Goal: Information Seeking & Learning: Learn about a topic

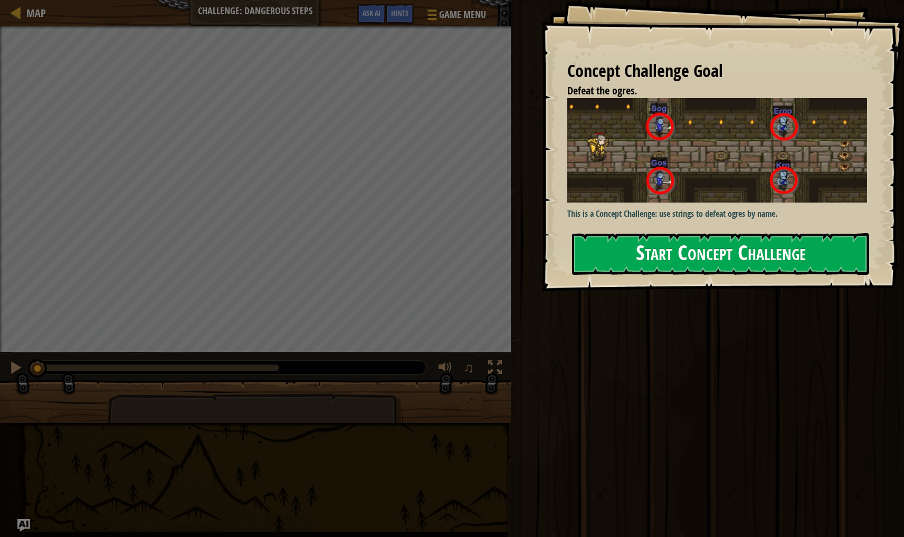
click at [702, 266] on button "Start Concept Challenge" at bounding box center [720, 254] width 297 height 42
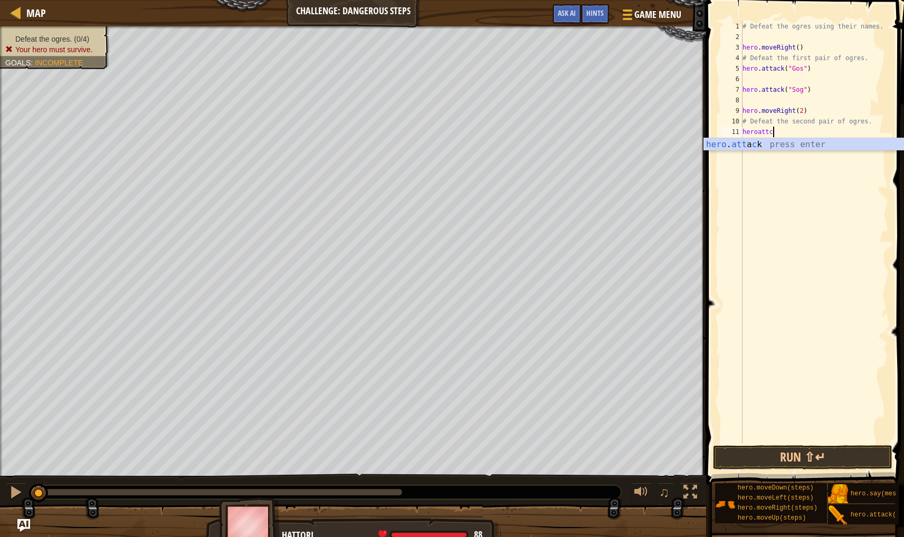
scroll to position [5, 2]
type textarea "hero.attack("Ergo")"
type textarea "hero.attack("Kro")"
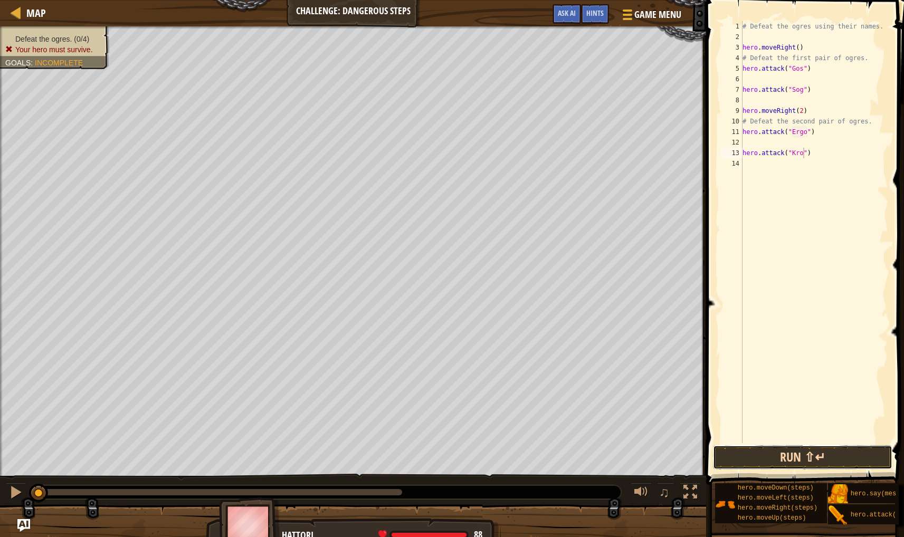
click at [781, 457] on button "Run ⇧↵" at bounding box center [802, 457] width 179 height 24
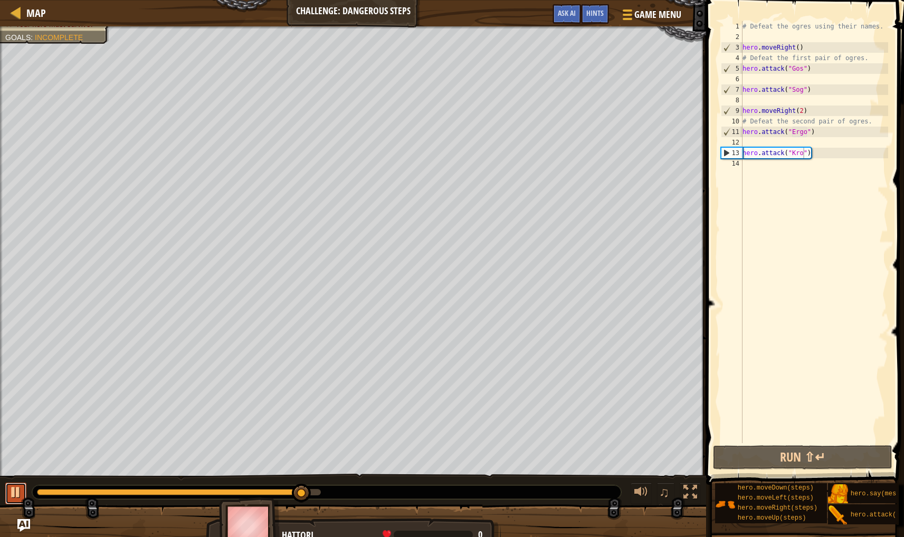
click at [18, 494] on div at bounding box center [16, 492] width 14 height 14
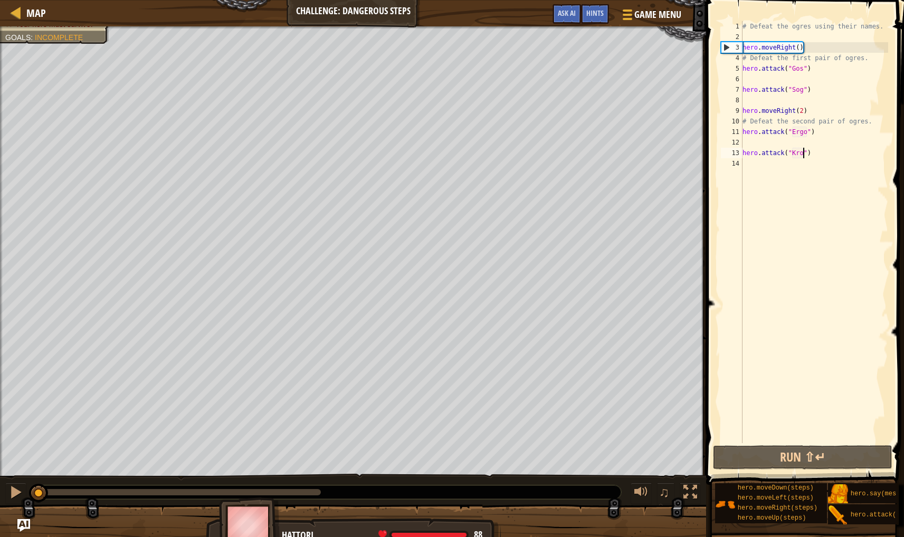
drag, startPoint x: 300, startPoint y: 496, endPoint x: 27, endPoint y: 504, distance: 272.9
click at [28, 504] on div "Defeat the ogres. (0/4) Your hero must survive. Goals : Incomplete ♫ Hattori 88…" at bounding box center [452, 286] width 904 height 521
click at [754, 79] on div "# Defeat the ogres using their names. hero . moveRight ( ) # Defeat the first p…" at bounding box center [814, 242] width 148 height 443
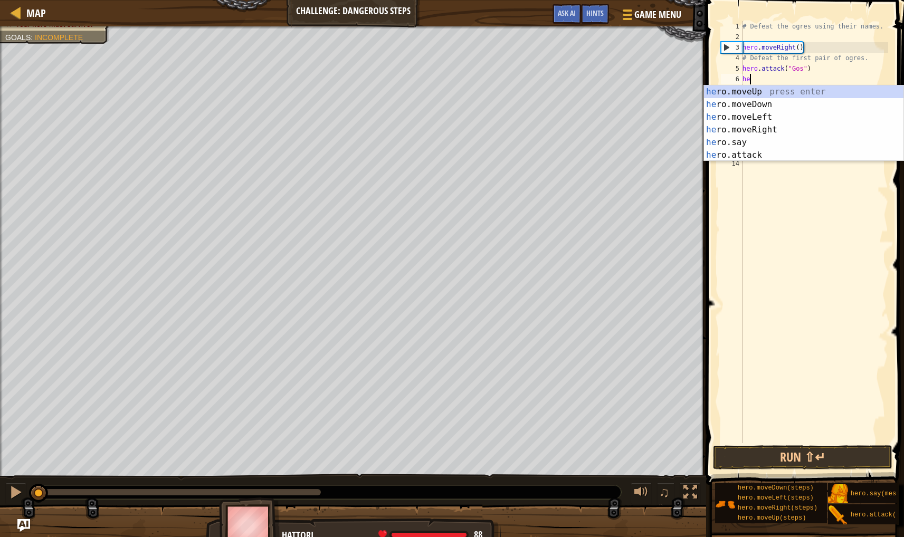
scroll to position [5, 0]
type textarea "hero"
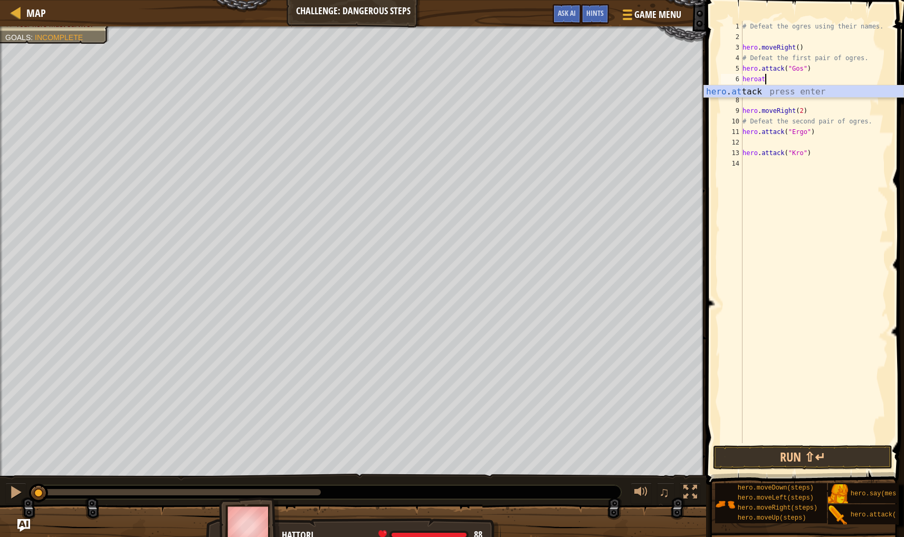
scroll to position [5, 2]
type textarea "hero.attack("Gos")"
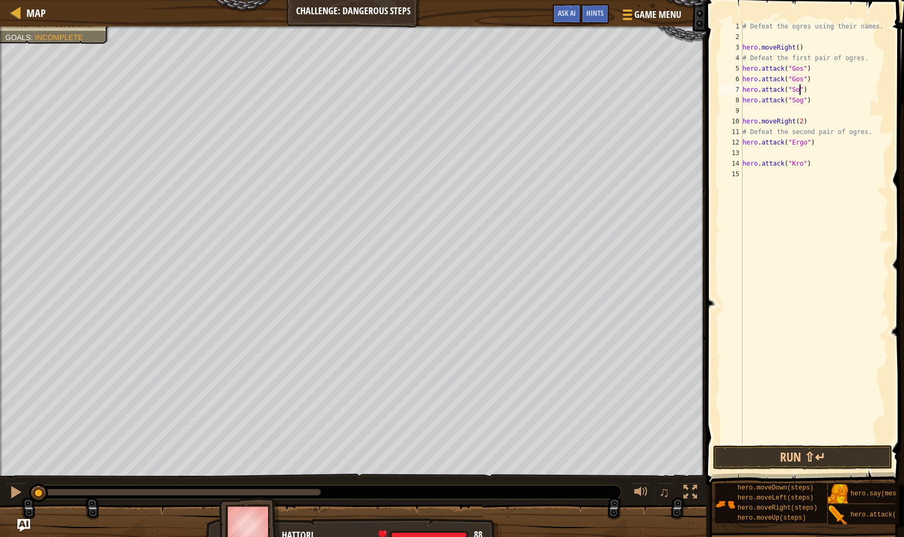
type textarea "hero.attack("Sog")"
click at [766, 151] on div "# Defeat the ogres using their names. hero . moveRight ( ) # Defeat the first p…" at bounding box center [814, 242] width 148 height 443
type textarea "heroo hero.attack("Ergo")"
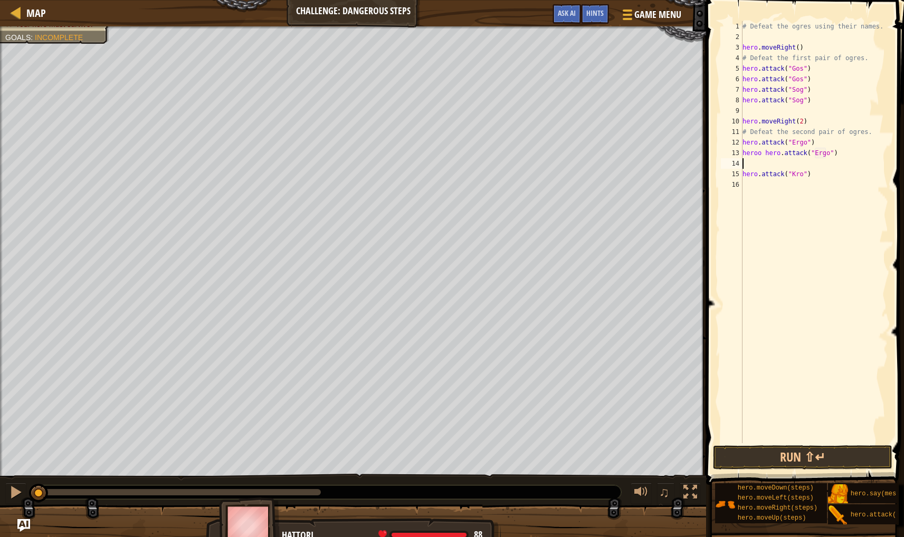
scroll to position [5, 0]
type textarea "j"
click at [794, 460] on button "Run ⇧↵" at bounding box center [802, 457] width 179 height 24
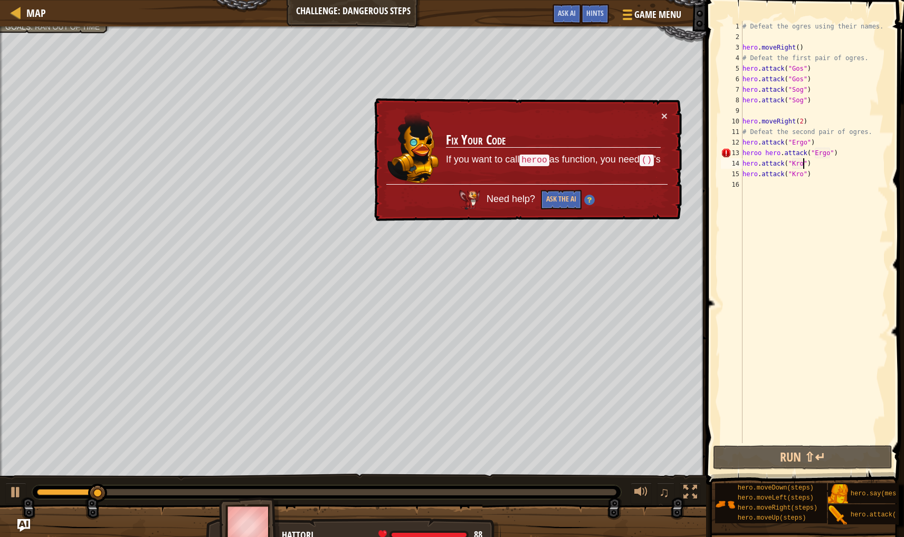
click at [762, 158] on div "# Defeat the ogres using their names. hero . moveRight ( ) # Defeat the first p…" at bounding box center [814, 242] width 148 height 443
drag, startPoint x: 763, startPoint y: 154, endPoint x: 729, endPoint y: 152, distance: 33.8
click at [729, 152] on div "heroo hero.attack("Ergo") hero.attack("Kro") 1 2 3 4 5 6 7 8 9 10 11 12 13 14 1…" at bounding box center [803, 232] width 169 height 422
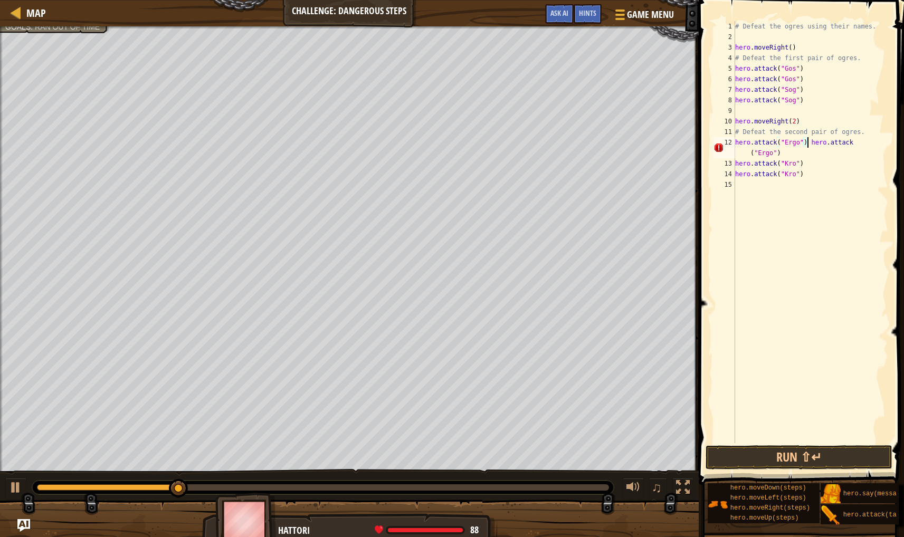
type textarea "hero.attack("Ergo")"
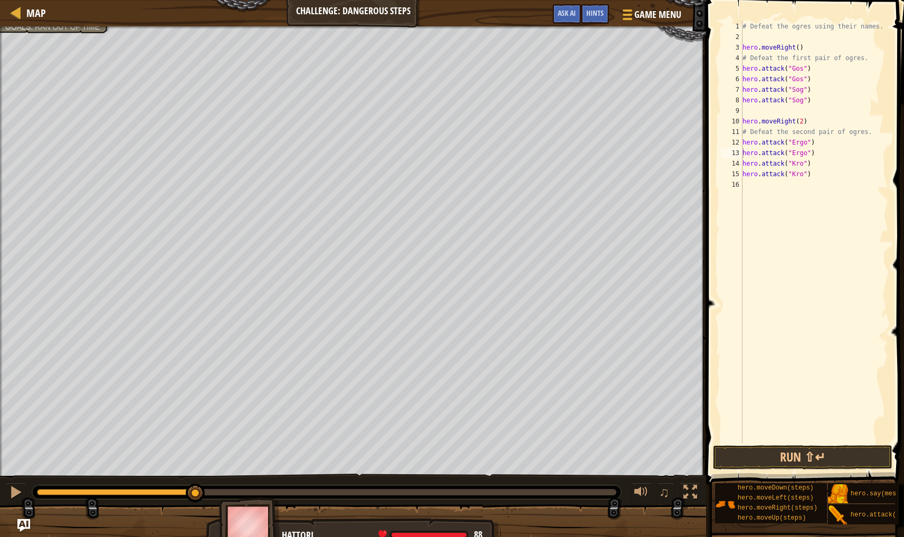
click at [812, 444] on span at bounding box center [806, 227] width 206 height 516
click at [830, 465] on button "Run ⇧↵" at bounding box center [802, 457] width 179 height 24
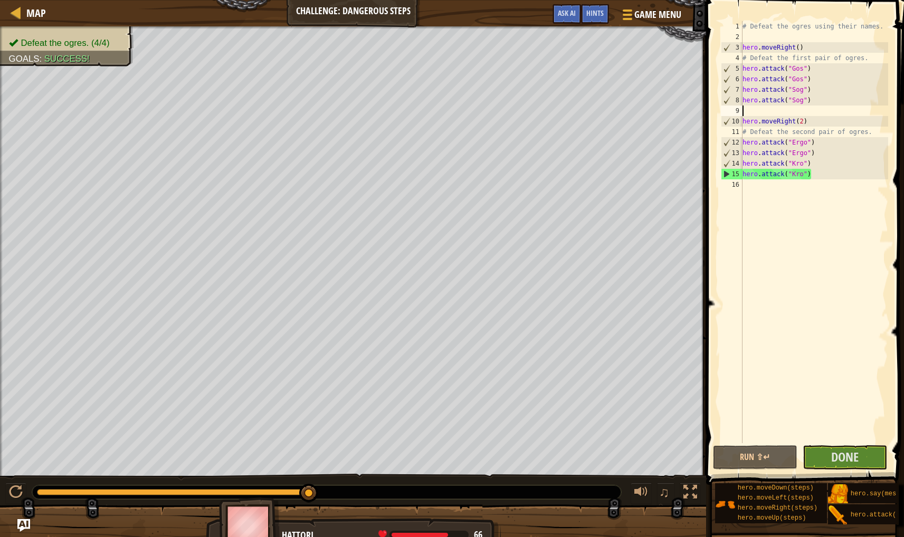
click at [763, 108] on div "# Defeat the ogres using their names. hero . moveRight ( ) # Defeat the first p…" at bounding box center [814, 242] width 148 height 443
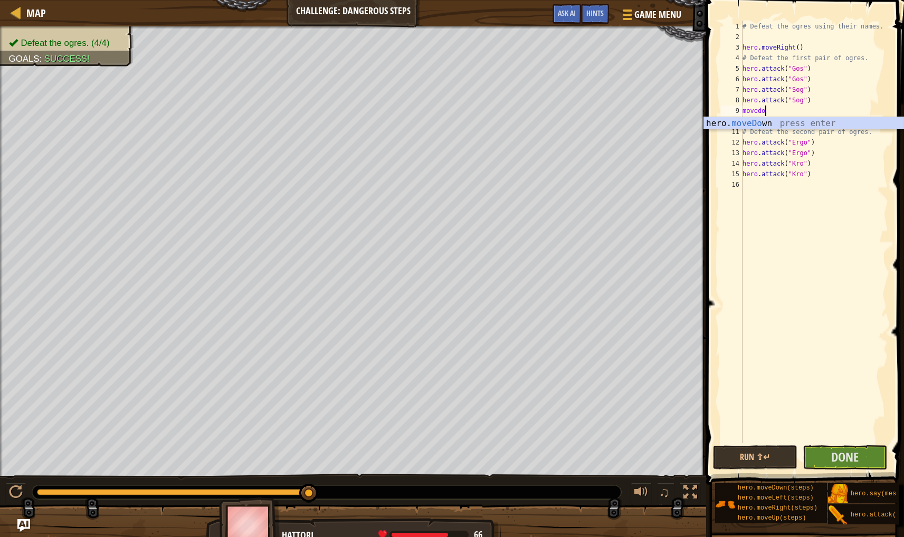
scroll to position [5, 2]
type textarea "movedow"
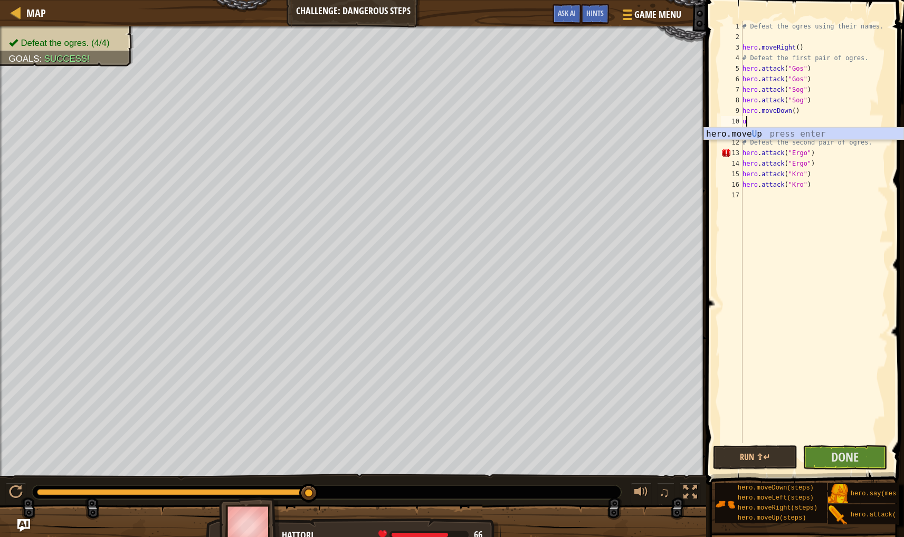
type textarea "up"
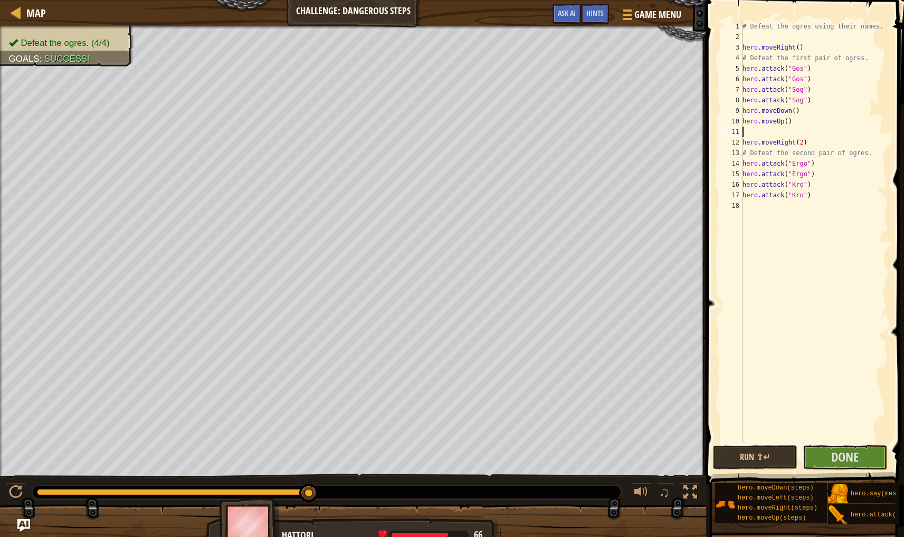
click at [753, 207] on div "# Defeat the ogres using their names. hero . moveRight ( ) # Defeat the first p…" at bounding box center [814, 242] width 148 height 443
type textarea "movedown"
type textarea "up"
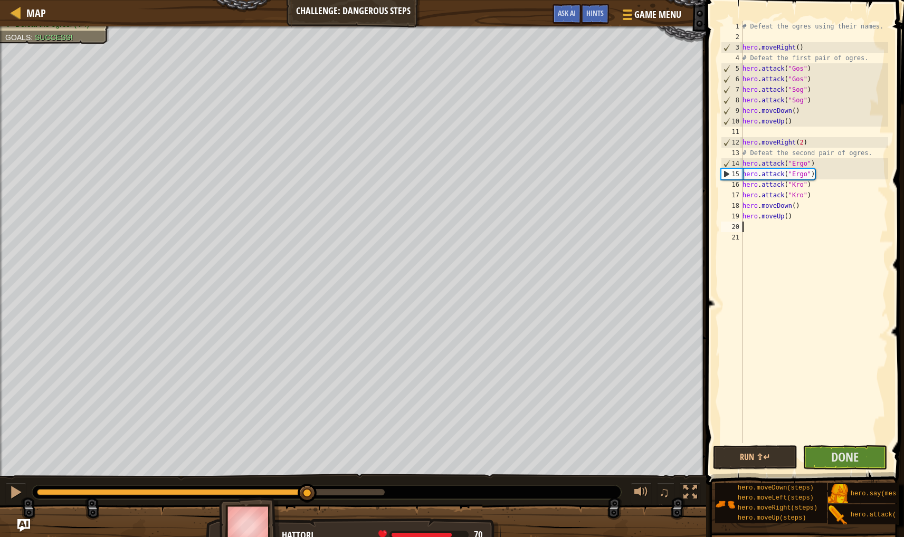
click at [824, 470] on span at bounding box center [806, 227] width 206 height 516
click at [834, 458] on span "Done" at bounding box center [844, 456] width 27 height 17
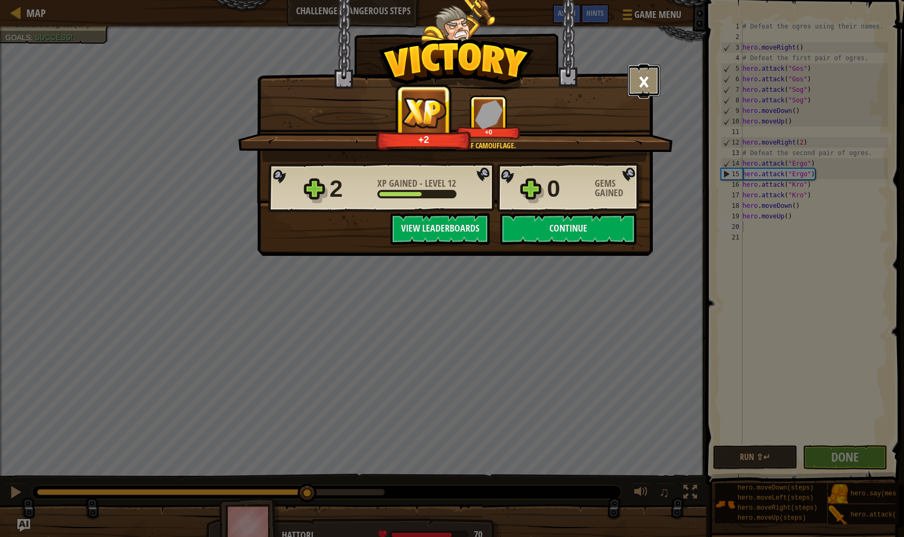
click at [645, 80] on button "×" at bounding box center [643, 81] width 33 height 32
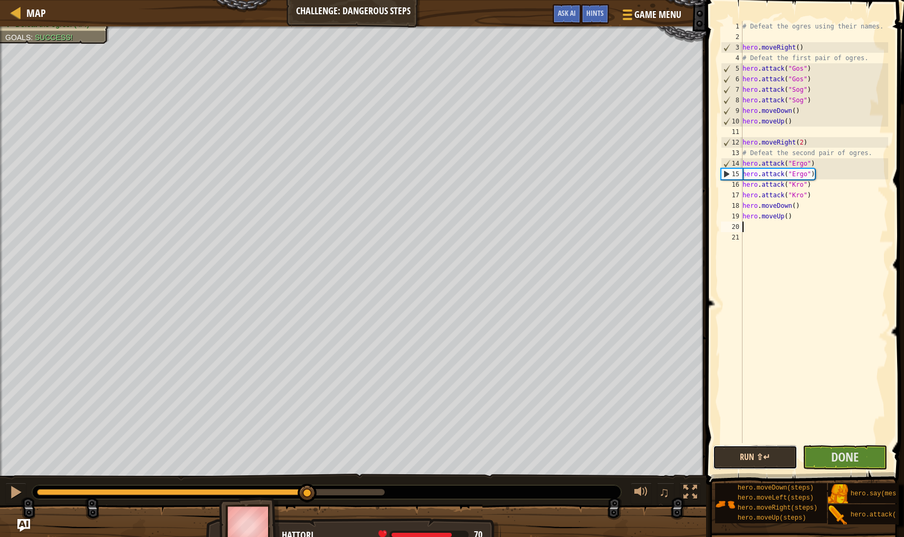
click at [778, 459] on button "Run ⇧↵" at bounding box center [755, 457] width 84 height 24
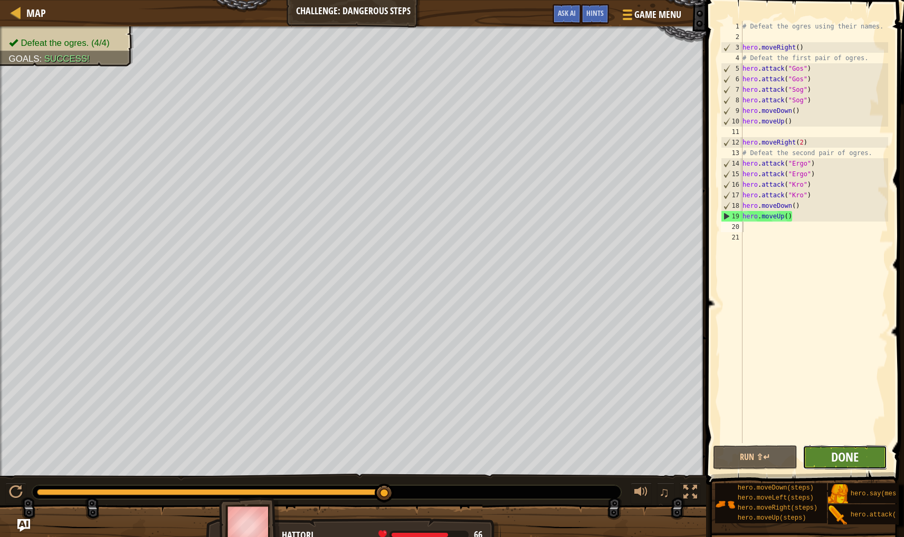
click at [842, 461] on span "Done" at bounding box center [844, 456] width 27 height 17
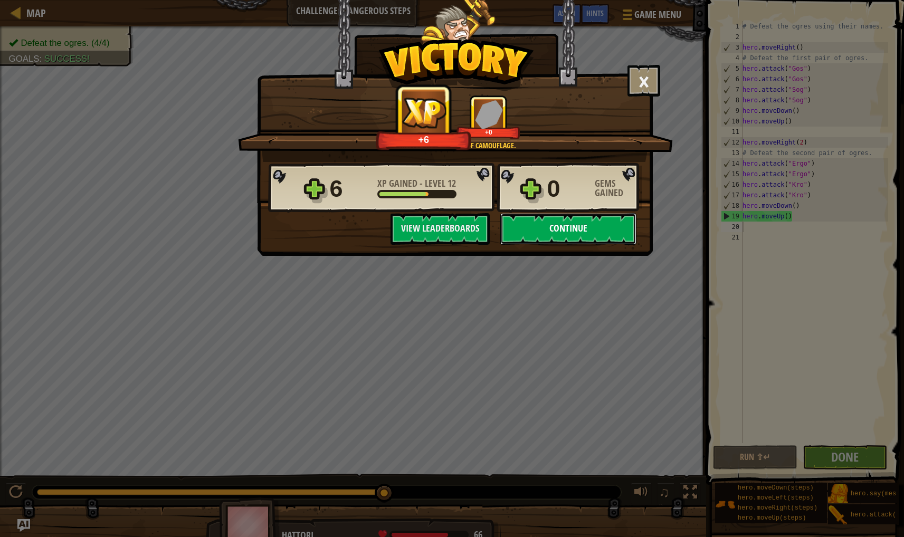
click at [584, 224] on button "Continue" at bounding box center [568, 229] width 136 height 32
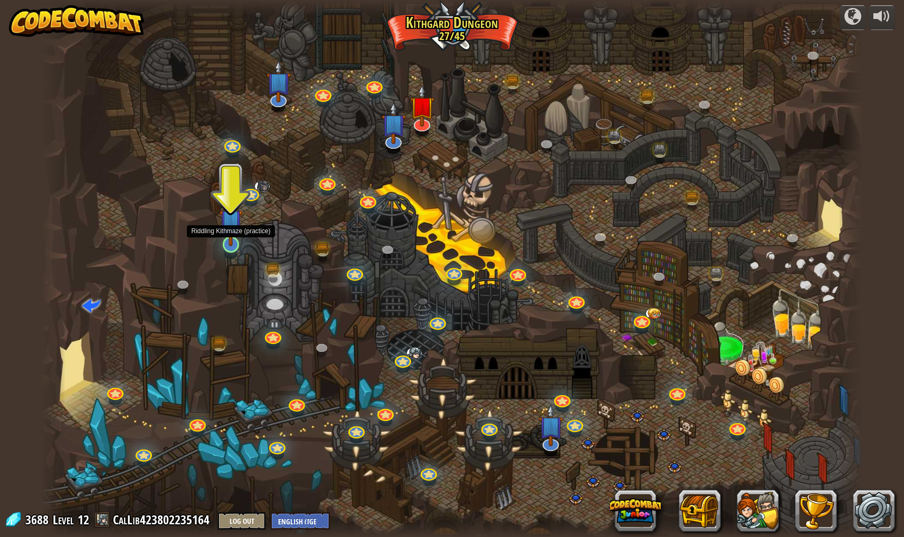
click at [231, 230] on img at bounding box center [230, 221] width 23 height 52
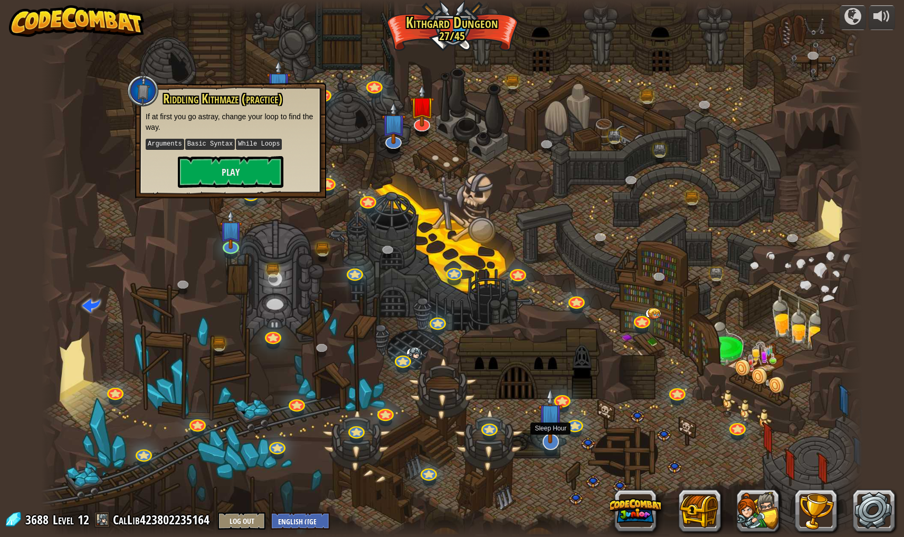
click at [553, 423] on img at bounding box center [550, 416] width 24 height 56
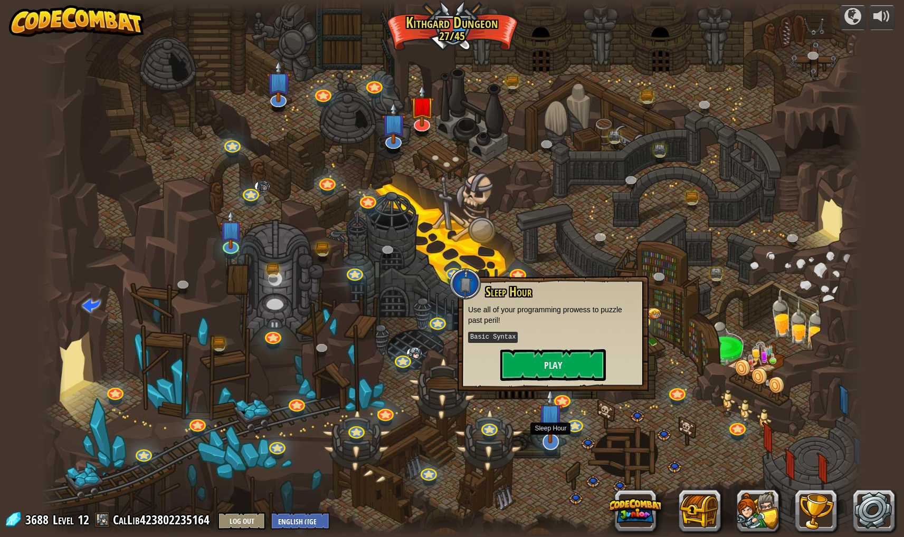
click at [553, 423] on img at bounding box center [550, 416] width 24 height 56
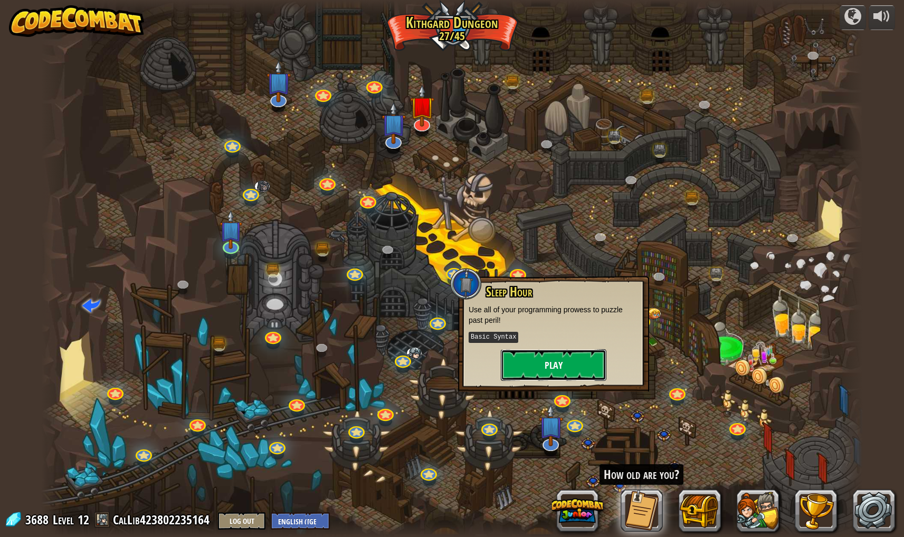
click at [554, 372] on button "Play" at bounding box center [554, 365] width 106 height 32
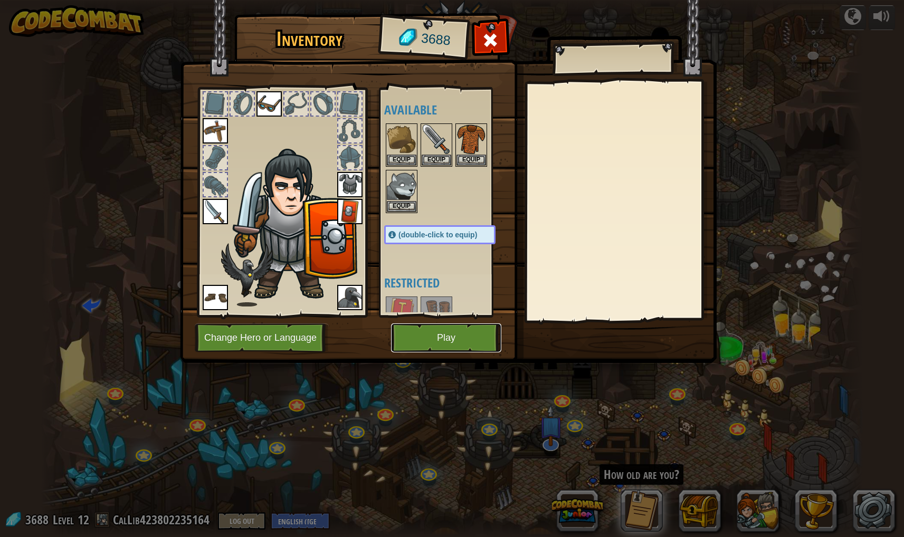
click at [457, 336] on button "Play" at bounding box center [446, 337] width 110 height 29
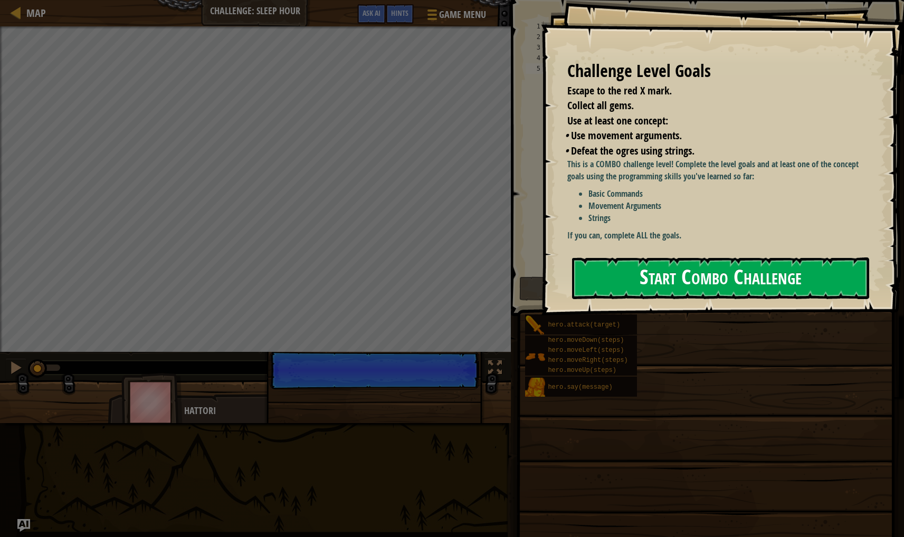
click at [713, 290] on button "Start Combo Challenge" at bounding box center [720, 278] width 297 height 42
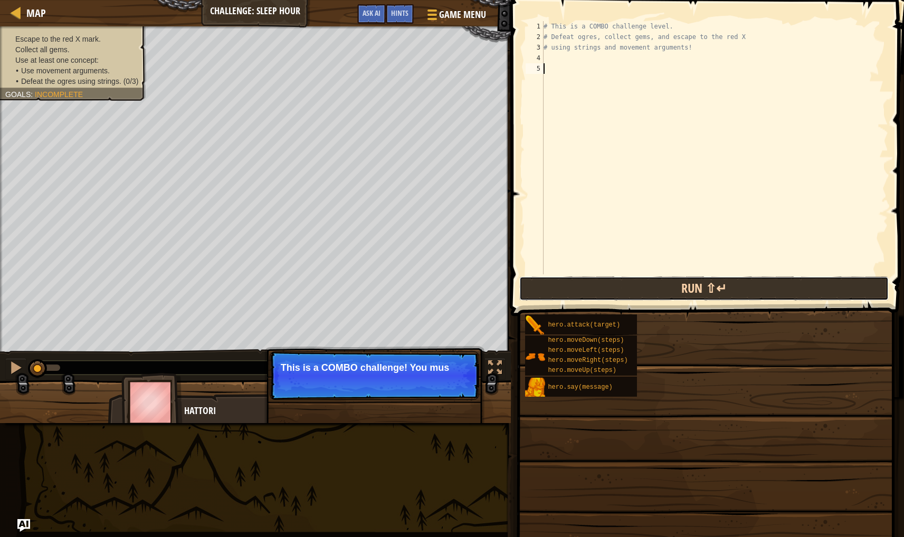
click at [658, 280] on button "Run ⇧↵" at bounding box center [703, 288] width 369 height 24
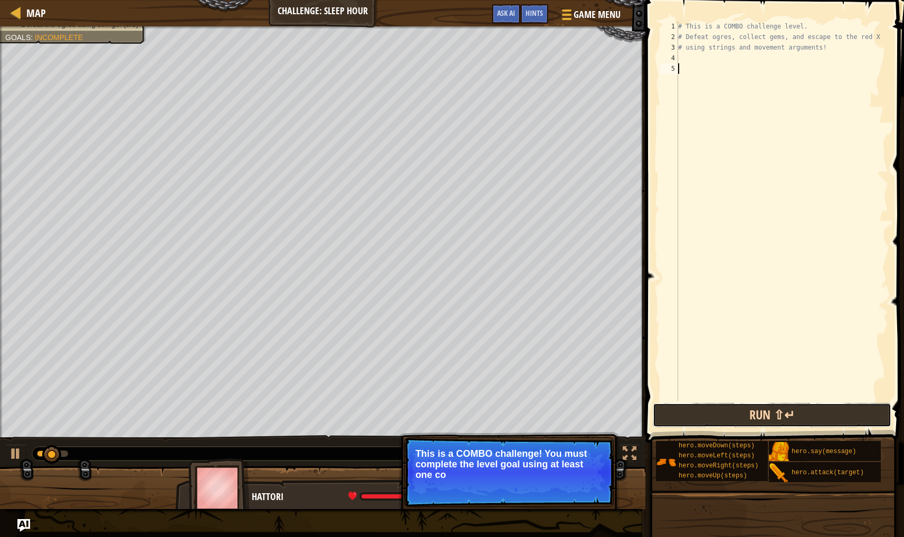
click at [739, 414] on button "Run ⇧↵" at bounding box center [772, 415] width 238 height 24
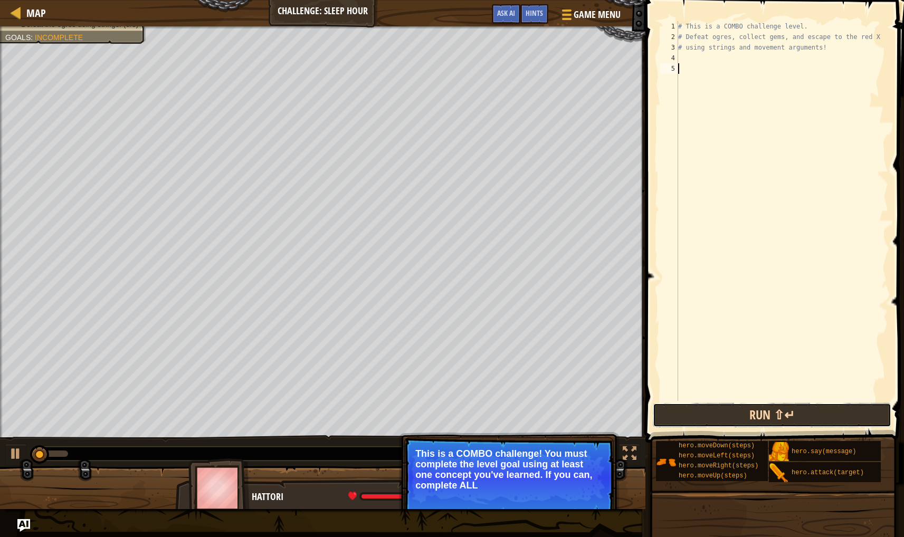
click at [739, 414] on button "Run ⇧↵" at bounding box center [772, 415] width 238 height 24
click at [568, 500] on button "Continue" at bounding box center [583, 500] width 44 height 14
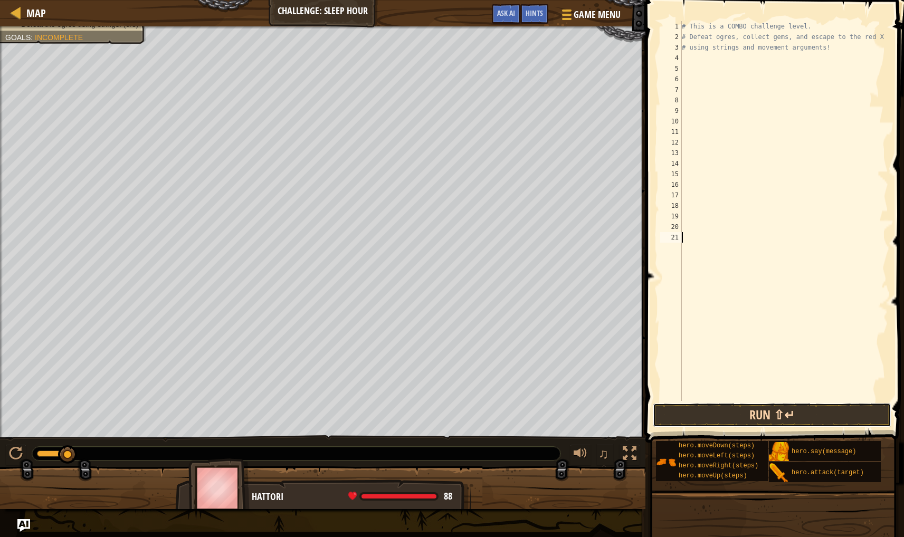
click at [764, 417] on button "Run ⇧↵" at bounding box center [772, 415] width 238 height 24
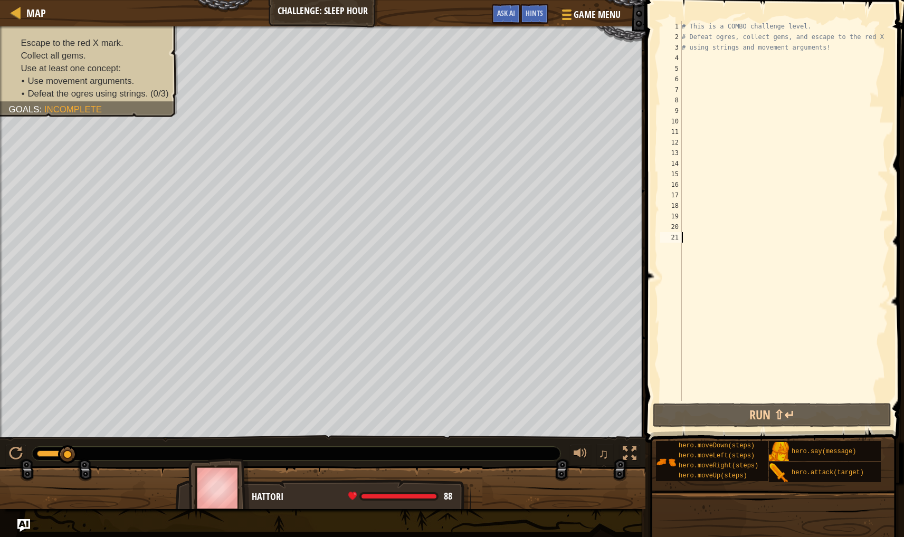
click at [689, 56] on div "# This is a COMBO challenge level. # Defeat [PERSON_NAME], collect gems, and es…" at bounding box center [784, 221] width 209 height 401
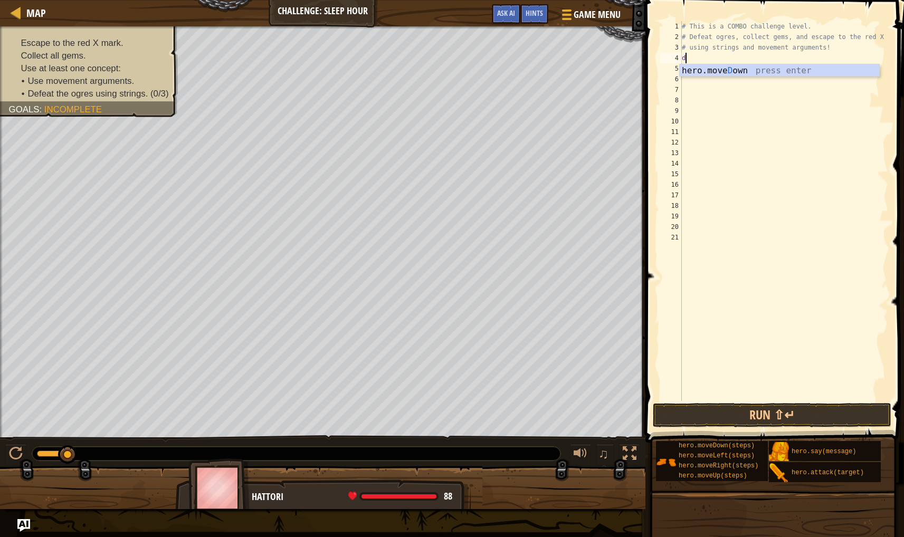
scroll to position [5, 0]
type textarea "down"
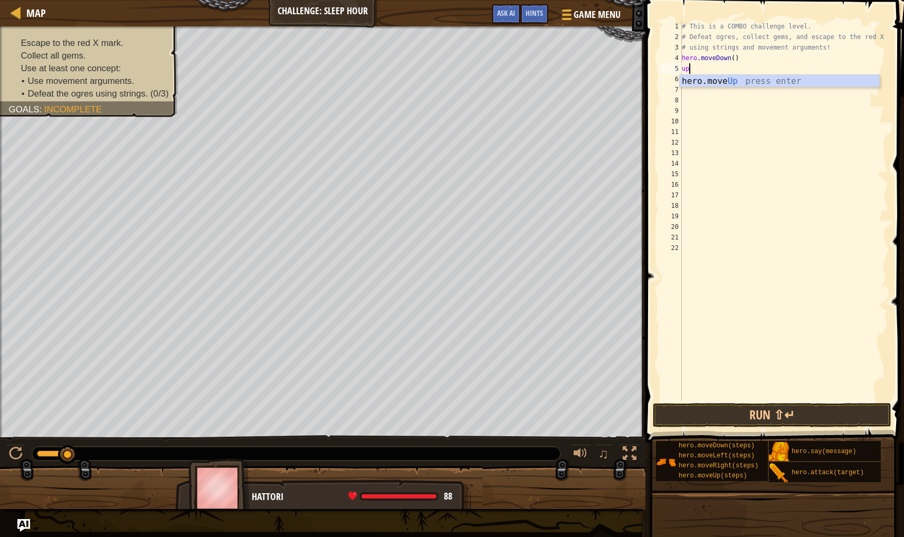
scroll to position [5, 1]
type textarea "up"
type textarea "r"
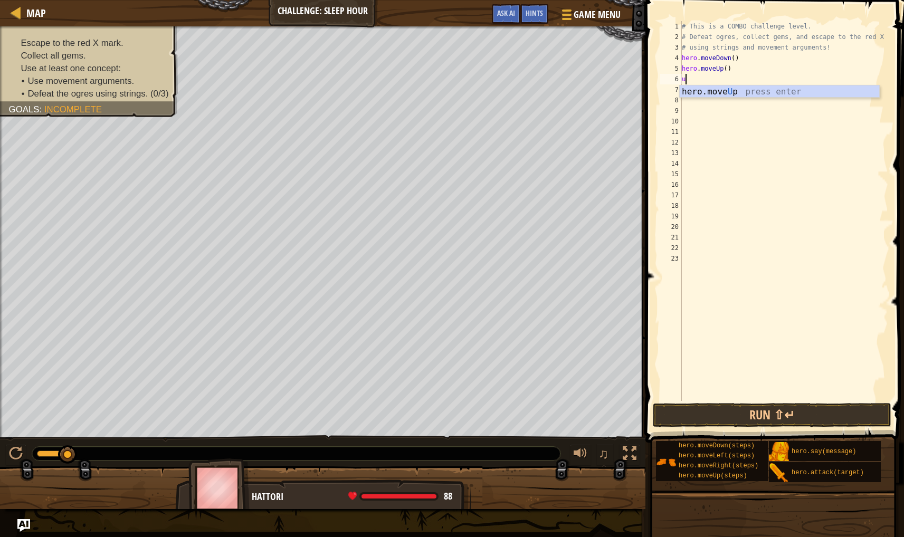
type textarea "up"
type textarea "right"
type textarea "'"
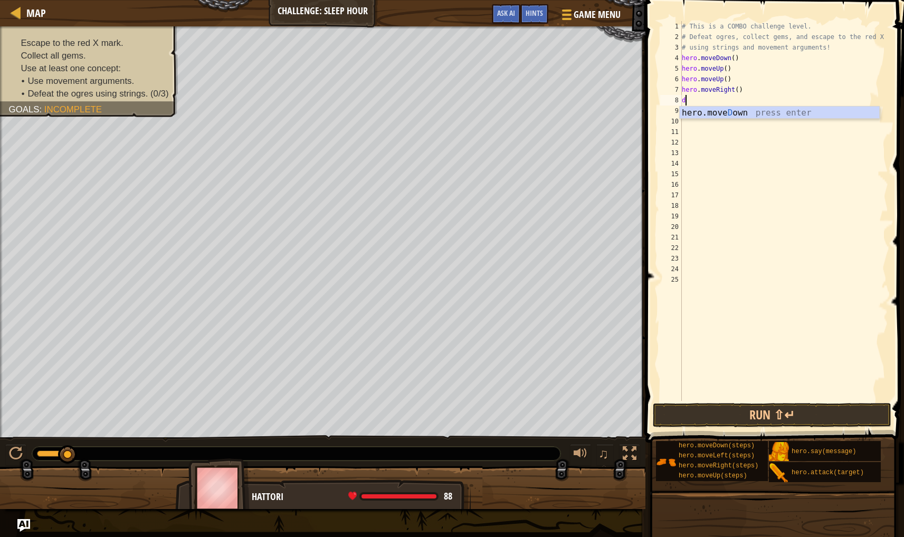
type textarea "dow"
type textarea "hero.attack("att")"
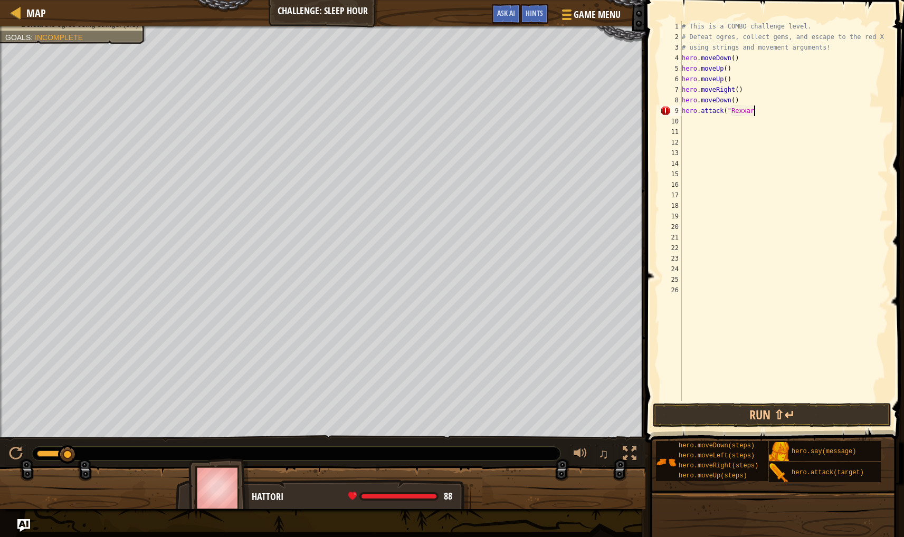
scroll to position [5, 6]
type textarea "hero.attack("Rexxar")"
click at [740, 419] on button "Run ⇧↵" at bounding box center [772, 415] width 238 height 24
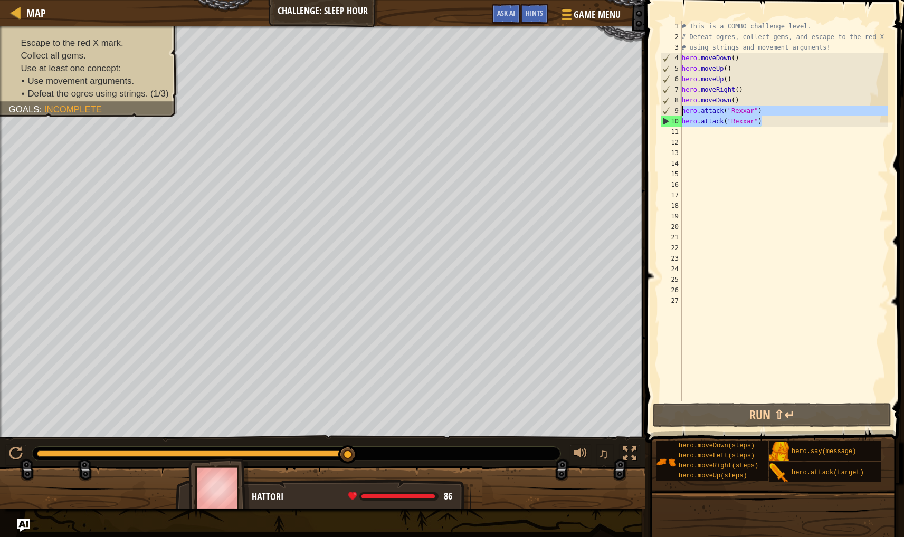
drag, startPoint x: 778, startPoint y: 120, endPoint x: 682, endPoint y: 112, distance: 96.3
click at [682, 112] on div "# This is a COMBO challenge level. # Defeat [PERSON_NAME], collect gems, and es…" at bounding box center [784, 221] width 209 height 401
type textarea "hero.attack("Rexxar") hero.attack("Rexxar")"
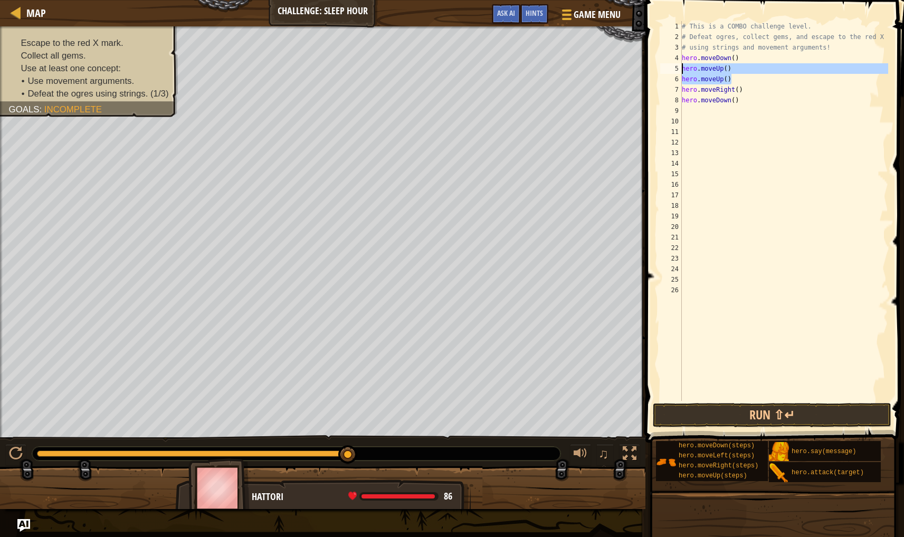
drag, startPoint x: 735, startPoint y: 80, endPoint x: 681, endPoint y: 72, distance: 54.9
click at [681, 72] on div "1 2 3 4 5 6 7 8 9 10 11 12 13 14 15 16 17 18 19 20 21 22 23 24 25 26 # This is …" at bounding box center [773, 211] width 230 height 380
type textarea "hero.moveUp() hero.moveUp()"
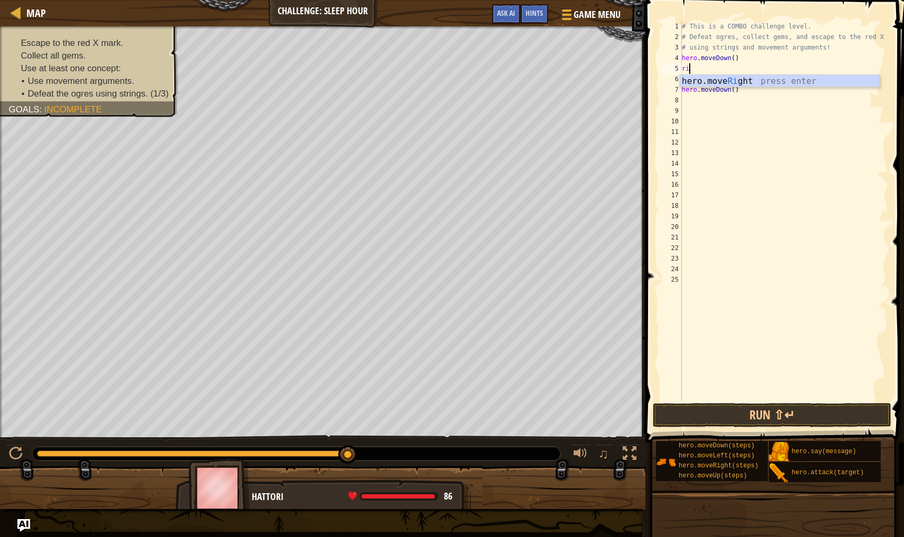
type textarea "rig"
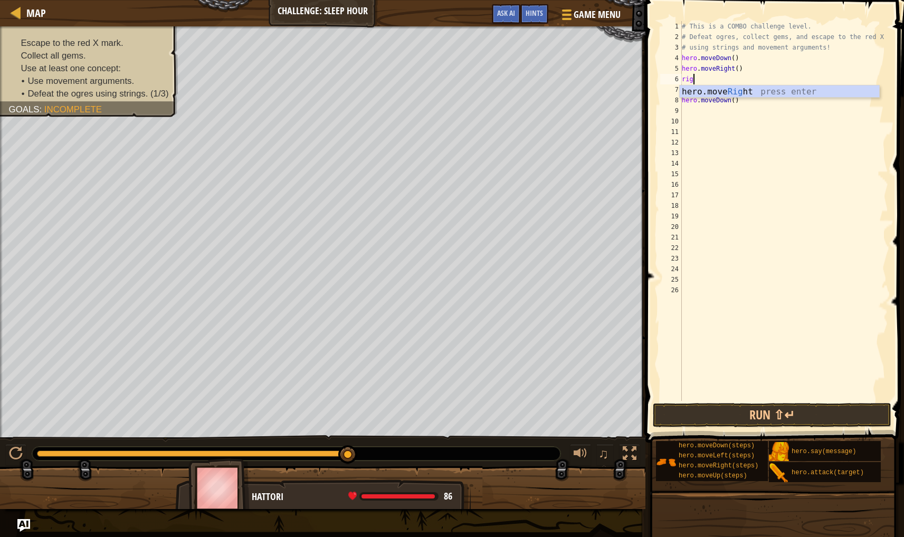
type textarea "right"
type textarea "left"
type textarea "lef"
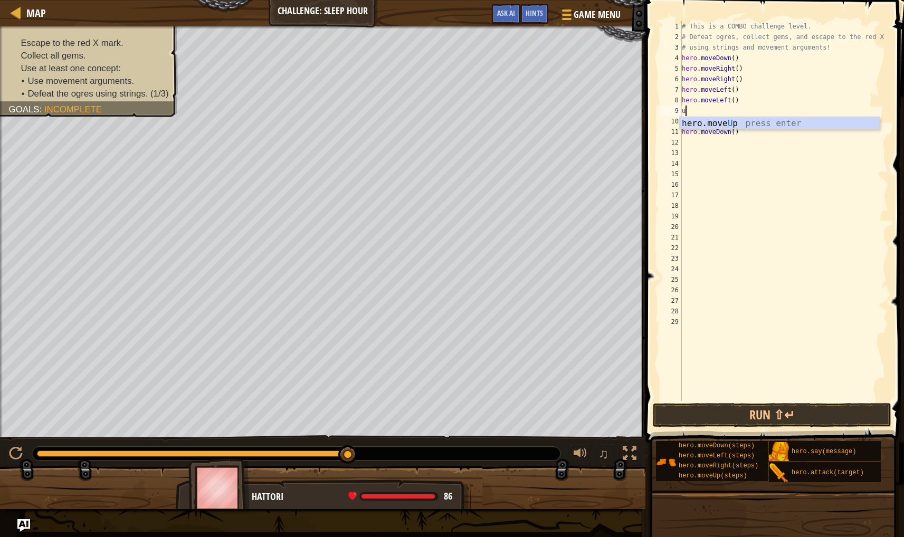
type textarea "up"
type textarea "hero.moveUp()"
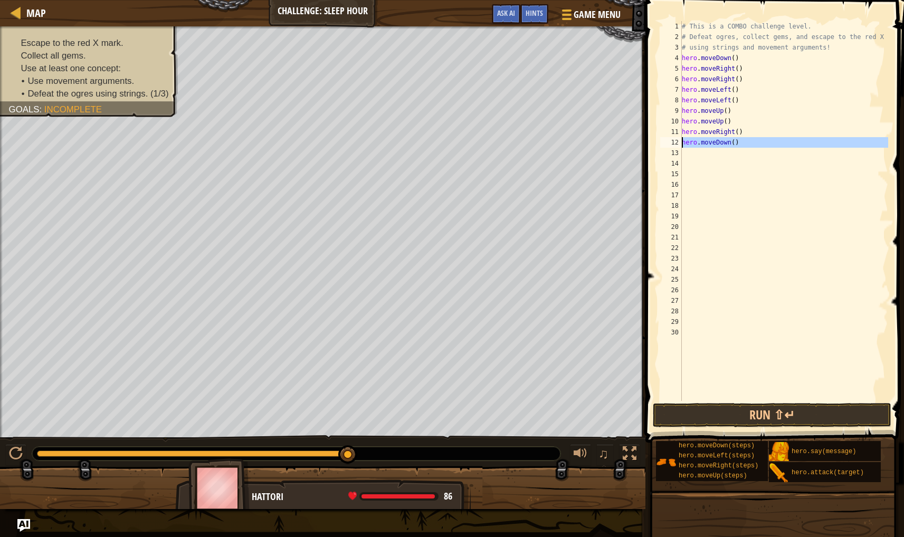
drag, startPoint x: 747, startPoint y: 148, endPoint x: 678, endPoint y: 141, distance: 68.9
click at [678, 141] on div "hero.moveUp() 1 2 3 4 5 6 7 8 9 10 11 12 13 14 15 16 17 18 19 20 21 22 23 24 25…" at bounding box center [773, 211] width 230 height 380
type textarea "hero.moveDown()"
drag, startPoint x: 756, startPoint y: 132, endPoint x: 684, endPoint y: 146, distance: 73.7
click at [684, 146] on div "# This is a COMBO challenge level. # Defeat [PERSON_NAME], collect gems, and es…" at bounding box center [784, 221] width 209 height 401
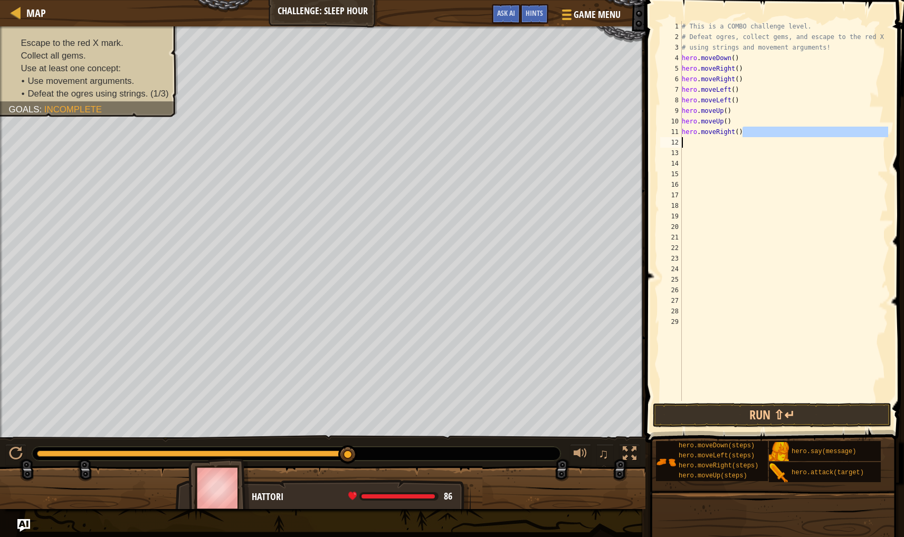
type textarea "hero.moveRight()"
click at [683, 152] on div "# This is a COMBO challenge level. # Defeat [PERSON_NAME], collect gems, and es…" at bounding box center [784, 221] width 209 height 401
click at [687, 144] on div "# This is a COMBO challenge level. # Defeat [PERSON_NAME], collect gems, and es…" at bounding box center [784, 221] width 209 height 401
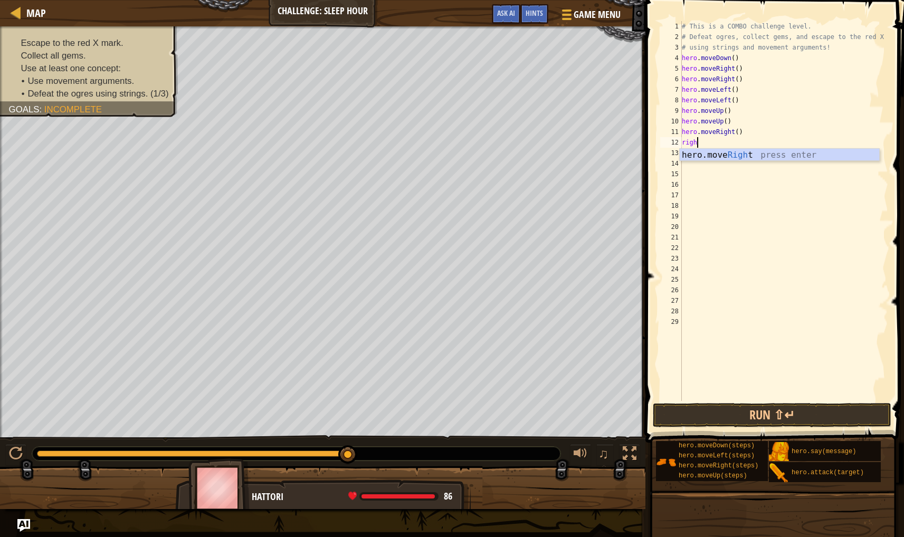
type textarea "right"
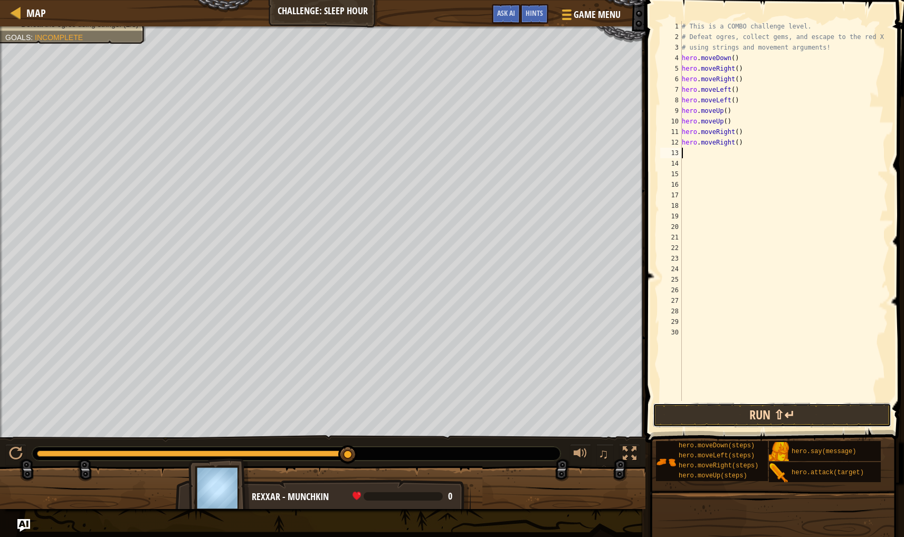
click at [819, 412] on button "Run ⇧↵" at bounding box center [772, 415] width 238 height 24
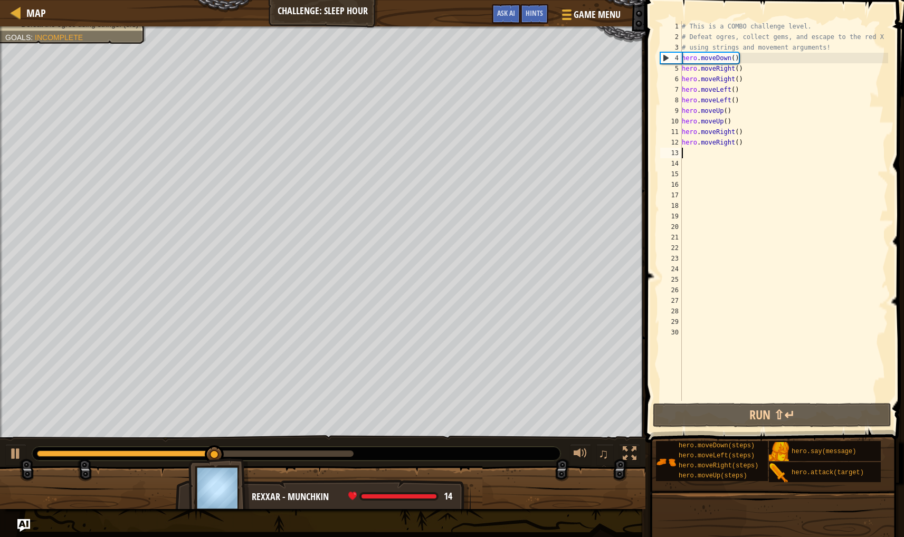
click at [660, 97] on div "8" at bounding box center [671, 100] width 22 height 11
click at [744, 407] on button "Run ⇧↵" at bounding box center [772, 415] width 238 height 24
click at [749, 108] on div "# This is a COMBO challenge level. # Defeat [PERSON_NAME], collect gems, and es…" at bounding box center [784, 221] width 209 height 401
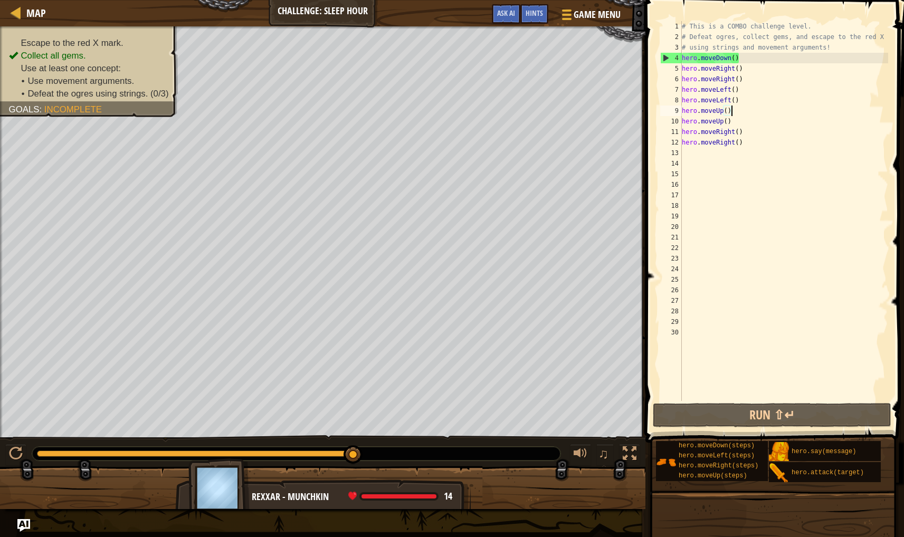
click at [743, 100] on div "# This is a COMBO challenge level. # Defeat [PERSON_NAME], collect gems, and es…" at bounding box center [784, 221] width 209 height 401
type textarea "hero.moveLeft()"
click at [737, 125] on div "# This is a COMBO challenge level. # Defeat [PERSON_NAME], collect gems, and es…" at bounding box center [784, 221] width 209 height 401
type textarea "hero.moveUp()"
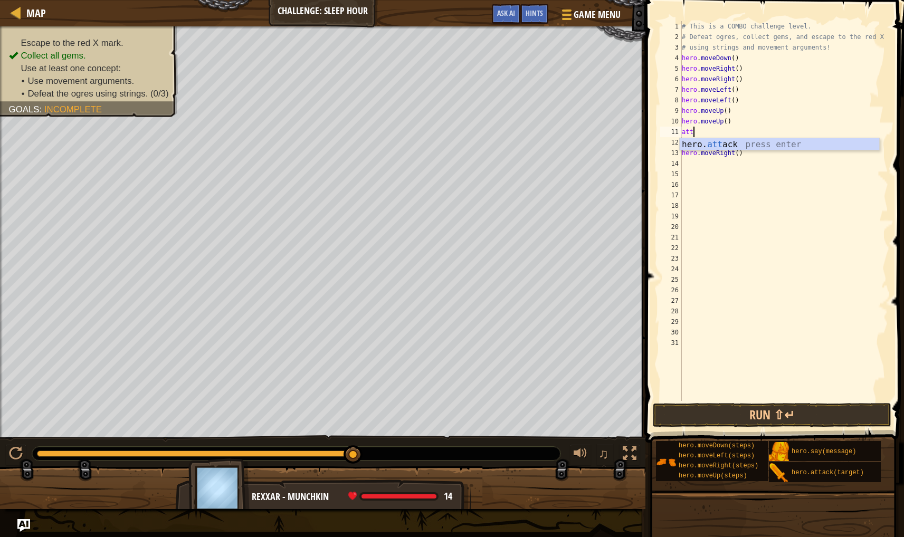
scroll to position [5, 1]
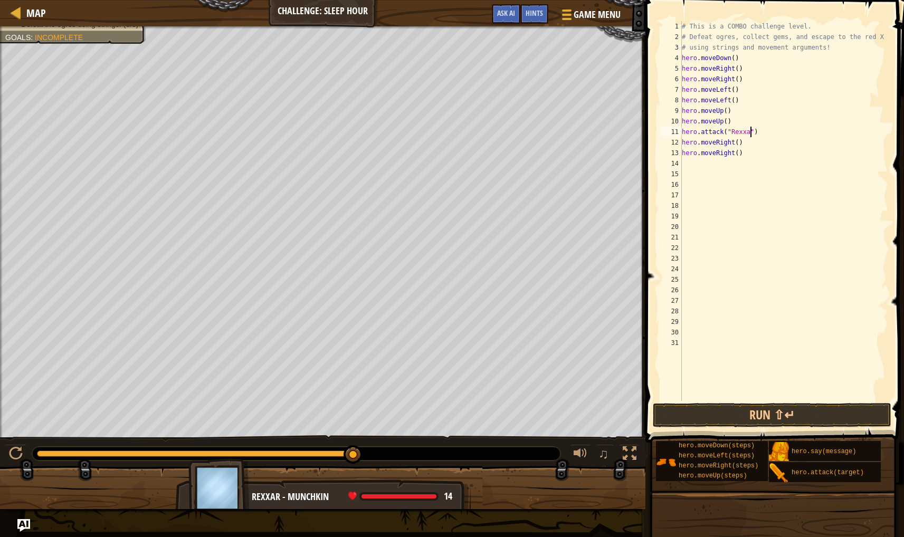
type textarea "hero.attack("Rexxar")"
click at [753, 155] on div "# This is a COMBO challenge level. # Defeat [PERSON_NAME], collect gems, and es…" at bounding box center [784, 221] width 209 height 401
type textarea "hero.moveRight()"
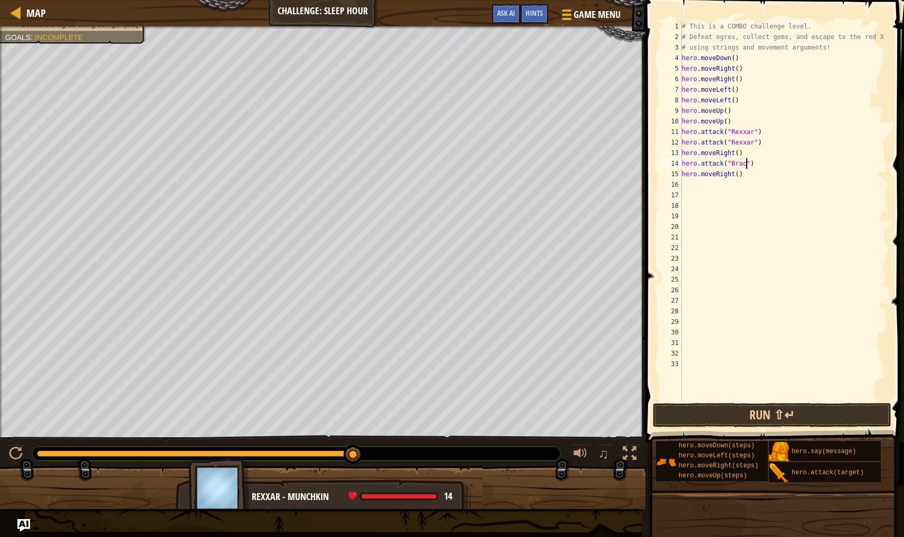
type textarea "hero.attack("Brack")"
click at [735, 110] on div "# This is a COMBO challenge level. # Defeat [PERSON_NAME], collect gems, and es…" at bounding box center [784, 221] width 209 height 401
type textarea "hero.moveUp()"
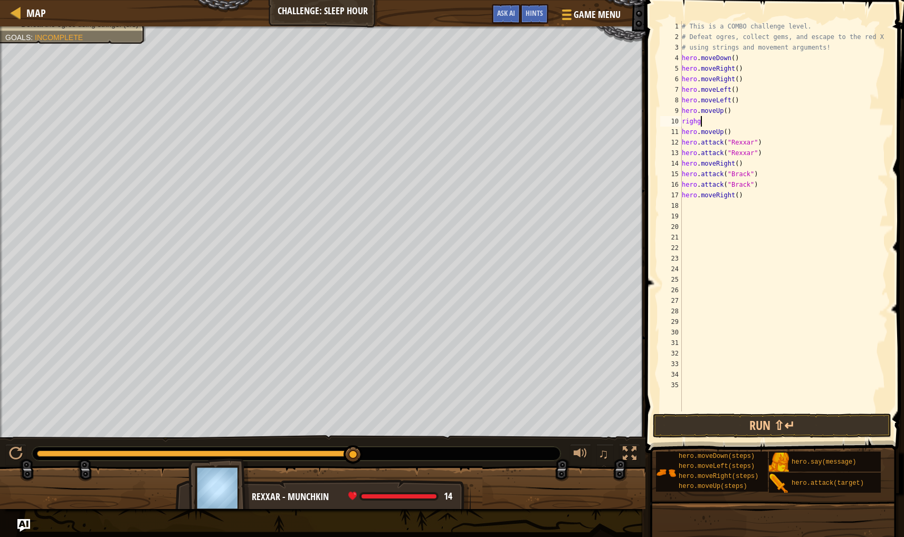
type textarea "righ"
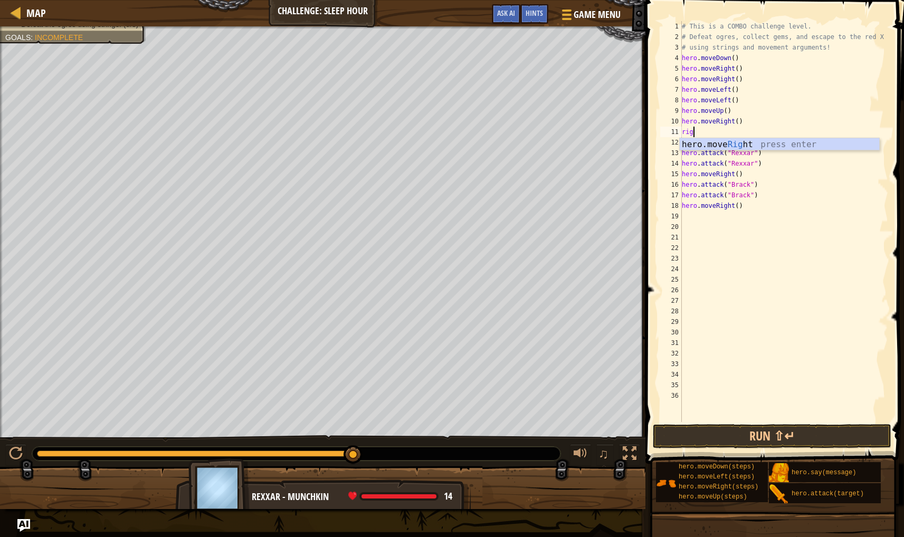
type textarea "righ"
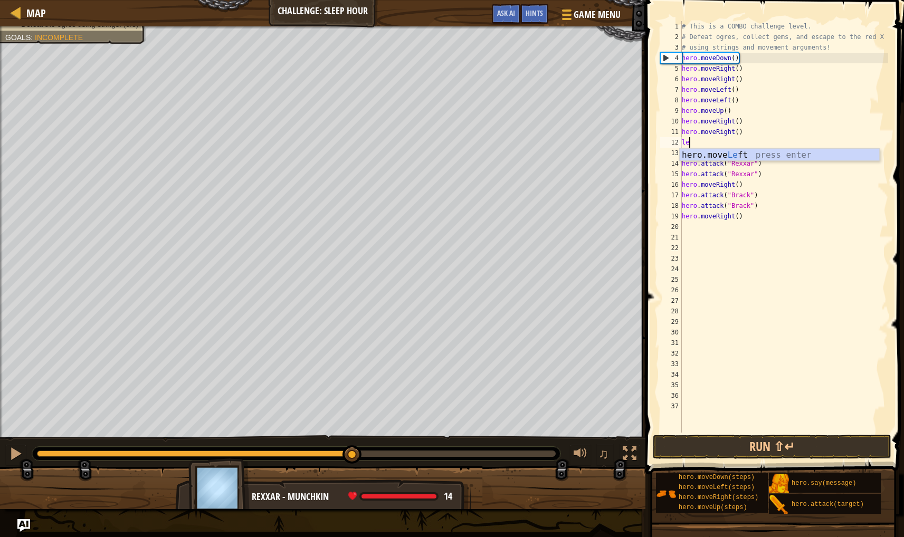
type textarea "lef"
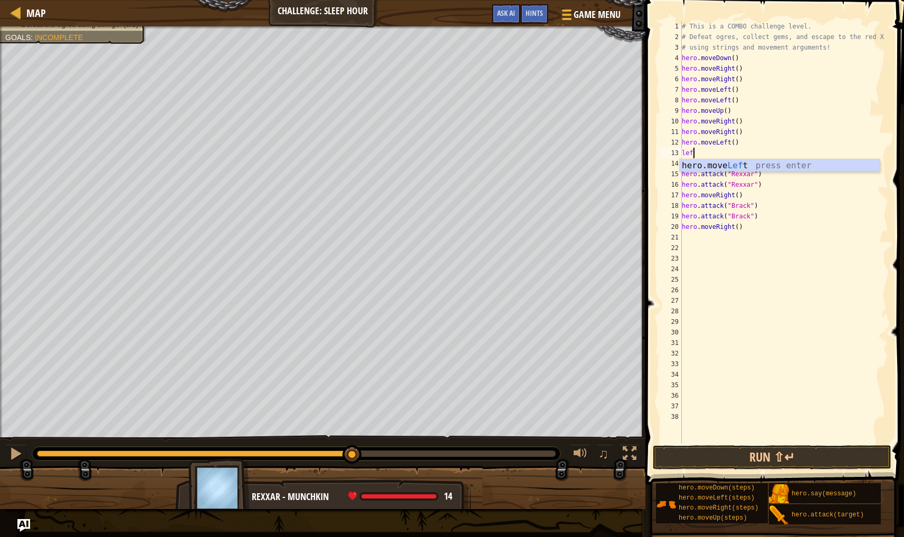
type textarea "left"
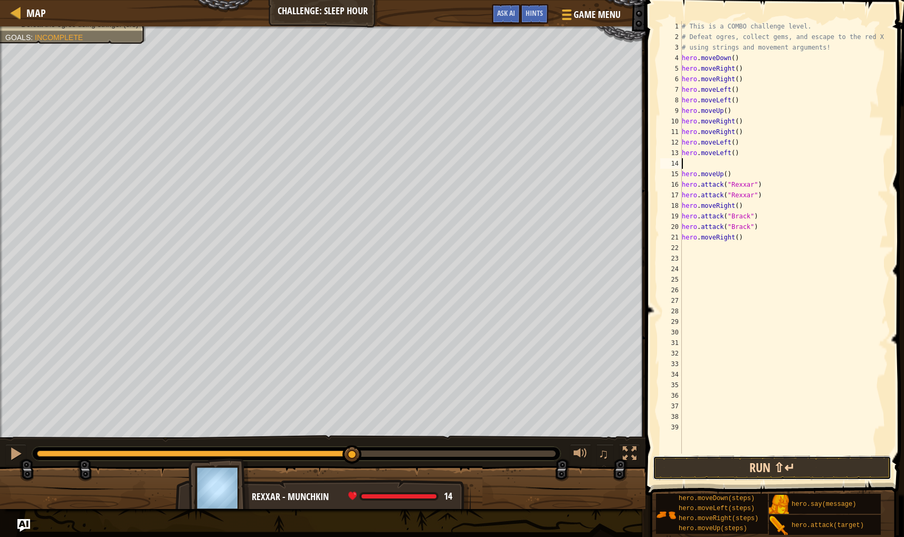
click at [722, 471] on button "Run ⇧↵" at bounding box center [772, 468] width 238 height 24
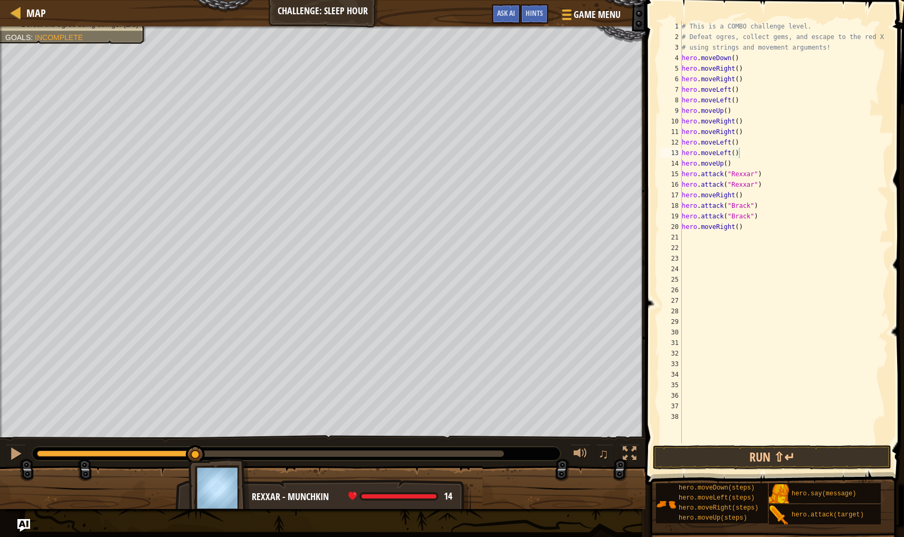
click at [749, 443] on span at bounding box center [775, 227] width 267 height 516
click at [744, 454] on button "Run ⇧↵" at bounding box center [772, 457] width 238 height 24
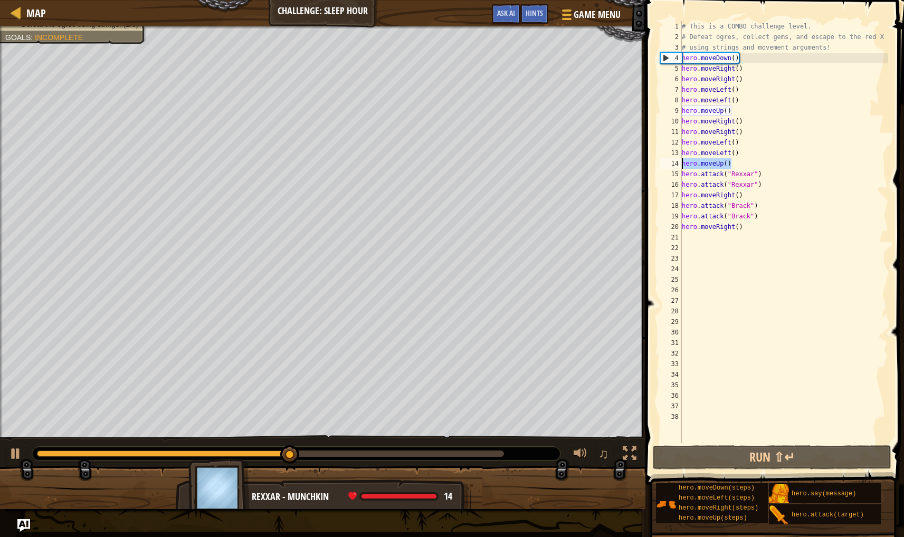
drag, startPoint x: 733, startPoint y: 164, endPoint x: 654, endPoint y: 167, distance: 78.7
click at [654, 167] on div "hero.moveLeft() 1 2 3 4 5 6 7 8 9 10 11 12 13 14 15 16 17 18 19 20 21 22 23 24 …" at bounding box center [773, 263] width 262 height 516
click at [741, 155] on div "# This is a COMBO challenge level. # Defeat [PERSON_NAME], collect gems, and es…" at bounding box center [784, 242] width 208 height 443
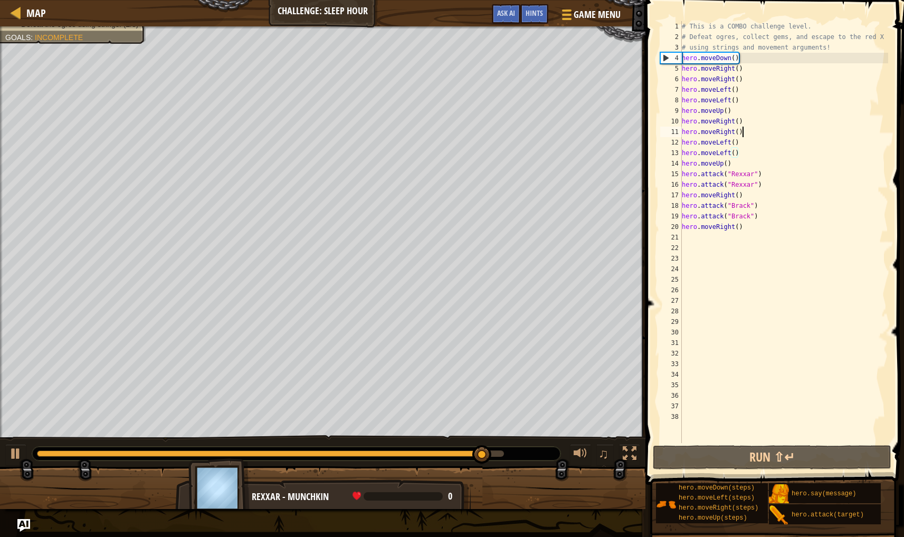
click at [752, 127] on div "# This is a COMBO challenge level. # Defeat [PERSON_NAME], collect gems, and es…" at bounding box center [784, 242] width 208 height 443
type textarea "hero.moveRight()"
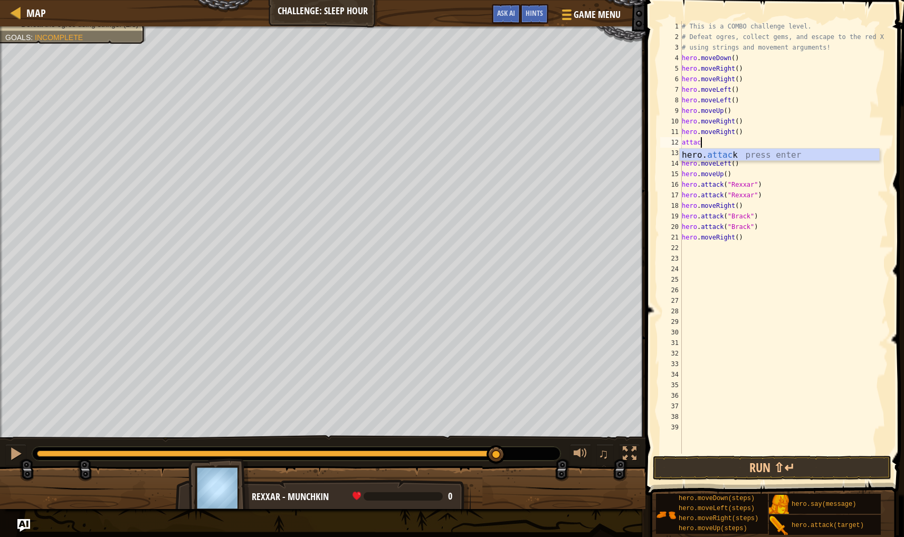
scroll to position [5, 1]
type textarea "hero.attack("Ursa")"
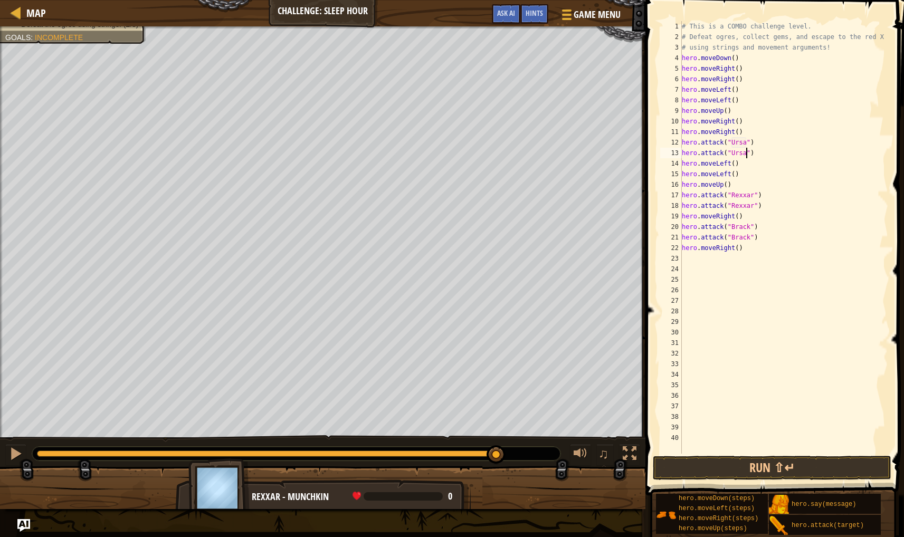
scroll to position [5, 0]
type textarea "hero.moveRight()"
drag, startPoint x: 730, startPoint y: 462, endPoint x: 717, endPoint y: 464, distance: 12.9
click at [723, 465] on button "Run ⇧↵" at bounding box center [772, 468] width 238 height 24
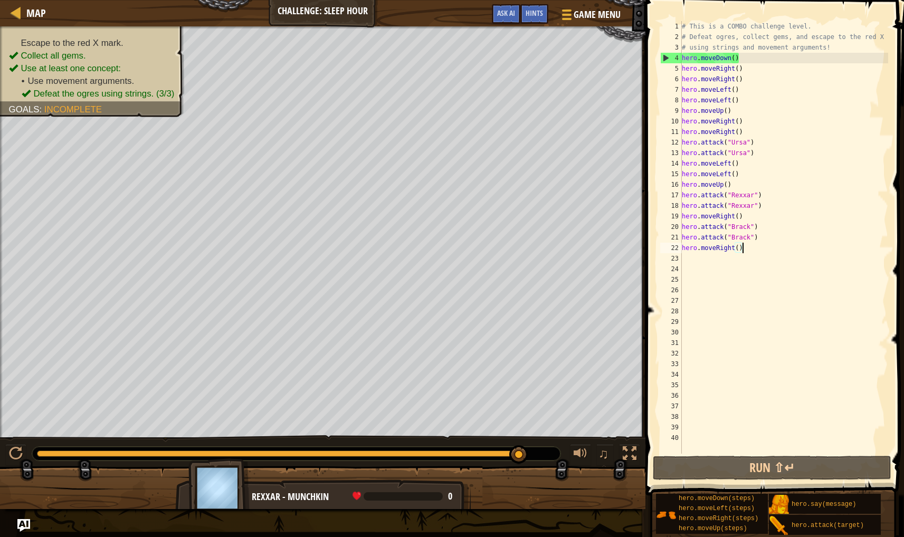
click at [748, 251] on div "# This is a COMBO challenge level. # Defeat [PERSON_NAME], collect gems, and es…" at bounding box center [784, 248] width 208 height 454
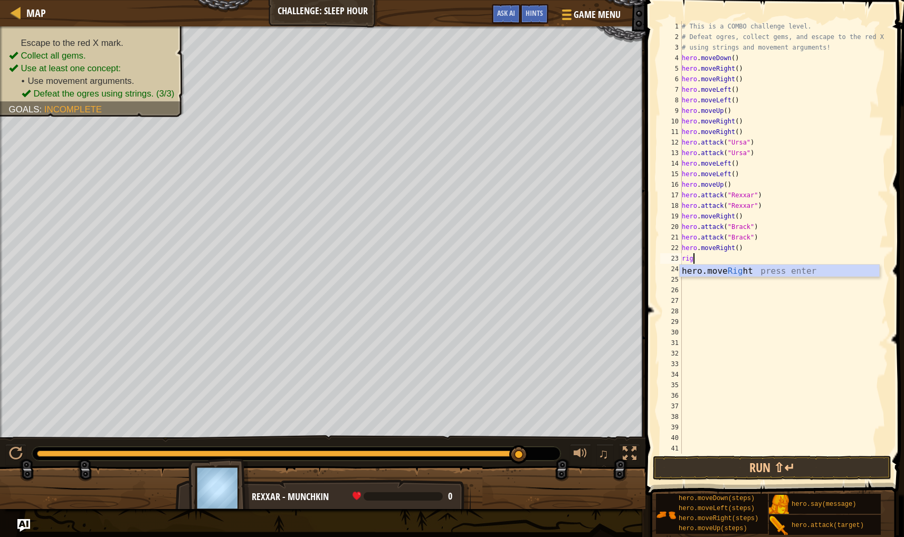
scroll to position [5, 1]
type textarea "rig"
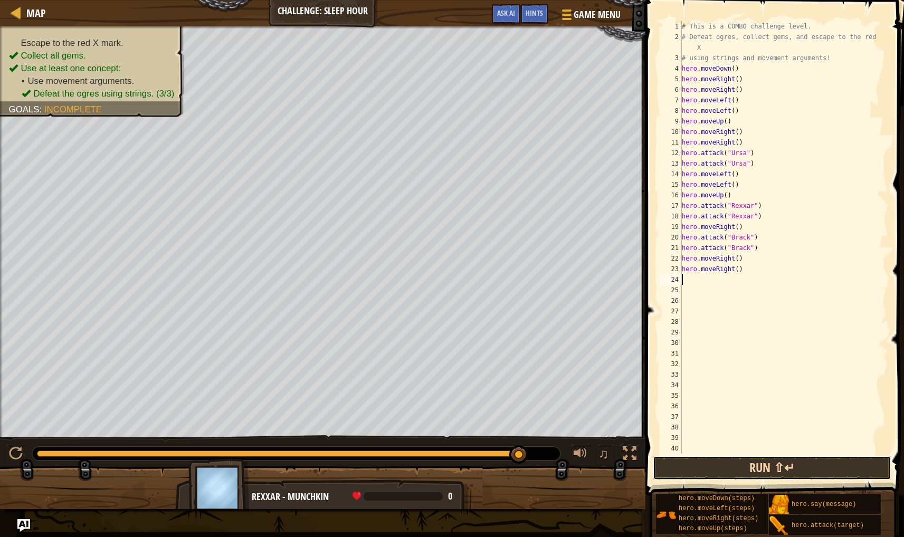
click at [765, 468] on button "Run ⇧↵" at bounding box center [772, 468] width 238 height 24
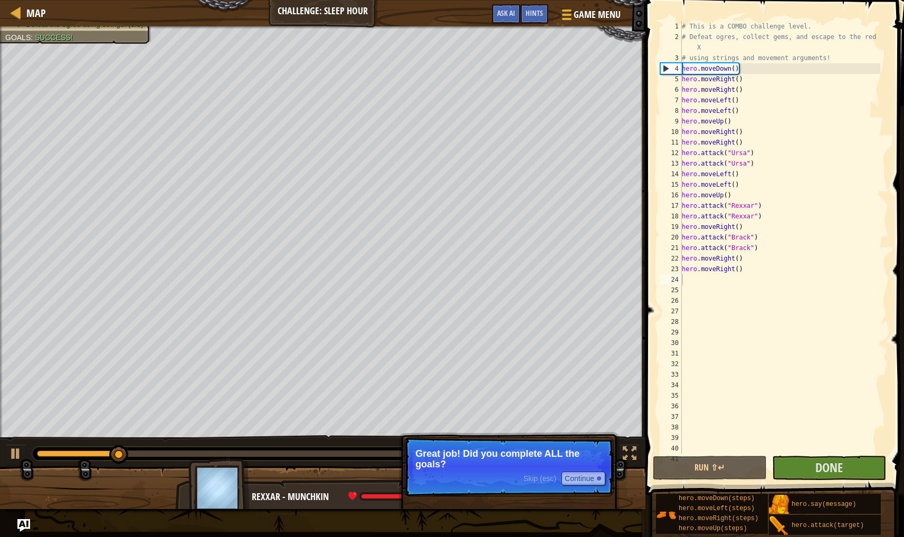
click at [596, 492] on p "Skip (esc) Continue Great job! Did you complete ALL the goals?" at bounding box center [508, 466] width 209 height 59
click at [592, 483] on button "Continue" at bounding box center [583, 479] width 44 height 14
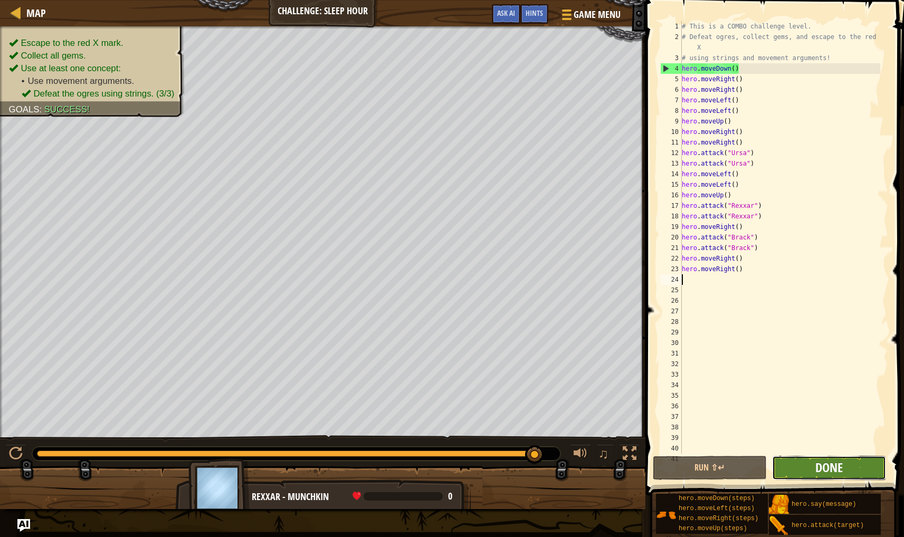
click at [819, 475] on button "Done" at bounding box center [829, 468] width 114 height 24
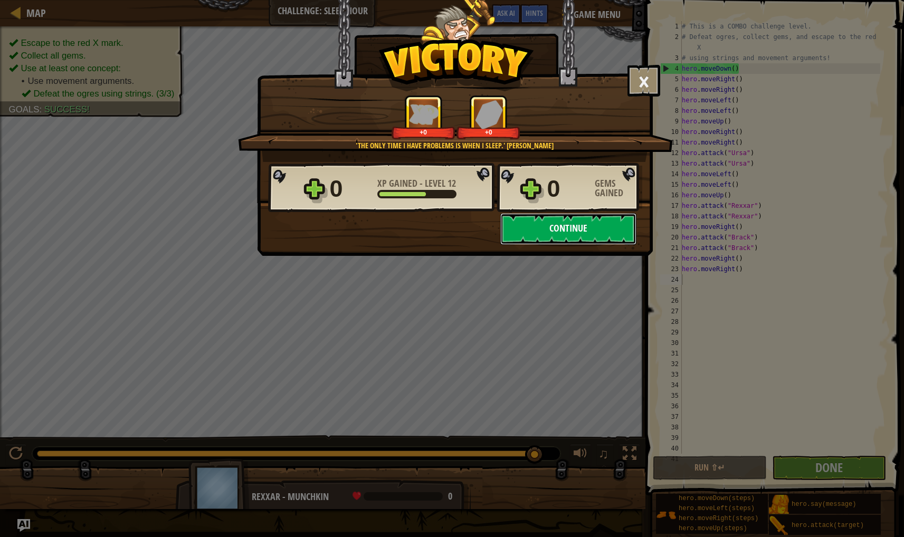
click at [591, 230] on button "Continue" at bounding box center [568, 229] width 136 height 32
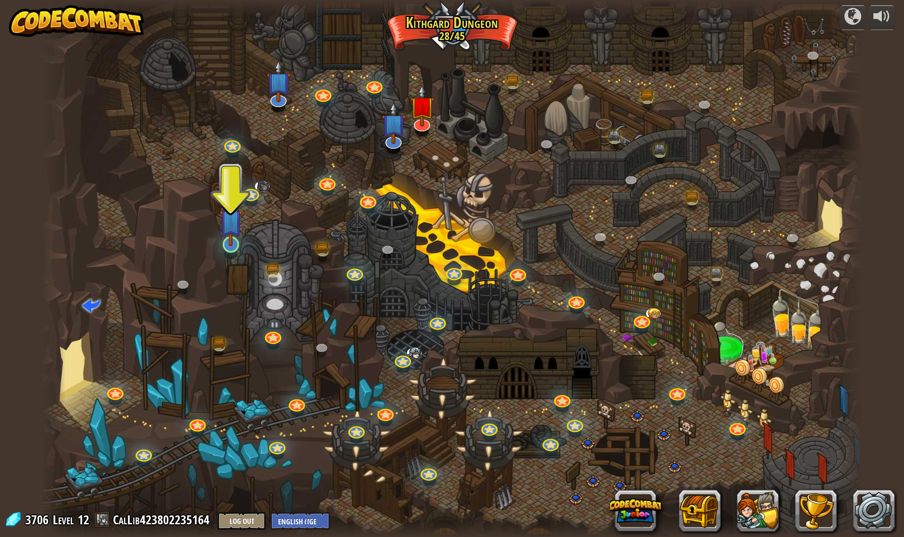
drag, startPoint x: 245, startPoint y: 226, endPoint x: 237, endPoint y: 230, distance: 9.0
click at [243, 225] on div at bounding box center [451, 268] width 821 height 537
click at [238, 219] on img at bounding box center [230, 221] width 23 height 52
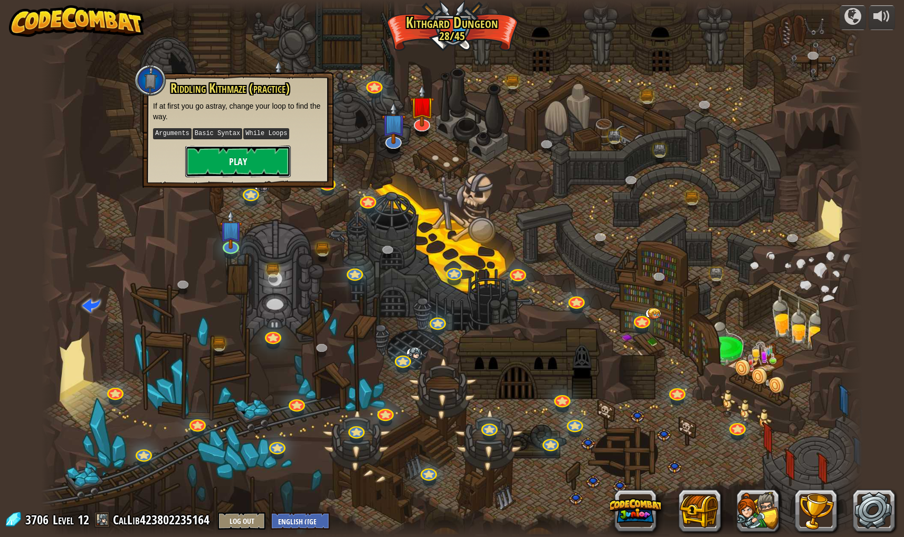
click at [256, 160] on button "Play" at bounding box center [238, 162] width 106 height 32
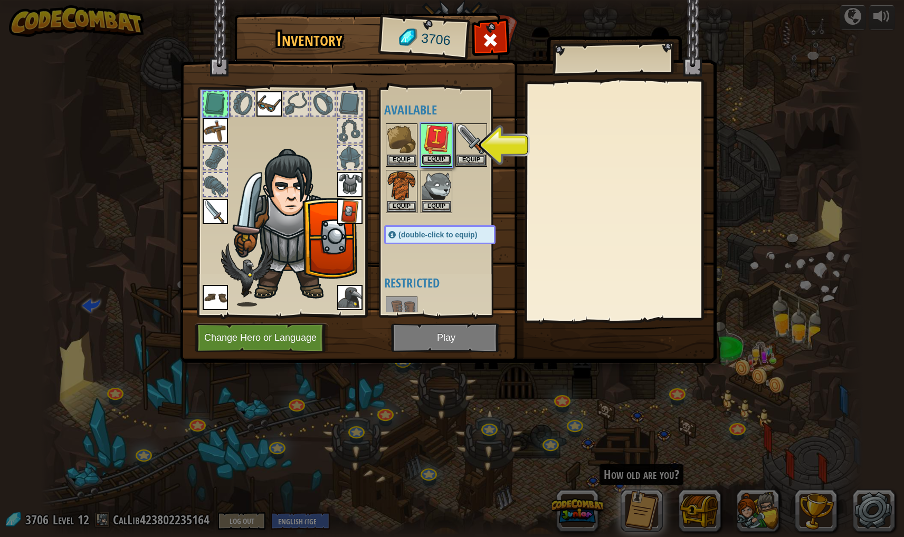
click at [432, 154] on button "Equip" at bounding box center [437, 159] width 30 height 11
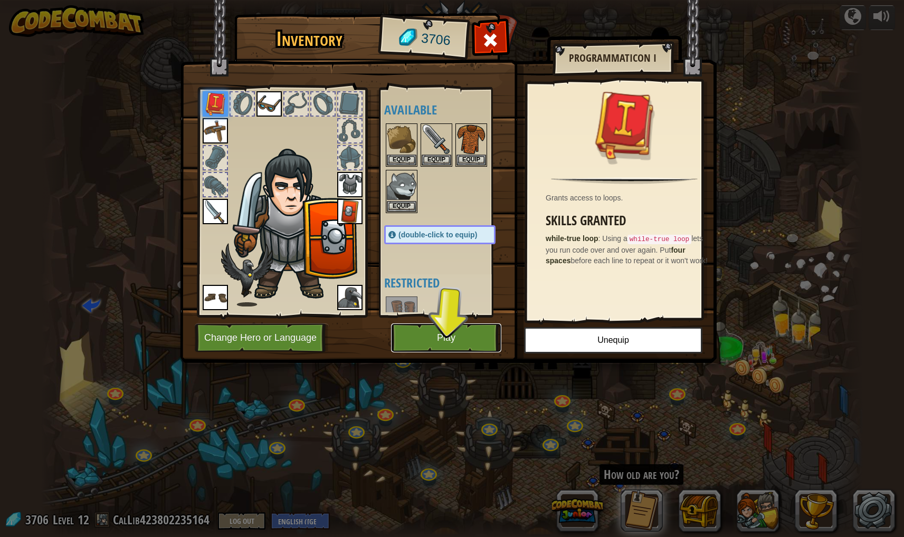
click at [457, 336] on button "Play" at bounding box center [446, 337] width 110 height 29
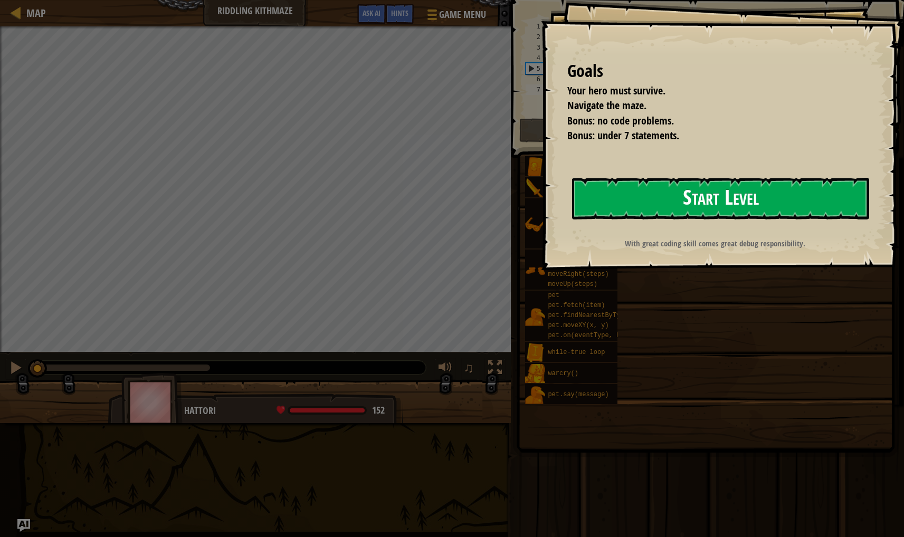
click at [691, 190] on button "Start Level" at bounding box center [720, 199] width 297 height 42
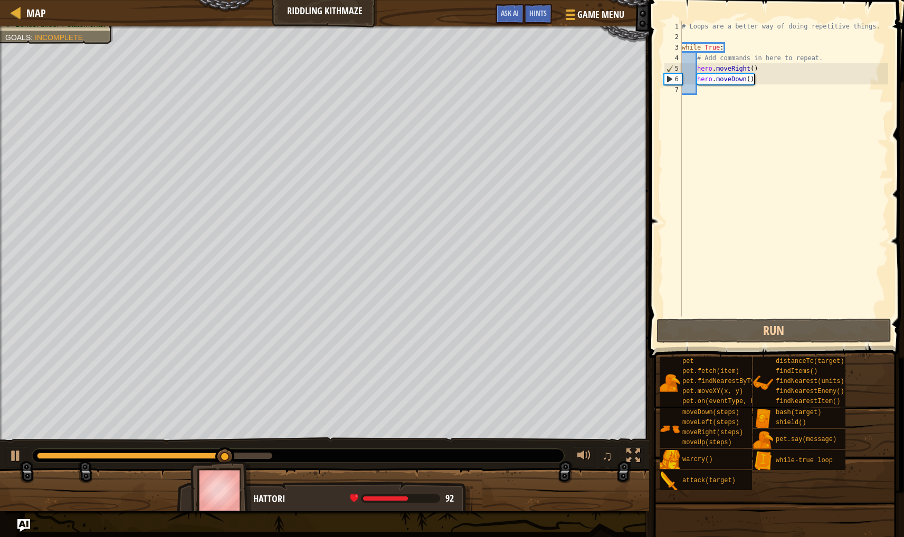
click at [766, 81] on div "# Loops are a better way of doing repetitive things. while True : # Add command…" at bounding box center [784, 179] width 208 height 317
type textarea "hero.moveDown()"
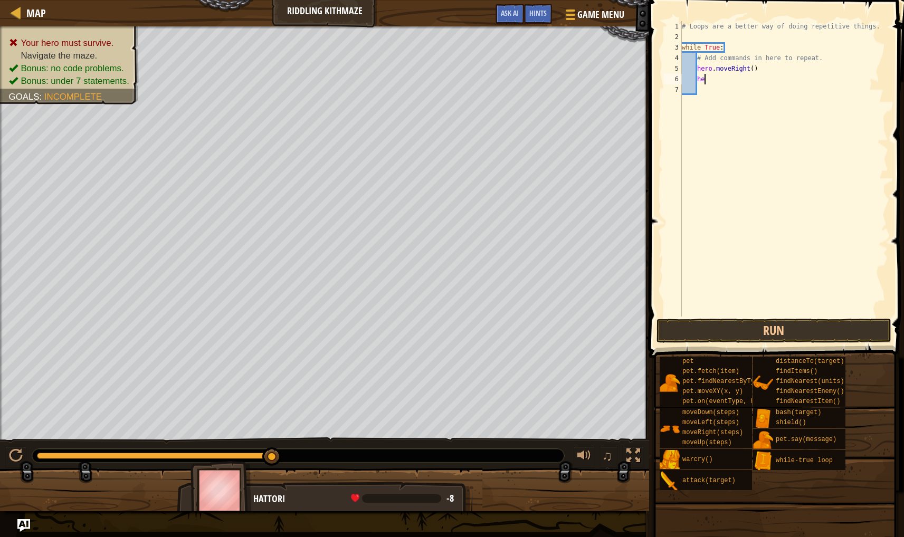
type textarea "h"
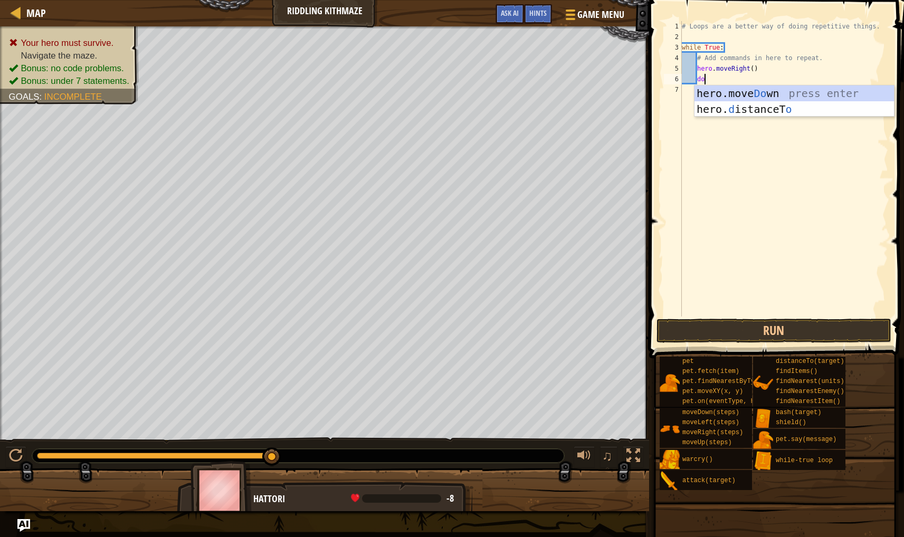
type textarea "dow"
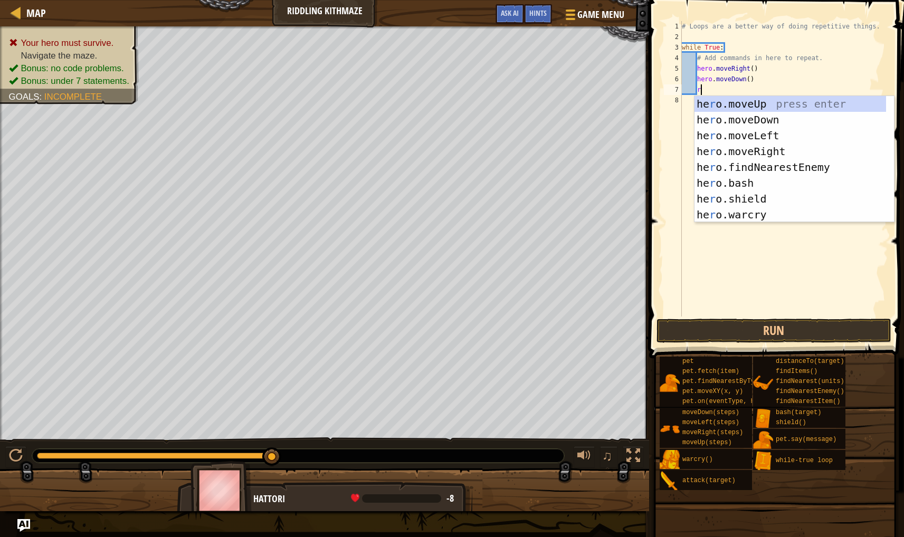
type textarea "ri"
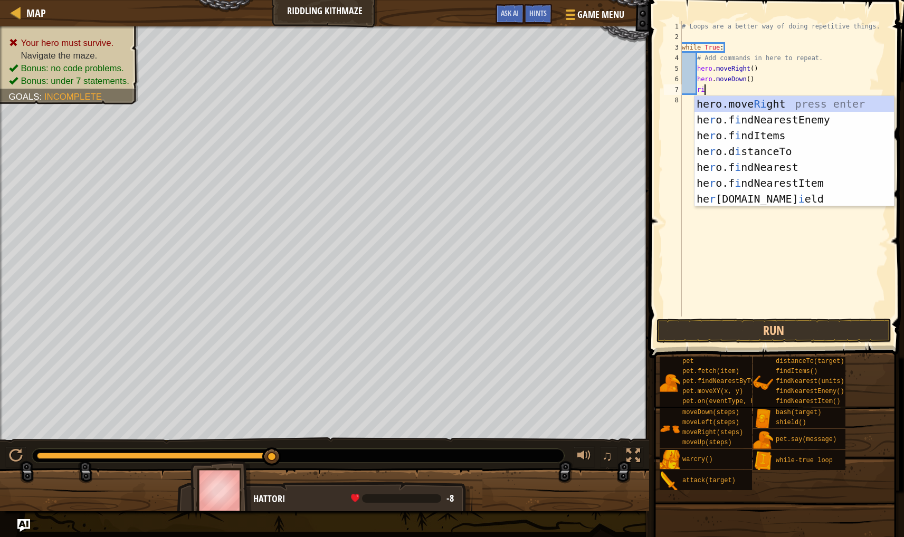
scroll to position [5, 1]
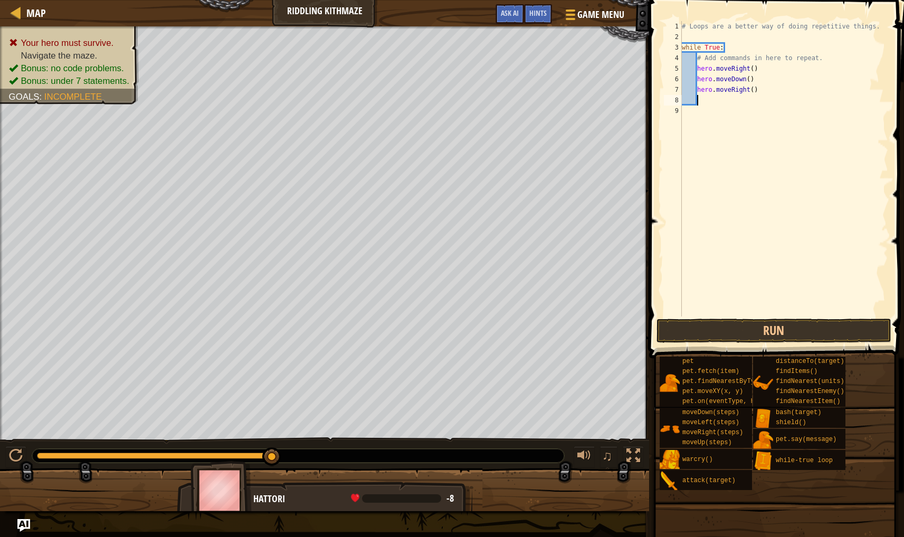
click at [755, 92] on div "# Loops are a better way of doing repetitive things. while True : # Add command…" at bounding box center [784, 179] width 209 height 317
type textarea "hero.moveRight(2)"
click at [702, 101] on div "# Loops are a better way of doing repetitive things. while True : # Add command…" at bounding box center [784, 179] width 209 height 317
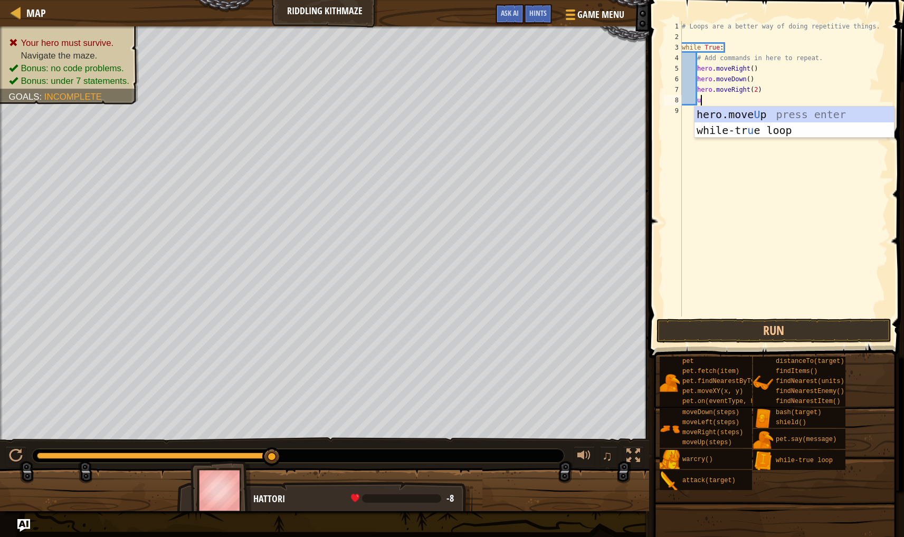
type textarea "up"
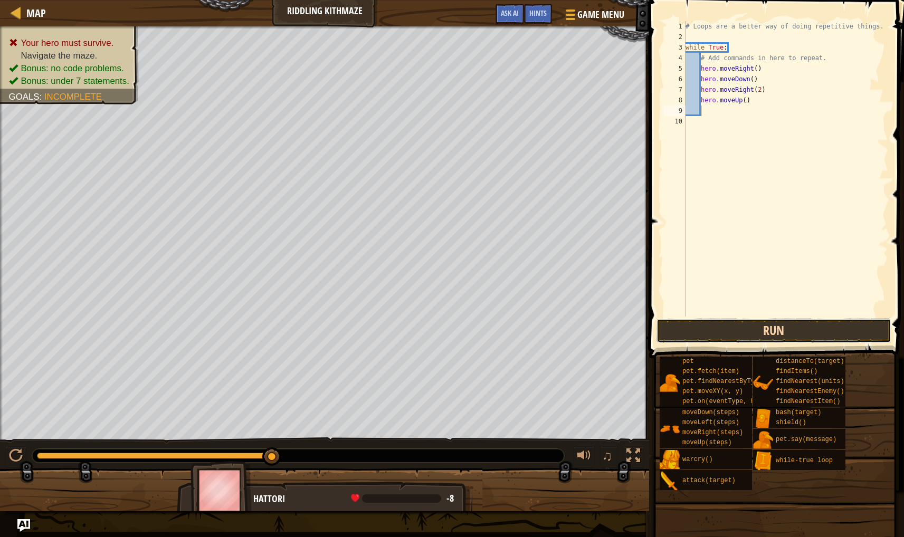
click at [773, 331] on button "Run" at bounding box center [773, 331] width 235 height 24
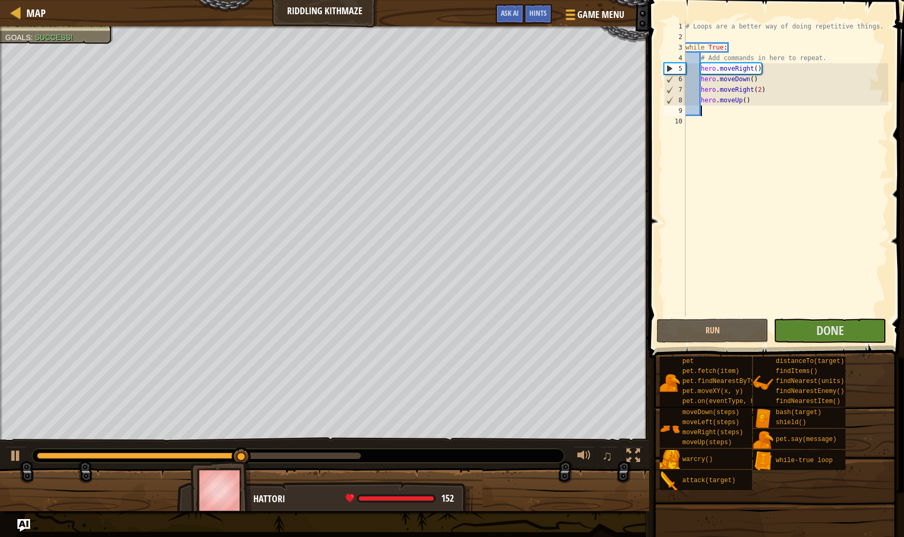
click at [0, 0] on html "Map Riddling Kithmaze Game Menu Done Hints Ask AI 1 ההההההההההההההההההההההההההה…" at bounding box center [452, 0] width 904 height 0
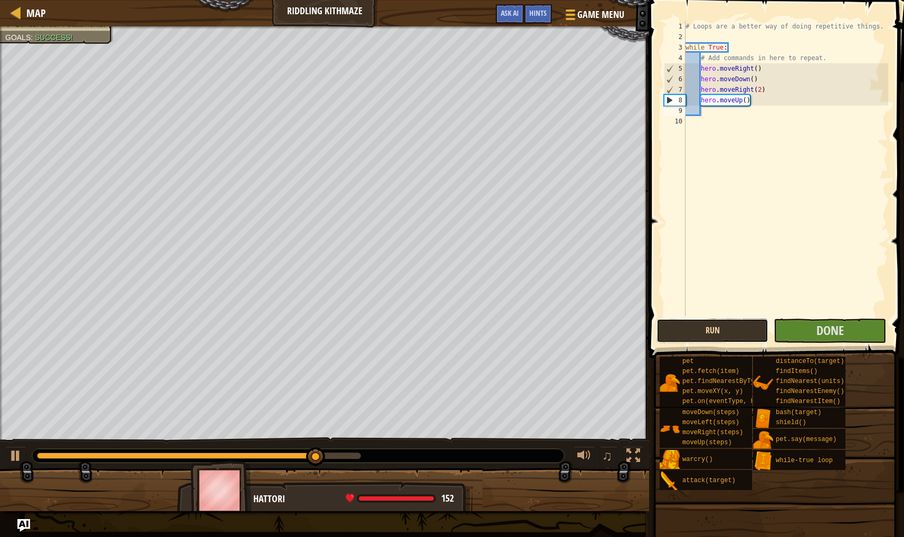
click at [753, 328] on button "Run" at bounding box center [712, 331] width 112 height 24
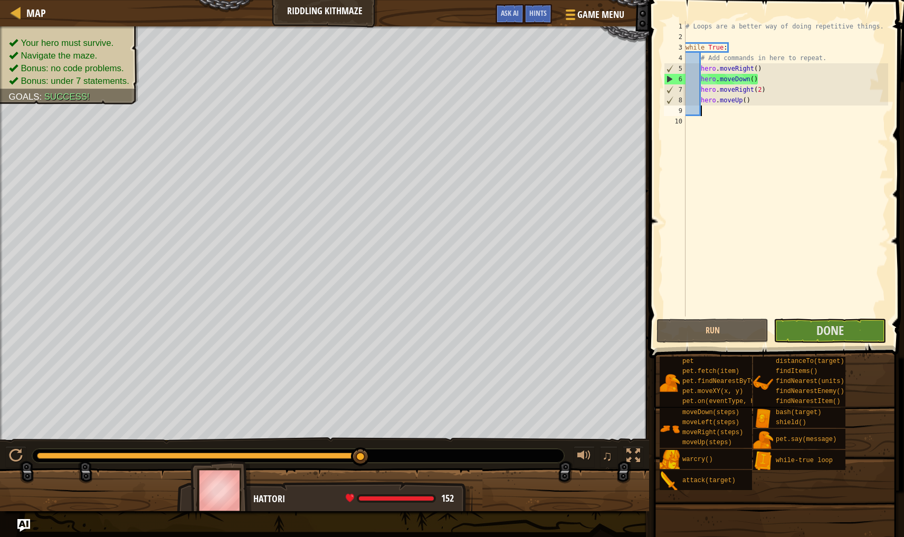
click at [838, 345] on span at bounding box center [777, 163] width 263 height 389
click at [835, 339] on button "Done" at bounding box center [829, 331] width 112 height 24
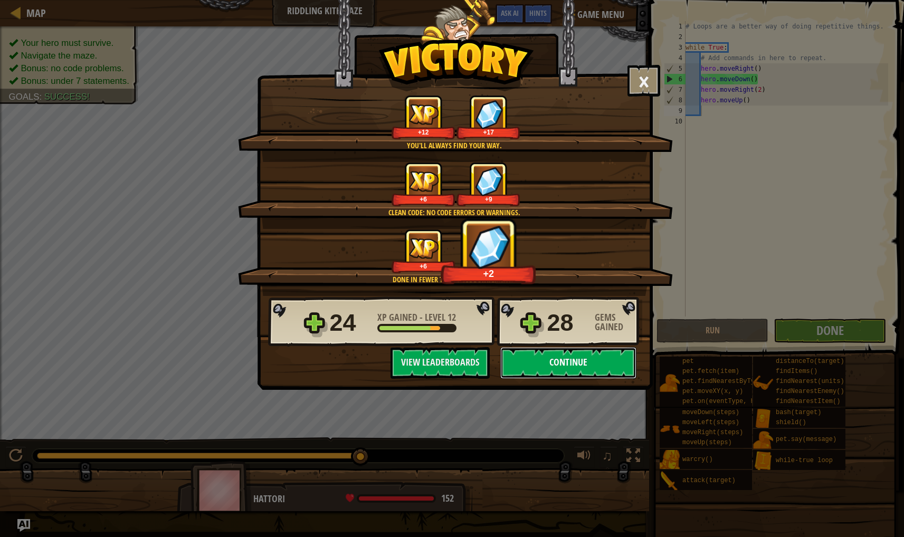
click at [570, 365] on button "Continue" at bounding box center [568, 363] width 136 height 32
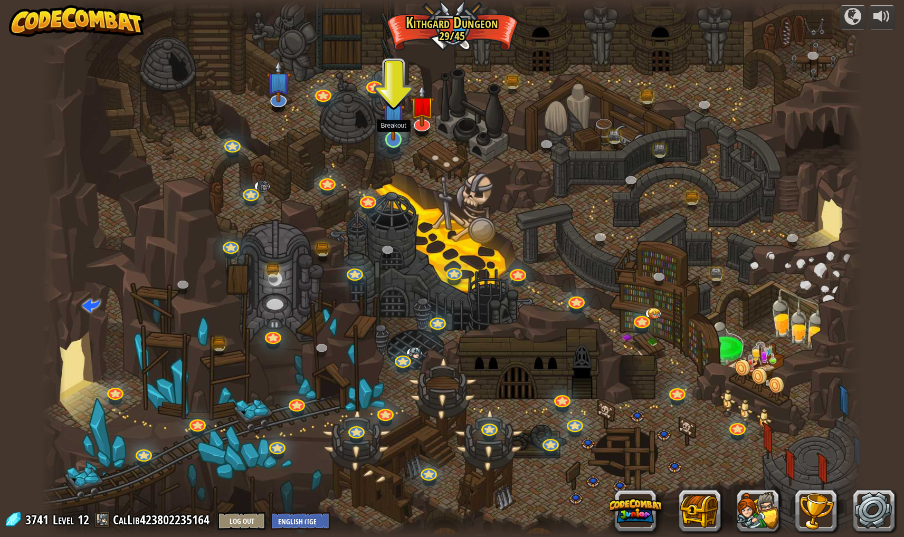
click at [395, 124] on img at bounding box center [393, 115] width 23 height 52
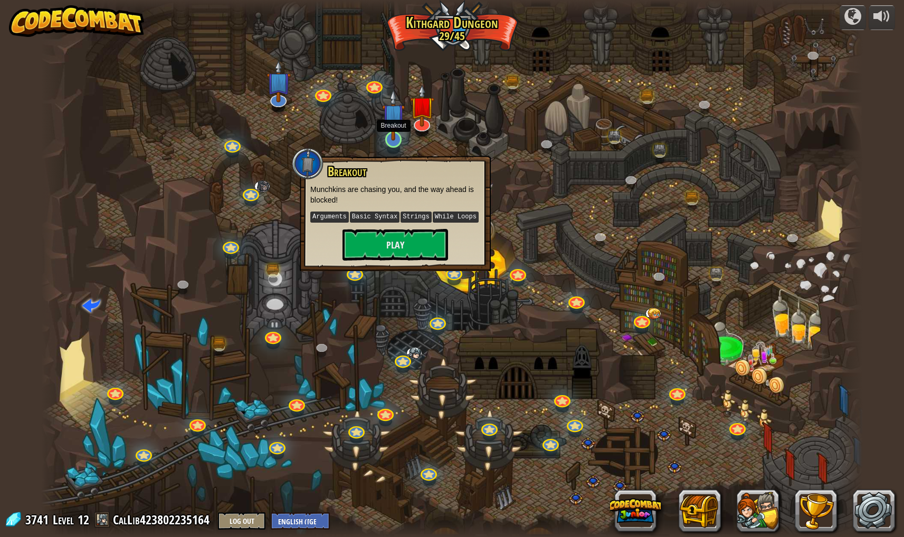
click at [395, 124] on img at bounding box center [393, 115] width 23 height 52
click at [398, 254] on button "Play" at bounding box center [395, 245] width 106 height 32
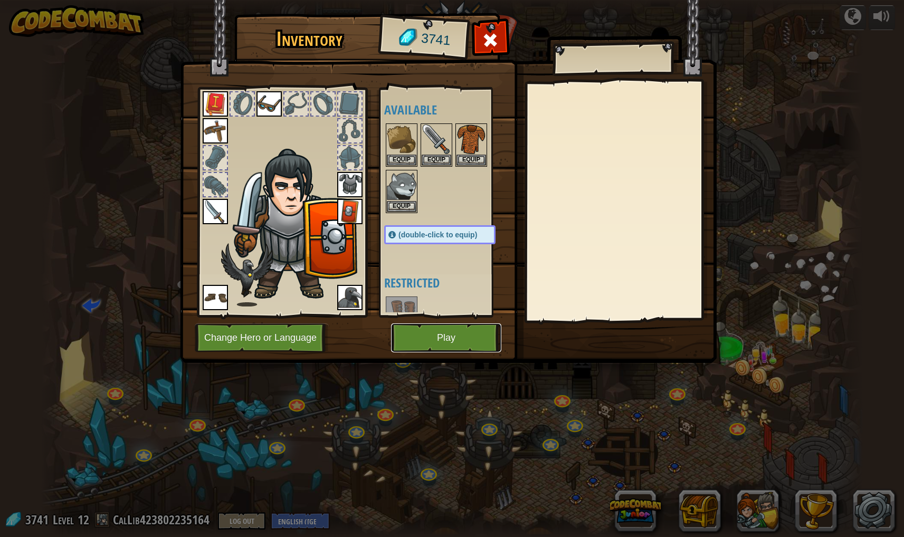
click at [454, 340] on button "Play" at bounding box center [446, 337] width 110 height 29
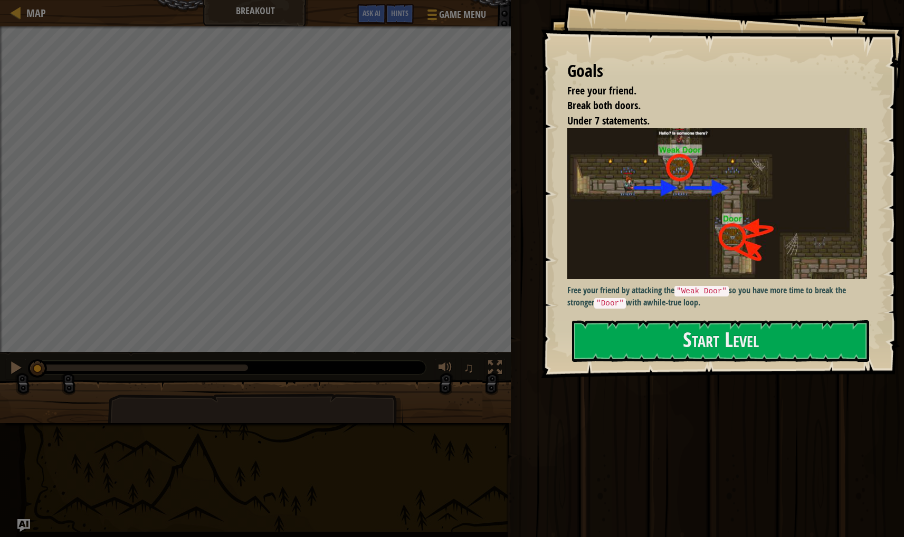
click at [618, 316] on div "Goals Free your friend. Break both doors. Under 7 statements. Free your friend …" at bounding box center [722, 189] width 363 height 378
click at [693, 332] on button "Start Level" at bounding box center [720, 341] width 297 height 42
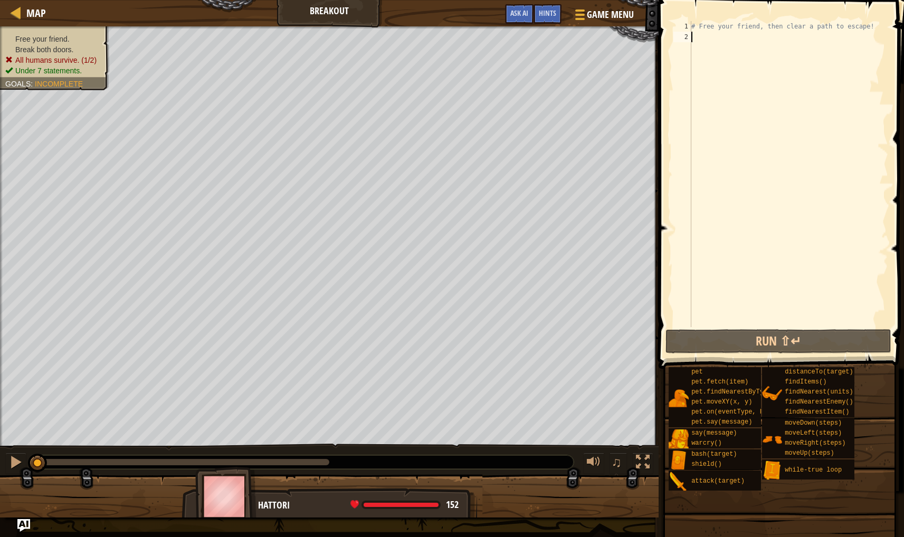
scroll to position [5, 0]
type textarea "ri"
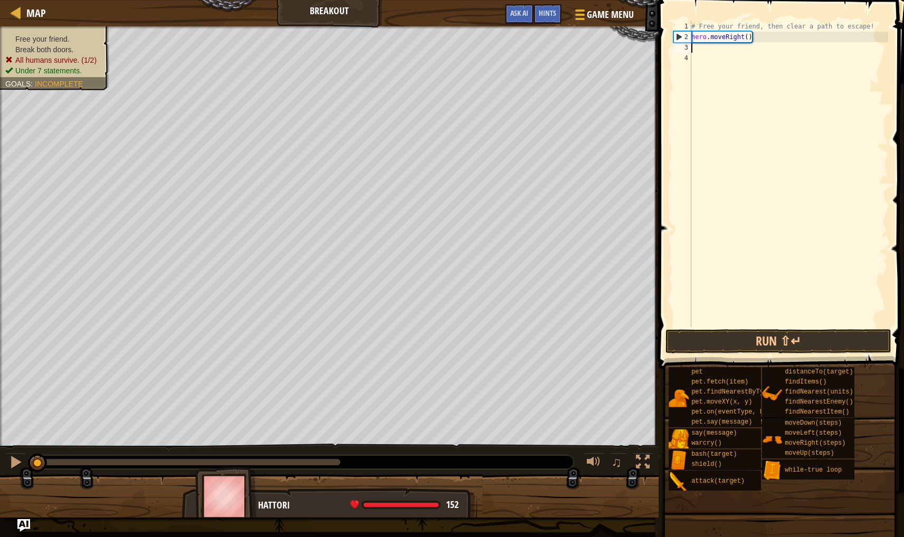
type textarea "z"
type textarea "hero.attack("Weak Door")"
click at [706, 60] on div "# Free your friend, then clear a path to escape! hero . moveRight ( ) hero . at…" at bounding box center [788, 184] width 199 height 327
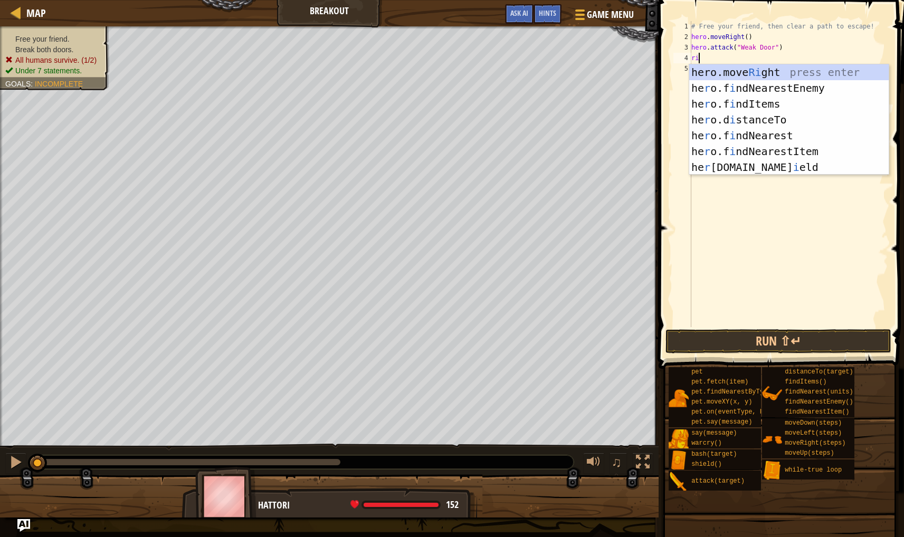
scroll to position [5, 0]
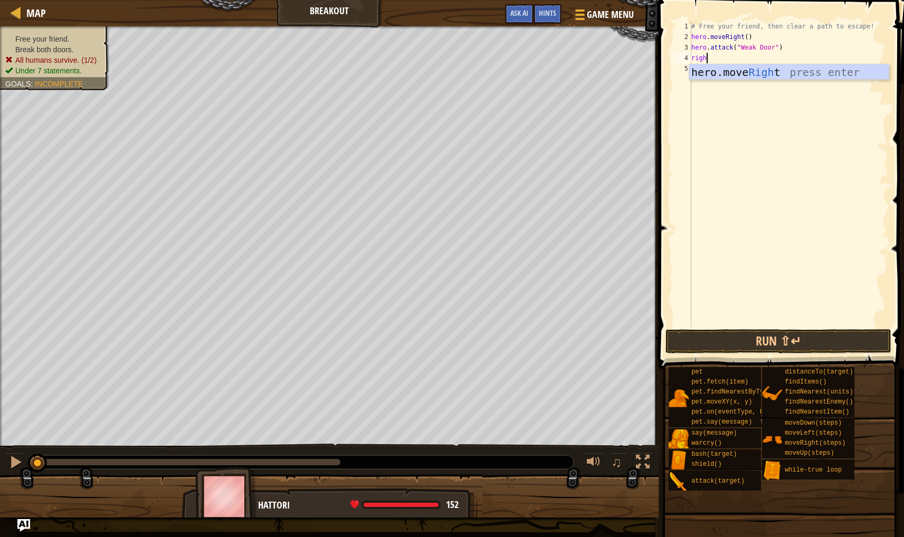
type textarea "right"
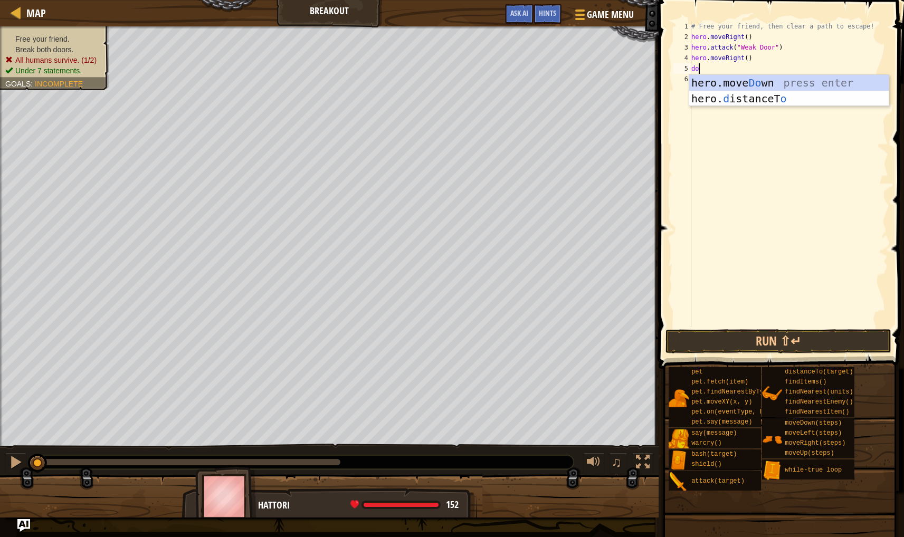
type textarea "dow"
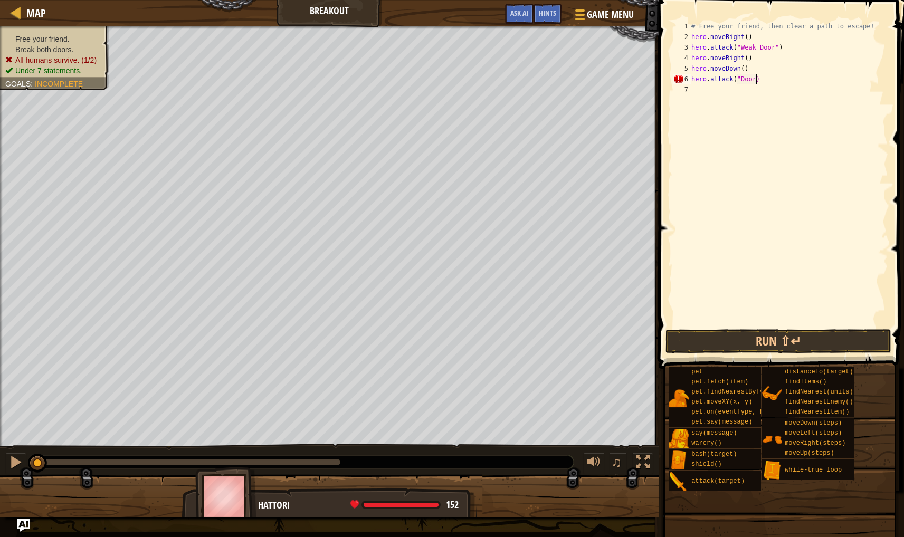
type textarea "hero.attack("Door")"
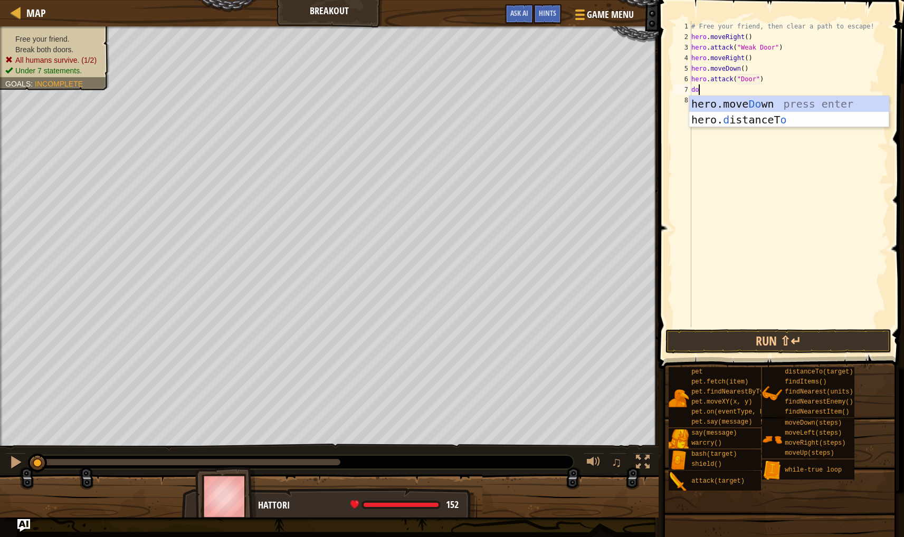
type textarea "dow"
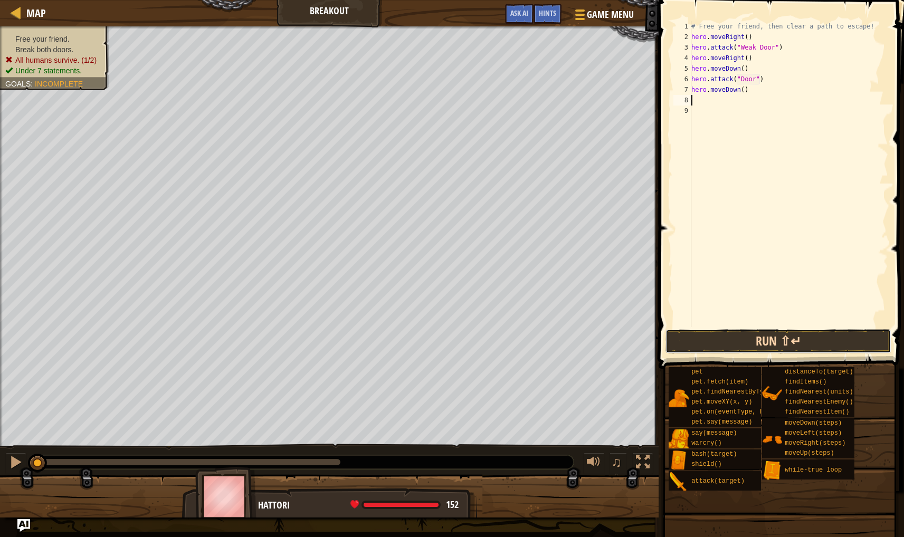
click at [771, 338] on button "Run ⇧↵" at bounding box center [778, 341] width 226 height 24
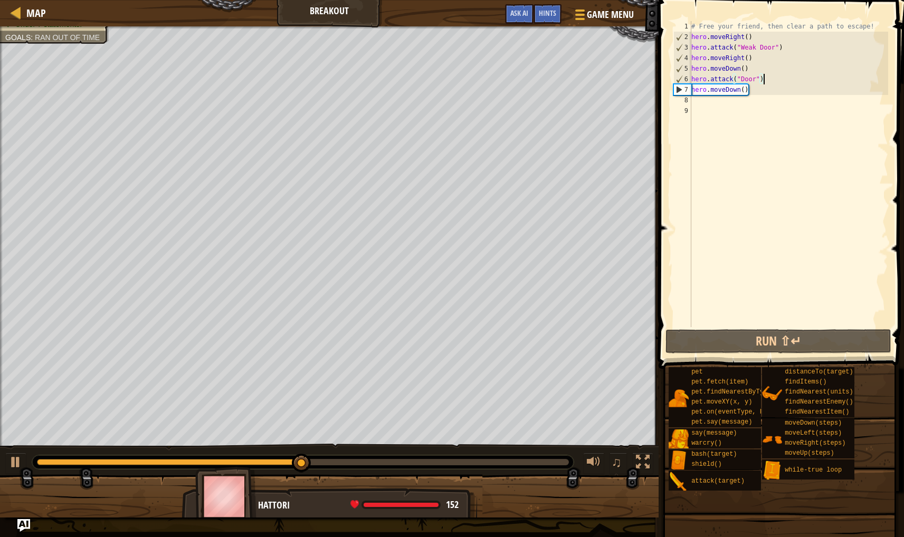
click at [776, 77] on div "# Free your friend, then clear a path to escape! hero . moveRight ( ) hero . at…" at bounding box center [788, 184] width 199 height 327
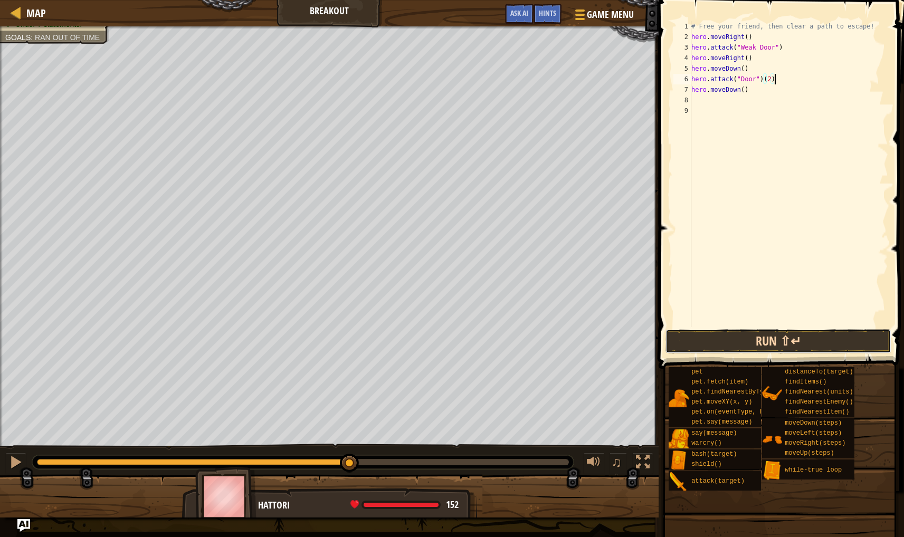
click at [733, 348] on button "Run ⇧↵" at bounding box center [778, 341] width 226 height 24
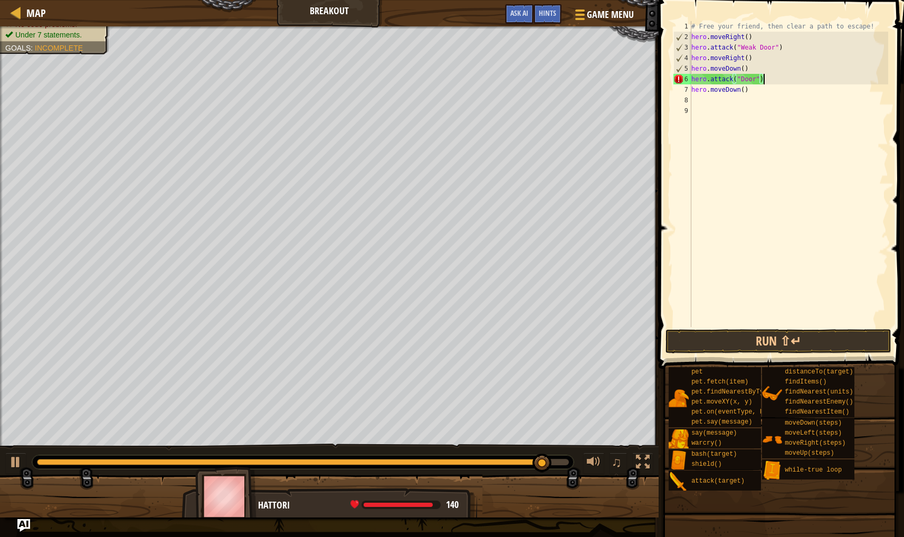
scroll to position [5, 5]
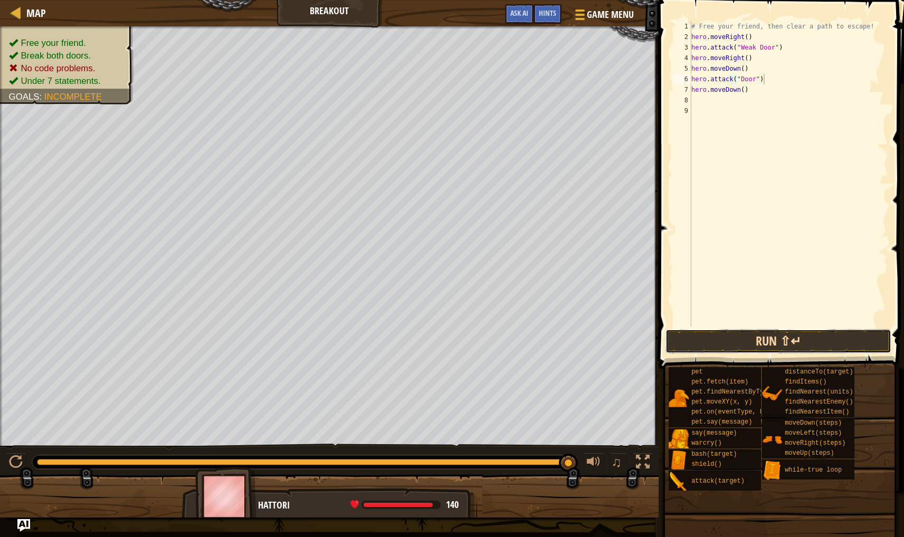
click at [725, 332] on button "Run ⇧↵" at bounding box center [778, 341] width 226 height 24
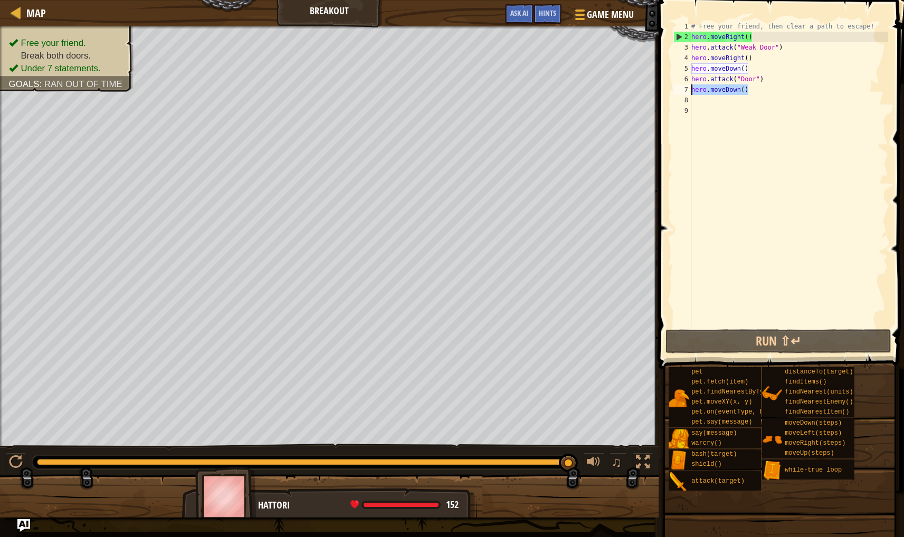
drag, startPoint x: 751, startPoint y: 91, endPoint x: 680, endPoint y: 92, distance: 71.2
click at [680, 92] on div "hero.attack("Door") 1 2 3 4 5 6 7 8 9 # Free your friend, then clear a path to …" at bounding box center [779, 174] width 217 height 306
type textarea "hero.moveDown()"
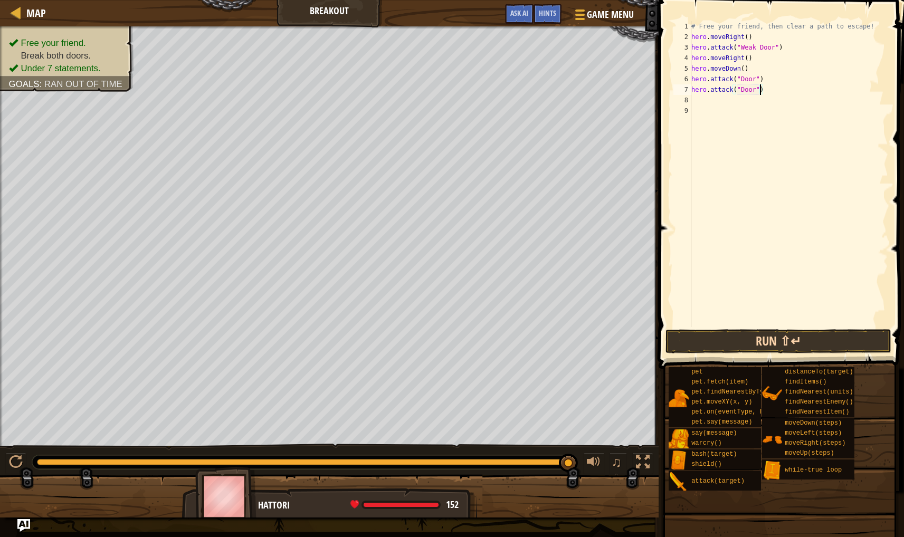
type textarea "hero.attack("Door")"
click at [775, 346] on button "Run ⇧↵" at bounding box center [778, 341] width 226 height 24
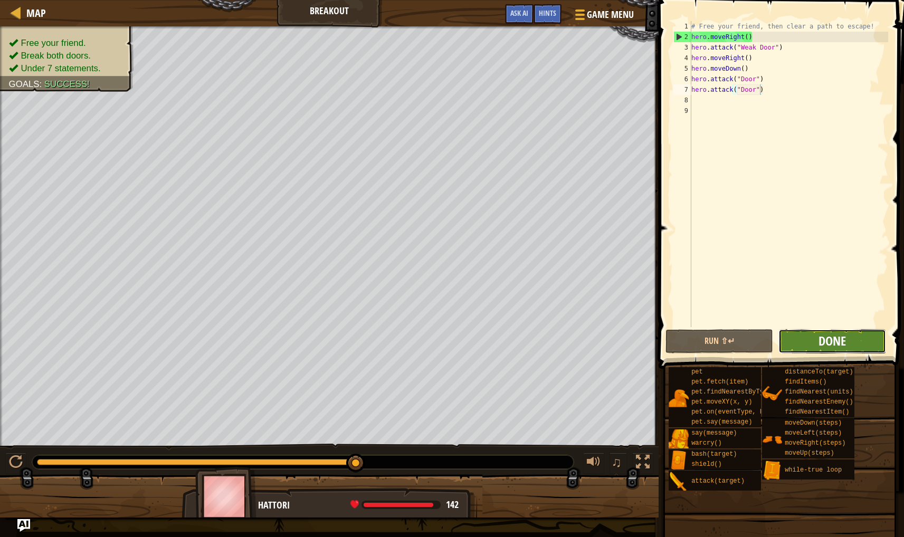
click at [831, 333] on span "Done" at bounding box center [831, 340] width 27 height 17
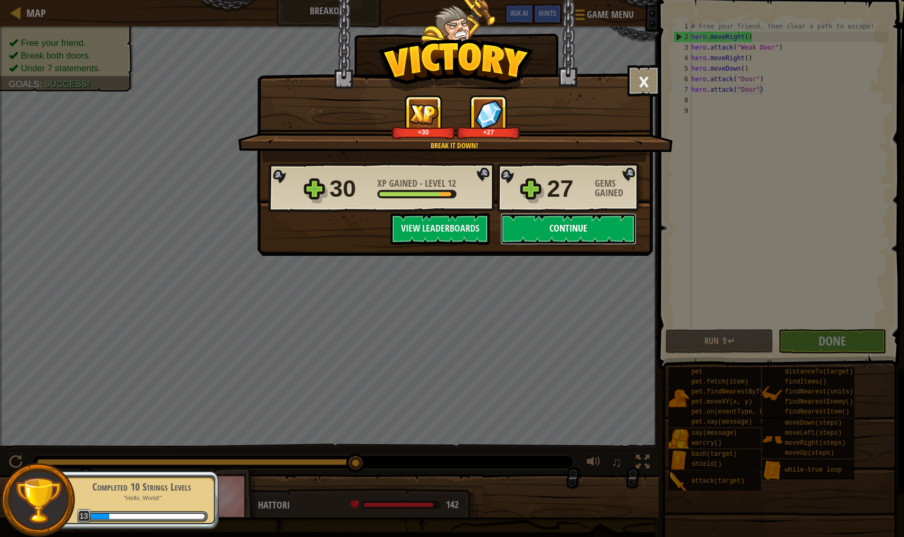
click at [578, 224] on button "Continue" at bounding box center [568, 229] width 136 height 32
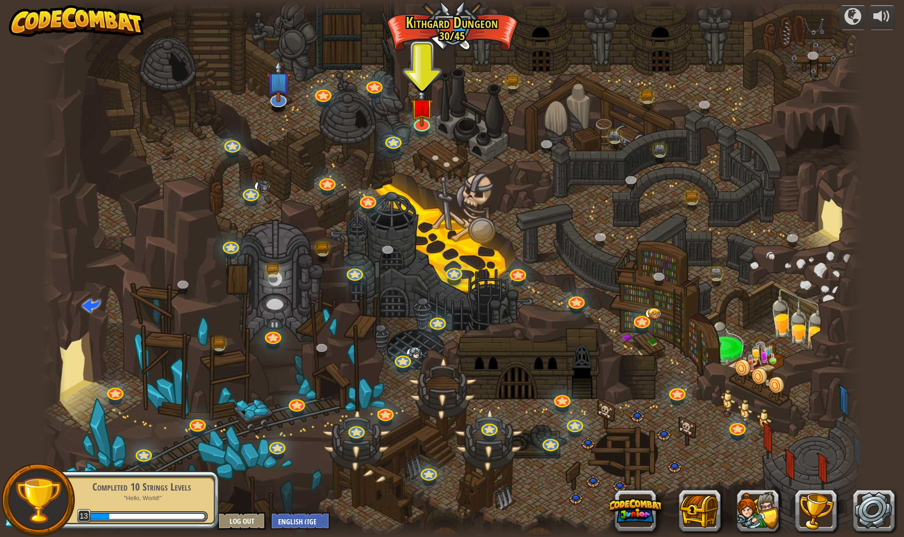
click at [271, 54] on div at bounding box center [451, 268] width 821 height 537
click at [276, 74] on img at bounding box center [278, 72] width 24 height 56
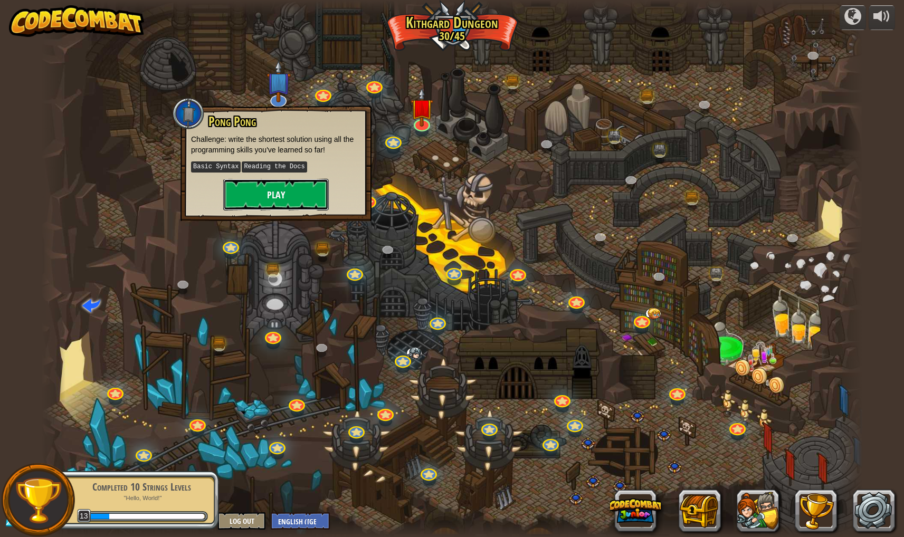
click at [282, 182] on button "Play" at bounding box center [276, 195] width 106 height 32
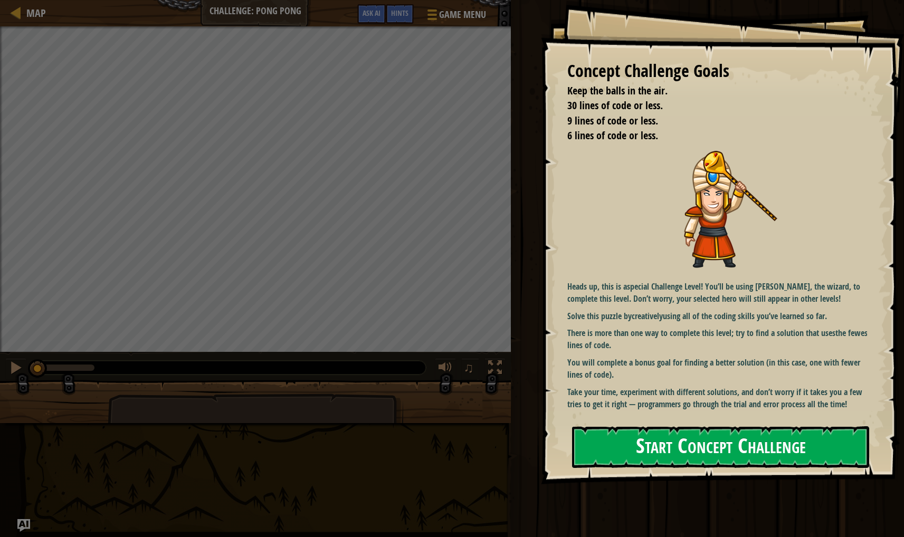
click at [717, 435] on button "Start Concept Challenge" at bounding box center [720, 447] width 297 height 42
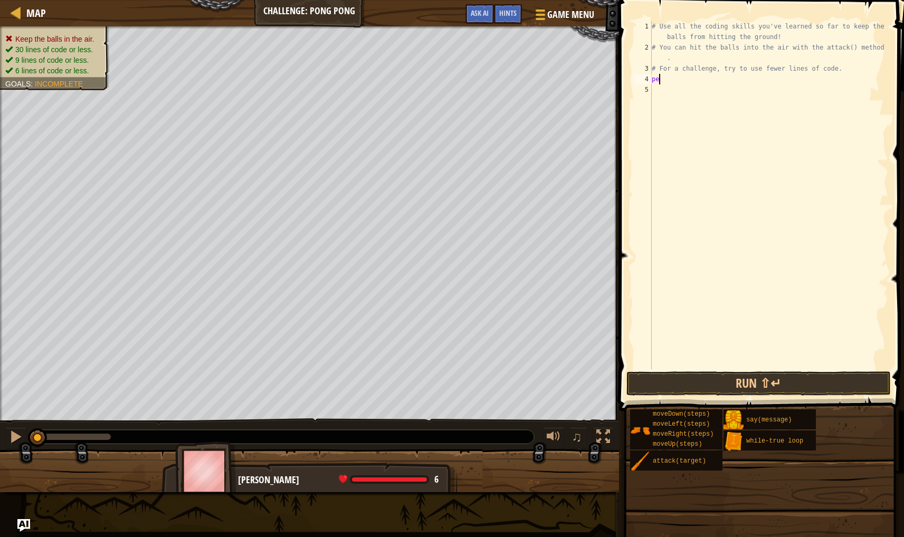
scroll to position [5, 0]
type textarea "p"
click at [701, 385] on button "Run ⇧↵" at bounding box center [758, 383] width 264 height 24
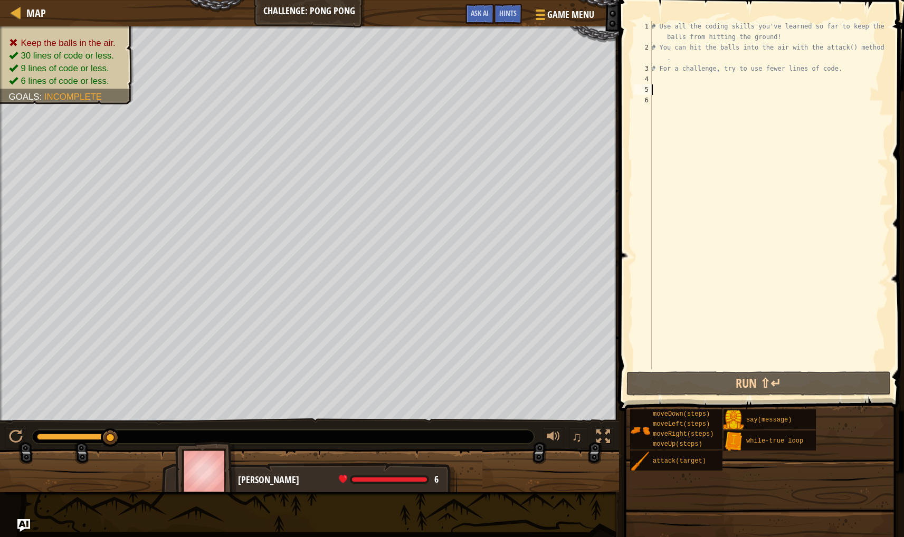
click at [706, 90] on div "# Use all the coding skills you've learned so far to keep the balls from hittin…" at bounding box center [768, 211] width 238 height 380
click at [680, 82] on div "# Use all the coding skills you've learned so far to keep the balls from hittin…" at bounding box center [768, 211] width 238 height 380
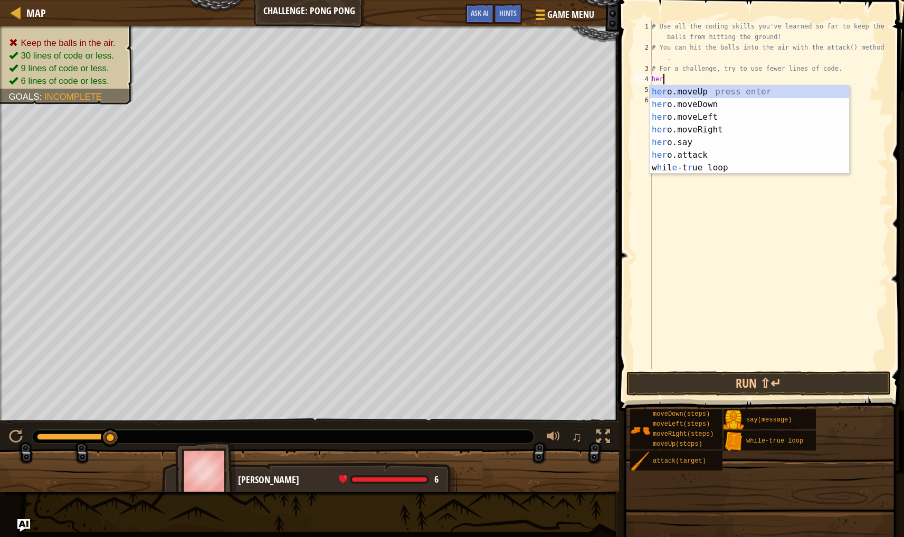
type textarea "hero"
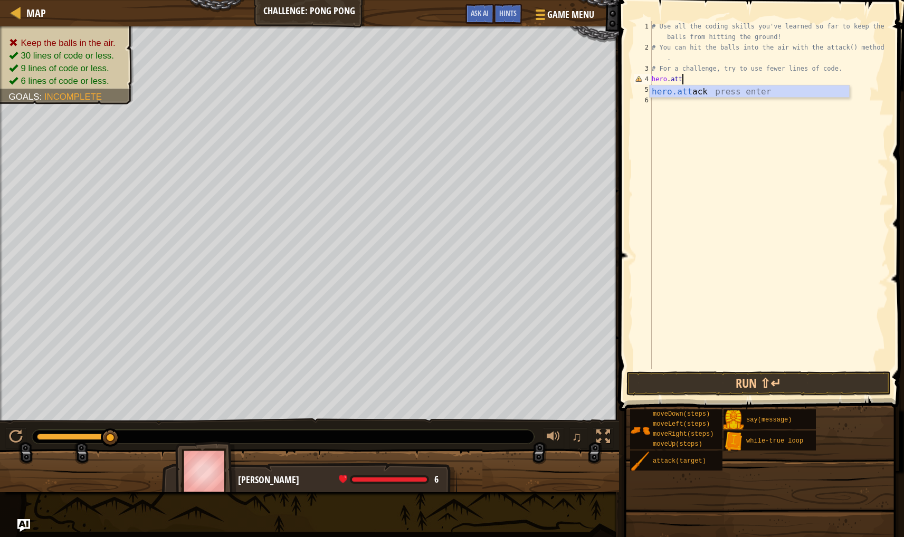
scroll to position [5, 2]
type textarea "hero.attack("ball")"
type textarea "hero.attack("ball2")"
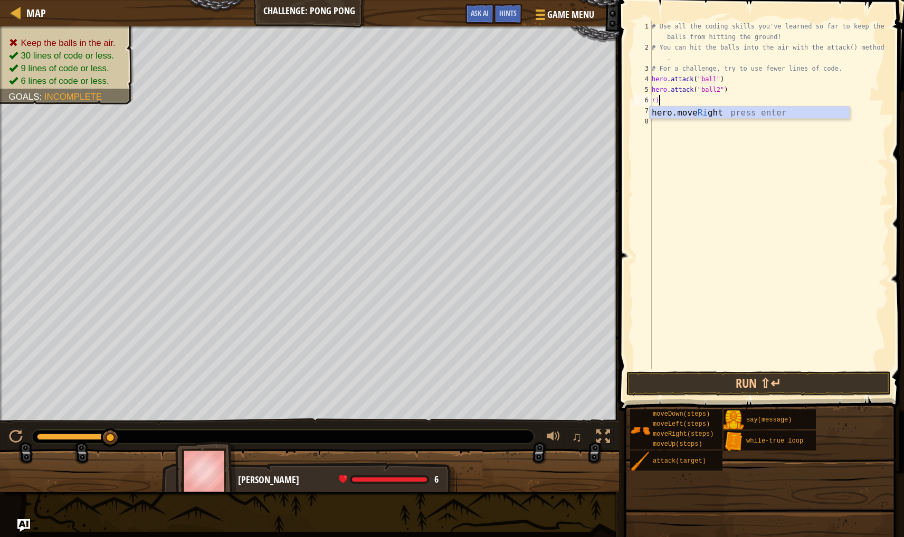
type textarea "rig"
type textarea "hero.attack("ball2")"
click at [683, 379] on button "Run ⇧↵" at bounding box center [758, 383] width 264 height 24
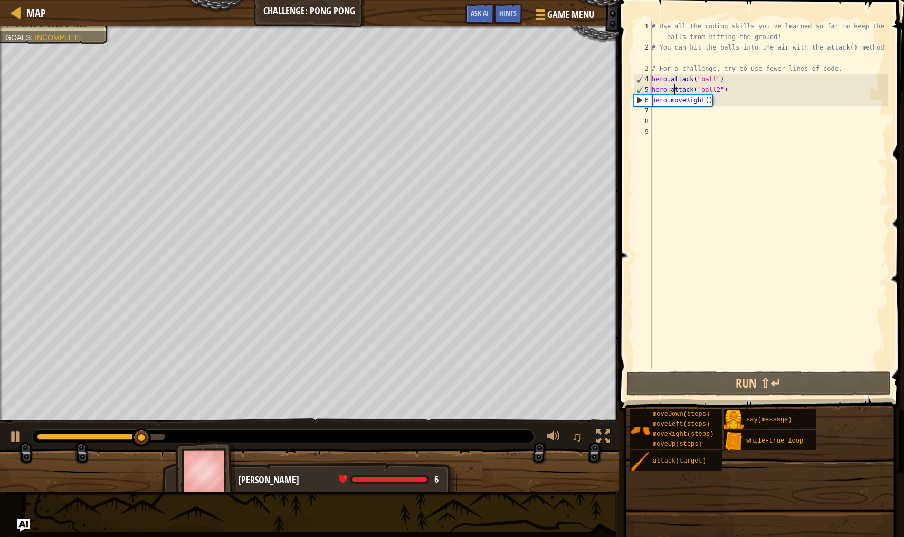
click at [708, 106] on div "# Use all the coding skills you've learned so far to keep the balls from hittin…" at bounding box center [768, 211] width 238 height 380
type textarea "2"
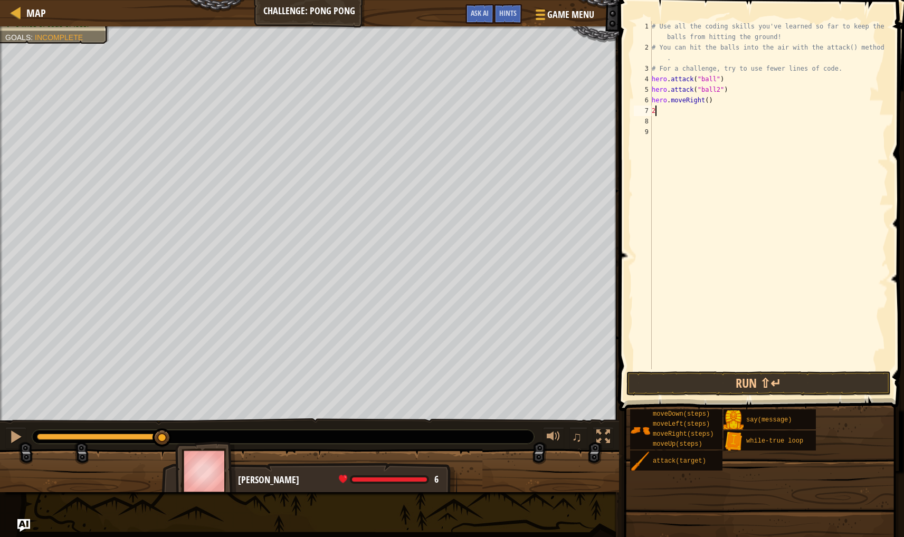
click at [675, 115] on div "# Use all the coding skills you've learned so far to keep the balls from hittin…" at bounding box center [768, 211] width 238 height 380
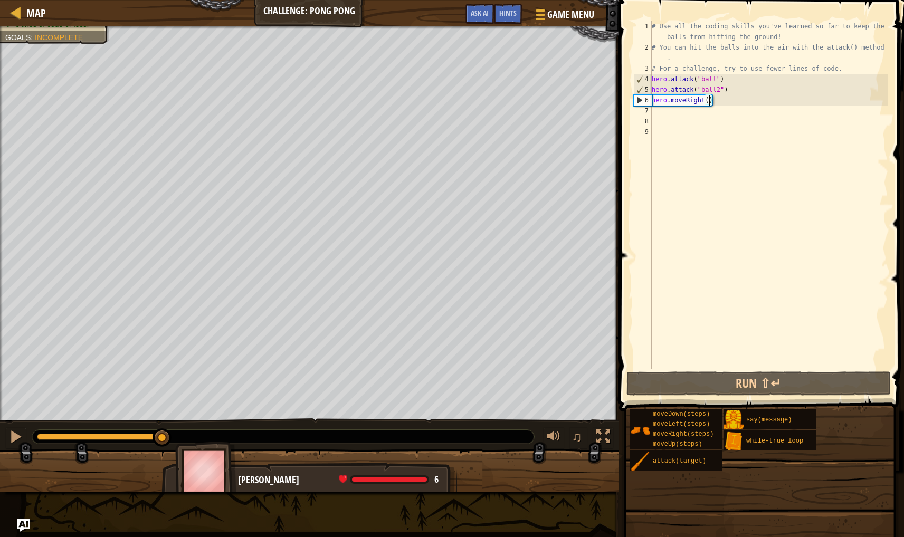
click at [709, 101] on div "# Use all the coding skills you've learned so far to keep the balls from hittin…" at bounding box center [768, 211] width 238 height 380
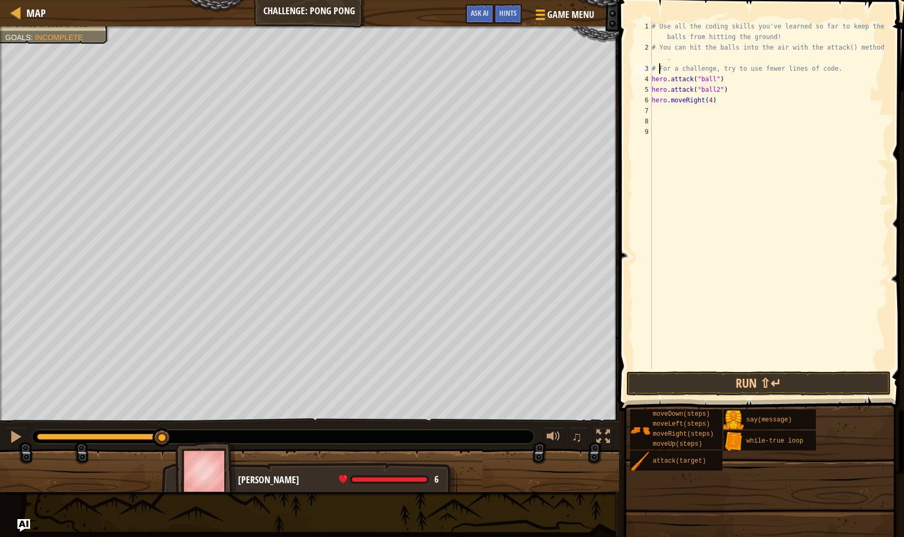
click at [660, 70] on div "# Use all the coding skills you've learned so far to keep the balls from hittin…" at bounding box center [768, 211] width 238 height 380
click at [654, 73] on div "# Use all the coding skills you've learned so far to keep the balls from hittin…" at bounding box center [768, 211] width 238 height 380
click at [651, 73] on div "3" at bounding box center [643, 68] width 18 height 11
click at [735, 88] on div "# Use all the coding skills you've learned so far to keep the balls from hittin…" at bounding box center [770, 211] width 235 height 380
type textarea "hero.attack("ball")"
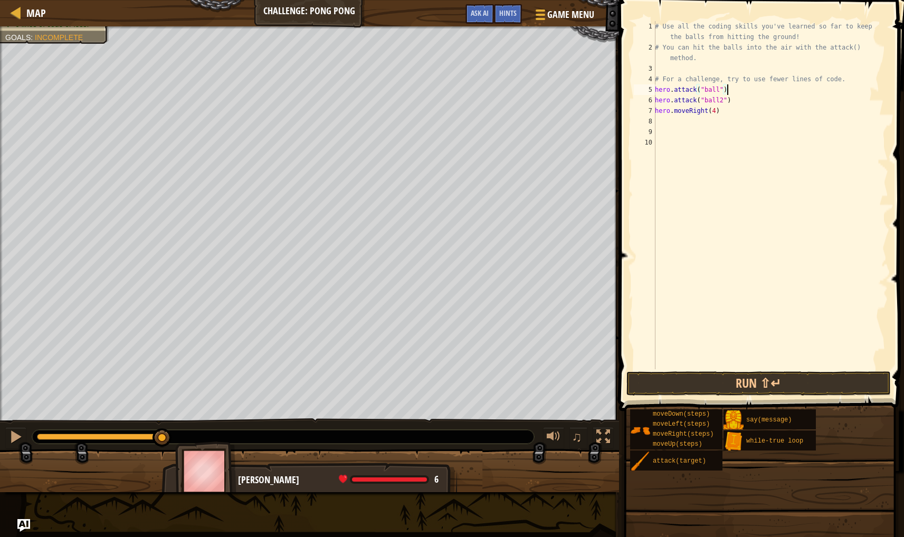
click at [655, 89] on div "# Use all the coding skills you've learned so far to keep the balls from hittin…" at bounding box center [770, 211] width 235 height 380
drag, startPoint x: 653, startPoint y: 90, endPoint x: 660, endPoint y: 89, distance: 6.9
click at [659, 89] on div "1 2 3 4 5 6 7 8 9 10 11 # Use all the coding skills you've learned so far to ke…" at bounding box center [760, 195] width 256 height 348
type textarea "hero.attack("ball")"
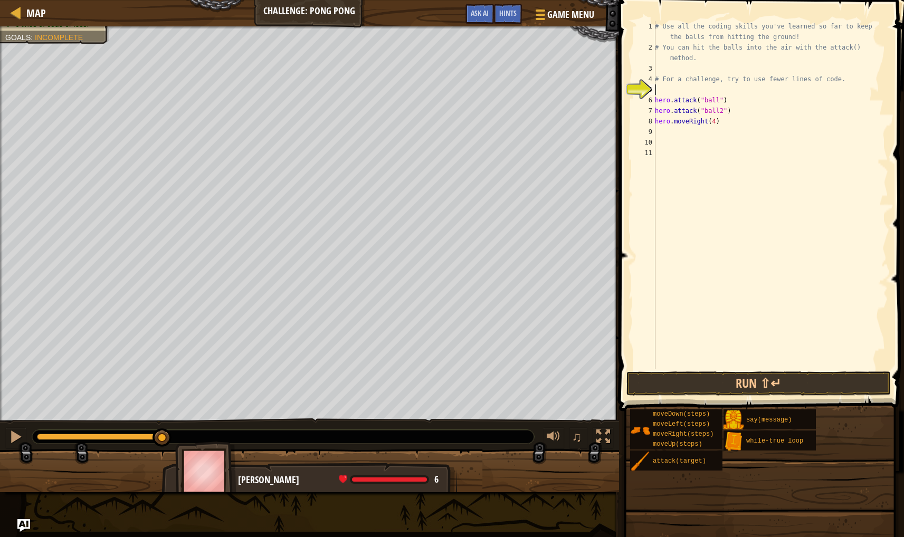
click at [661, 89] on div "# Use all the coding skills you've learned so far to keep the balls from hittin…" at bounding box center [770, 211] width 235 height 380
type textarea "whiletr"
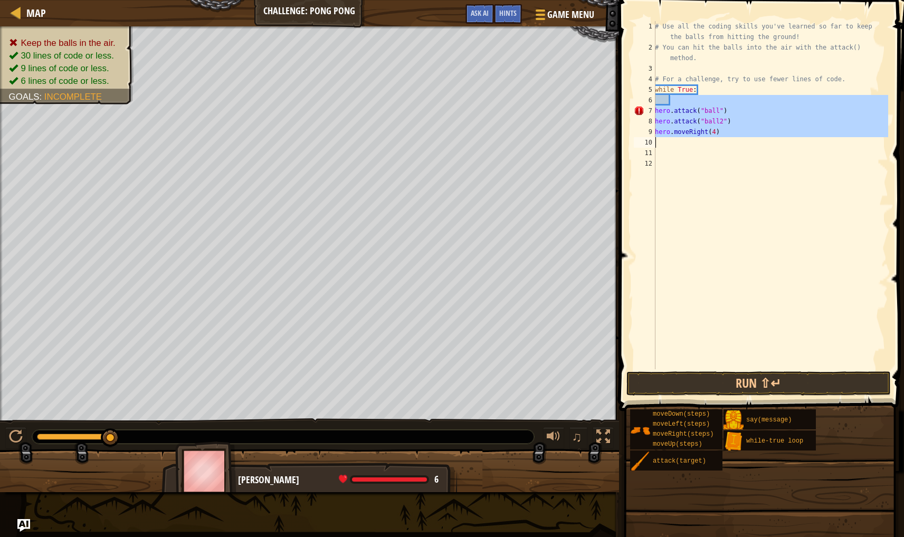
drag, startPoint x: 670, startPoint y: 101, endPoint x: 671, endPoint y: 145, distance: 43.8
click at [671, 145] on div "# Use all the coding skills you've learned so far to keep the balls from hittin…" at bounding box center [770, 211] width 235 height 380
type textarea "hero.moveRight(4)"
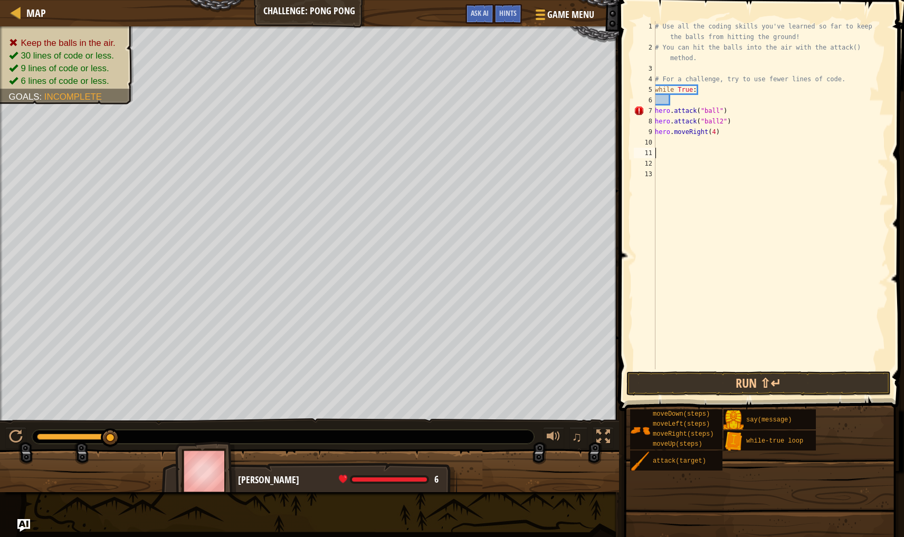
click at [656, 133] on div "# Use all the coding skills you've learned so far to keep the balls from hittin…" at bounding box center [770, 211] width 235 height 380
click at [656, 125] on div "# Use all the coding skills you've learned so far to keep the balls from hittin…" at bounding box center [770, 211] width 235 height 380
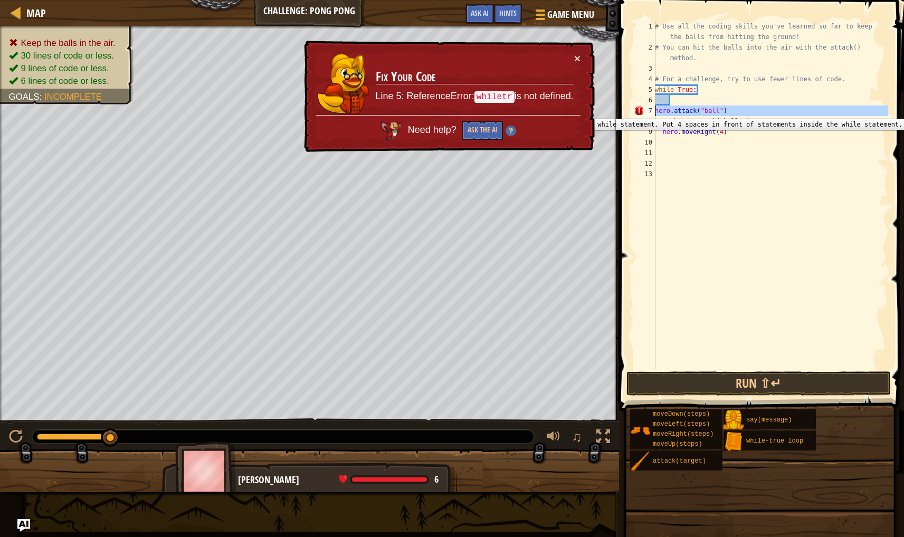
click at [654, 111] on div "7" at bounding box center [645, 111] width 22 height 11
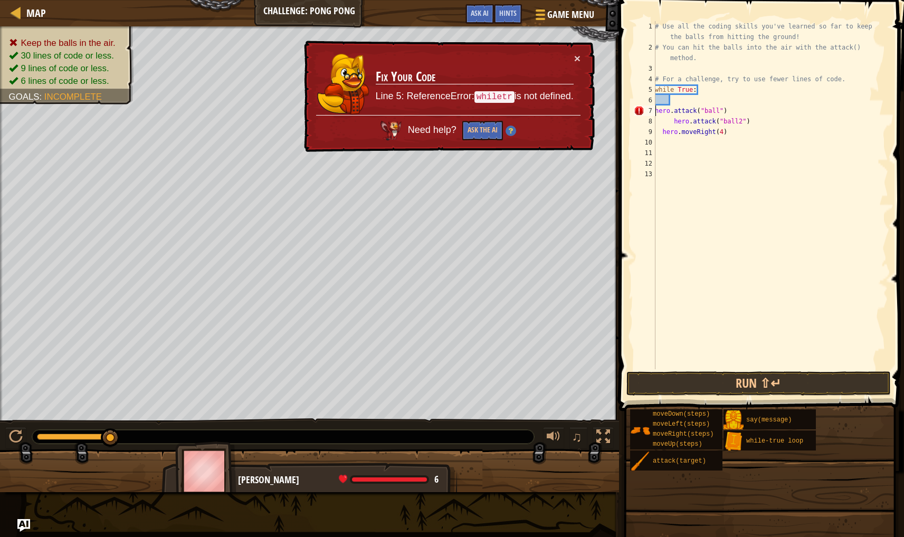
click at [655, 110] on div "# Use all the coding skills you've learned so far to keep the balls from hittin…" at bounding box center [770, 211] width 235 height 380
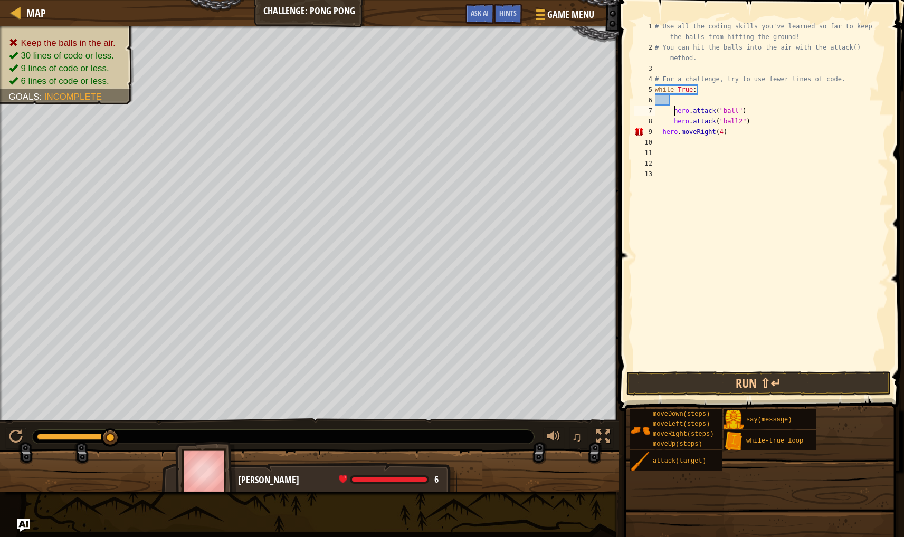
click at [666, 137] on div "# Use all the coding skills you've learned so far to keep the balls from hittin…" at bounding box center [770, 211] width 235 height 380
click at [663, 136] on div "# Use all the coding skills you've learned so far to keep the balls from hittin…" at bounding box center [770, 211] width 235 height 380
click at [673, 109] on div "# Use all the coding skills you've learned so far to keep the balls from hittin…" at bounding box center [770, 211] width 235 height 380
click at [674, 122] on div "# Use all the coding skills you've learned so far to keep the balls from hittin…" at bounding box center [770, 211] width 235 height 380
type textarea "hero.attack("ball2")"
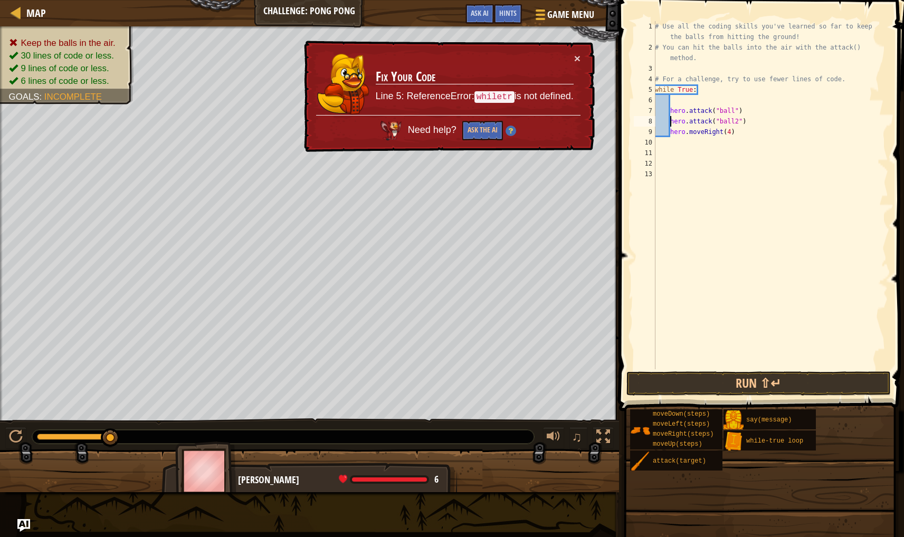
click at [677, 225] on div "# Use all the coding skills you've learned so far to keep the balls from hittin…" at bounding box center [770, 211] width 235 height 380
click at [672, 112] on div "# Use all the coding skills you've learned so far to keep the balls from hittin…" at bounding box center [770, 211] width 235 height 380
type textarea "hero.attack("ball")"
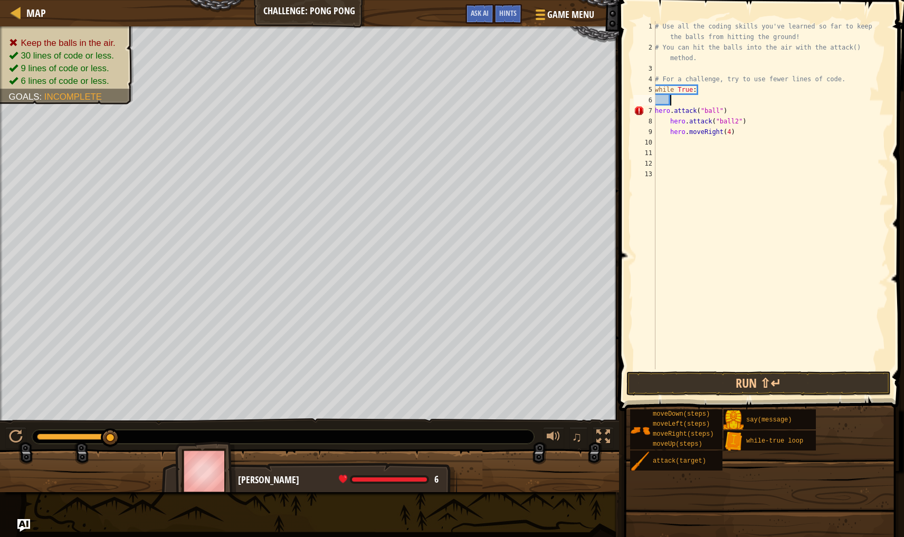
click at [682, 101] on div "# Use all the coding skills you've learned so far to keep the balls from hittin…" at bounding box center [770, 211] width 235 height 380
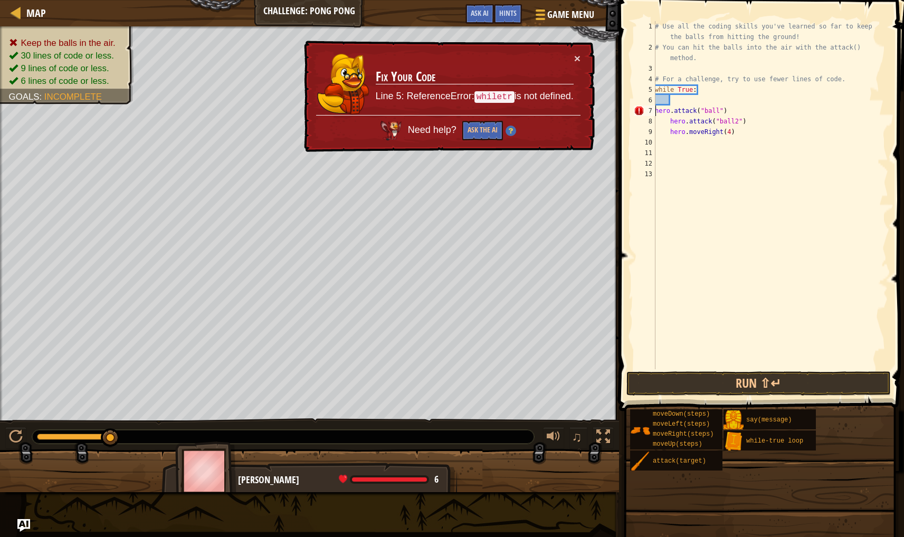
click at [655, 114] on div "# Use all the coding skills you've learned so far to keep the balls from hittin…" at bounding box center [770, 211] width 235 height 380
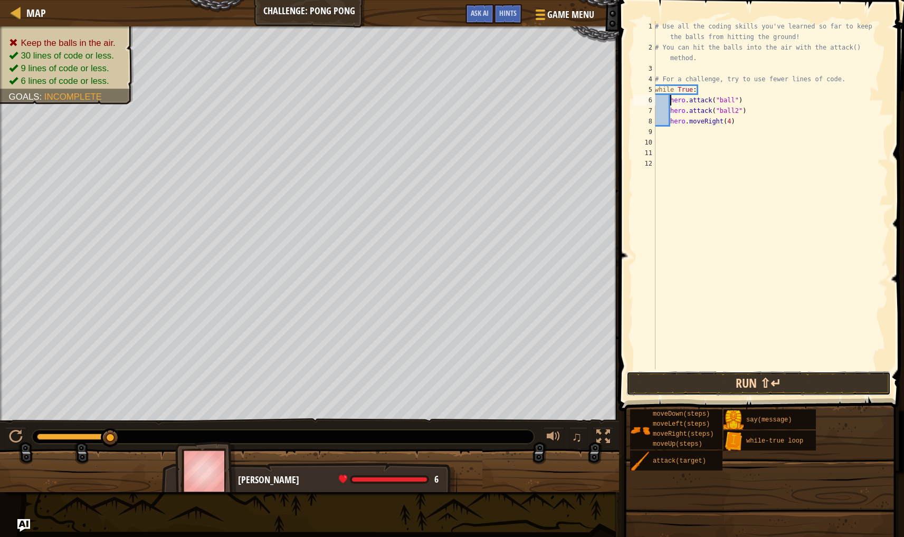
click at [724, 390] on button "Run ⇧↵" at bounding box center [758, 383] width 264 height 24
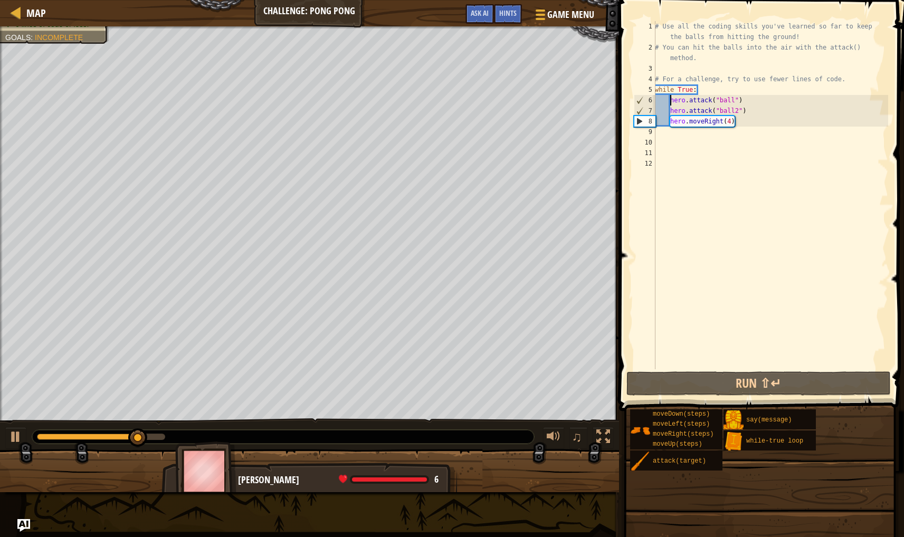
click at [734, 120] on div "# Use all the coding skills you've learned so far to keep the balls from hittin…" at bounding box center [770, 211] width 235 height 380
click at [731, 122] on div "# Use all the coding skills you've learned so far to keep the balls from hittin…" at bounding box center [770, 211] width 235 height 380
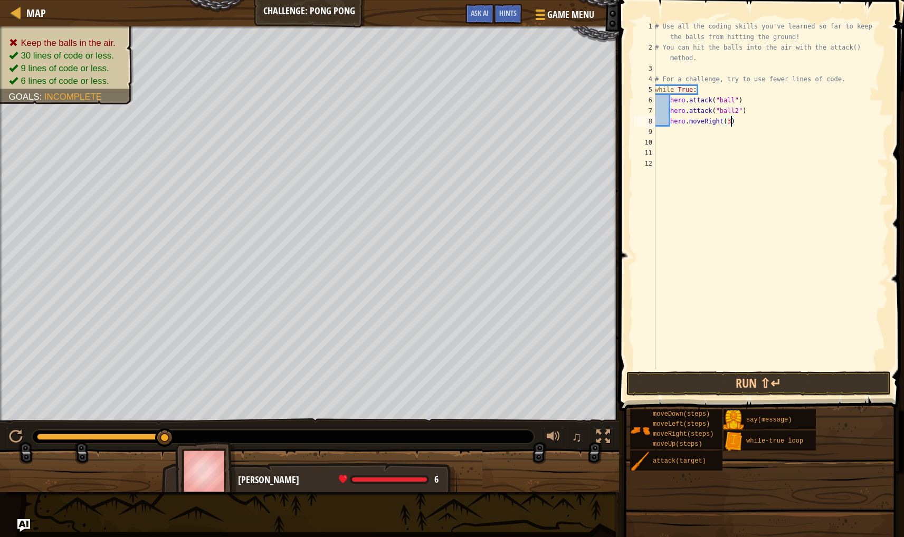
scroll to position [5, 6]
type textarea "hero.moveRight(3)"
drag, startPoint x: 718, startPoint y: 381, endPoint x: 712, endPoint y: 377, distance: 6.8
click at [718, 381] on button "Run ⇧↵" at bounding box center [758, 383] width 264 height 24
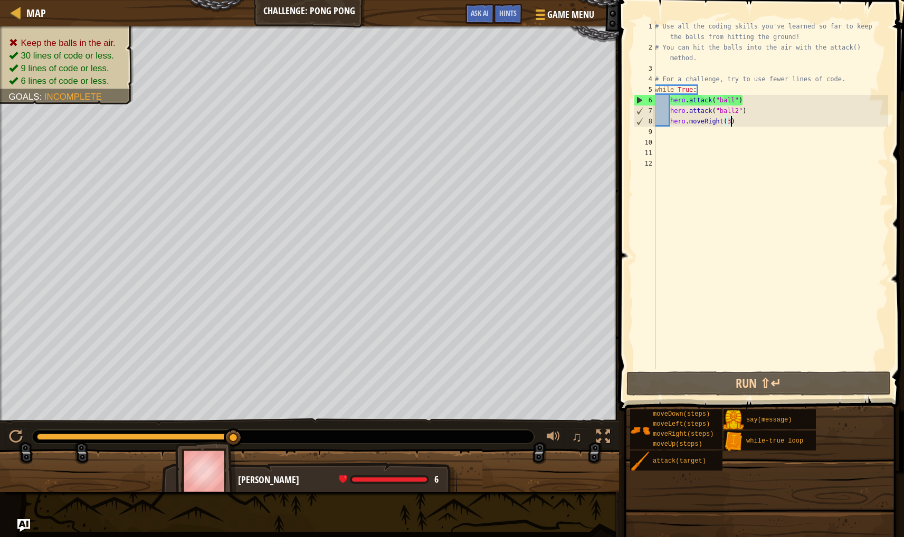
click at [665, 139] on div "# Use all the coding skills you've learned so far to keep the balls from hittin…" at bounding box center [770, 211] width 235 height 380
click at [662, 131] on div "# Use all the coding skills you've learned so far to keep the balls from hittin…" at bounding box center [770, 211] width 235 height 380
click at [676, 129] on div "# Use all the coding skills you've learned so far to keep the balls from hittin…" at bounding box center [770, 211] width 235 height 380
click at [672, 130] on div "# Use all the coding skills you've learned so far to keep the balls from hittin…" at bounding box center [770, 211] width 235 height 380
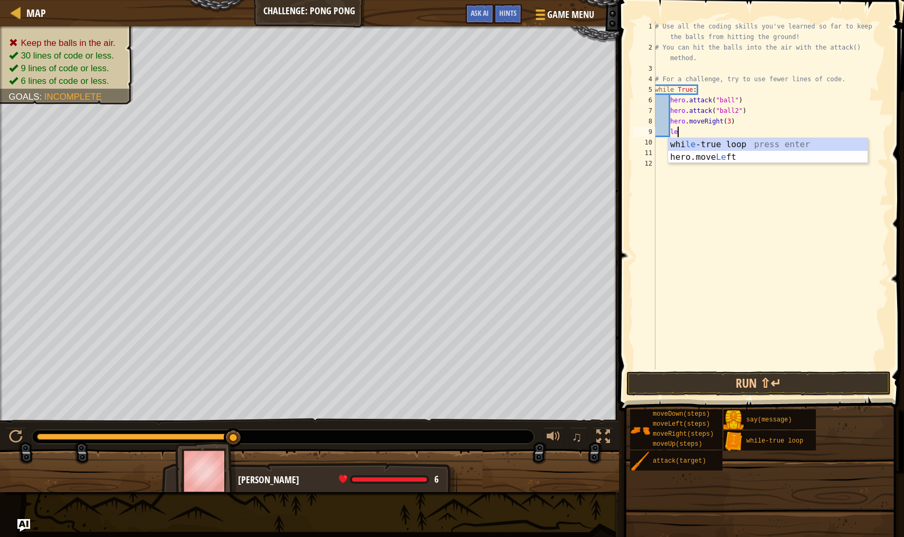
type textarea "lef"
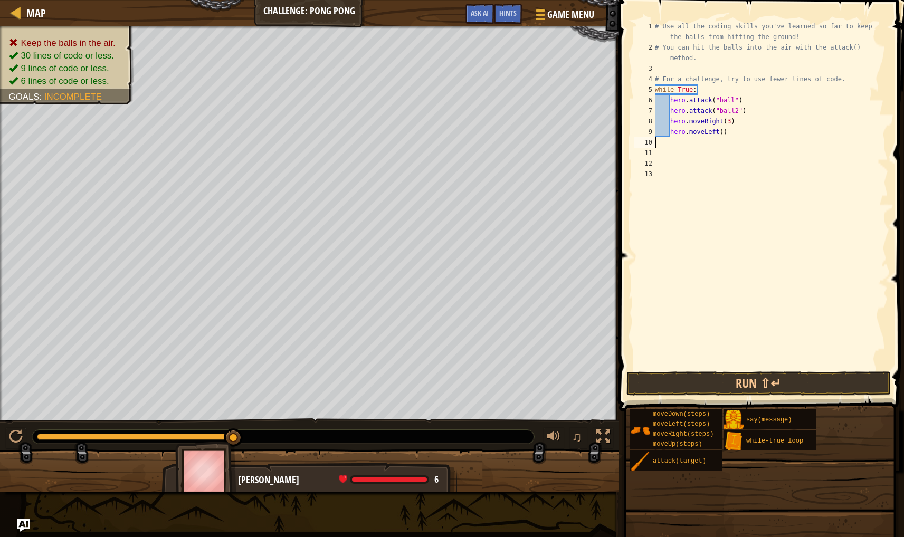
click at [723, 138] on div "# Use all the coding skills you've learned so far to keep the balls from hittin…" at bounding box center [770, 211] width 235 height 380
click at [722, 135] on div "# Use all the coding skills you've learned so far to keep the balls from hittin…" at bounding box center [770, 211] width 235 height 380
click at [730, 120] on div "# Use all the coding skills you've learned so far to keep the balls from hittin…" at bounding box center [770, 211] width 235 height 380
click at [724, 375] on button "Run ⇧↵" at bounding box center [758, 383] width 264 height 24
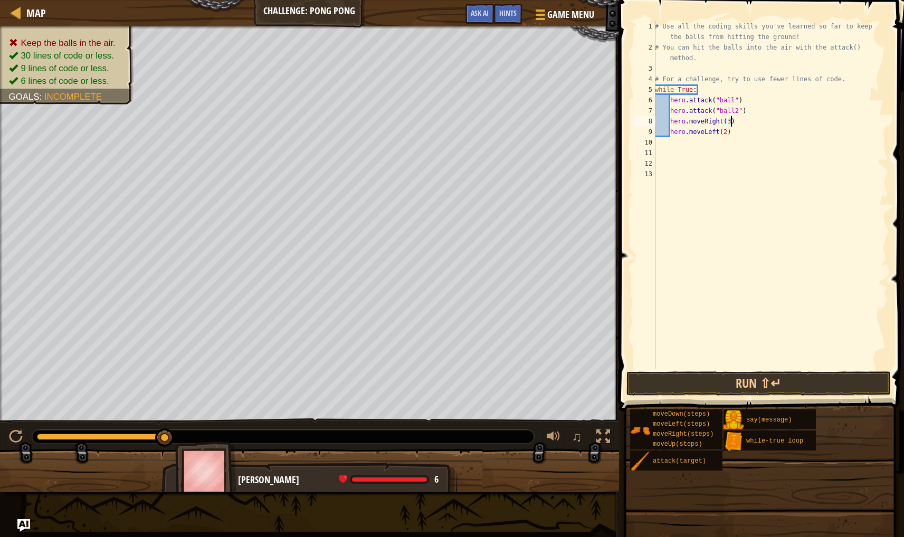
click at [727, 131] on div "# Use all the coding skills you've learned so far to keep the balls from hittin…" at bounding box center [770, 211] width 235 height 380
click at [748, 378] on button "Run ⇧↵" at bounding box center [758, 383] width 264 height 24
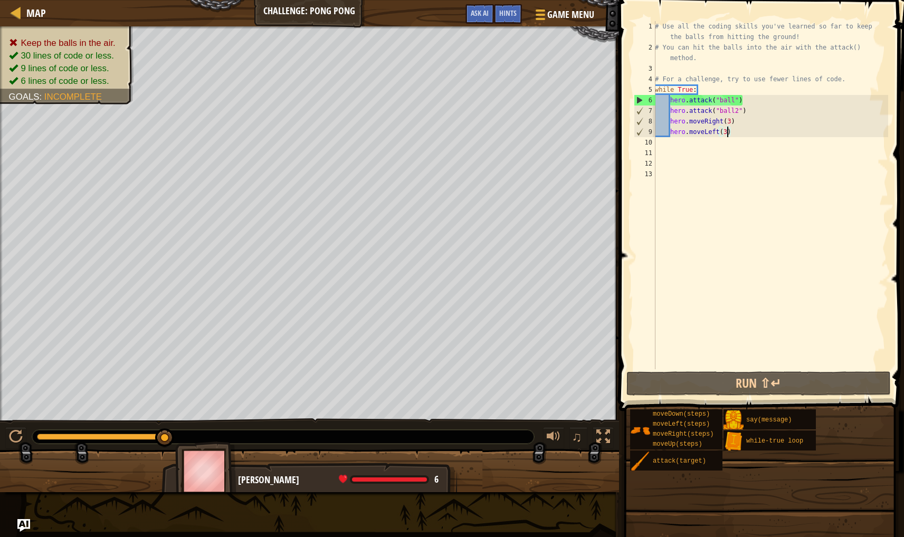
click at [734, 126] on div "# Use all the coding skills you've learned so far to keep the balls from hittin…" at bounding box center [770, 211] width 235 height 380
type textarea "hero.moveRight(3)"
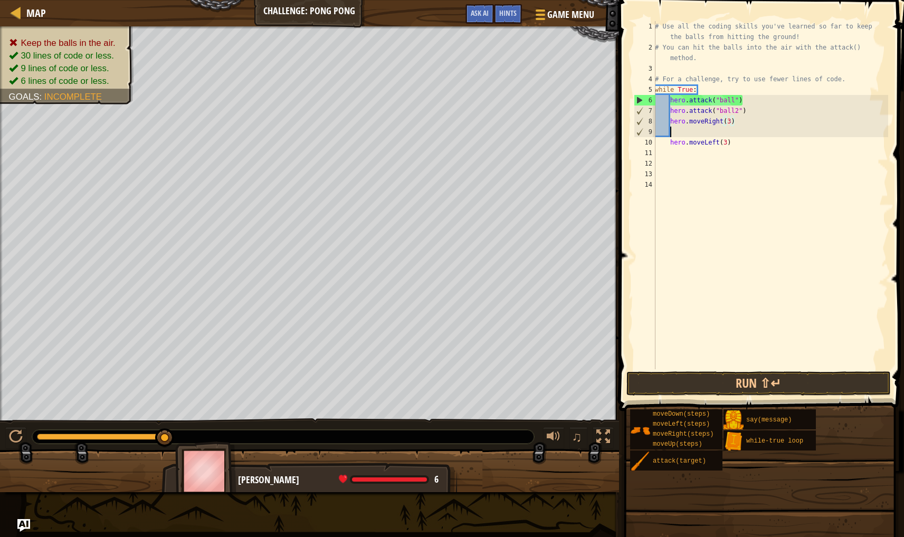
scroll to position [5, 1]
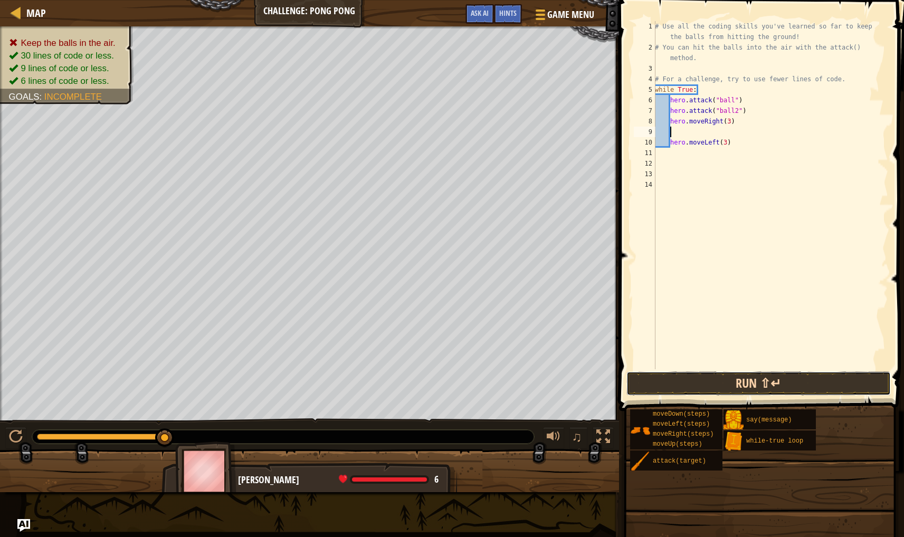
click at [687, 378] on button "Run ⇧↵" at bounding box center [758, 383] width 264 height 24
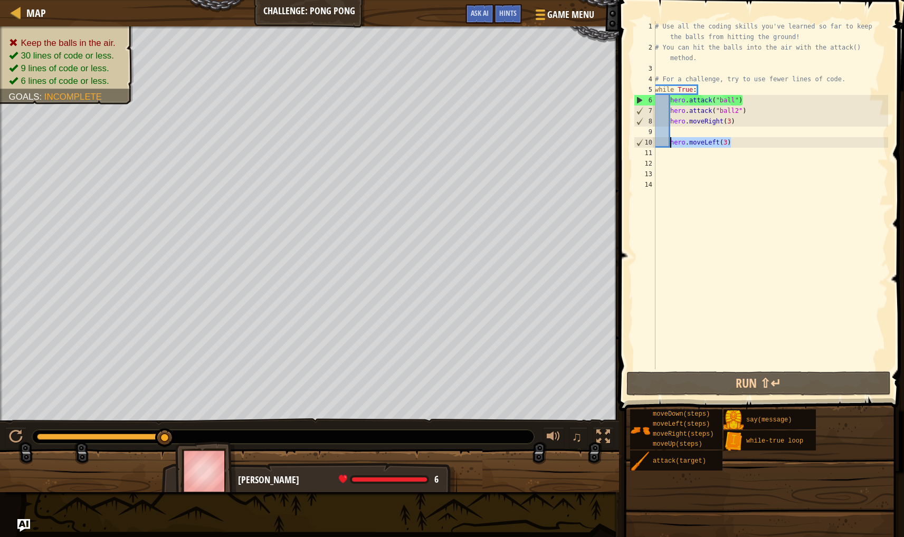
drag, startPoint x: 737, startPoint y: 141, endPoint x: 671, endPoint y: 138, distance: 66.6
click at [671, 138] on div "# Use all the coding skills you've learned so far to keep the balls from hittin…" at bounding box center [770, 211] width 235 height 380
type textarea "hero.moveLeft(3)"
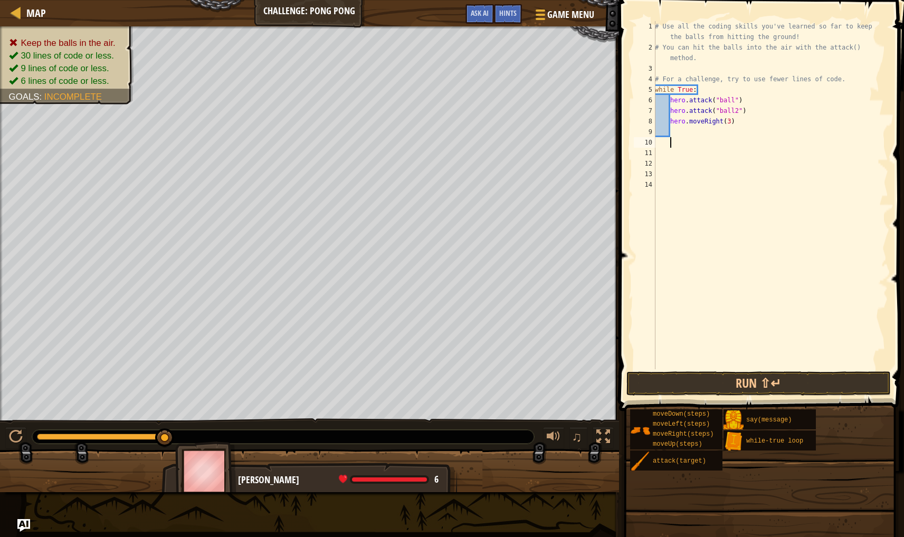
click at [682, 127] on div "# Use all the coding skills you've learned so far to keep the balls from hittin…" at bounding box center [770, 211] width 235 height 380
click at [789, 388] on button "Run ⇧↵" at bounding box center [758, 383] width 264 height 24
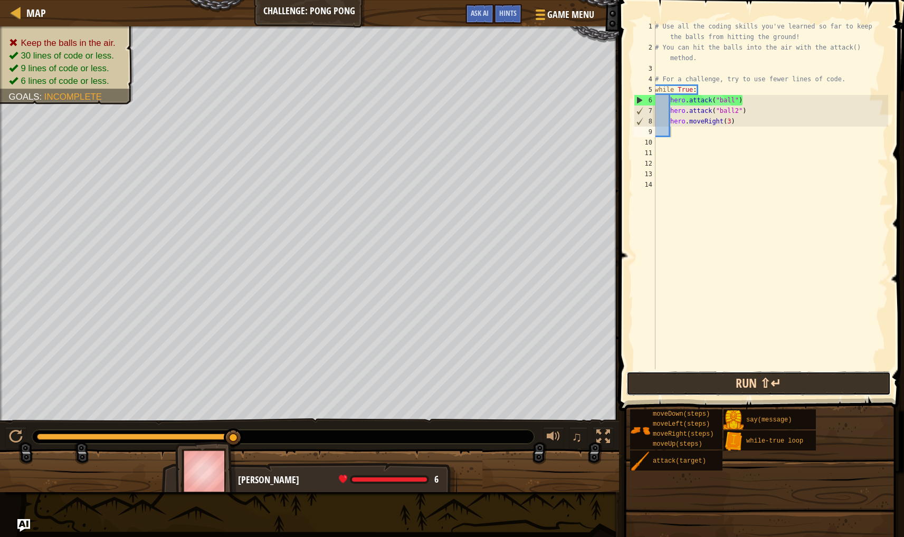
click at [744, 380] on button "Run ⇧↵" at bounding box center [758, 383] width 264 height 24
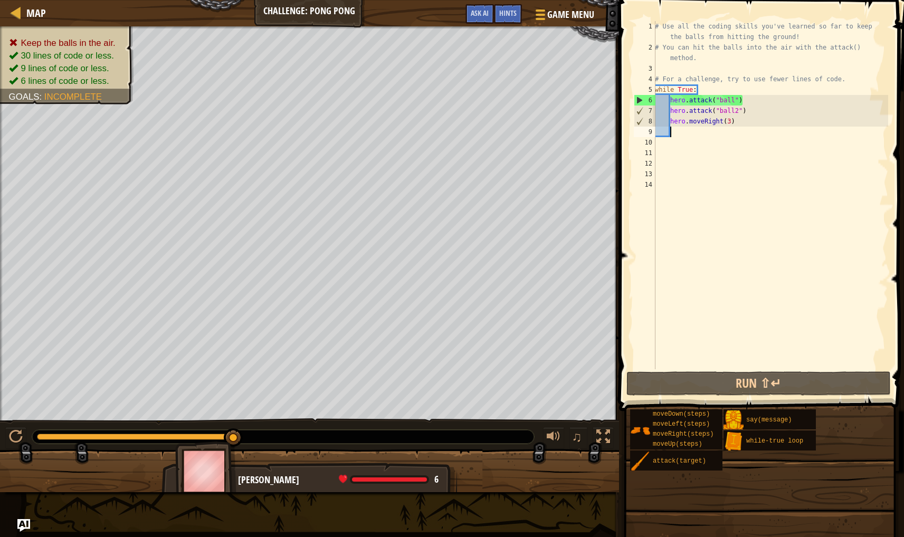
click at [703, 87] on div "# Use all the coding skills you've learned so far to keep the balls from hittin…" at bounding box center [770, 211] width 235 height 380
type textarea "while True:"
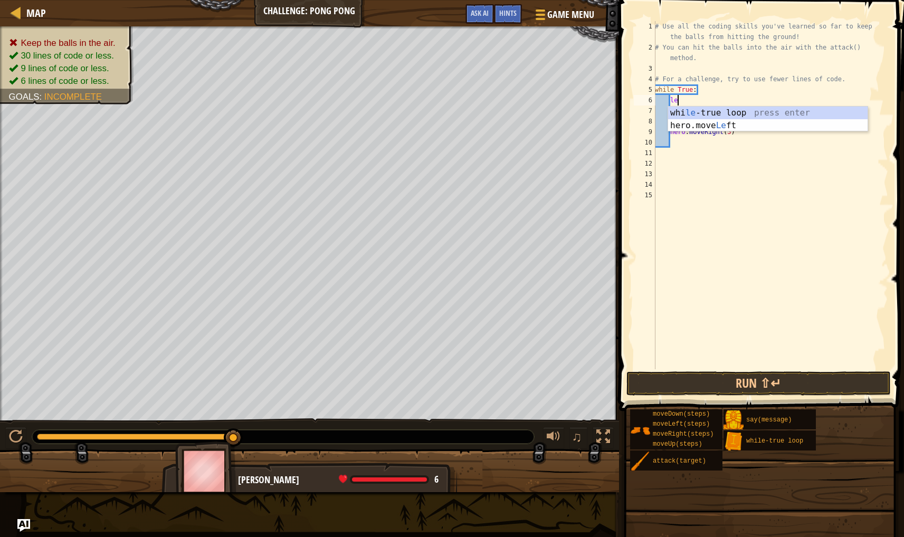
scroll to position [5, 2]
type textarea "lef"
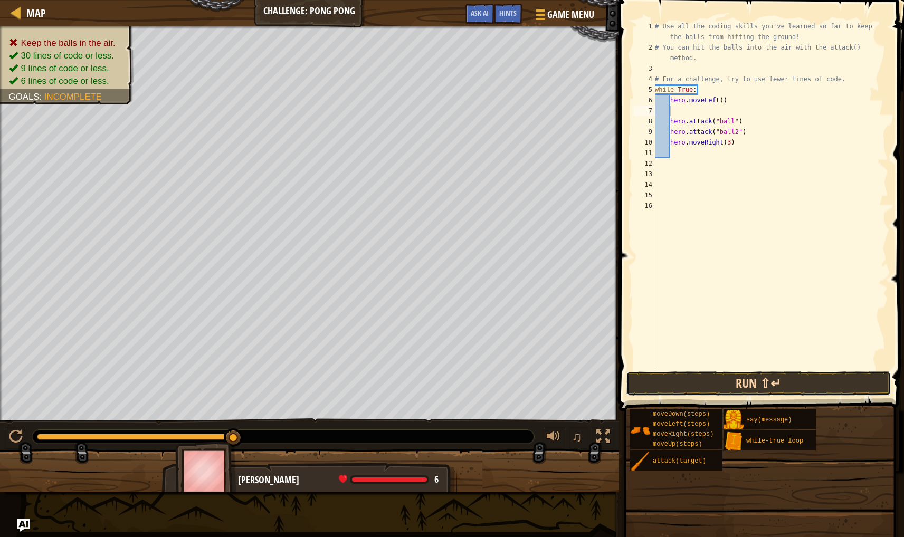
click at [710, 382] on button "Run ⇧↵" at bounding box center [758, 383] width 264 height 24
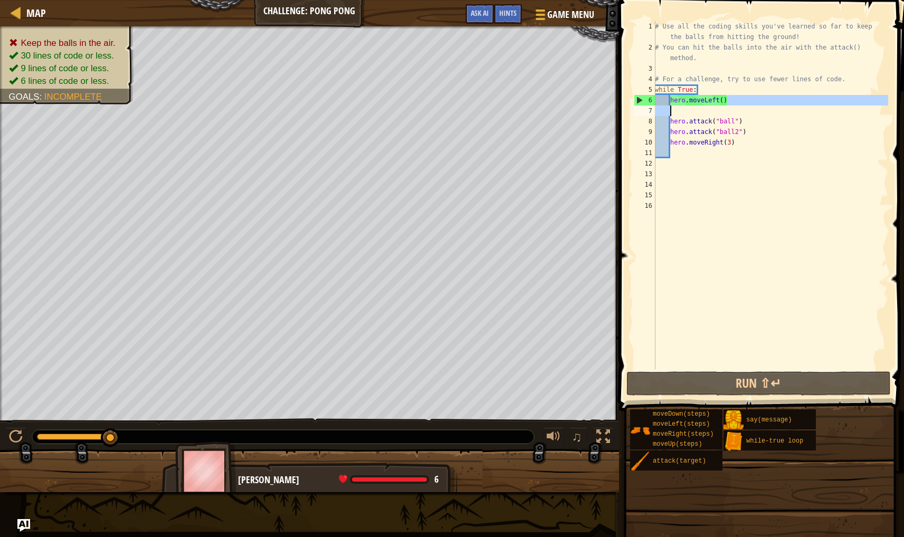
drag, startPoint x: 746, startPoint y: 95, endPoint x: 673, endPoint y: 106, distance: 74.2
click at [673, 106] on div "# Use all the coding skills you've learned so far to keep the balls from hittin…" at bounding box center [770, 211] width 235 height 380
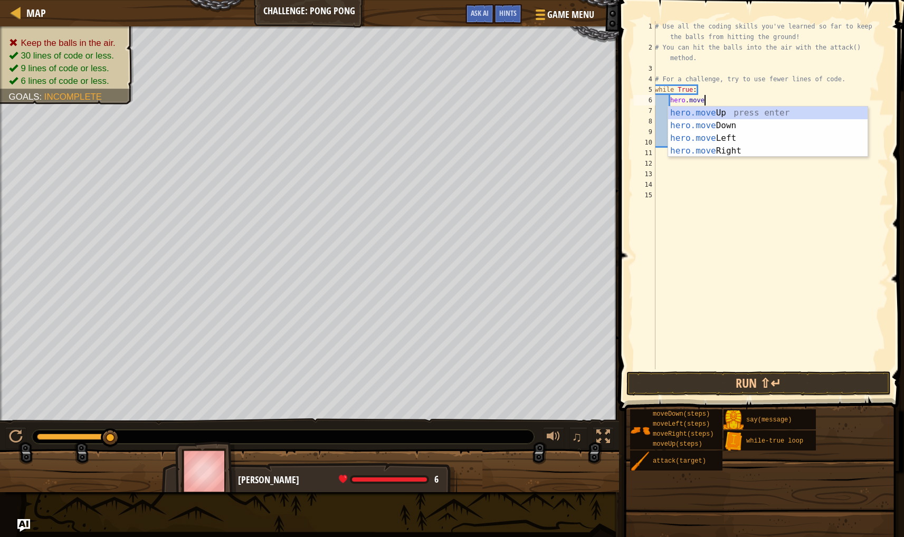
type textarea "hero.mover"
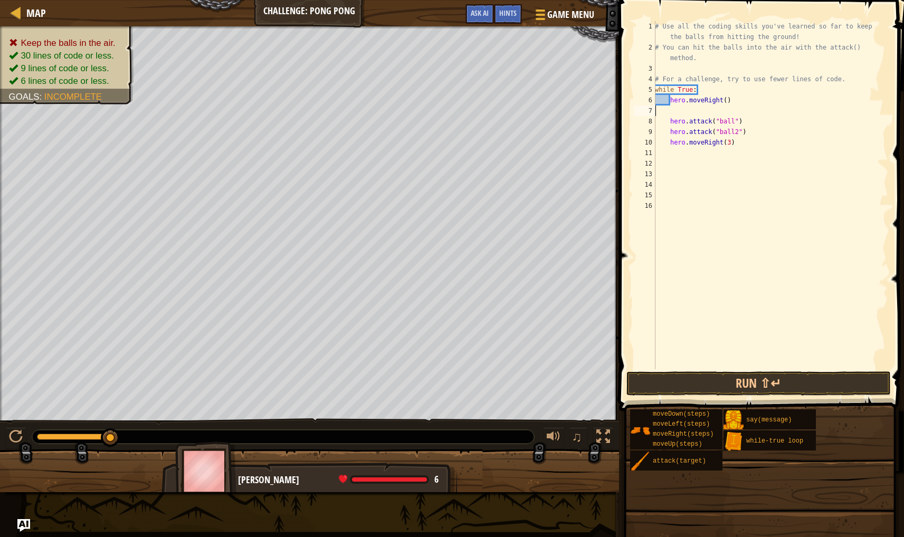
scroll to position [5, 0]
click at [729, 391] on button "Run ⇧↵" at bounding box center [758, 383] width 264 height 24
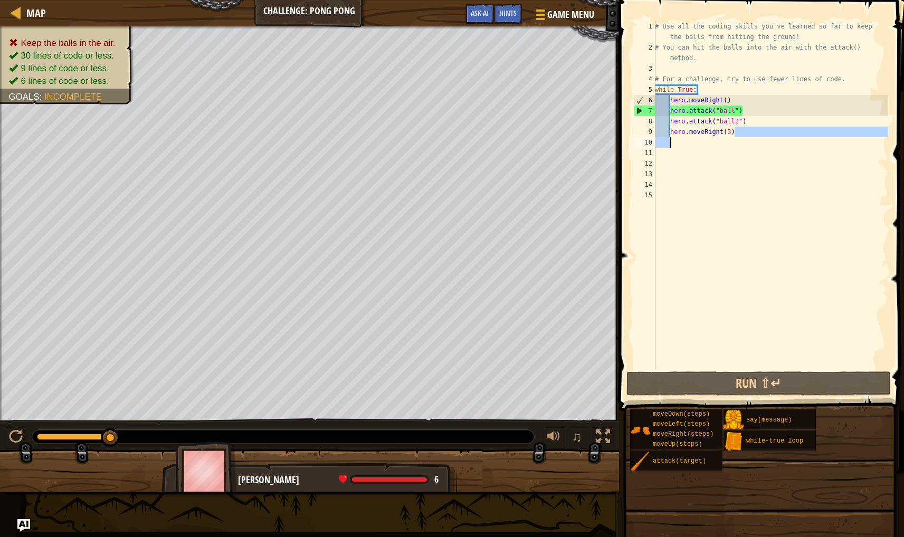
drag, startPoint x: 740, startPoint y: 135, endPoint x: 678, endPoint y: 144, distance: 61.9
click at [678, 143] on div "# Use all the coding skills you've learned so far to keep the balls from hittin…" at bounding box center [770, 211] width 235 height 380
type textarea "hero.moveRight(3)"
click at [703, 166] on div "# Use all the coding skills you've learned so far to keep the balls from hittin…" at bounding box center [770, 211] width 235 height 380
drag, startPoint x: 752, startPoint y: 115, endPoint x: 672, endPoint y: 106, distance: 80.2
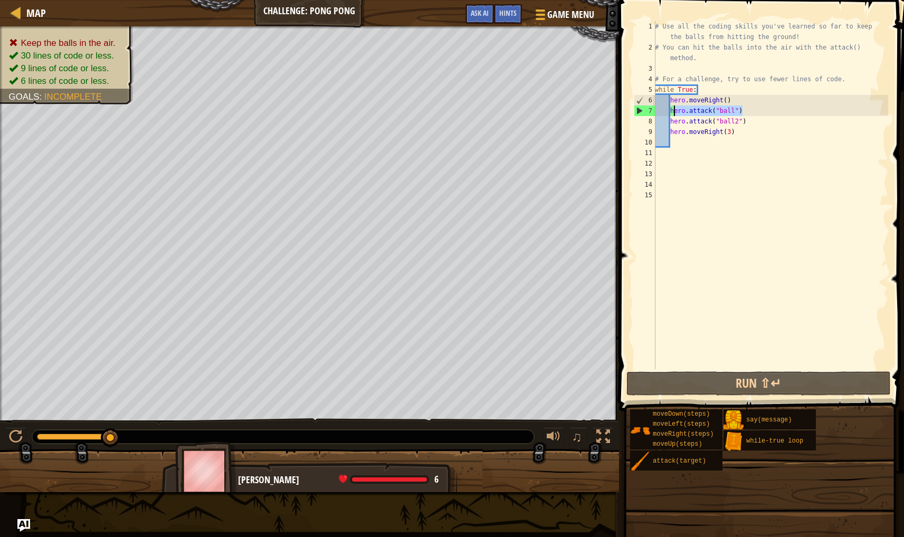
click at [672, 106] on div "# Use all the coding skills you've learned so far to keep the balls from hittin…" at bounding box center [770, 211] width 235 height 380
click at [792, 104] on div "# Use all the coding skills you've learned so far to keep the balls from hittin…" at bounding box center [770, 211] width 235 height 380
type textarea "hero.moveRight()"
drag, startPoint x: 741, startPoint y: 97, endPoint x: 669, endPoint y: 103, distance: 72.0
click at [669, 103] on div "# Use all the coding skills you've learned so far to keep the balls from hittin…" at bounding box center [770, 211] width 235 height 380
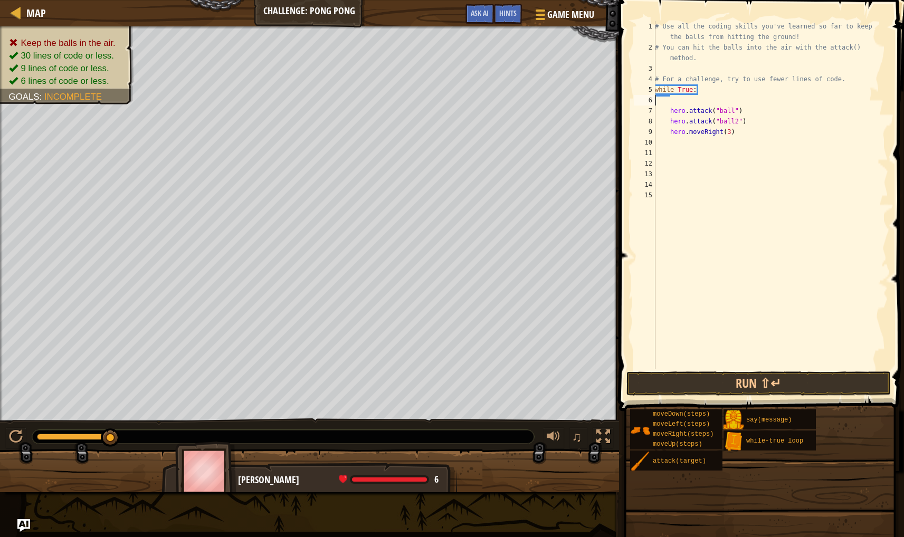
click at [669, 112] on div "# Use all the coding skills you've learned so far to keep the balls from hittin…" at bounding box center [770, 211] width 235 height 380
click at [747, 387] on button "Run ⇧↵" at bounding box center [758, 383] width 264 height 24
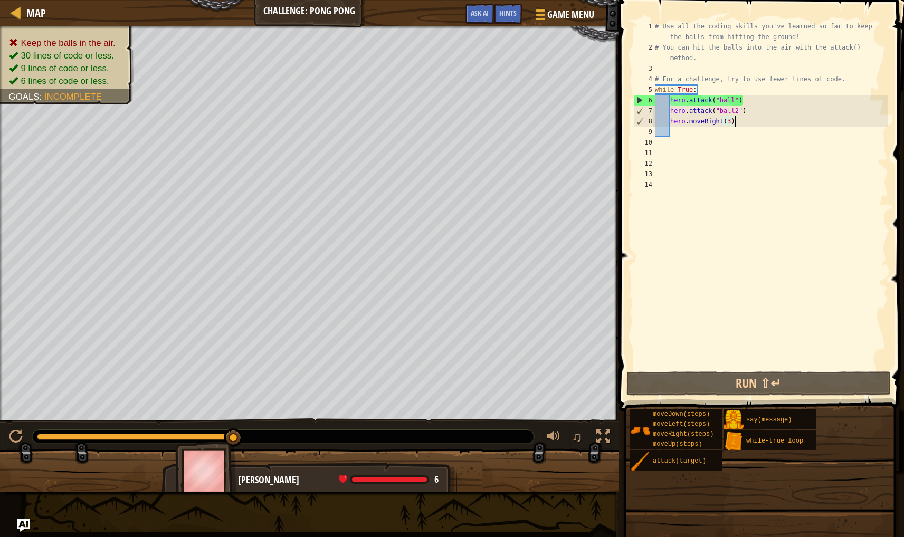
click at [735, 121] on div "# Use all the coding skills you've learned so far to keep the balls from hittin…" at bounding box center [770, 211] width 235 height 380
type textarea "hero.moveRight(3)"
click at [704, 136] on div "# Use all the coding skills you've learned so far to keep the balls from hittin…" at bounding box center [770, 211] width 235 height 380
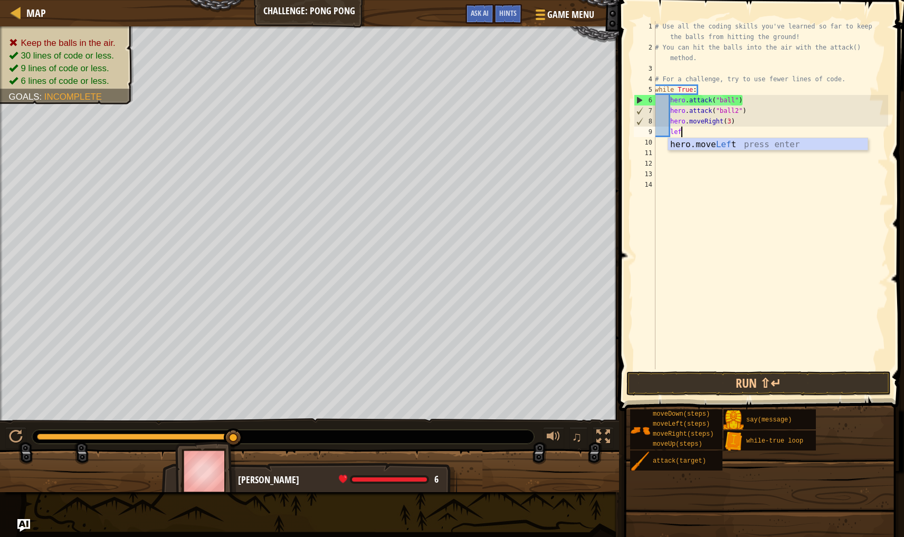
type textarea "left"
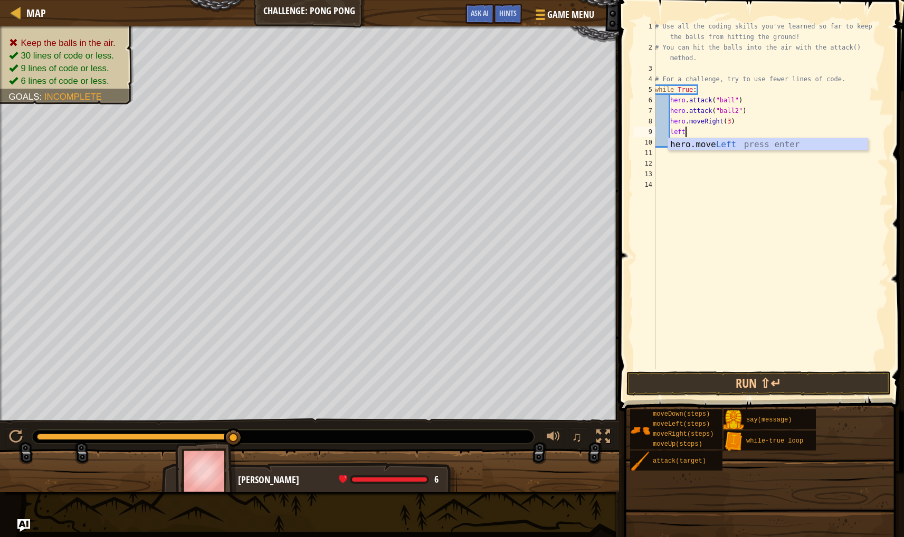
scroll to position [5, 1]
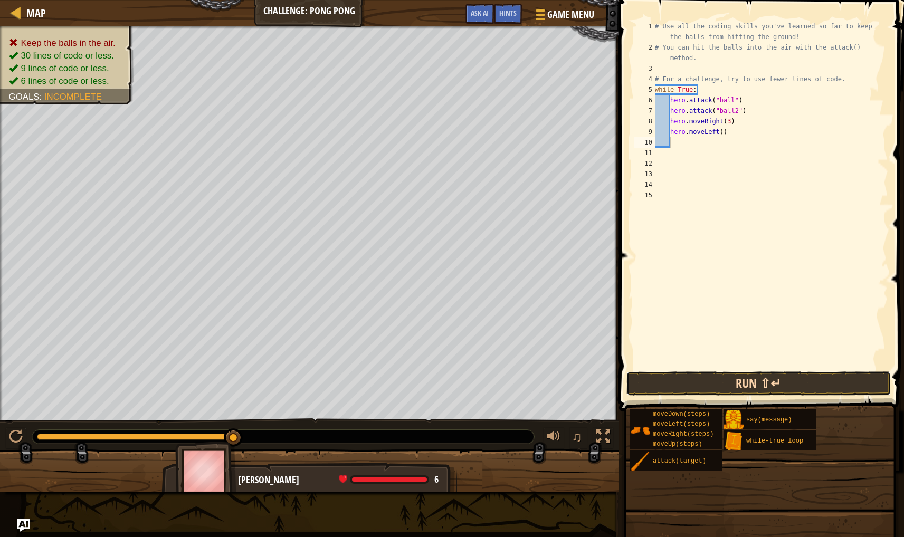
click at [749, 376] on button "Run ⇧↵" at bounding box center [758, 383] width 264 height 24
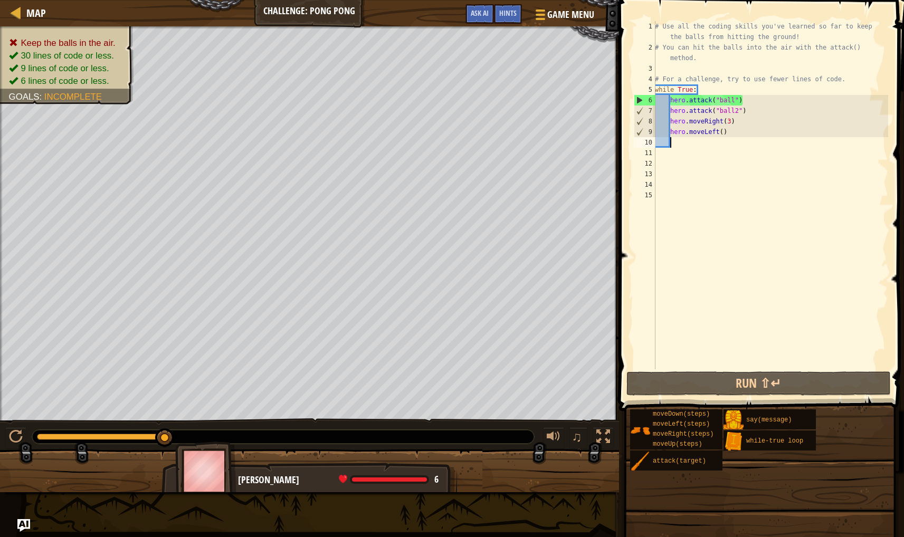
click at [733, 144] on div "# Use all the coding skills you've learned so far to keep the balls from hittin…" at bounding box center [770, 211] width 235 height 380
click at [734, 139] on div "# Use all the coding skills you've learned so far to keep the balls from hittin…" at bounding box center [770, 211] width 235 height 380
click at [737, 131] on div "# Use all the coding skills you've learned so far to keep the balls from hittin…" at bounding box center [770, 211] width 235 height 380
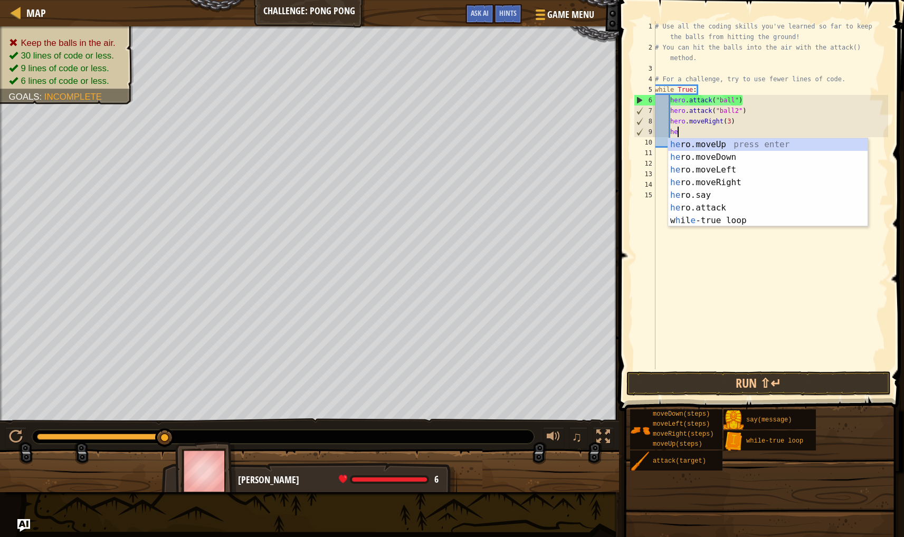
type textarea "h"
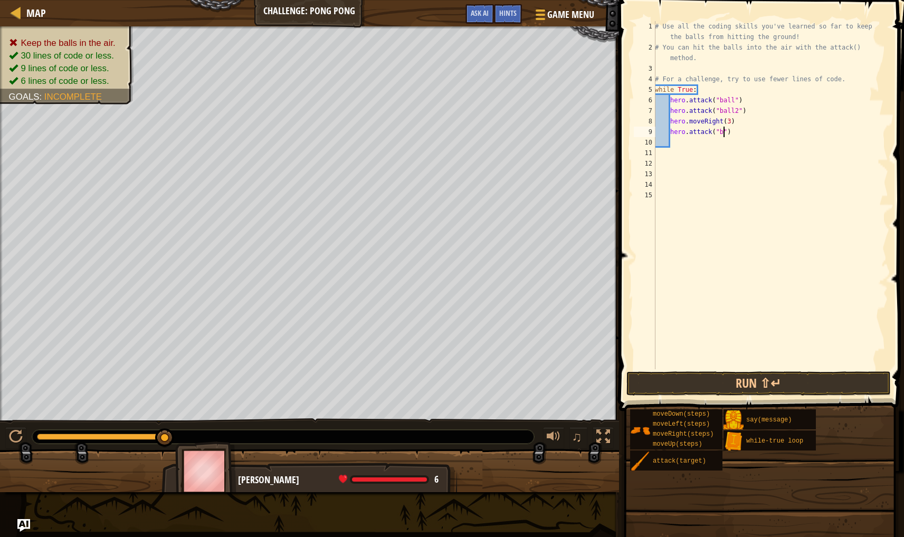
scroll to position [5, 6]
type textarea "hero.attack("ball")"
type textarea "hero.attack("ball2")"
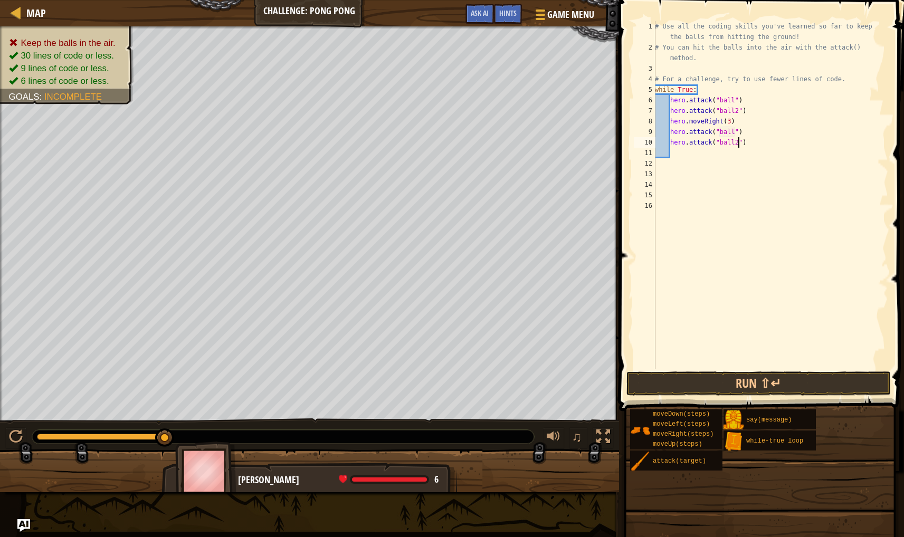
click at [676, 157] on div "# Use all the coding skills you've learned so far to keep the balls from hittin…" at bounding box center [770, 211] width 235 height 380
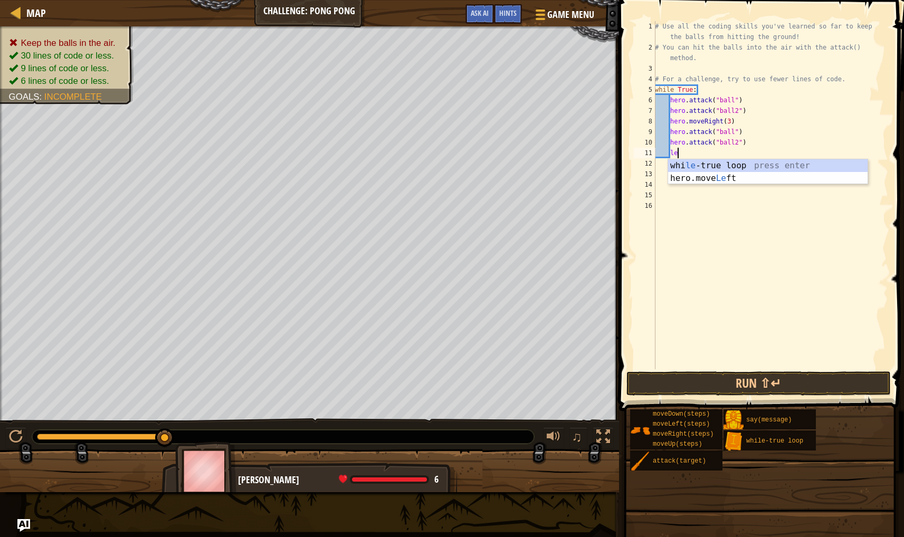
type textarea "left"
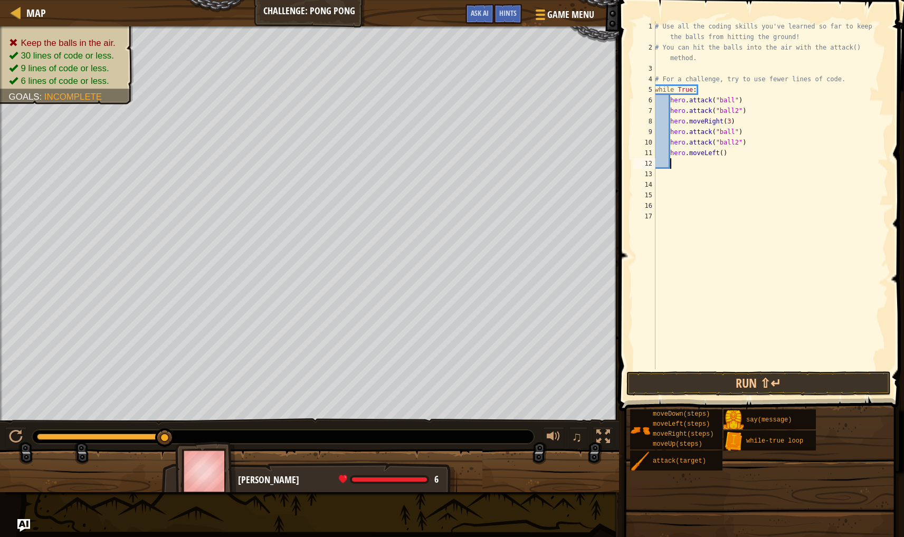
scroll to position [5, 1]
click at [723, 154] on div "# Use all the coding skills you've learned so far to keep the balls from hittin…" at bounding box center [770, 211] width 235 height 380
click at [747, 388] on button "Run ⇧↵" at bounding box center [758, 383] width 264 height 24
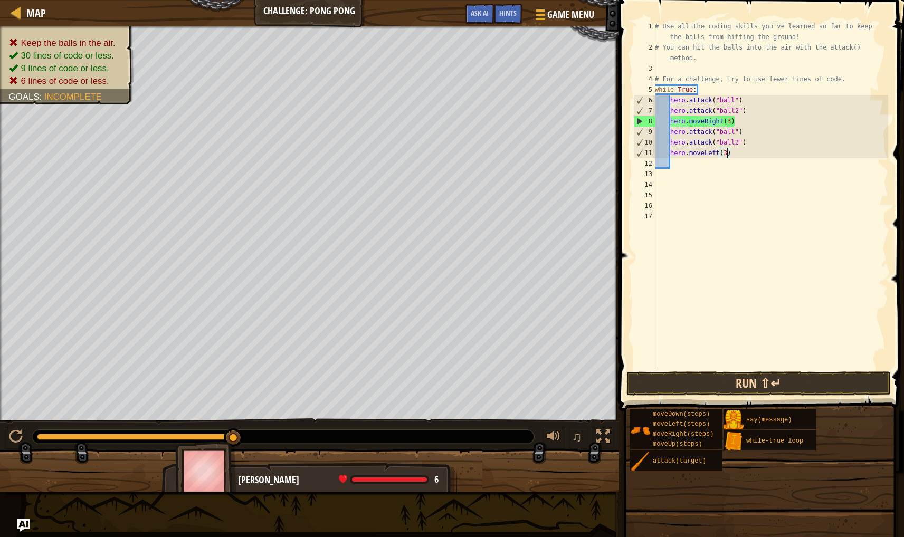
type textarea "hero.moveLeft(3)"
click at [728, 376] on button "Run ⇧↵" at bounding box center [758, 383] width 264 height 24
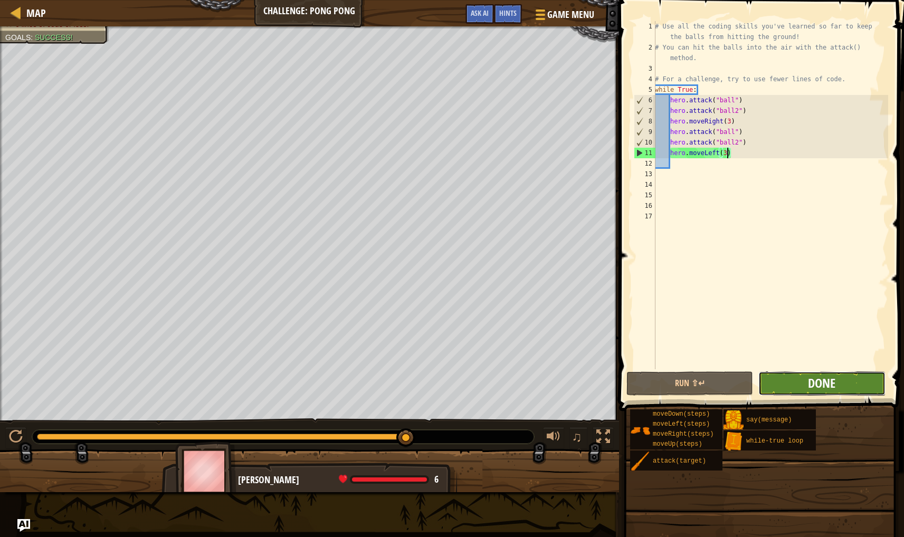
click at [809, 376] on span "Done" at bounding box center [821, 383] width 27 height 17
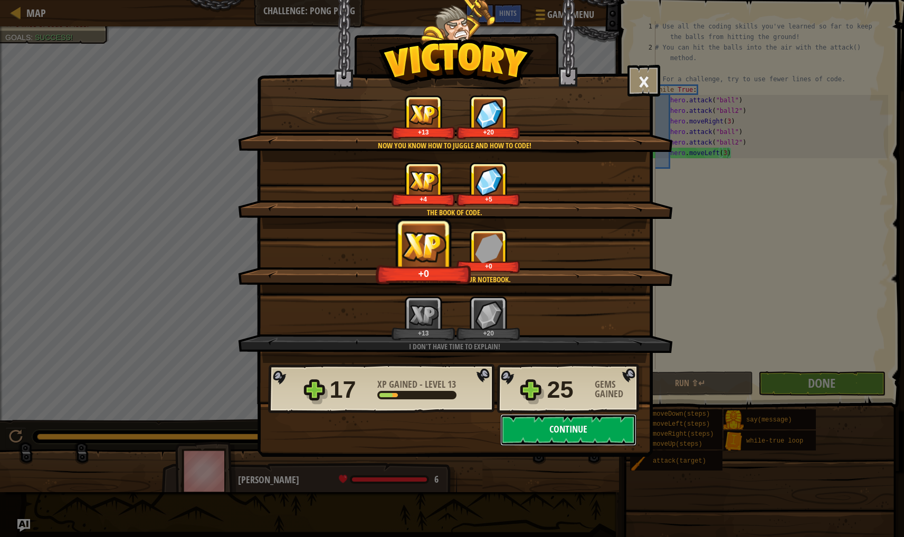
click at [540, 439] on button "Continue" at bounding box center [568, 430] width 136 height 32
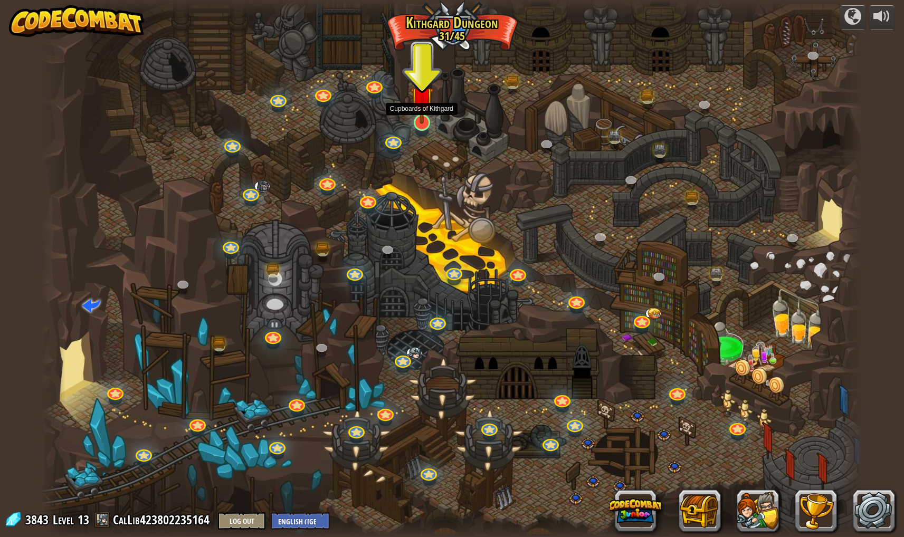
click at [425, 112] on img at bounding box center [421, 98] width 23 height 52
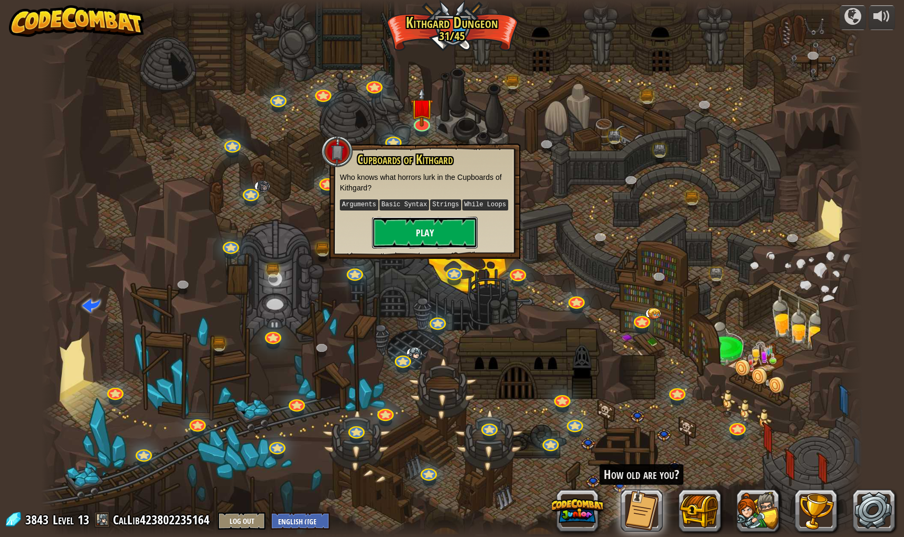
click at [447, 221] on button "Play" at bounding box center [425, 233] width 106 height 32
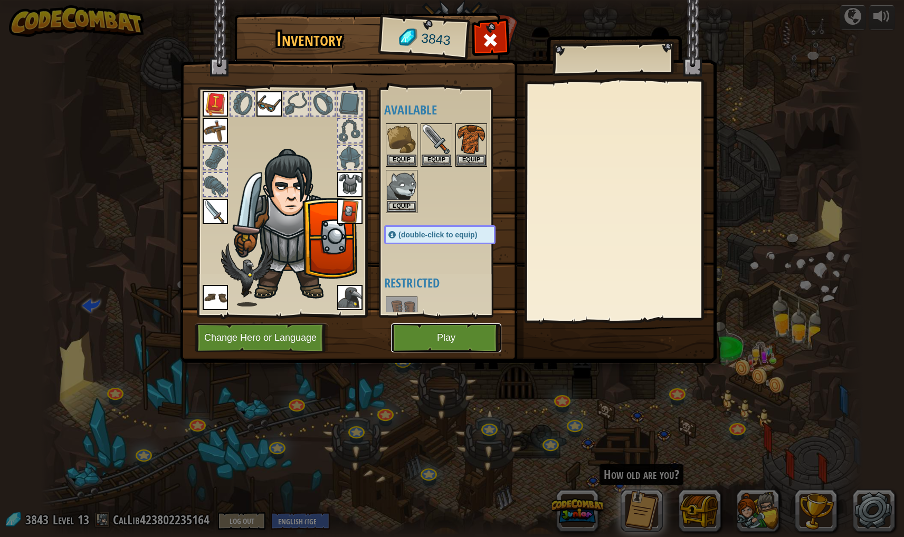
click at [458, 341] on button "Play" at bounding box center [446, 337] width 110 height 29
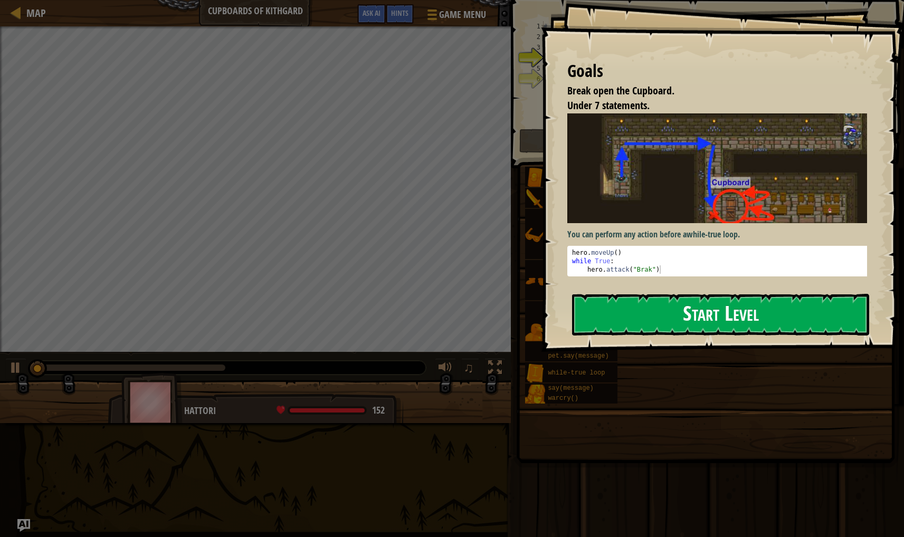
click at [693, 308] on button "Start Level" at bounding box center [720, 315] width 297 height 42
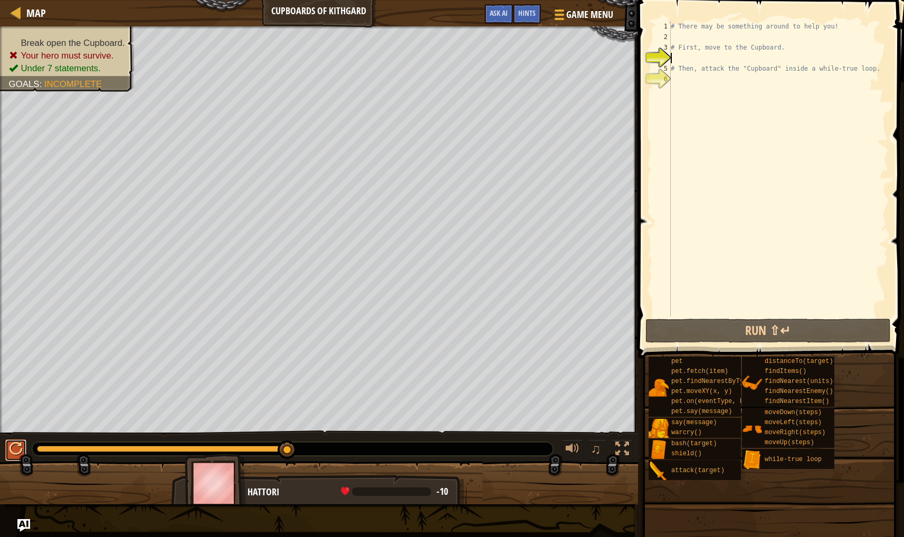
click at [9, 456] on div at bounding box center [16, 449] width 14 height 14
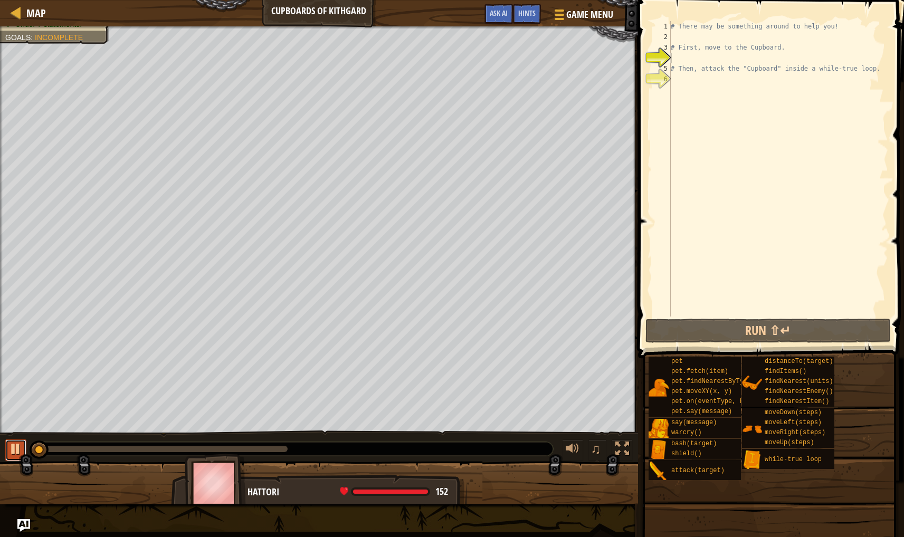
click at [10, 451] on div at bounding box center [16, 449] width 14 height 14
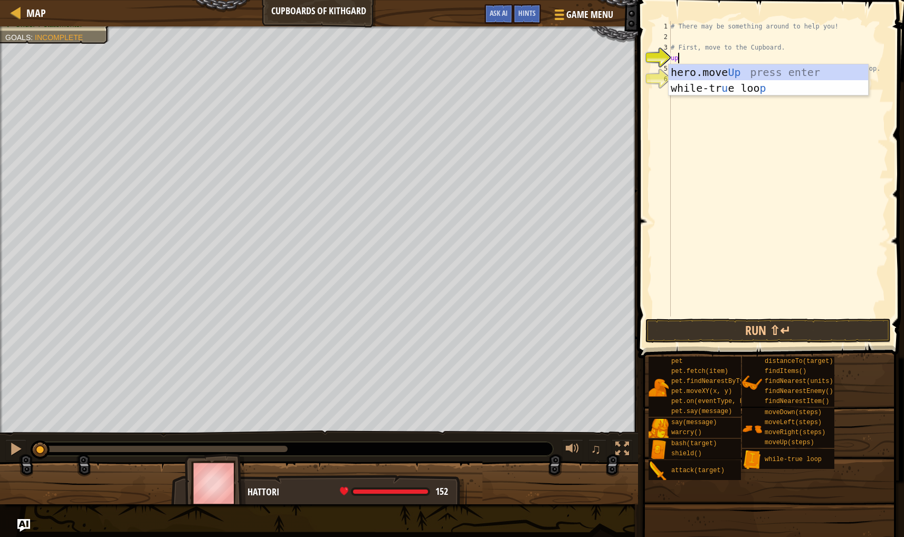
type textarea "up"
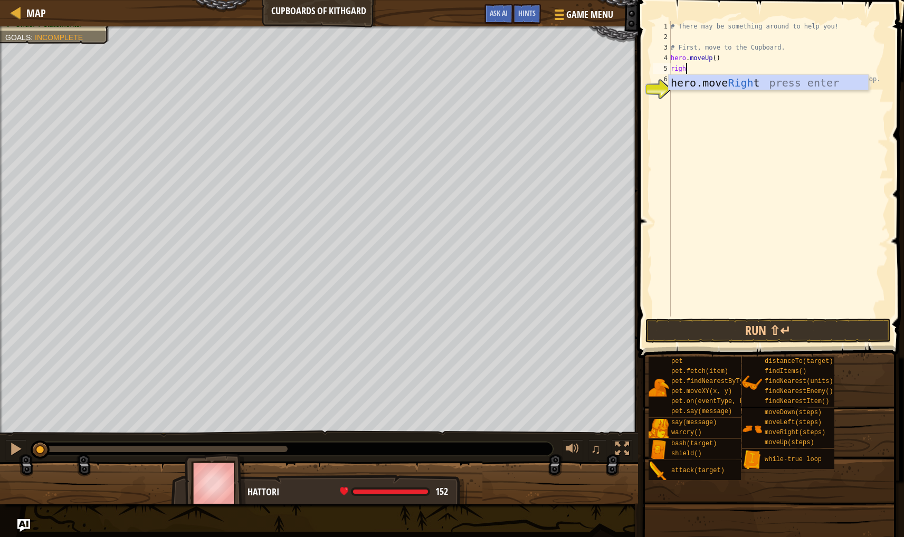
type textarea "right"
click at [729, 68] on div "# There may be something around to help you! # First, move to the Cupboard. her…" at bounding box center [777, 179] width 219 height 317
type textarea "hero.moveRight(2)"
click at [700, 82] on div "# There may be something around to help you! # First, move to the Cupboard. her…" at bounding box center [777, 179] width 219 height 317
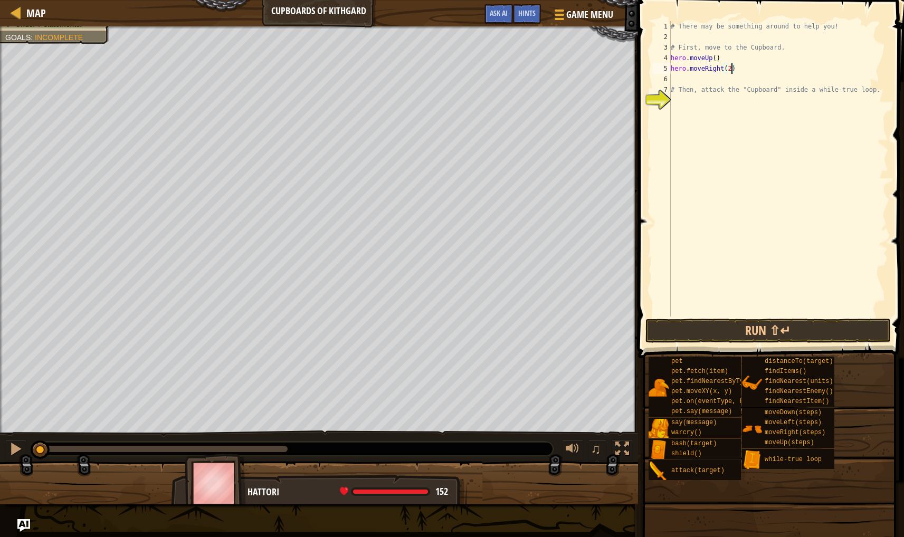
scroll to position [5, 0]
click at [708, 84] on div "# There may be something around to help you! # First, move to the Cupboard. her…" at bounding box center [777, 179] width 219 height 317
type textarea "# Then, attack the "Cupboard" inside a while-true loop."
click at [693, 91] on div "# There may be something around to help you! # First, move to the Cupboard. her…" at bounding box center [777, 179] width 219 height 317
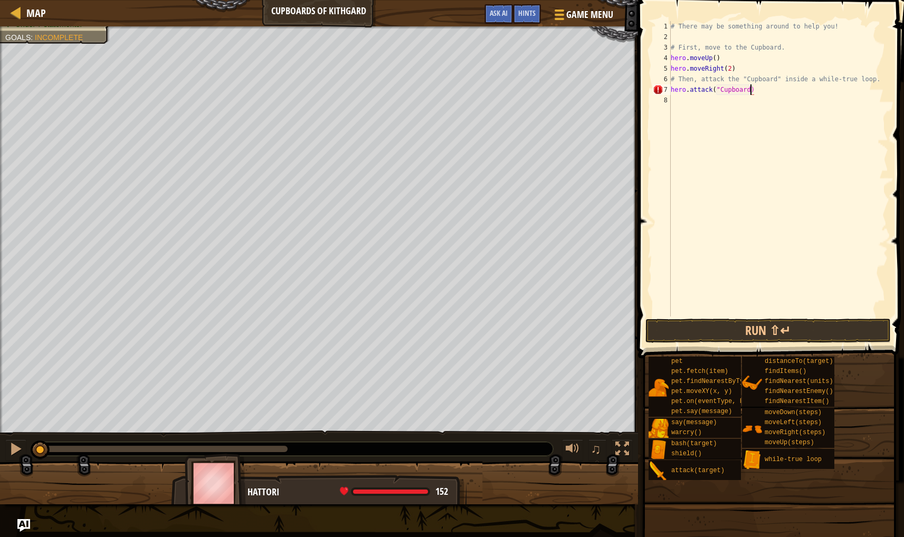
type textarea "hero.attack("Cupboard")"
click at [740, 72] on div "# There may be something around to help you! # First, move to the Cupboard. her…" at bounding box center [777, 179] width 219 height 317
click at [752, 85] on div "# There may be something around to help you! # First, move to the Cupboard. her…" at bounding box center [777, 179] width 219 height 317
click at [764, 84] on div "# There may be something around to help you! # First, move to the Cupboard. her…" at bounding box center [777, 179] width 219 height 317
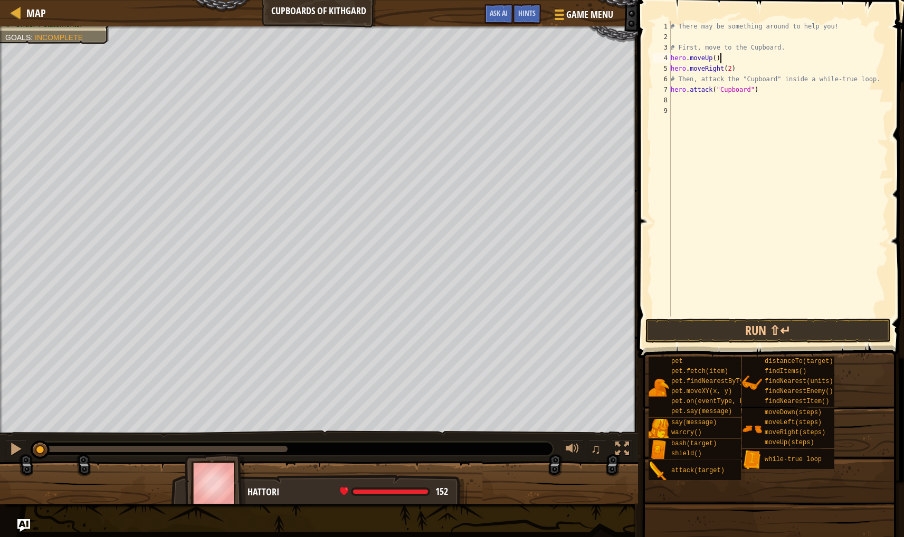
click at [739, 62] on div "# There may be something around to help you! # First, move to the Cupboard. her…" at bounding box center [777, 179] width 219 height 317
click at [740, 66] on div "# There may be something around to help you! # First, move to the Cupboard. her…" at bounding box center [777, 179] width 219 height 317
type textarea "hero.moveRight(2)"
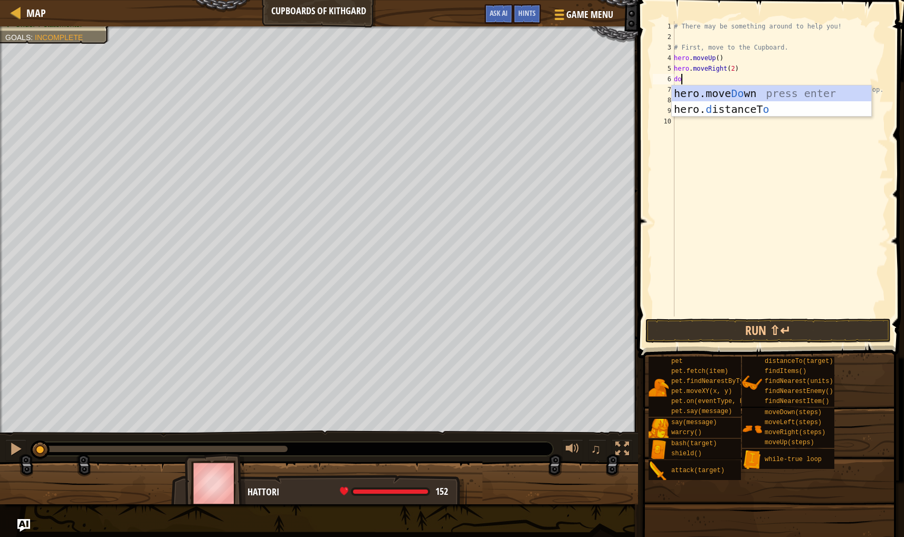
type textarea "dow"
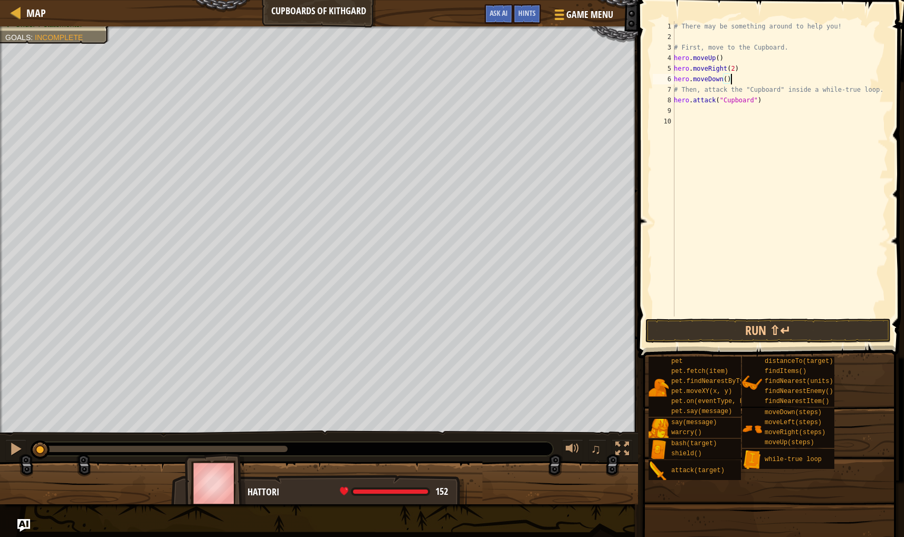
type textarea "hero.moveDown()"
drag, startPoint x: 778, startPoint y: 318, endPoint x: 763, endPoint y: 330, distance: 19.5
click at [778, 320] on div "hero.moveDown() 1 2 3 4 5 6 7 8 9 10 # There may be something around to help yo…" at bounding box center [769, 199] width 269 height 389
click at [762, 329] on button "Run ⇧↵" at bounding box center [768, 331] width 246 height 24
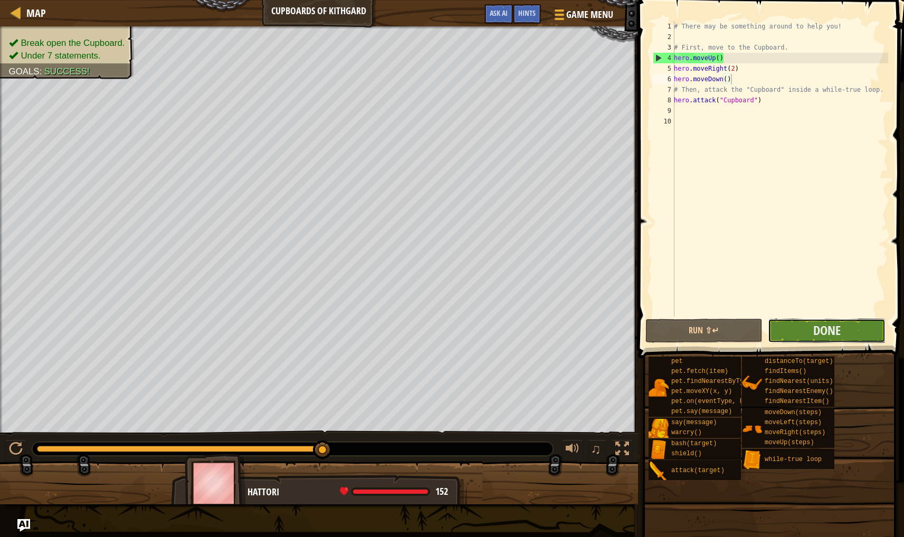
click at [791, 328] on button "Done" at bounding box center [827, 331] width 118 height 24
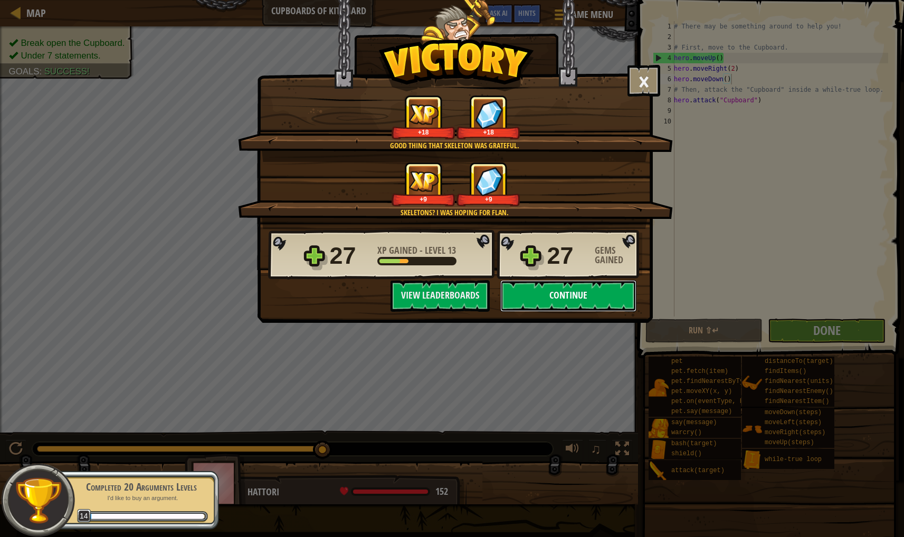
click at [567, 288] on button "Continue" at bounding box center [568, 296] width 136 height 32
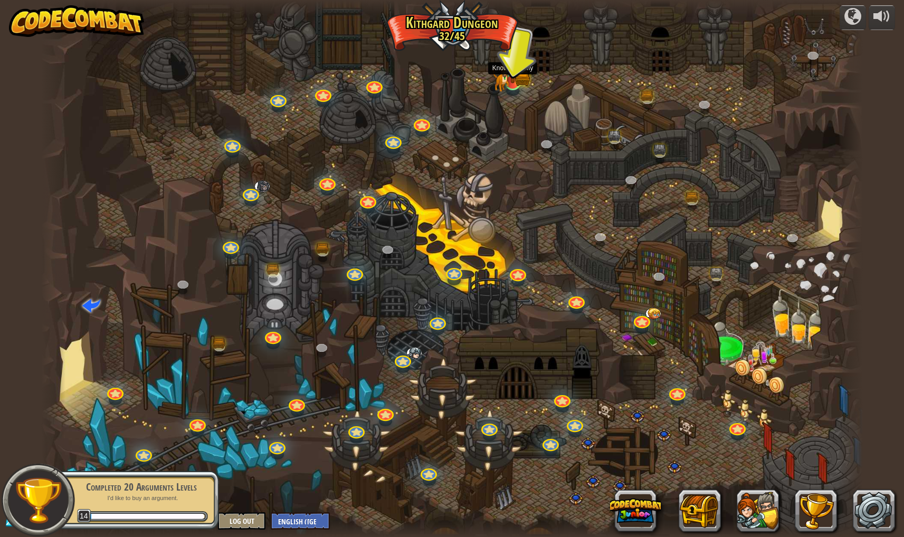
click at [506, 68] on img at bounding box center [512, 59] width 23 height 50
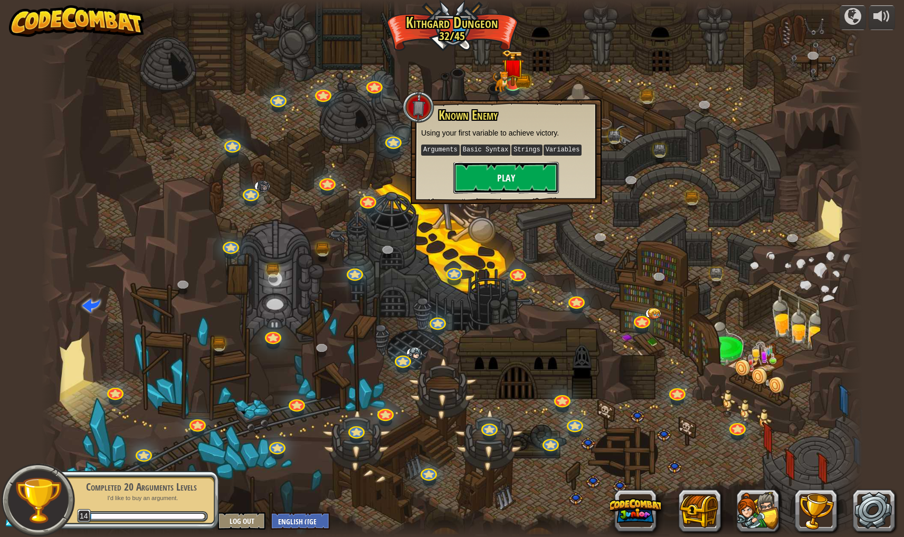
click at [469, 183] on button "Play" at bounding box center [506, 178] width 106 height 32
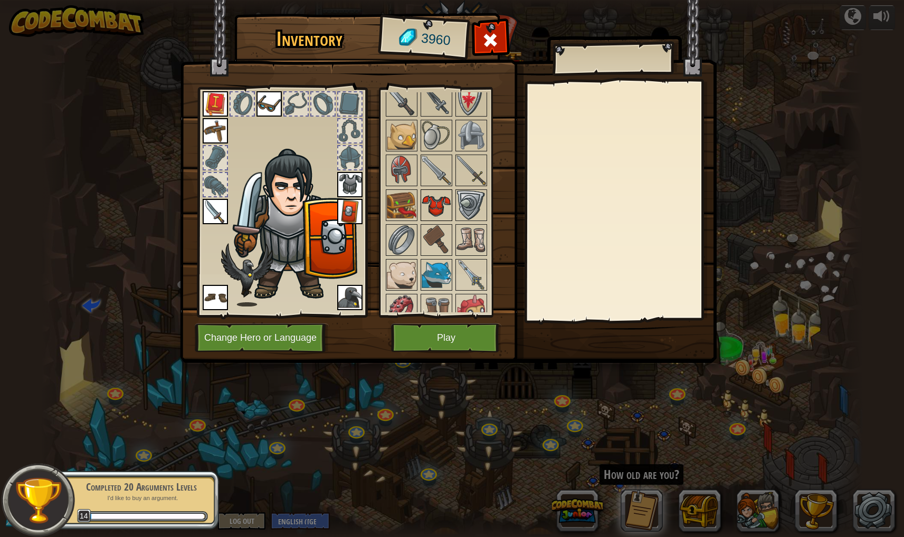
scroll to position [679, 0]
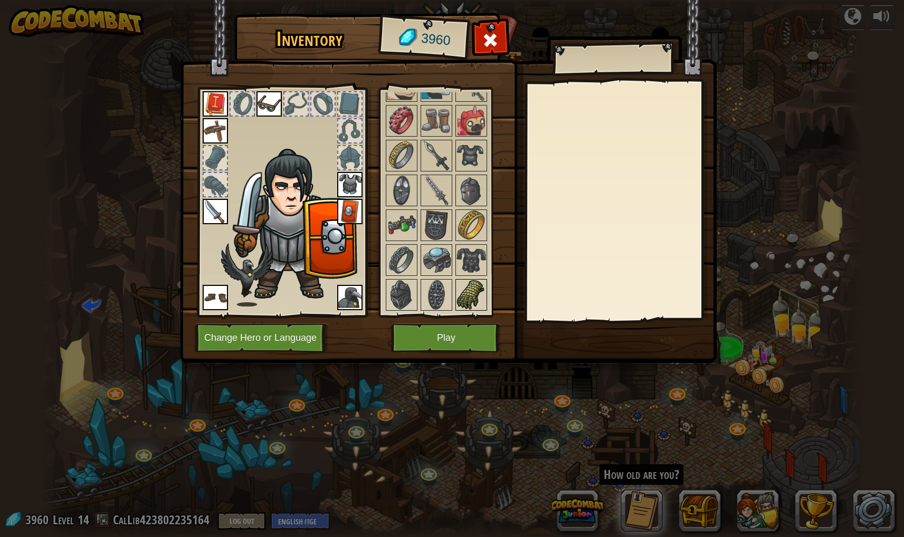
click at [455, 281] on div at bounding box center [471, 295] width 32 height 32
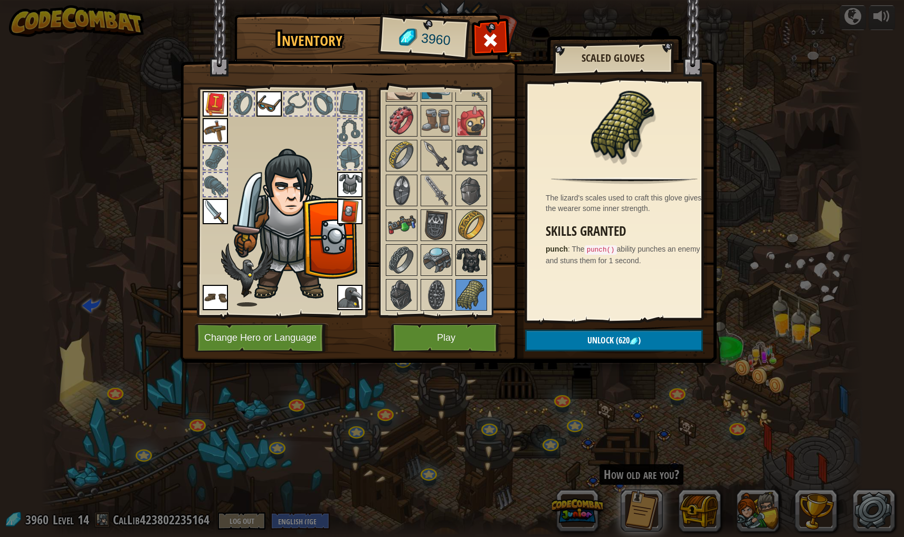
click at [484, 261] on img at bounding box center [471, 260] width 30 height 30
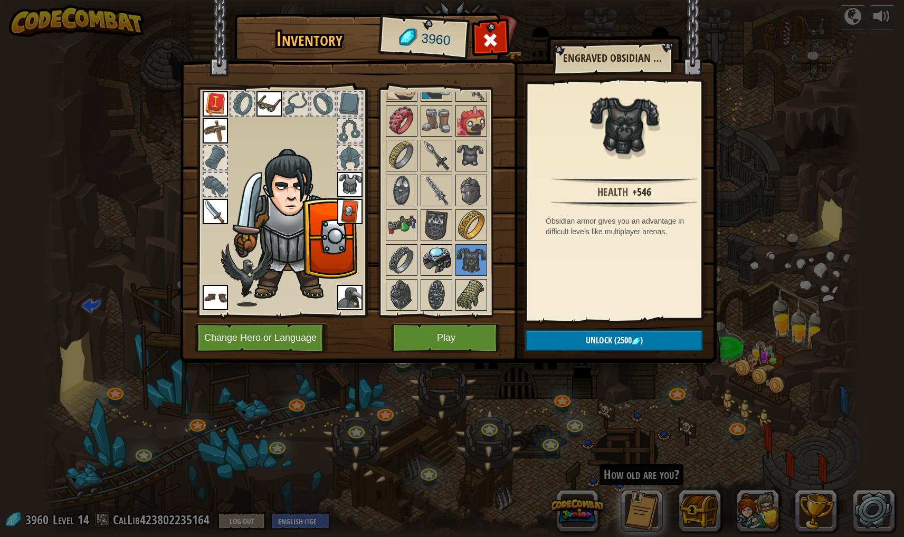
click at [434, 256] on img at bounding box center [437, 260] width 30 height 30
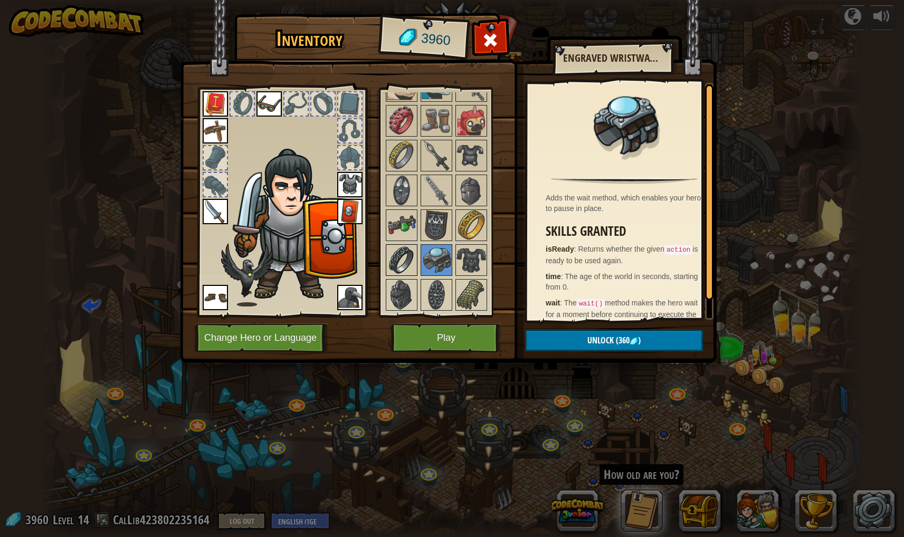
click at [399, 260] on img at bounding box center [402, 260] width 30 height 30
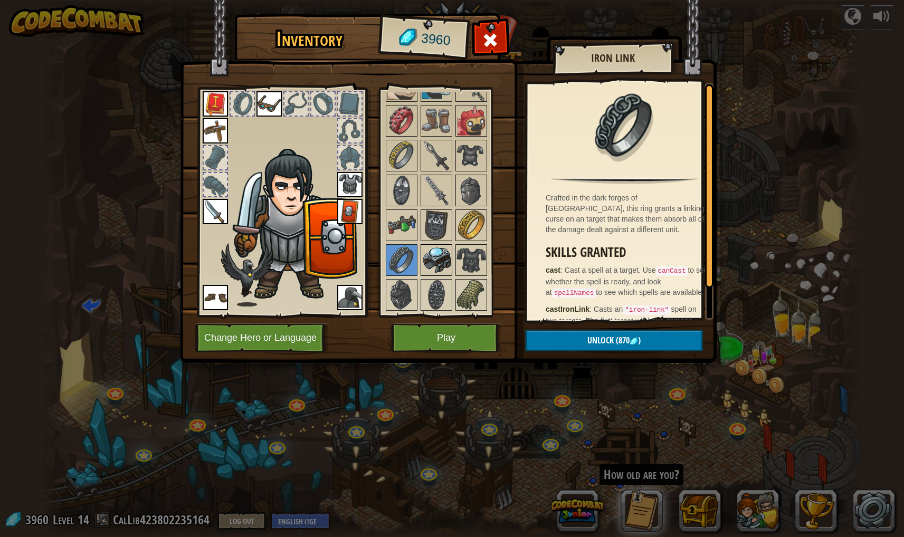
click at [426, 257] on img at bounding box center [437, 260] width 30 height 30
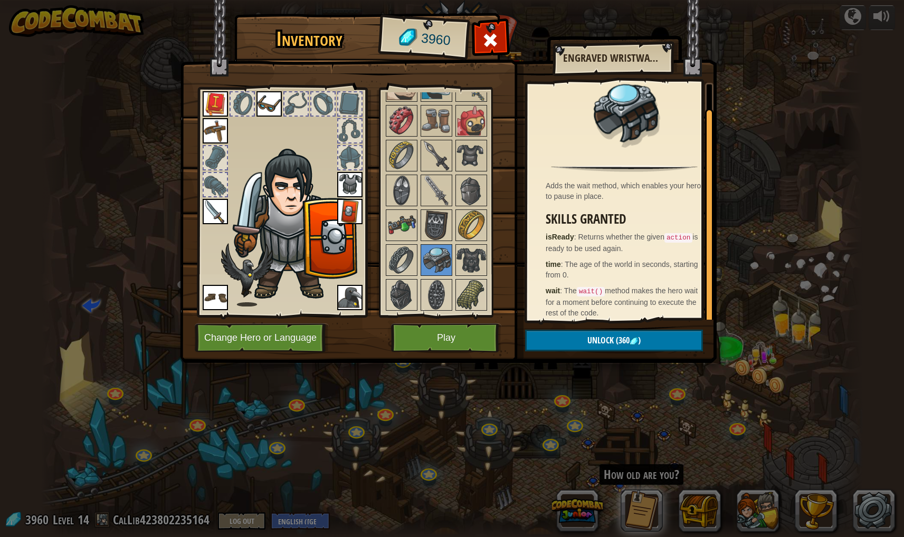
scroll to position [19, 0]
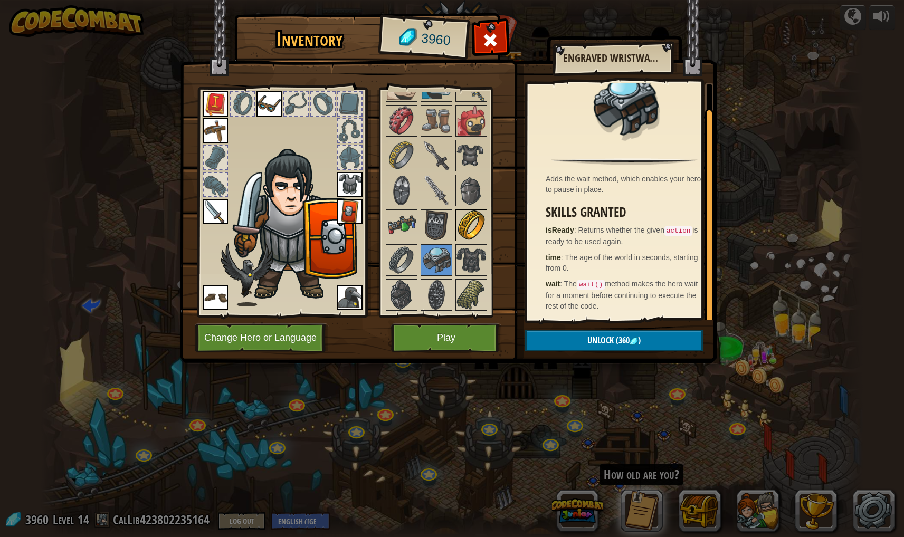
click at [476, 219] on img at bounding box center [471, 226] width 30 height 30
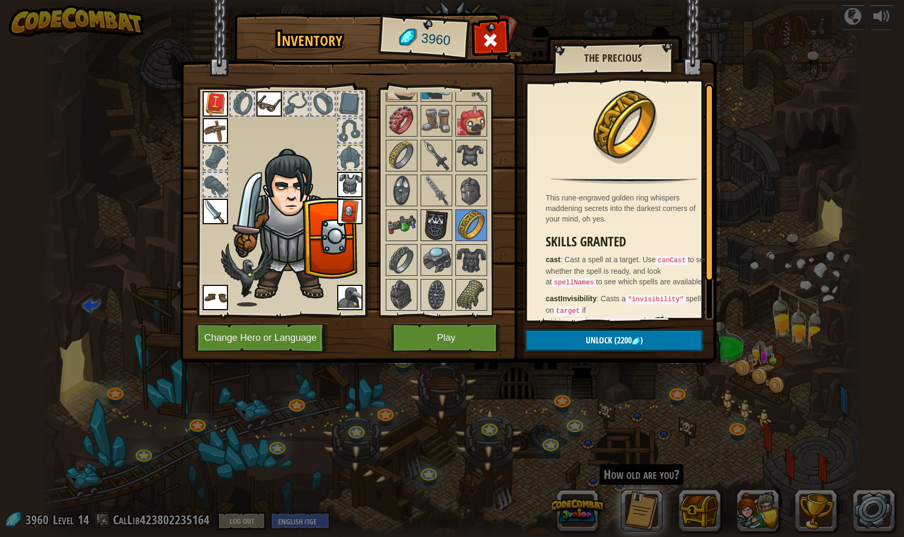
click at [433, 227] on img at bounding box center [437, 226] width 30 height 30
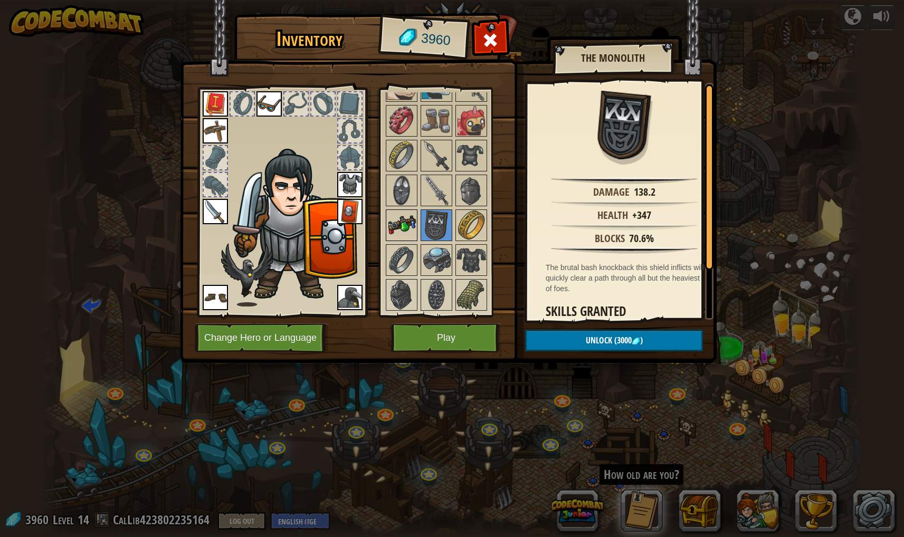
click at [413, 221] on img at bounding box center [402, 226] width 30 height 30
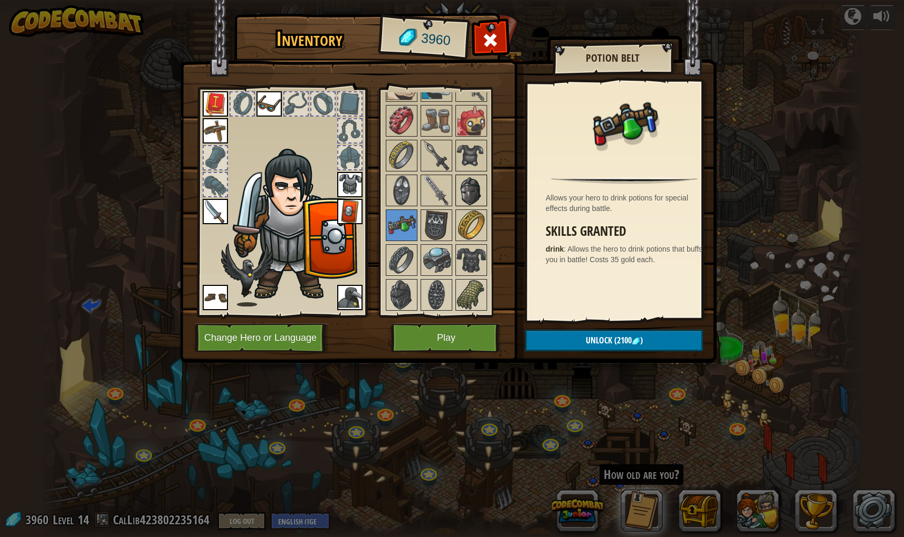
click at [463, 202] on img at bounding box center [471, 191] width 30 height 30
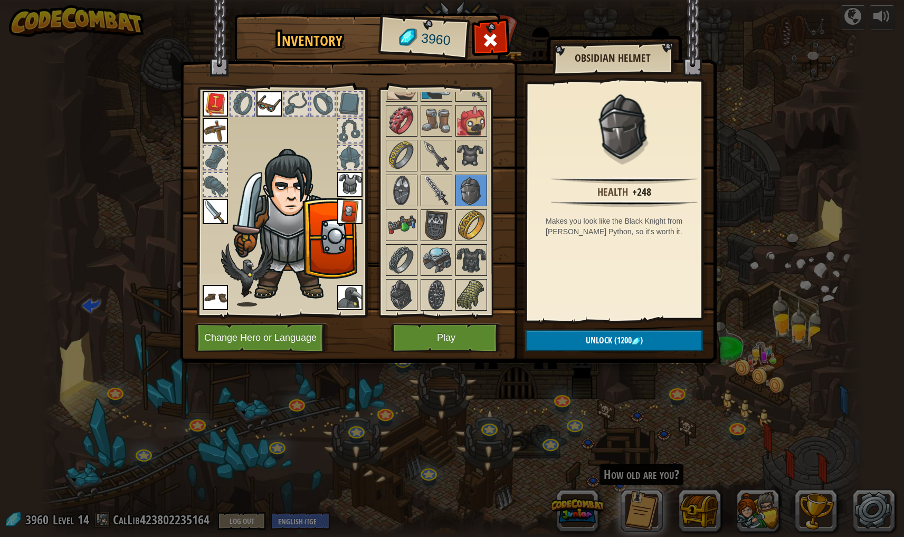
click at [430, 202] on img at bounding box center [437, 191] width 30 height 30
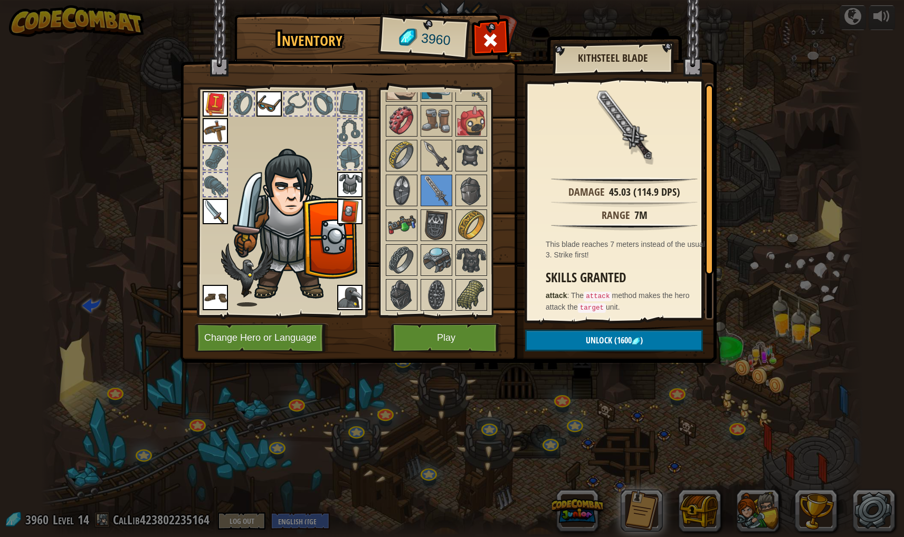
click at [446, 169] on img at bounding box center [437, 156] width 30 height 30
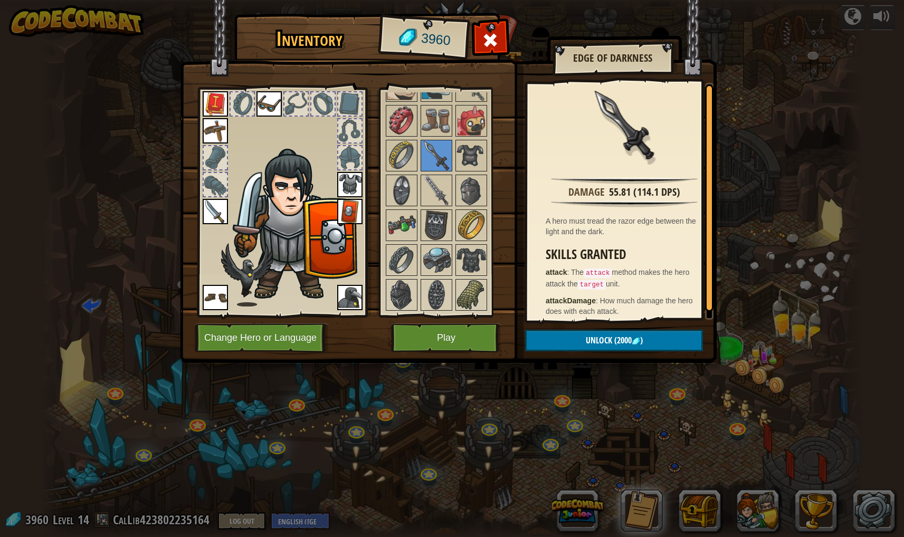
click at [480, 158] on img at bounding box center [471, 156] width 30 height 30
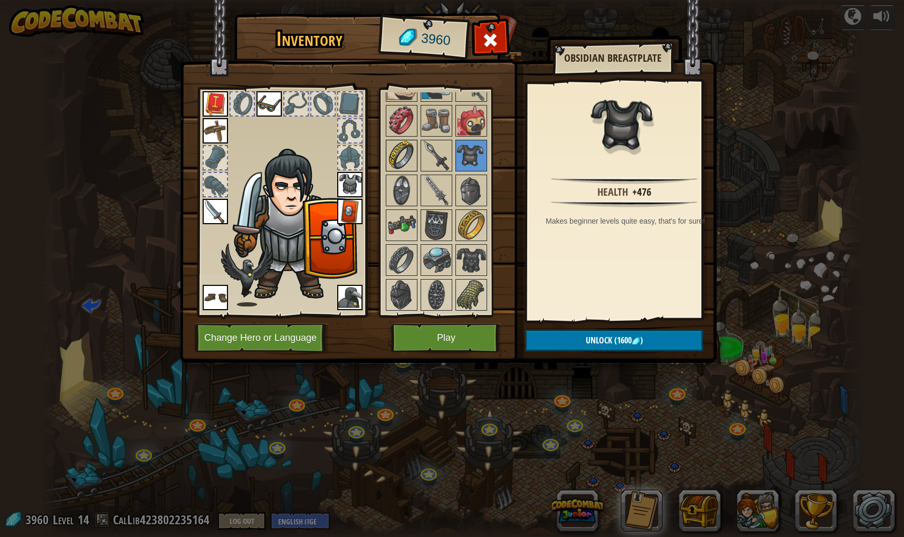
click at [401, 169] on img at bounding box center [402, 156] width 30 height 30
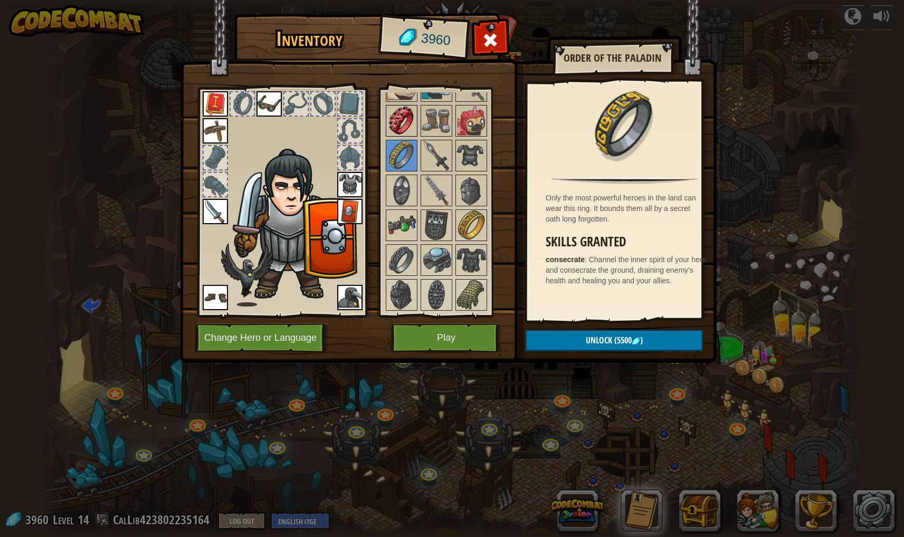
click at [403, 129] on img at bounding box center [402, 121] width 30 height 30
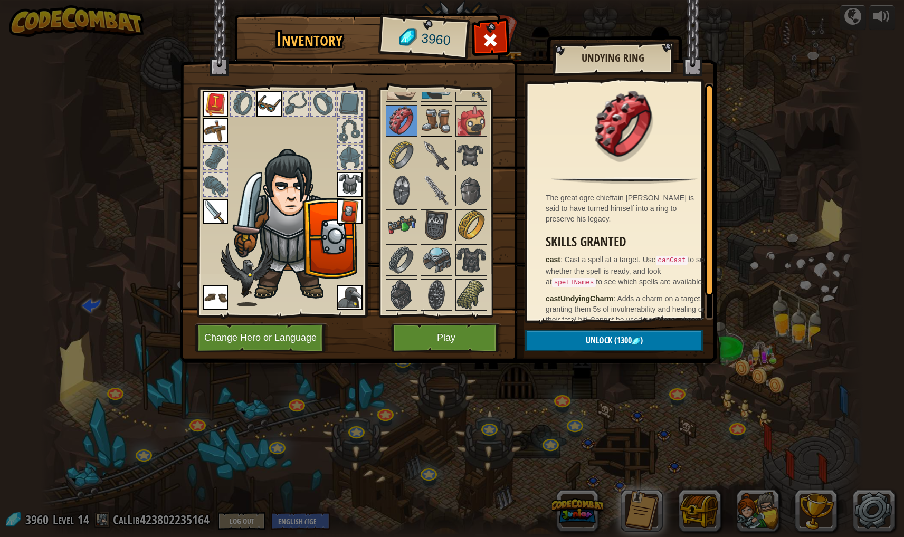
click at [440, 136] on div at bounding box center [436, 121] width 32 height 32
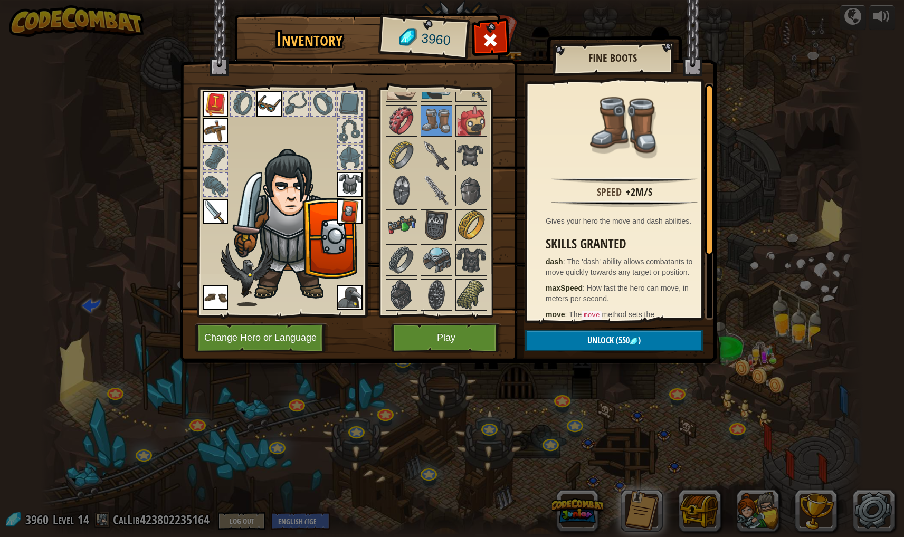
click at [218, 298] on img at bounding box center [215, 297] width 25 height 25
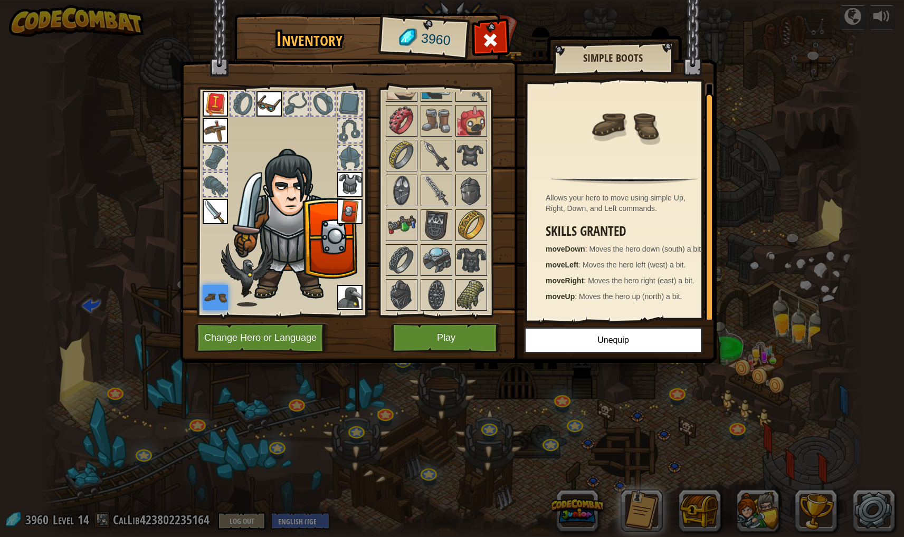
scroll to position [3, 0]
click at [449, 337] on button "Play" at bounding box center [446, 337] width 110 height 29
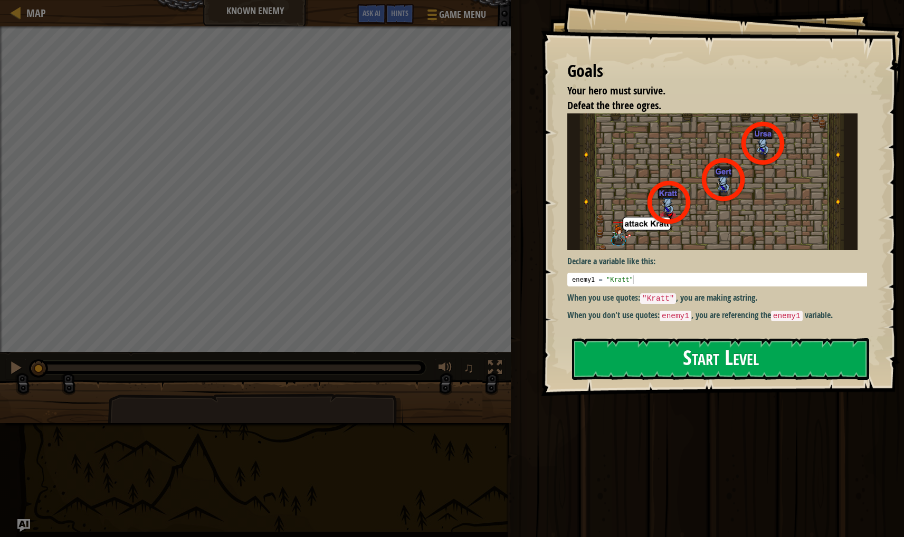
click at [719, 362] on button "Start Level" at bounding box center [720, 359] width 297 height 42
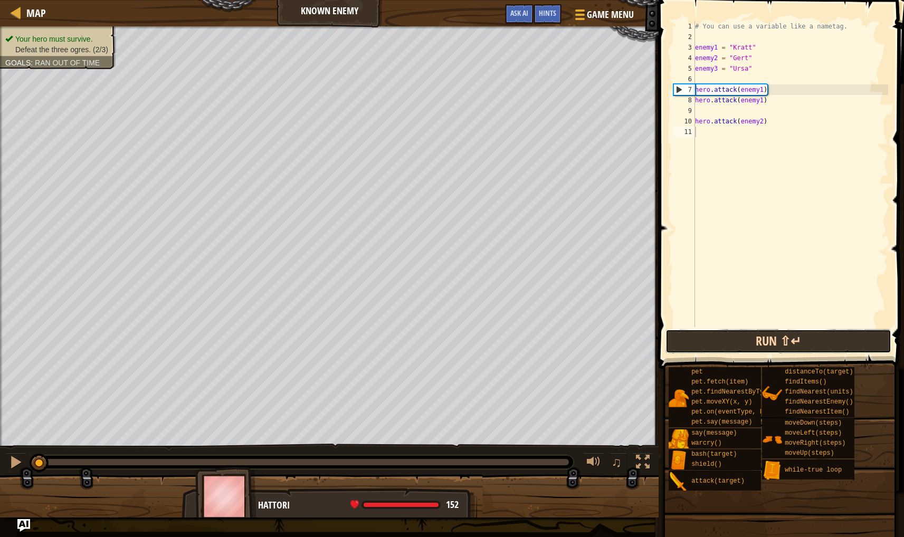
click at [725, 336] on button "Run ⇧↵" at bounding box center [778, 341] width 226 height 24
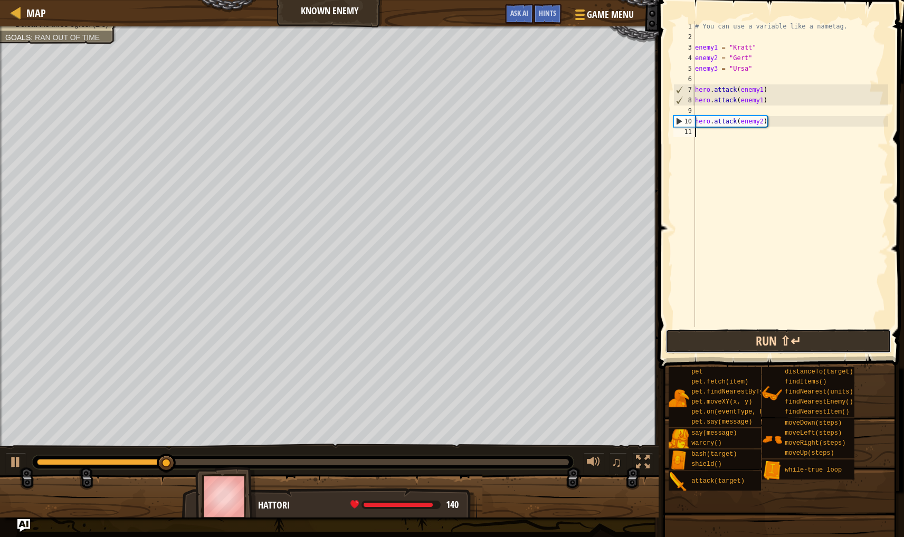
click at [737, 345] on button "Run ⇧↵" at bounding box center [778, 341] width 226 height 24
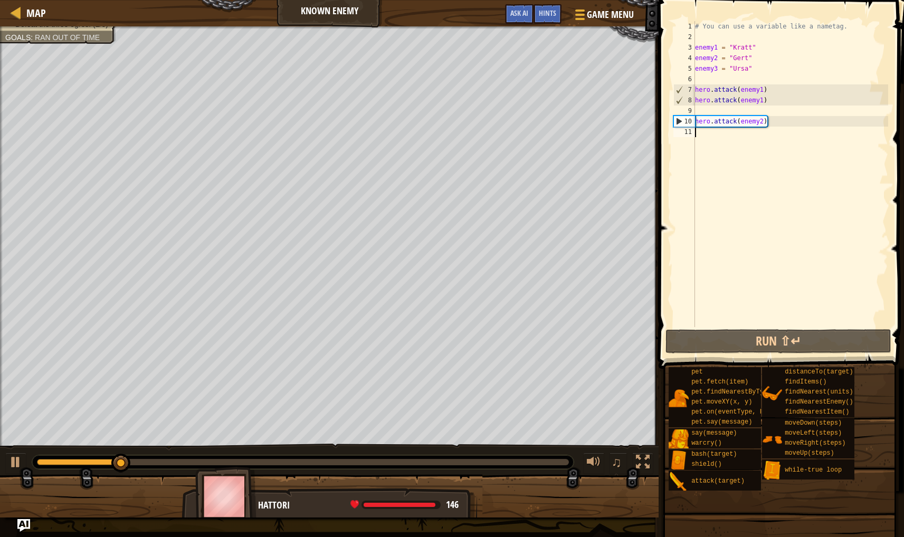
click at [716, 142] on div "# You can use a variable like a nametag. enemy1 = "[PERSON_NAME]" enemy2 = "[PE…" at bounding box center [790, 184] width 195 height 327
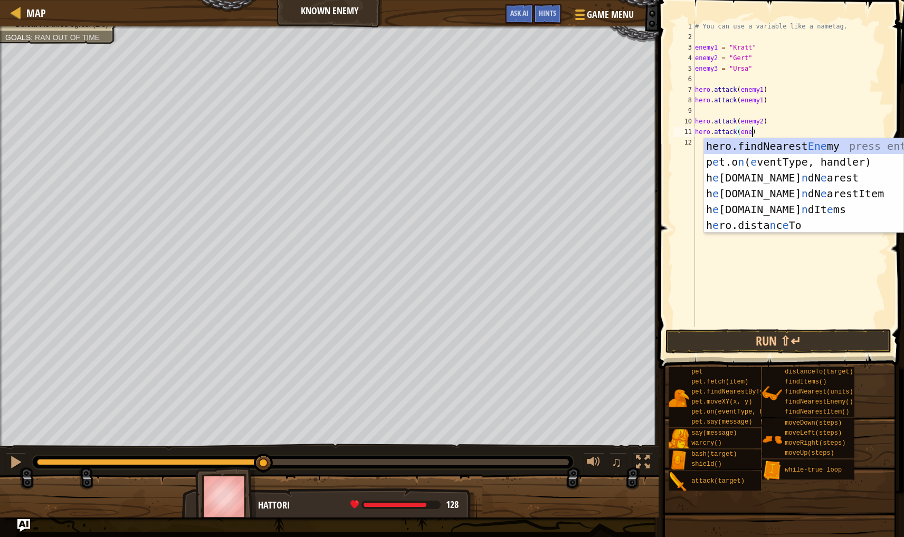
scroll to position [5, 5]
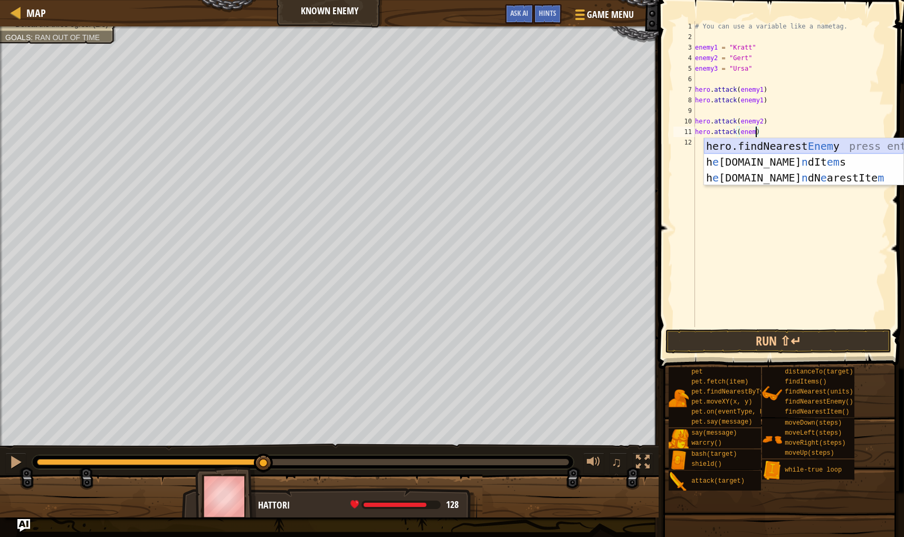
click at [814, 146] on div "hero.findNearest Enem y press enter h e [DOMAIN_NAME] n dIt em s press enter h …" at bounding box center [803, 177] width 199 height 79
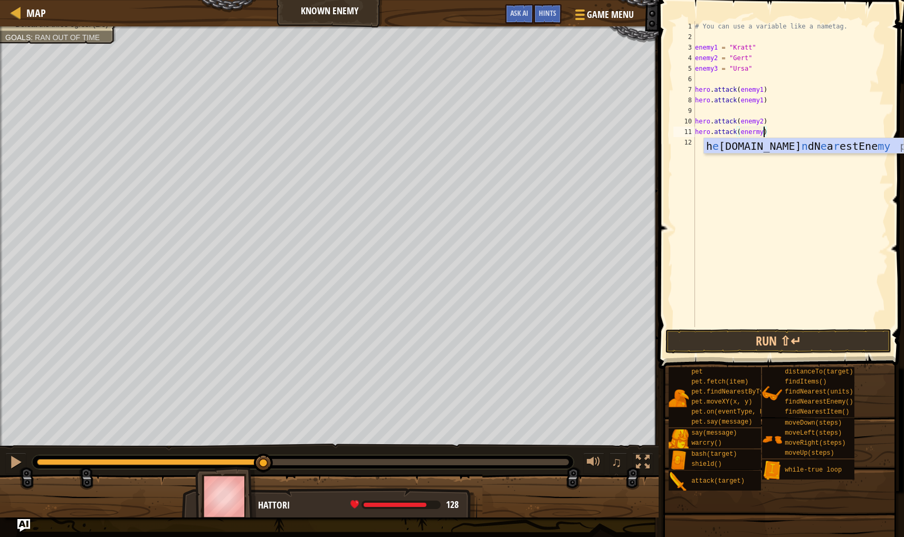
scroll to position [5, 6]
type textarea "hero.attack(enermy3)"
click at [836, 336] on button "Run ⇧↵" at bounding box center [778, 341] width 226 height 24
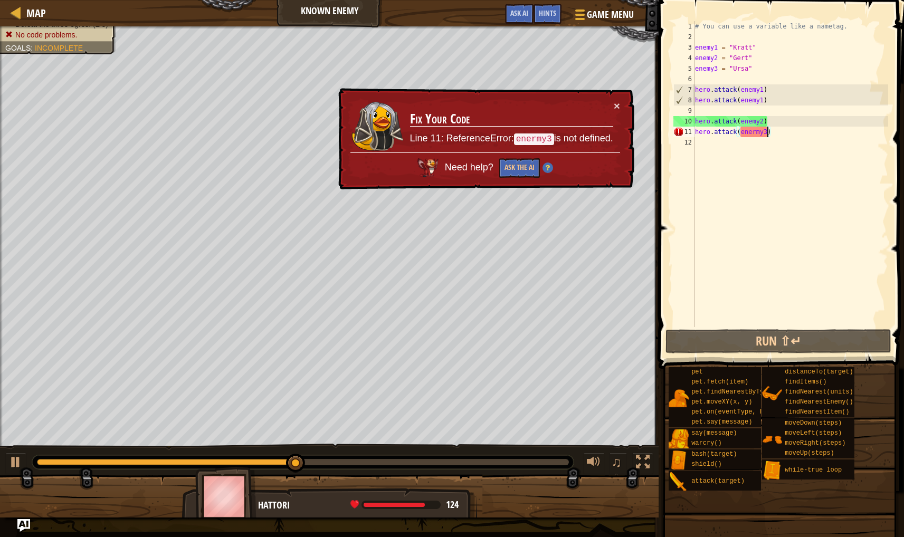
click at [756, 137] on div "# You can use a variable like a nametag. enemy1 = "[PERSON_NAME]" enemy2 = "[PE…" at bounding box center [790, 184] width 195 height 327
click at [760, 126] on div "# You can use a variable like a nametag. enemy1 = "[PERSON_NAME]" enemy2 = "[PE…" at bounding box center [790, 184] width 195 height 327
click at [757, 135] on div "# You can use a variable like a nametag. enemy1 = "[PERSON_NAME]" enemy2 = "[PE…" at bounding box center [790, 184] width 195 height 327
type textarea "hero.attack(enemy3)"
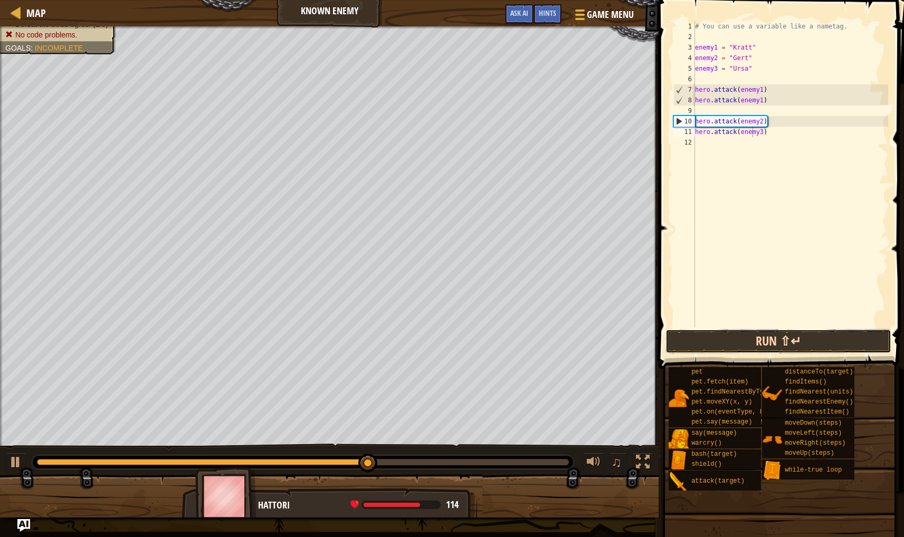
click at [790, 350] on button "Run ⇧↵" at bounding box center [778, 341] width 226 height 24
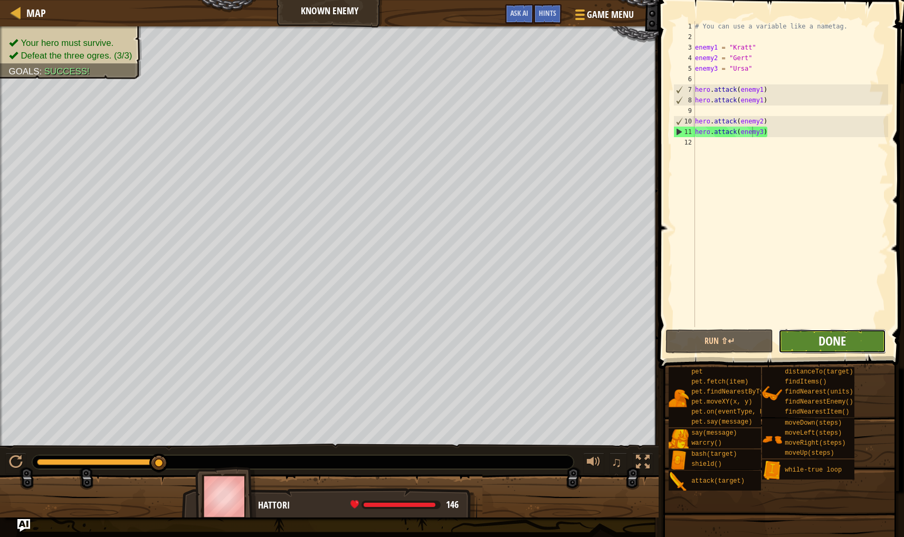
click at [835, 337] on span "Done" at bounding box center [831, 340] width 27 height 17
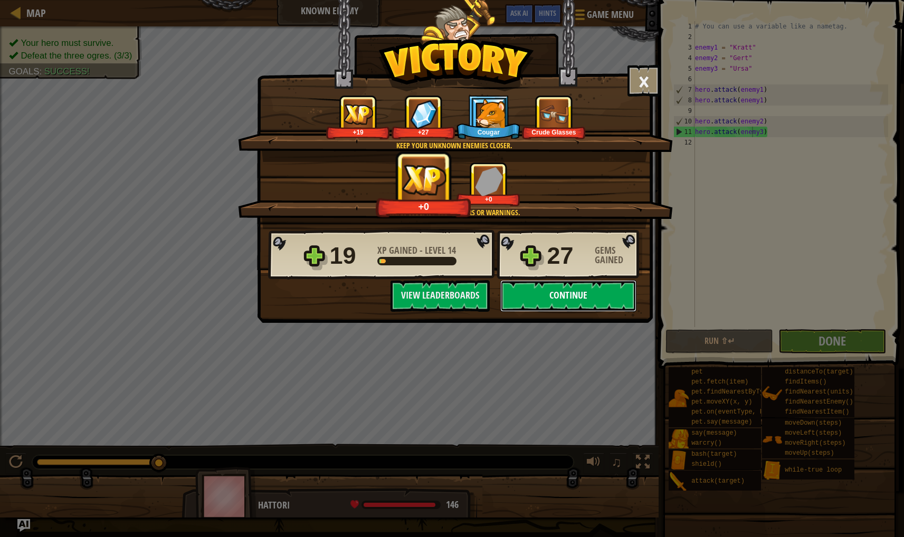
click at [587, 297] on button "Continue" at bounding box center [568, 296] width 136 height 32
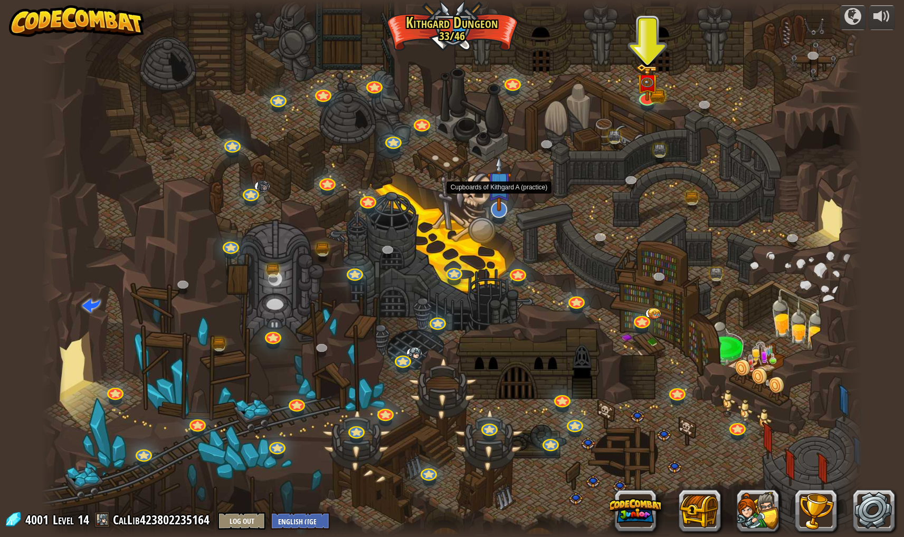
click at [498, 196] on img at bounding box center [499, 184] width 24 height 56
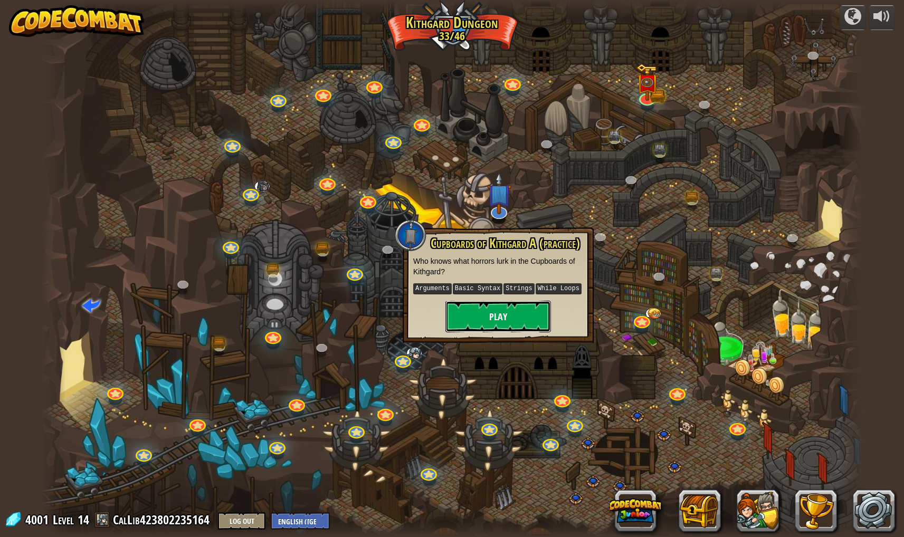
click at [517, 320] on button "Play" at bounding box center [498, 317] width 106 height 32
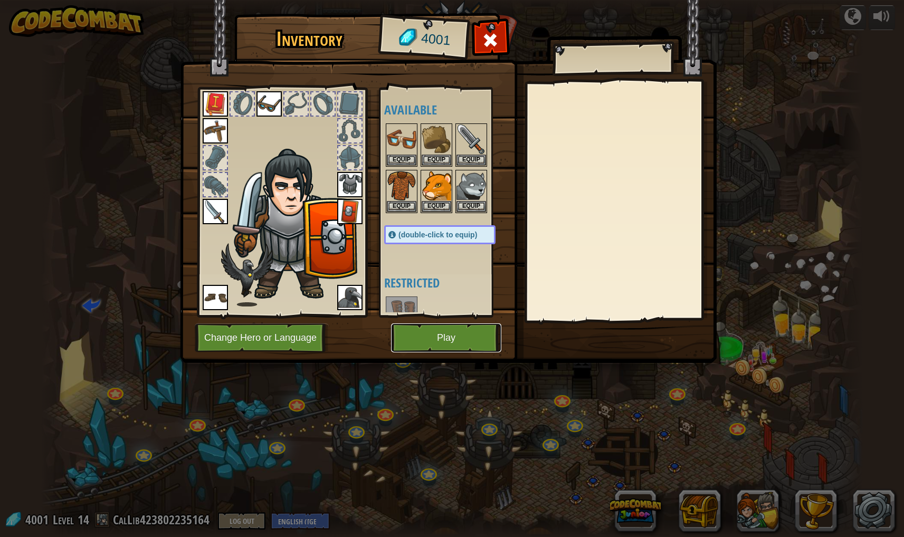
click at [487, 339] on button "Play" at bounding box center [446, 337] width 110 height 29
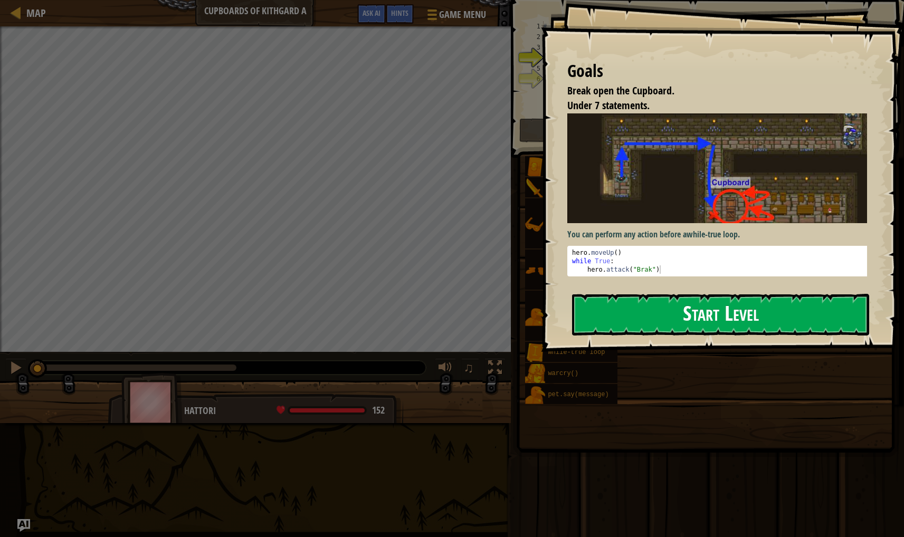
click at [657, 312] on button "Start Level" at bounding box center [720, 315] width 297 height 42
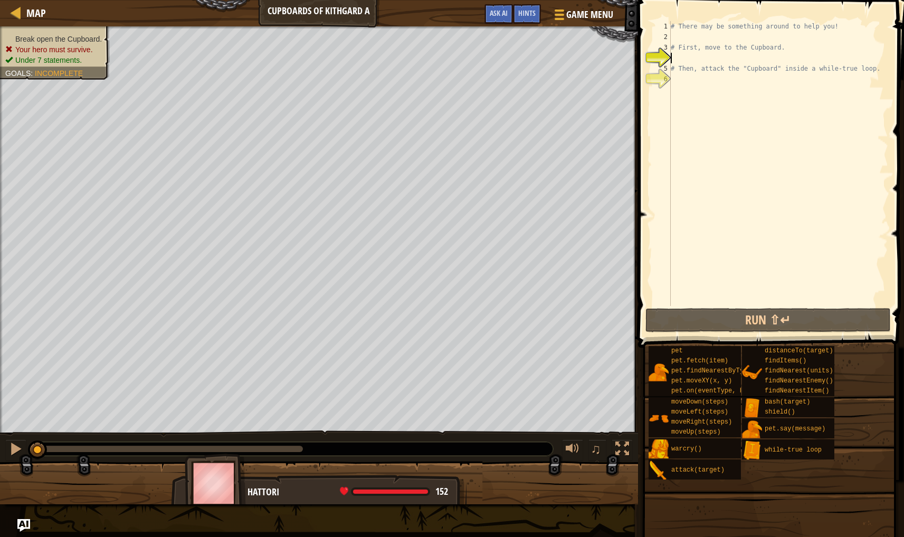
scroll to position [5, 0]
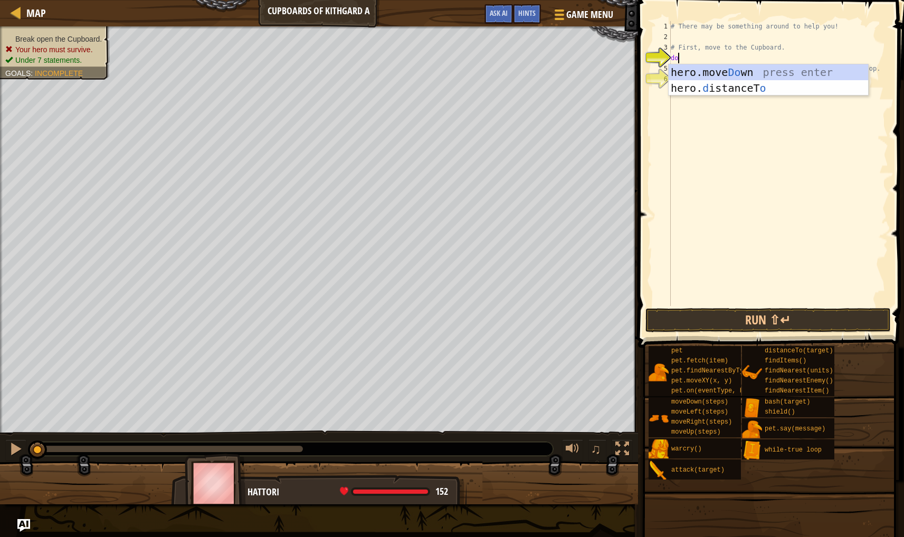
type textarea "dow"
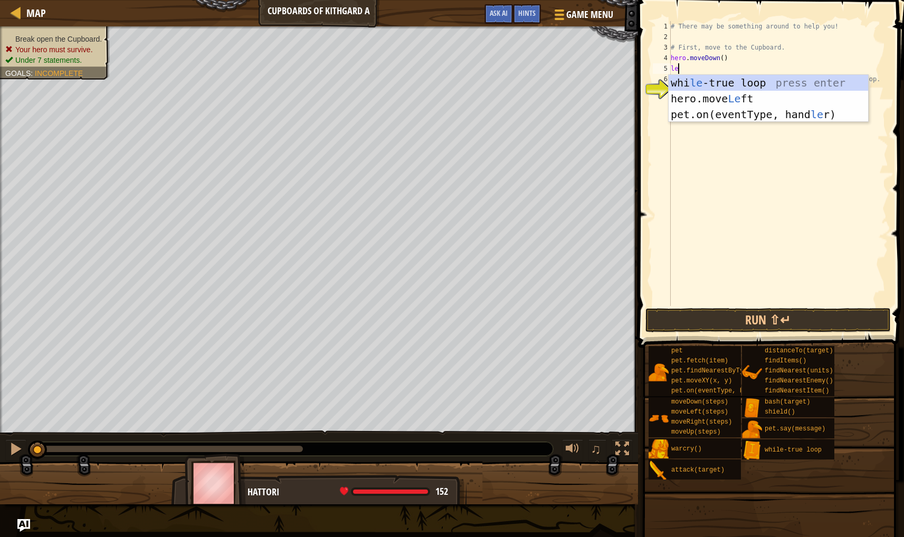
type textarea "lef"
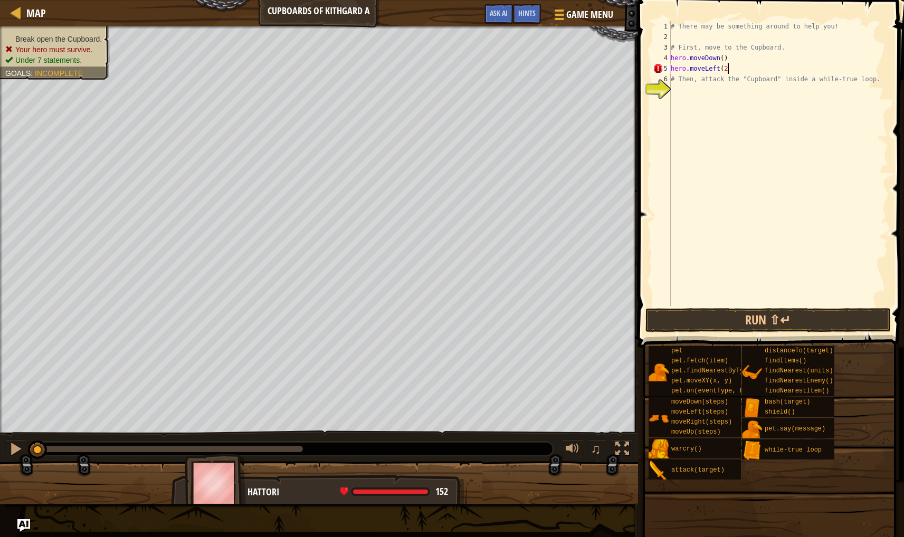
type textarea "hero.moveLeft(2)"
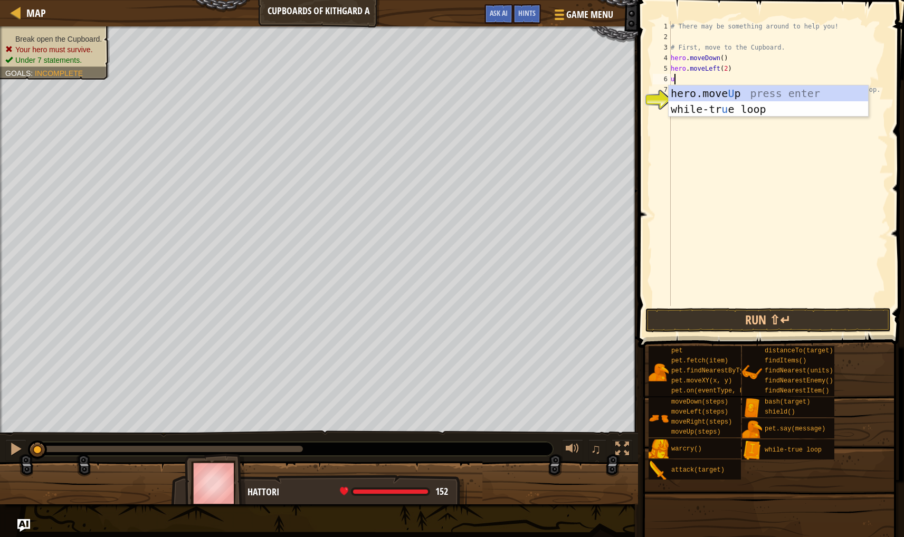
type textarea "up"
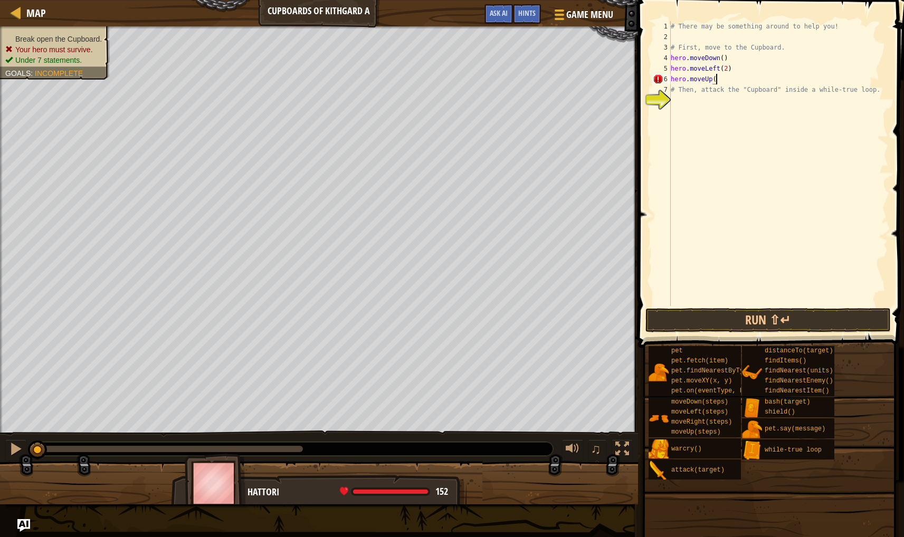
scroll to position [5, 4]
type textarea "hero.moveUp(2)"
click at [679, 101] on div "# There may be something around to help you! # First, move to the Cupboard. her…" at bounding box center [777, 174] width 219 height 306
type textarea "hero.attack("Cupboard)"
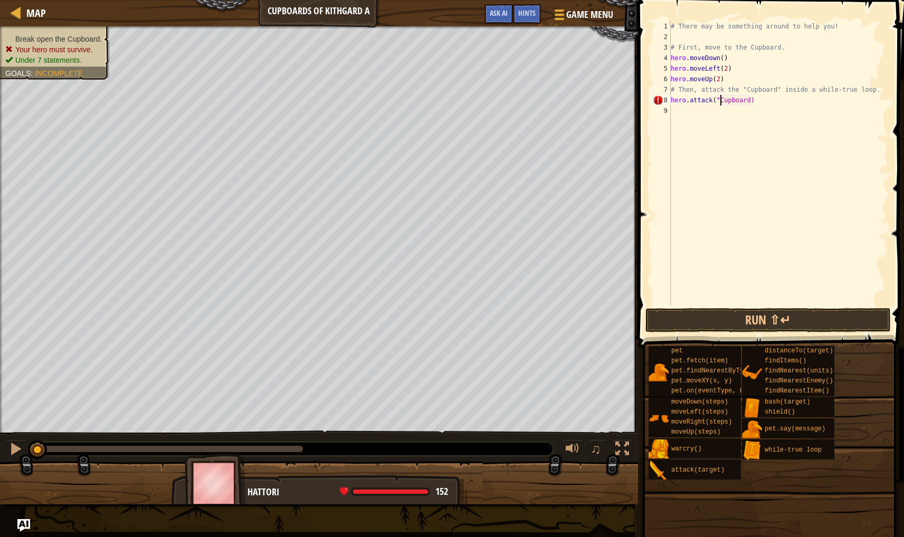
scroll to position [5, 0]
type textarea "hero.attack("Cupboard")"
click at [717, 317] on button "Run ⇧↵" at bounding box center [768, 320] width 246 height 24
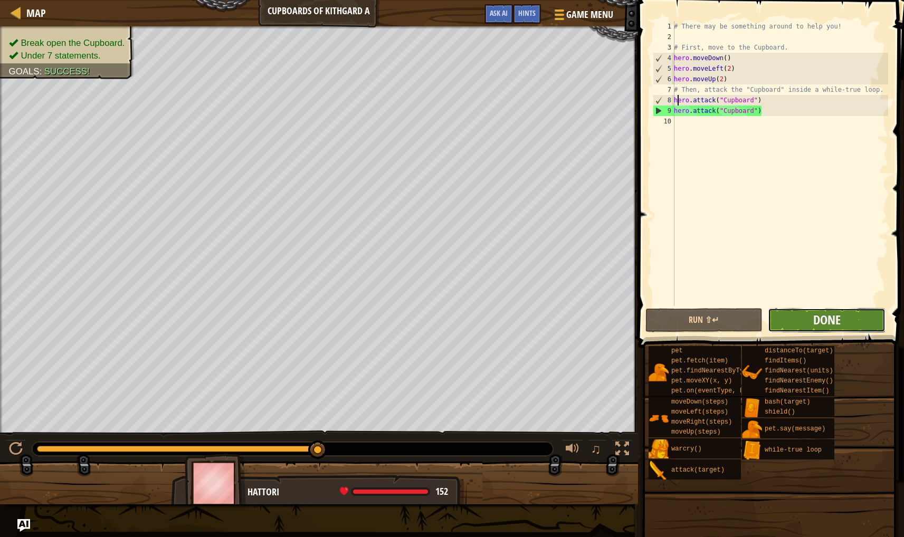
click at [826, 315] on span "Done" at bounding box center [826, 319] width 27 height 17
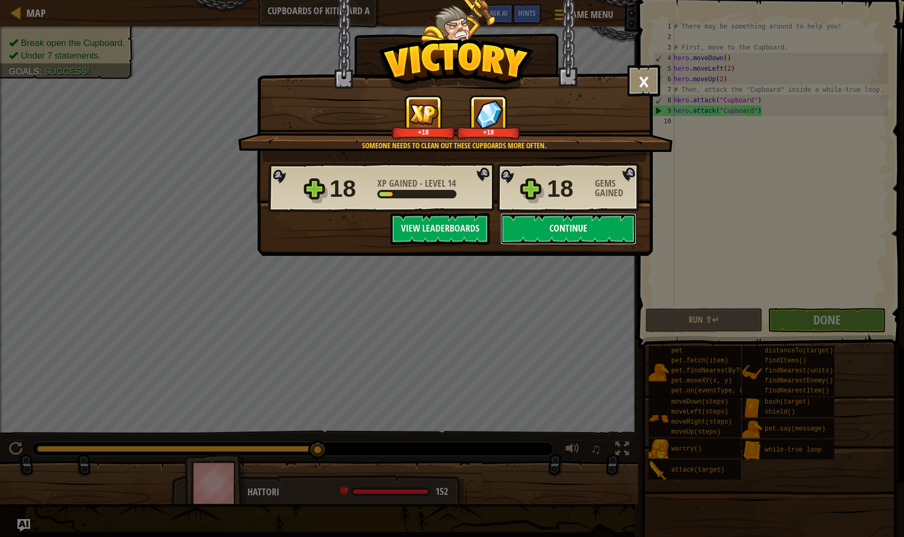
click at [576, 221] on button "Continue" at bounding box center [568, 229] width 136 height 32
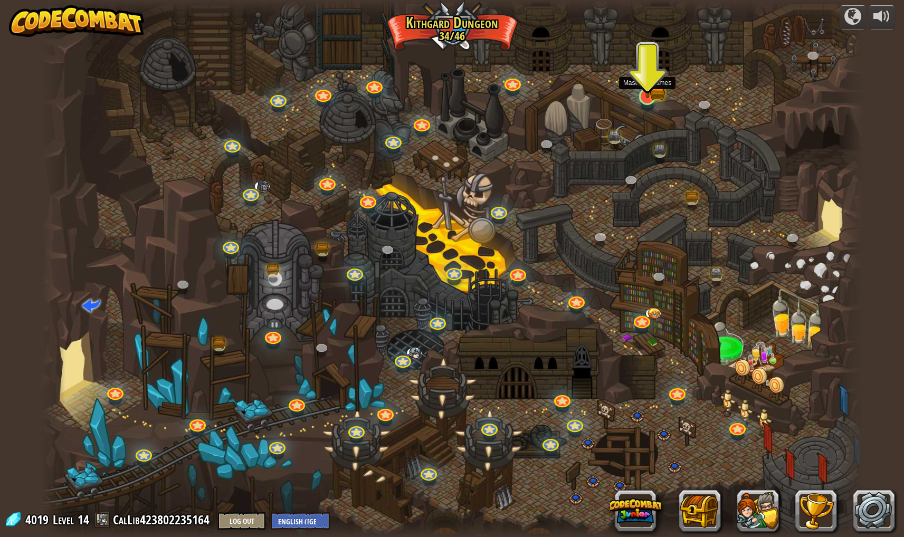
click at [643, 80] on img at bounding box center [646, 74] width 13 height 13
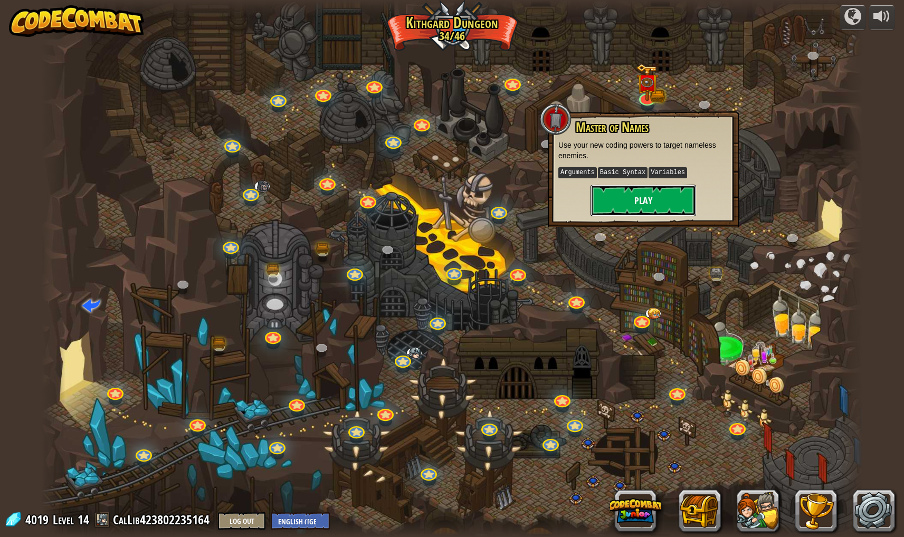
click at [629, 191] on button "Play" at bounding box center [643, 201] width 106 height 32
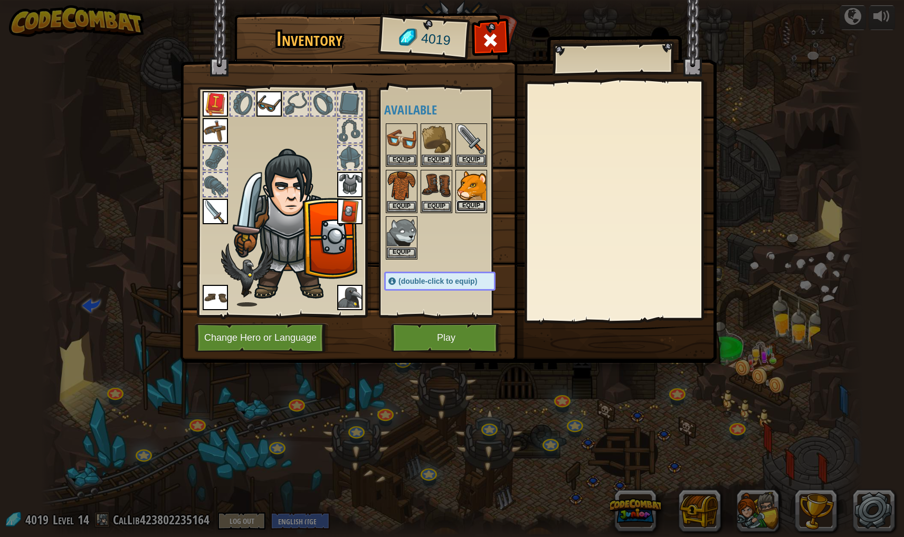
click at [473, 200] on button "Equip" at bounding box center [471, 205] width 30 height 11
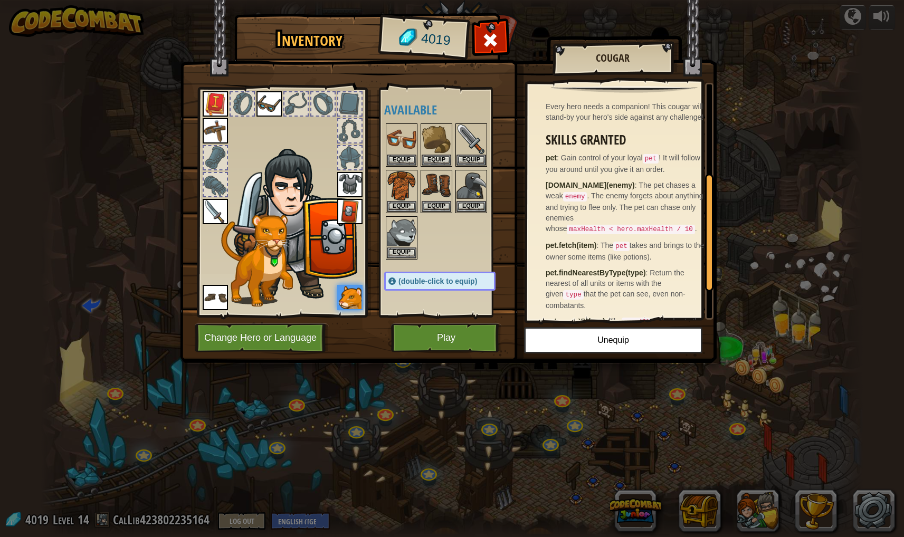
scroll to position [246, 0]
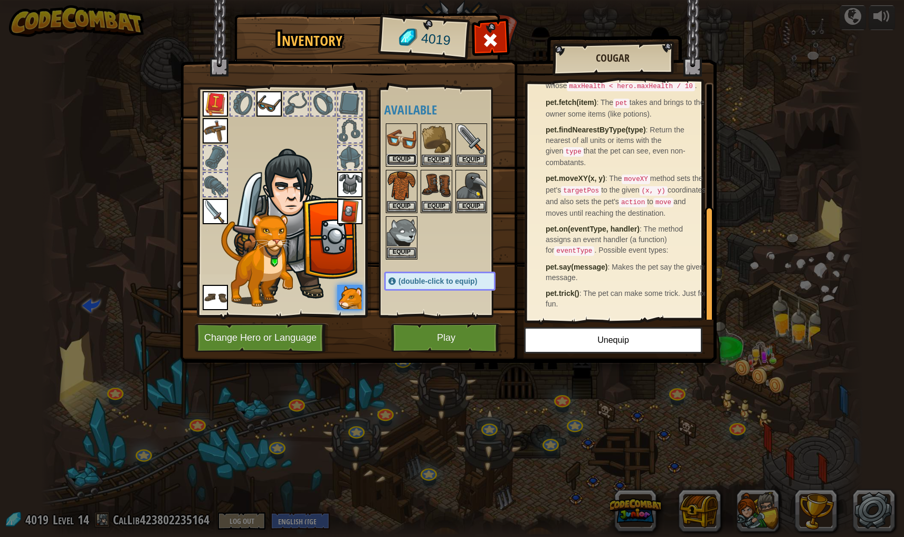
click at [413, 159] on button "Equip" at bounding box center [402, 159] width 30 height 11
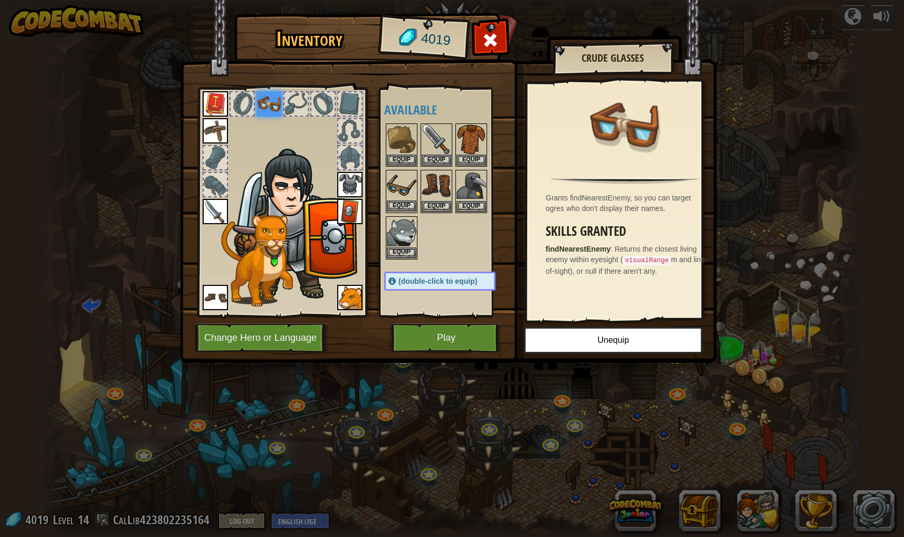
click at [399, 186] on img at bounding box center [402, 186] width 30 height 30
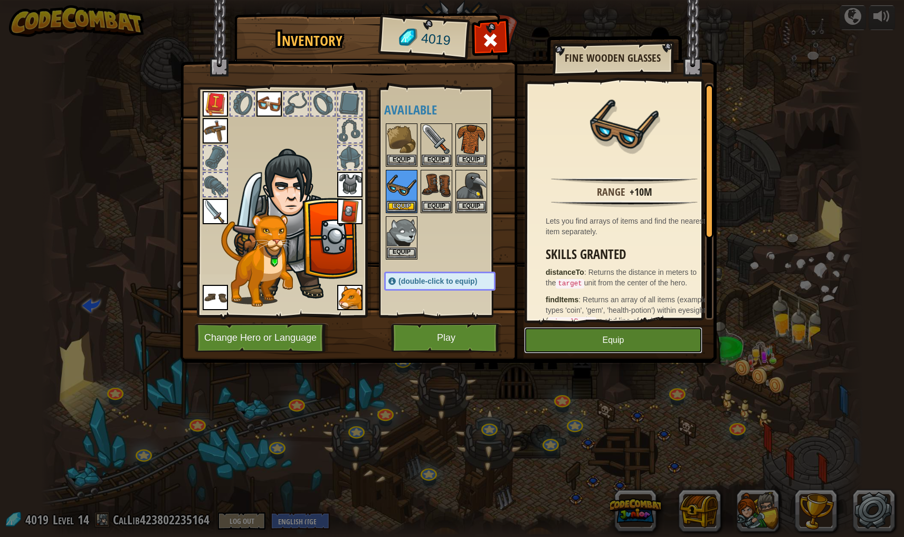
click at [637, 345] on button "Equip" at bounding box center [613, 340] width 178 height 26
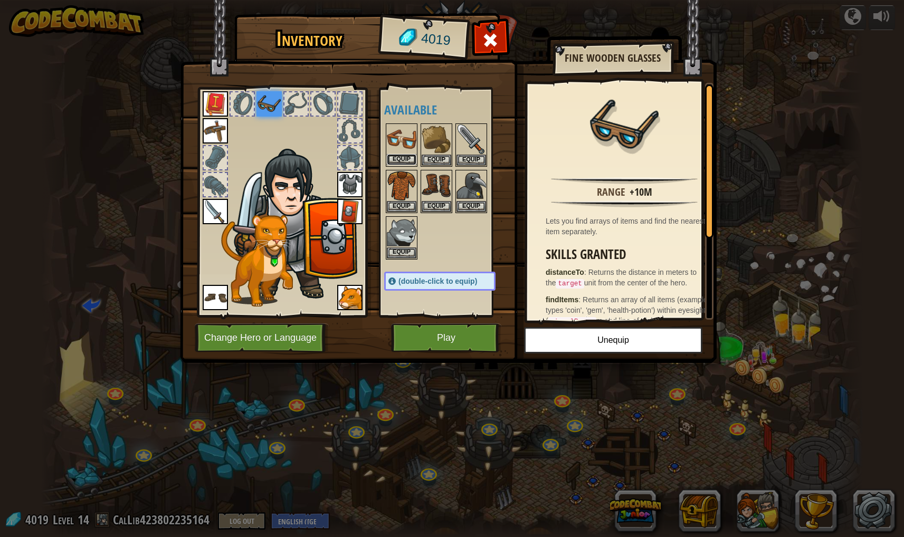
click at [409, 158] on button "Equip" at bounding box center [402, 159] width 30 height 11
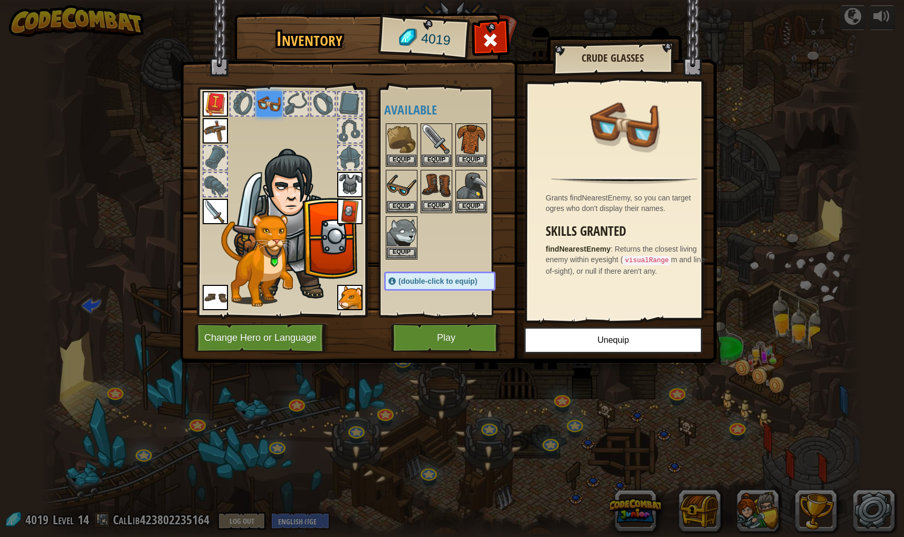
click at [423, 179] on img at bounding box center [437, 186] width 30 height 30
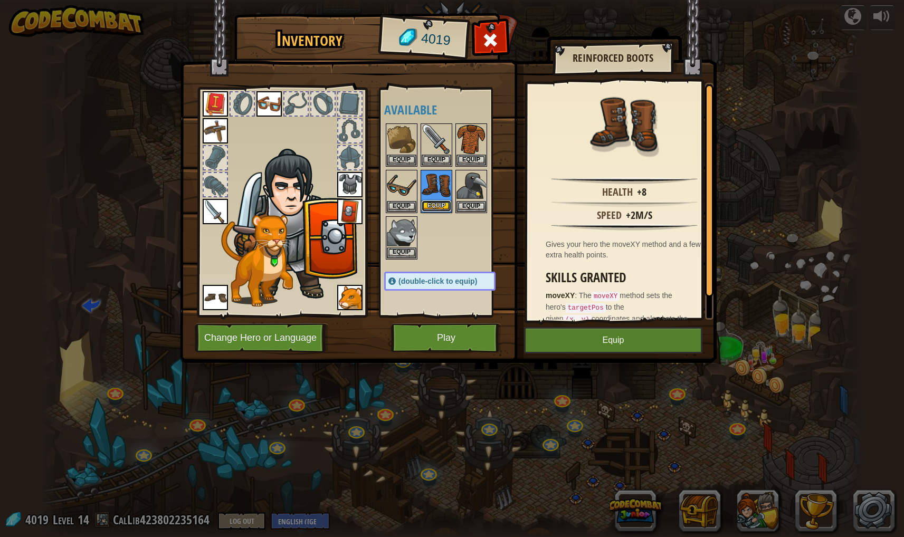
click at [427, 204] on button "Equip" at bounding box center [437, 205] width 30 height 11
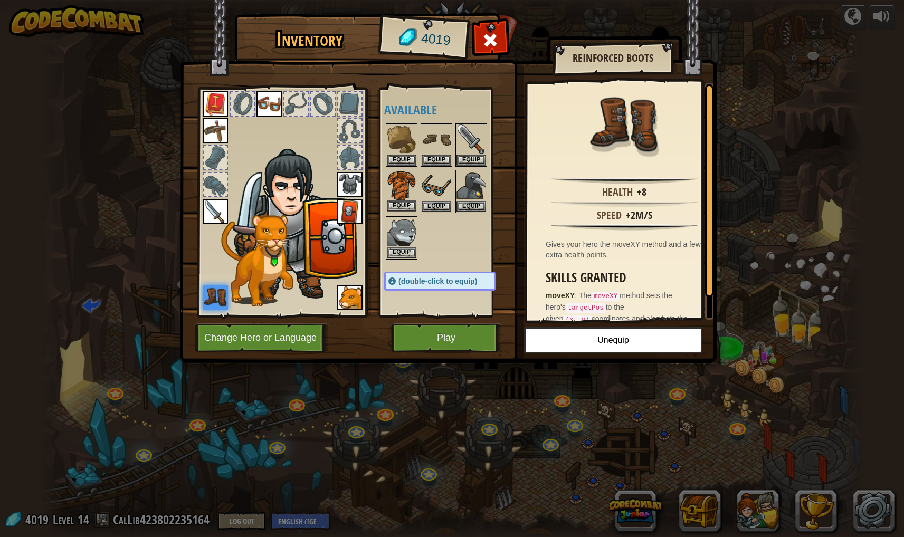
click at [394, 194] on img at bounding box center [402, 186] width 30 height 30
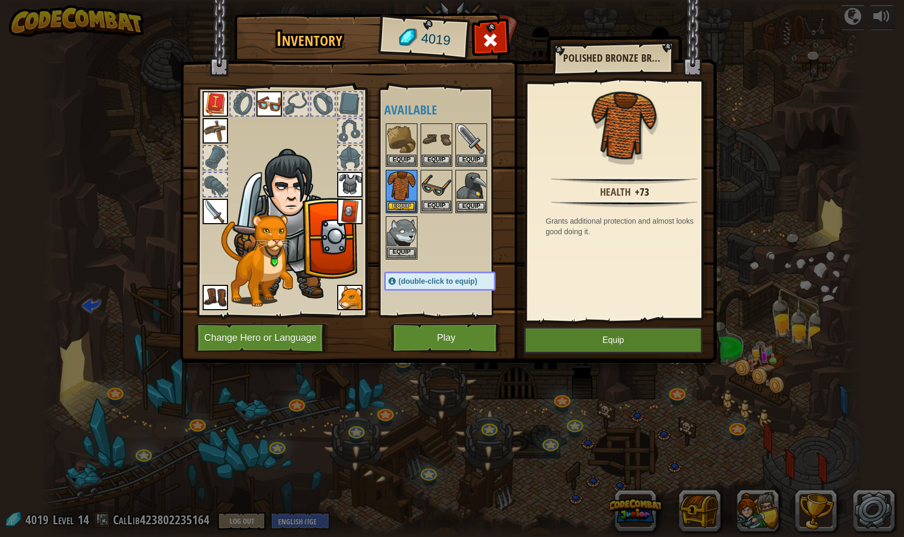
click at [422, 189] on img at bounding box center [437, 186] width 30 height 30
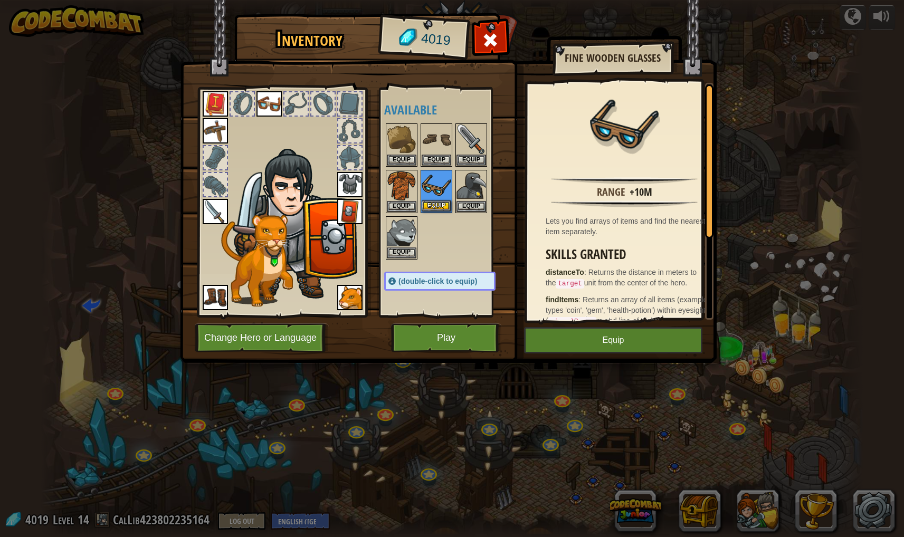
click at [428, 212] on div "Equip" at bounding box center [436, 191] width 32 height 43
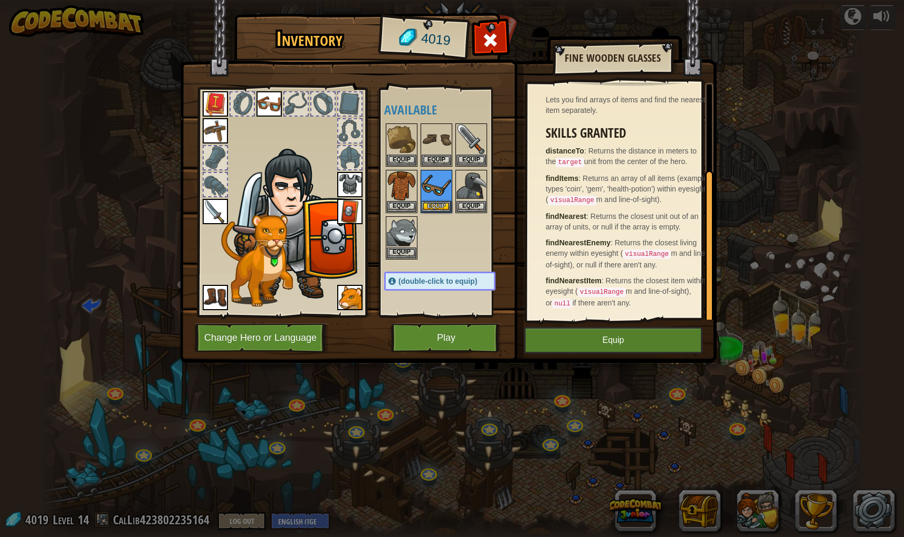
click at [263, 102] on img at bounding box center [268, 103] width 25 height 25
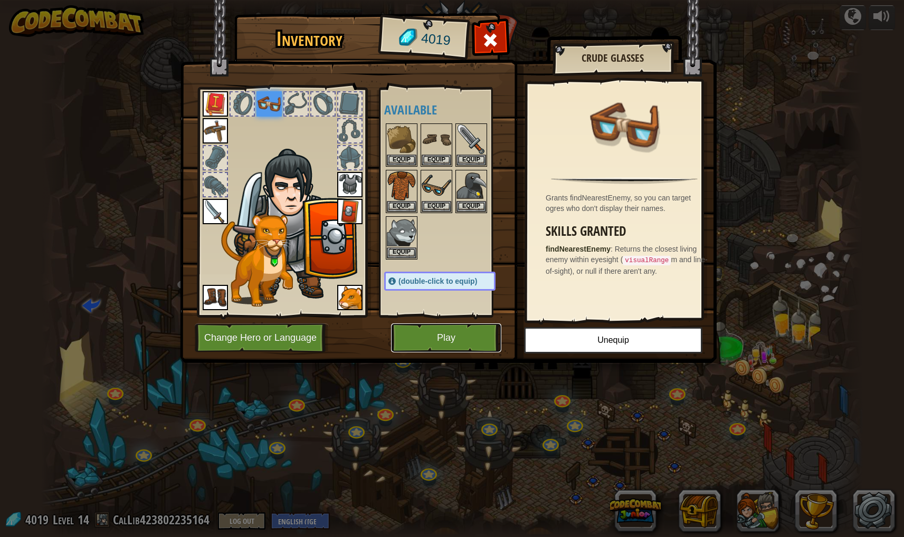
click at [477, 340] on button "Play" at bounding box center [446, 337] width 110 height 29
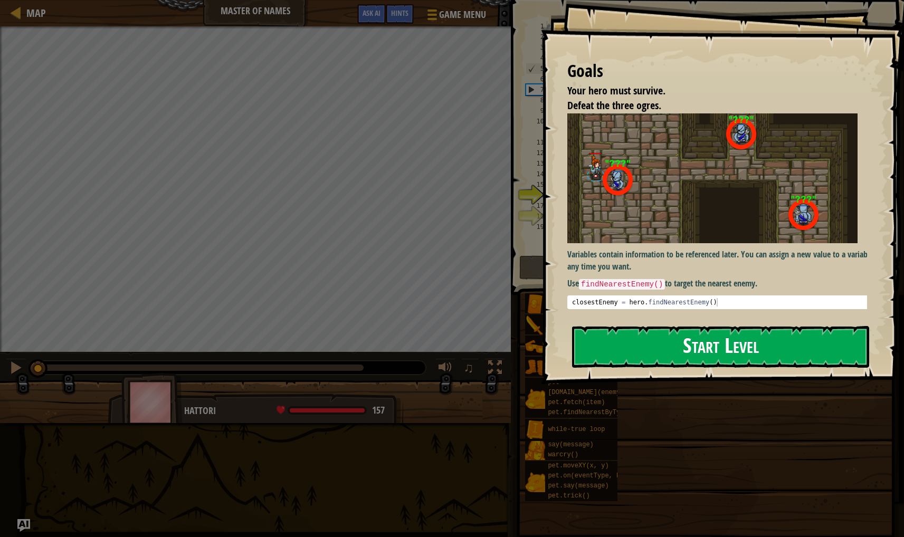
click at [597, 355] on button "Start Level" at bounding box center [720, 347] width 297 height 42
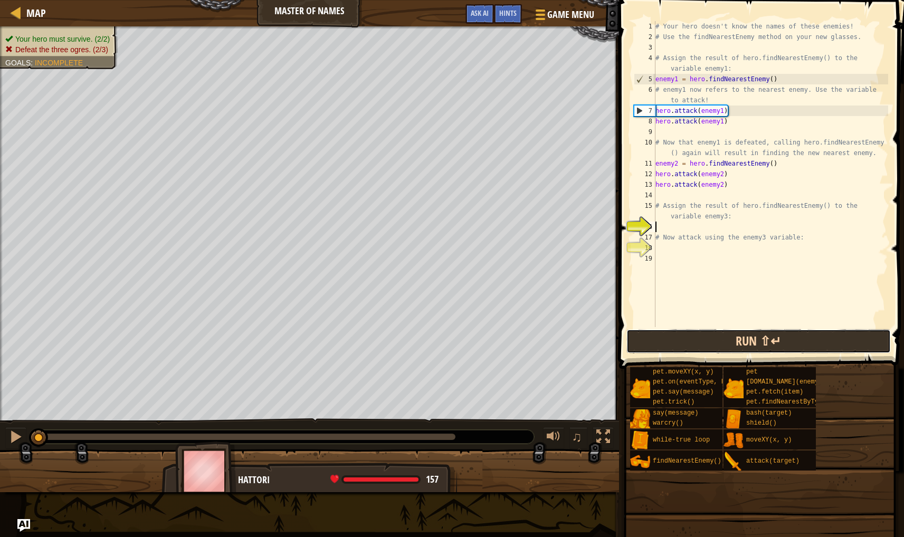
click at [699, 267] on div "1 2 3 4 5 6 7 8 9 10 11 12 13 14 15 16 17 18 19 # Your hero doesn't know the na…" at bounding box center [760, 205] width 288 height 400
click at [720, 340] on button "Run ⇧↵" at bounding box center [758, 341] width 264 height 24
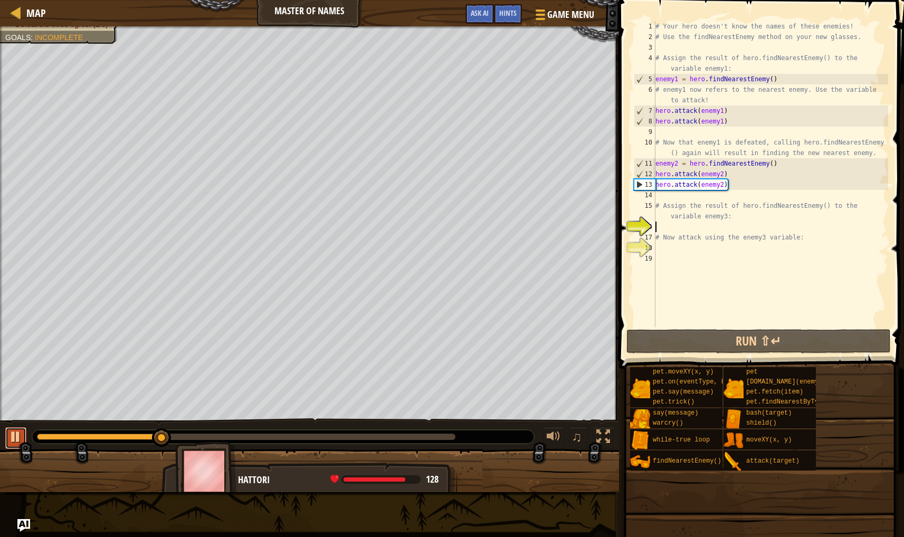
click at [15, 446] on button at bounding box center [15, 438] width 21 height 22
click at [658, 202] on div "# Your hero doesn't know the names of these enemies! # Use the findNearestEnemy…" at bounding box center [770, 184] width 235 height 327
click at [654, 196] on div "14" at bounding box center [645, 195] width 22 height 11
type textarea "# Assign the result of hero.findNearestEnemy() to the variable enemy3:"
click at [671, 224] on div "# Your hero doesn't know the names of these enemies! # Use the findNearestEnemy…" at bounding box center [770, 184] width 235 height 327
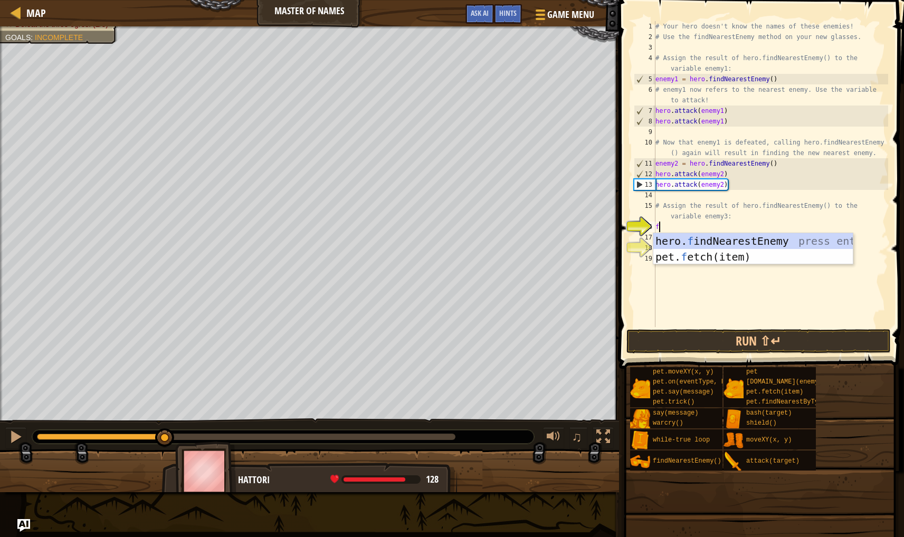
scroll to position [5, 0]
type textarea "fi"
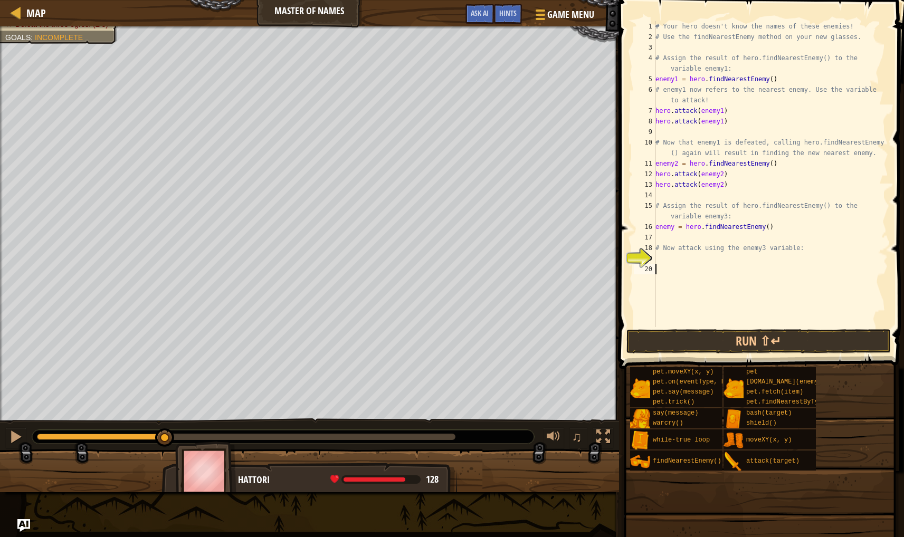
click at [657, 269] on div "# Your hero doesn't know the names of these enemies! # Use the findNearestEnemy…" at bounding box center [770, 184] width 235 height 327
click at [658, 257] on div "# Your hero doesn't know the names of these enemies! # Use the findNearestEnemy…" at bounding box center [770, 184] width 235 height 327
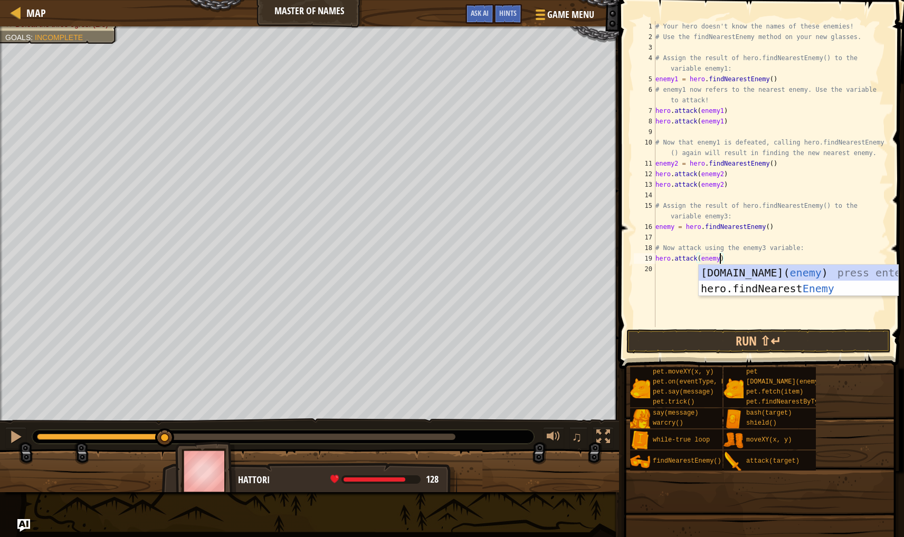
scroll to position [5, 5]
type textarea "hero.attack(enemy3)"
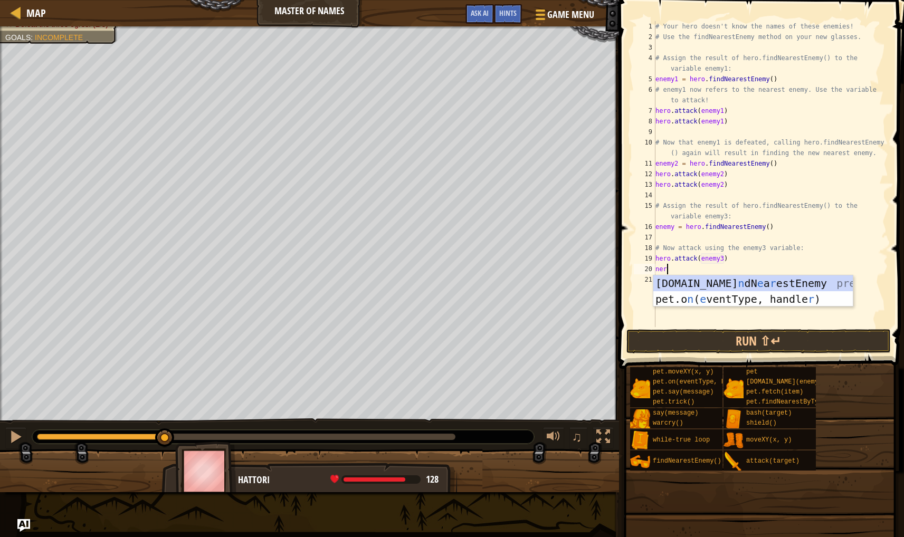
scroll to position [5, 0]
type textarea "n"
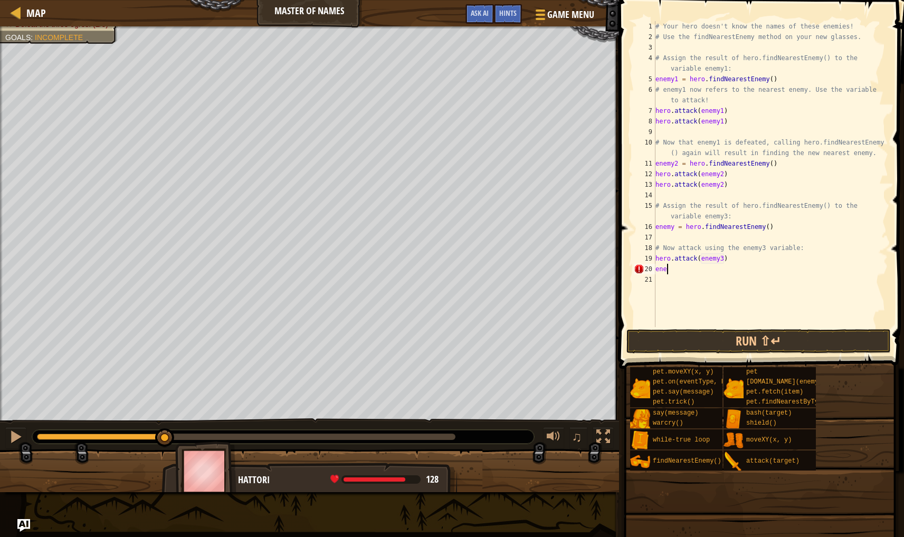
type textarea "e"
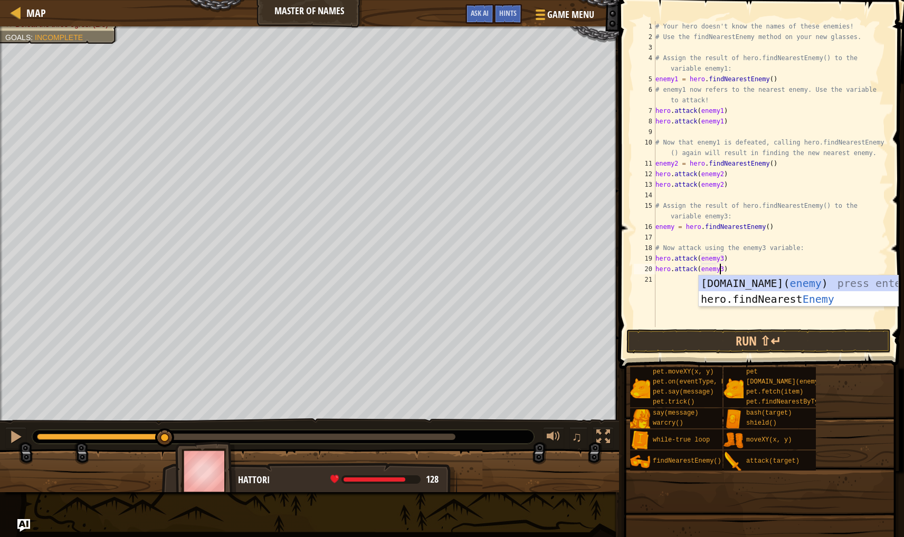
scroll to position [5, 5]
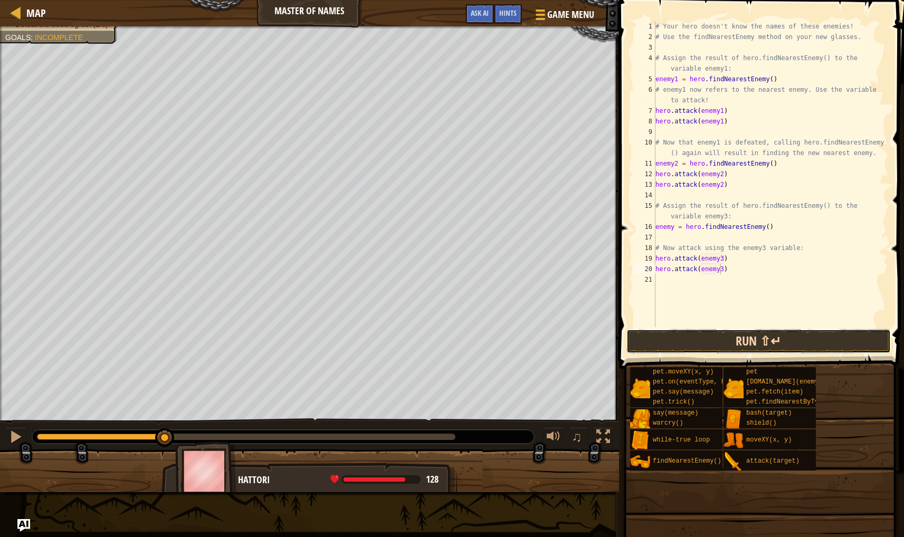
click at [721, 343] on button "Run ⇧↵" at bounding box center [758, 341] width 264 height 24
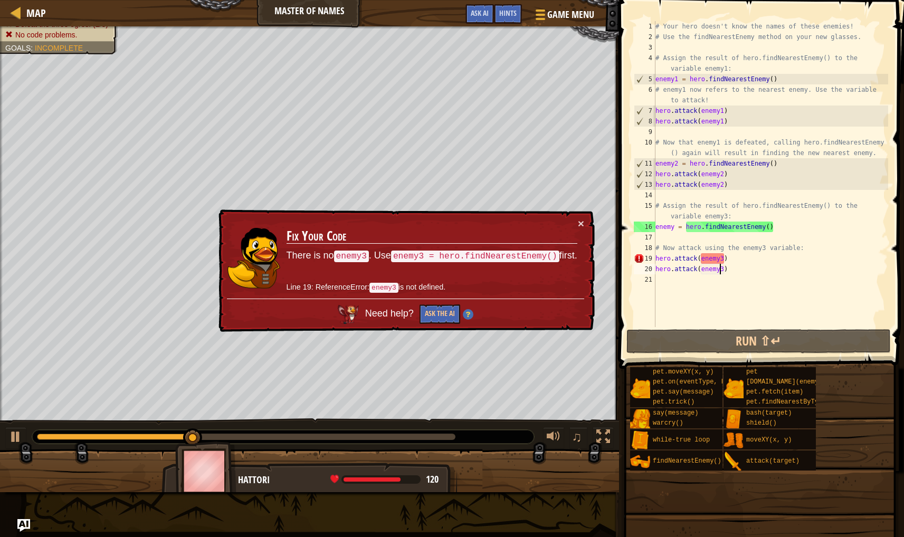
click at [732, 258] on div "# Your hero doesn't know the names of these enemies! # Use the findNearestEnemy…" at bounding box center [770, 184] width 235 height 327
click at [654, 252] on div "18" at bounding box center [645, 248] width 22 height 11
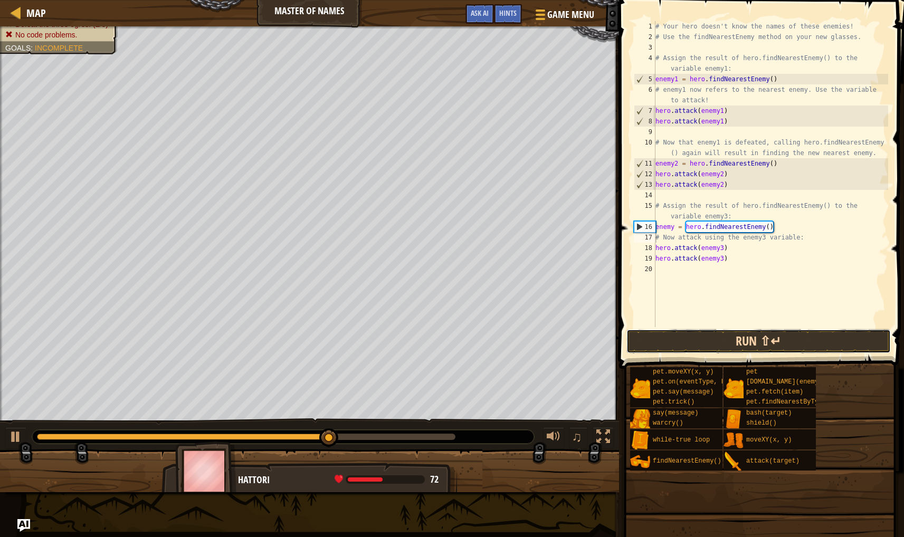
click at [724, 340] on button "Run ⇧↵" at bounding box center [758, 341] width 264 height 24
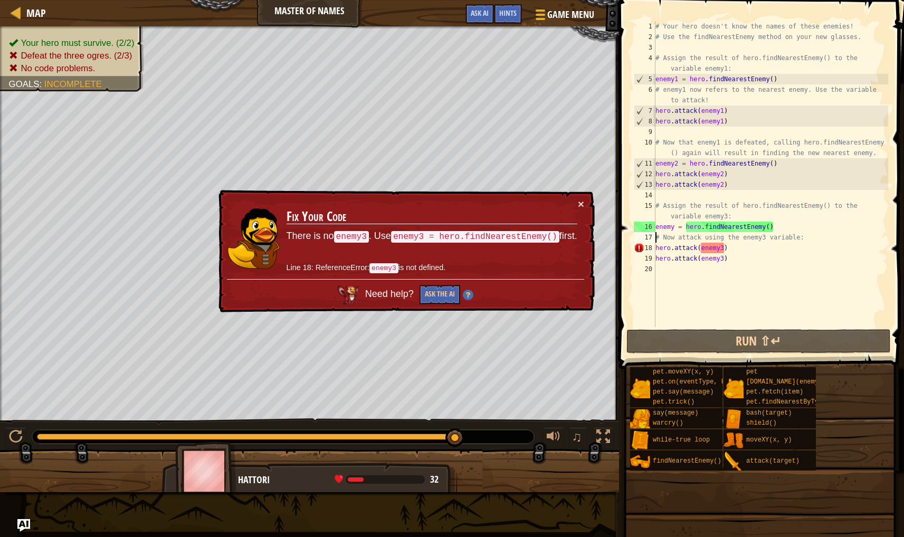
click at [741, 248] on div "# Your hero doesn't know the names of these enemies! # Use the findNearestEnemy…" at bounding box center [770, 184] width 235 height 327
click at [811, 237] on div "# Your hero doesn't know the names of these enemies! # Use the findNearestEnemy…" at bounding box center [770, 184] width 235 height 327
type textarea "# Now attack using the enemy3 variable:"
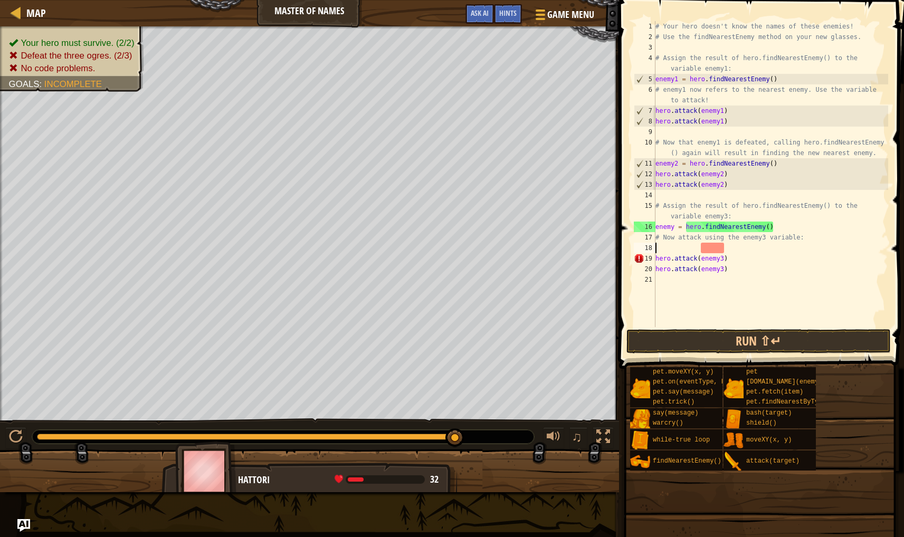
scroll to position [5, 0]
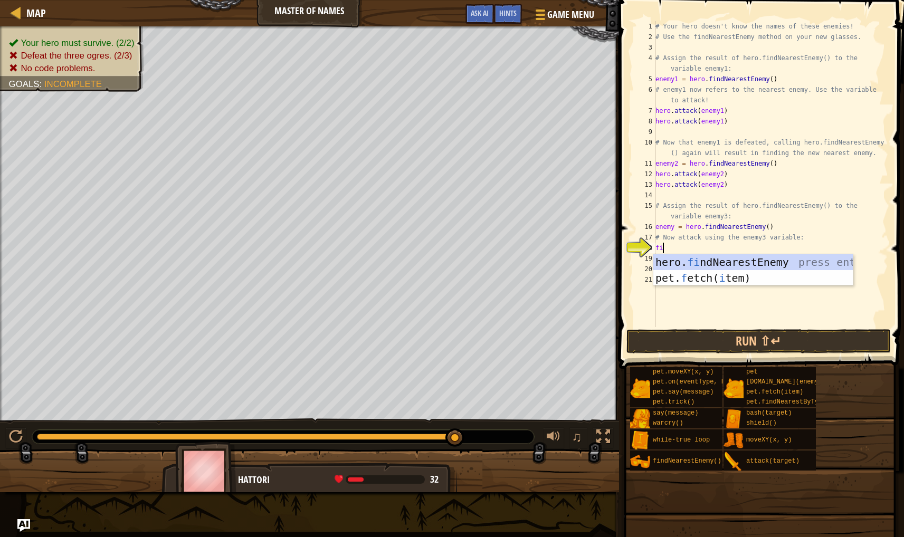
type textarea "find"
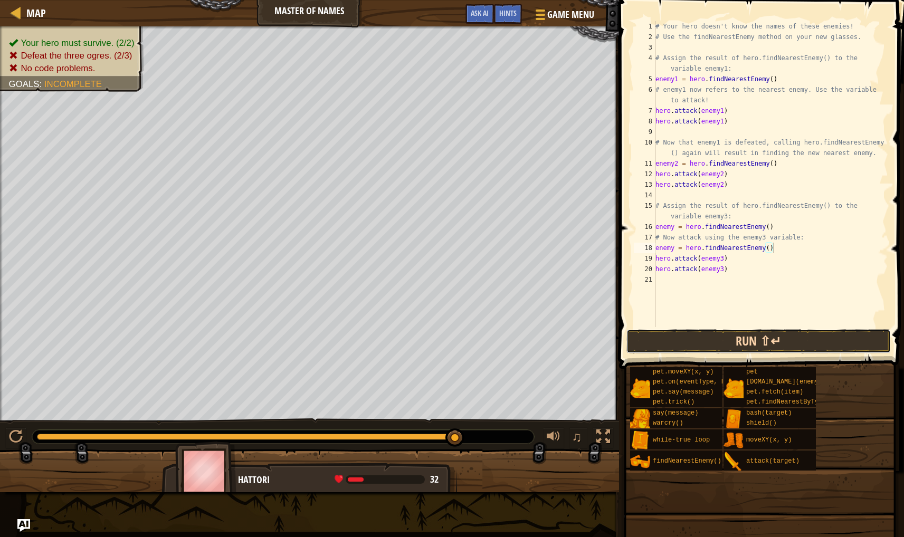
click at [750, 334] on button "Run ⇧↵" at bounding box center [758, 341] width 264 height 24
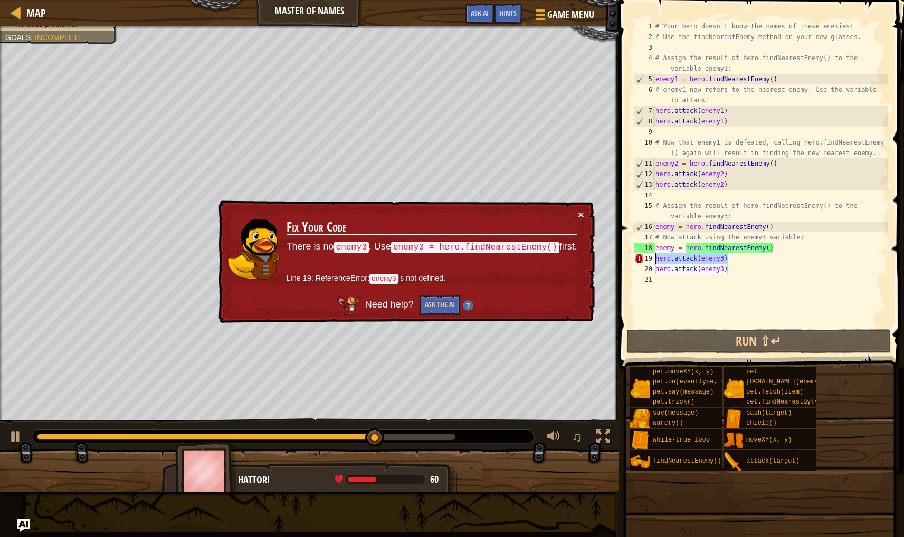
drag, startPoint x: 729, startPoint y: 261, endPoint x: 644, endPoint y: 257, distance: 84.5
click at [644, 257] on div "enemy = hero.findNearestEnemy() 1 2 3 4 5 6 7 8 9 10 11 12 13 14 15 16 17 18 19…" at bounding box center [760, 174] width 256 height 306
type textarea "hero.attack(enemy3)"
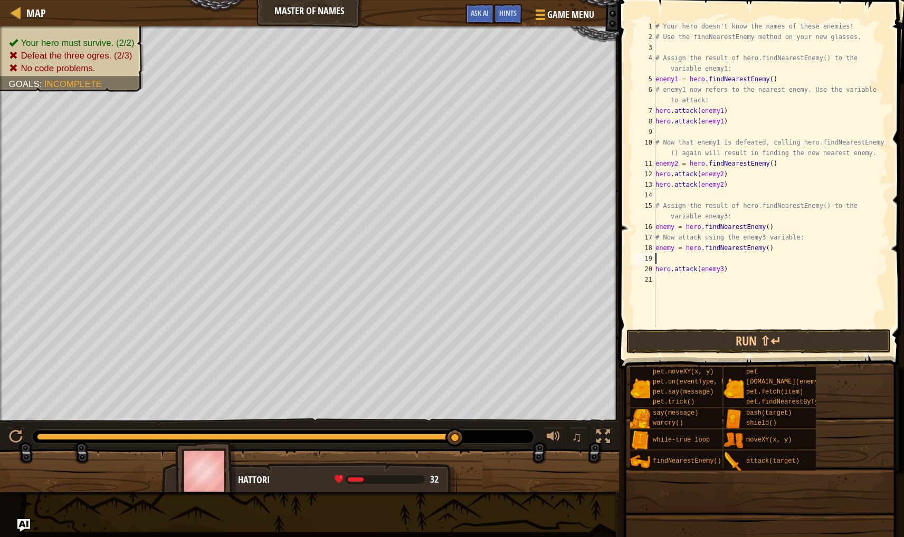
type textarea "h"
type textarea "atta"
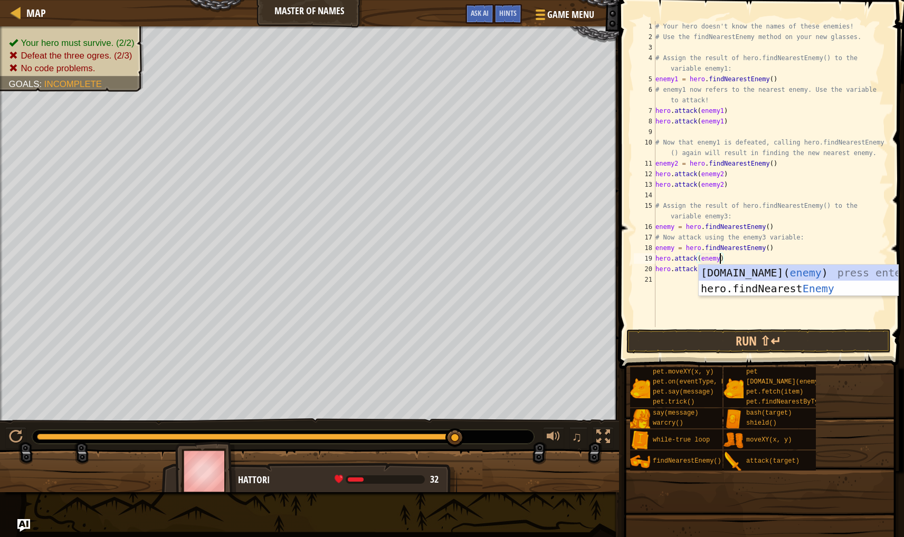
scroll to position [5, 5]
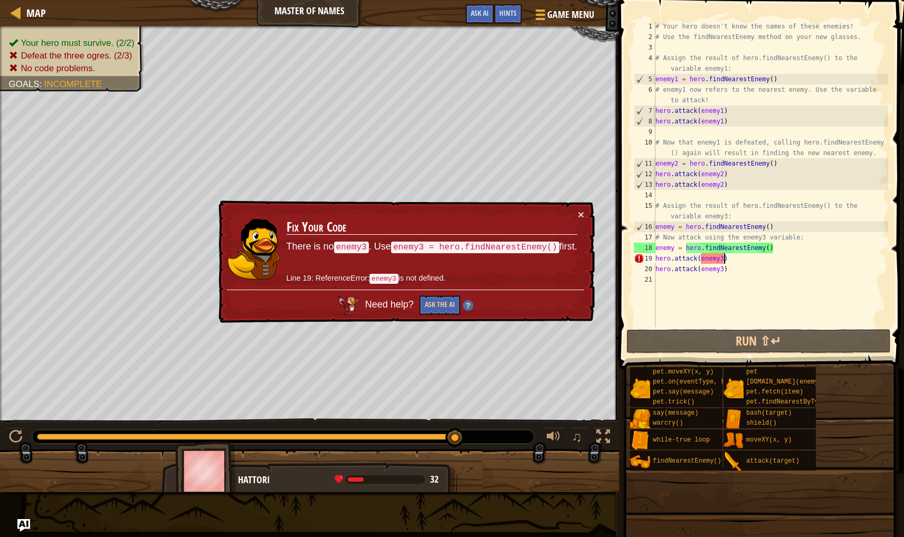
click at [675, 248] on div "# Your hero doesn't know the names of these enemies! # Use the findNearestEnemy…" at bounding box center [770, 184] width 235 height 327
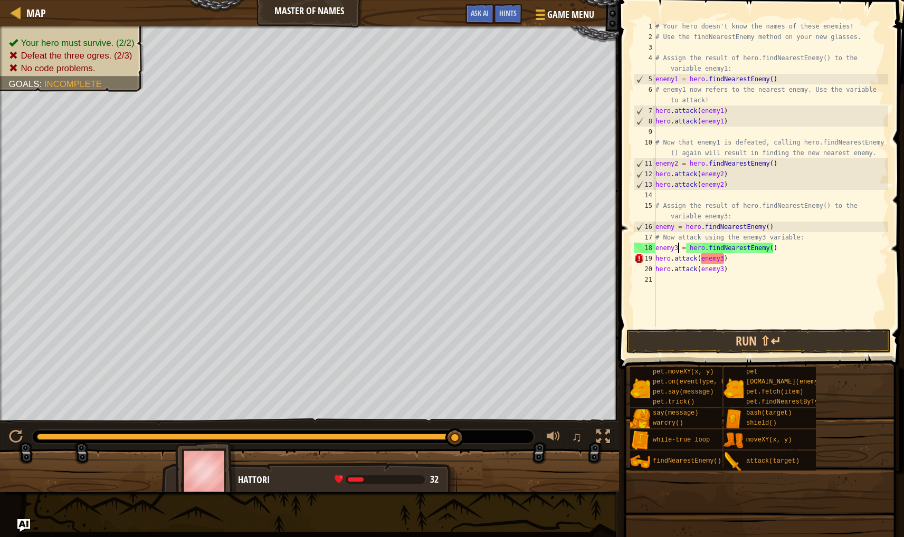
scroll to position [5, 2]
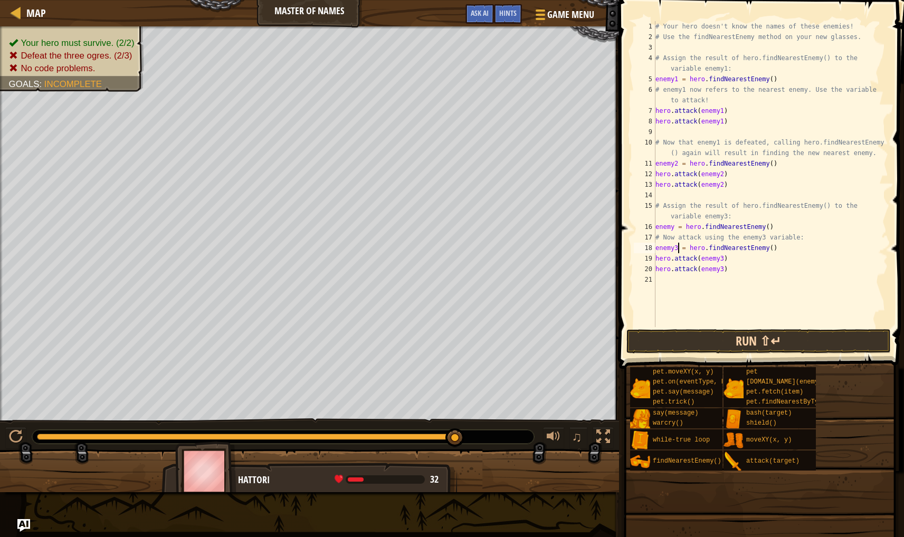
type textarea "enemy3 = hero.findNearestEnemy()"
click at [707, 345] on button "Run ⇧↵" at bounding box center [758, 341] width 264 height 24
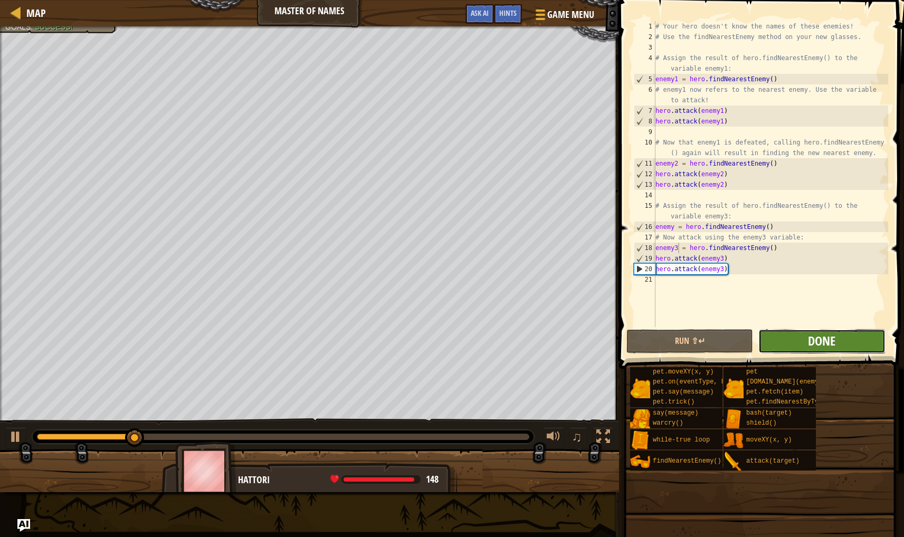
click at [823, 340] on span "Done" at bounding box center [821, 340] width 27 height 17
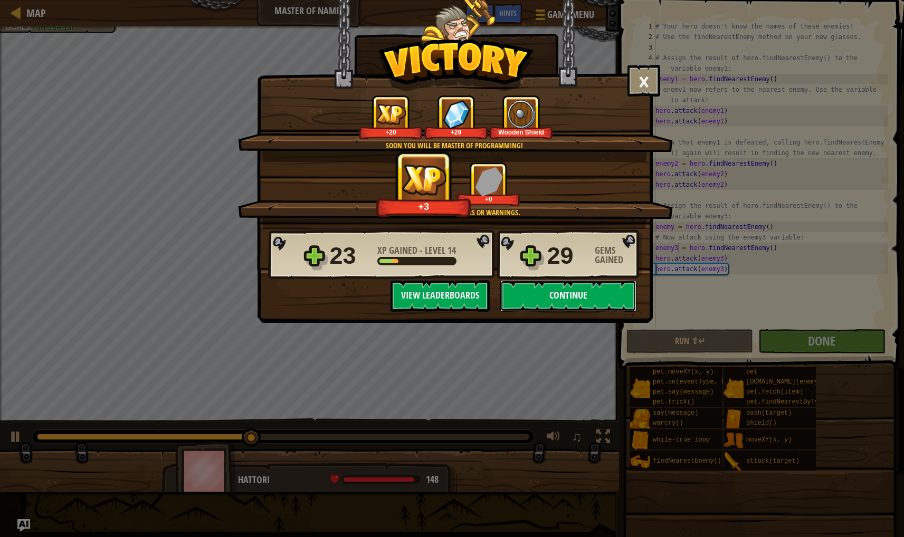
click at [592, 297] on button "Continue" at bounding box center [568, 296] width 136 height 32
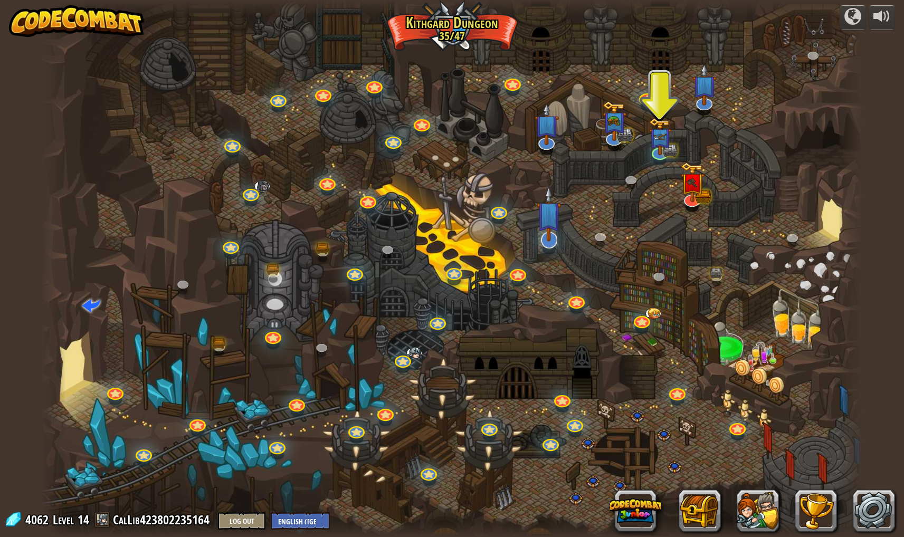
click at [555, 234] on img at bounding box center [549, 214] width 24 height 56
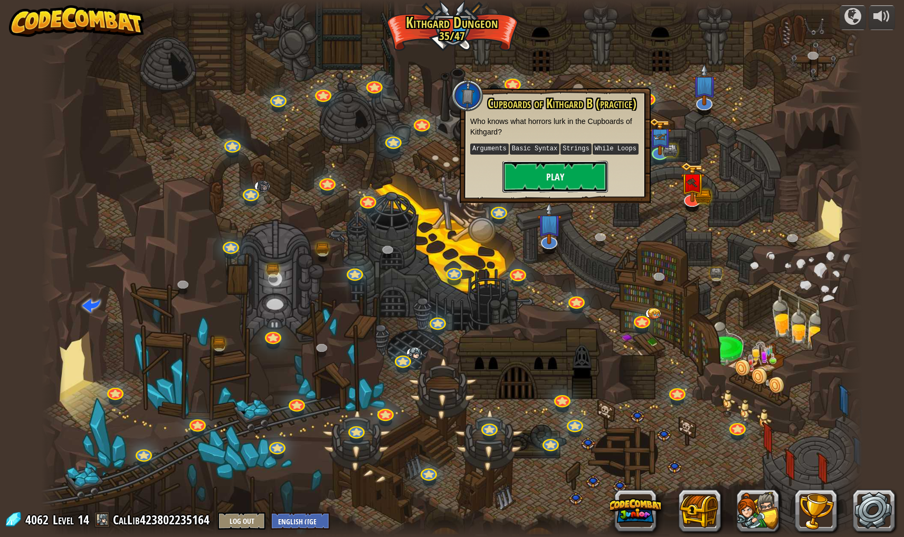
click at [558, 178] on button "Play" at bounding box center [555, 177] width 106 height 32
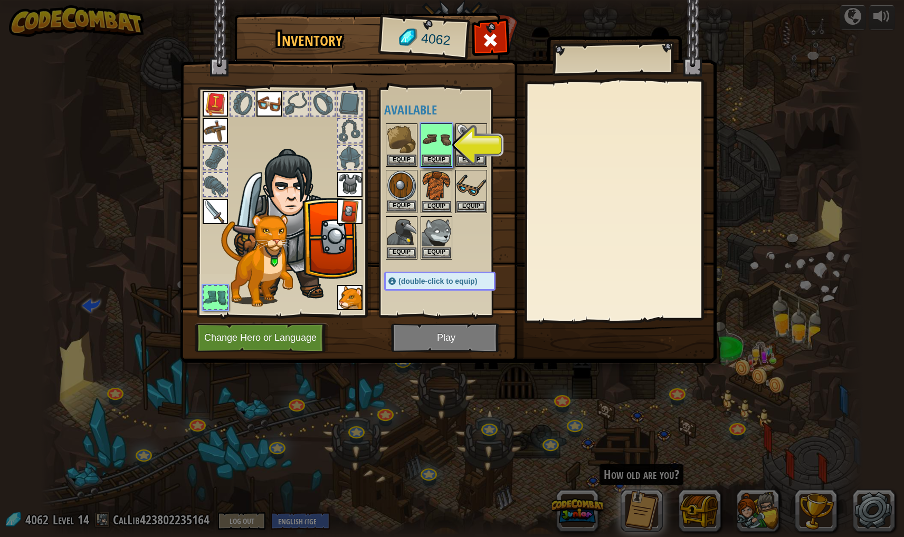
click at [402, 188] on img at bounding box center [402, 186] width 30 height 30
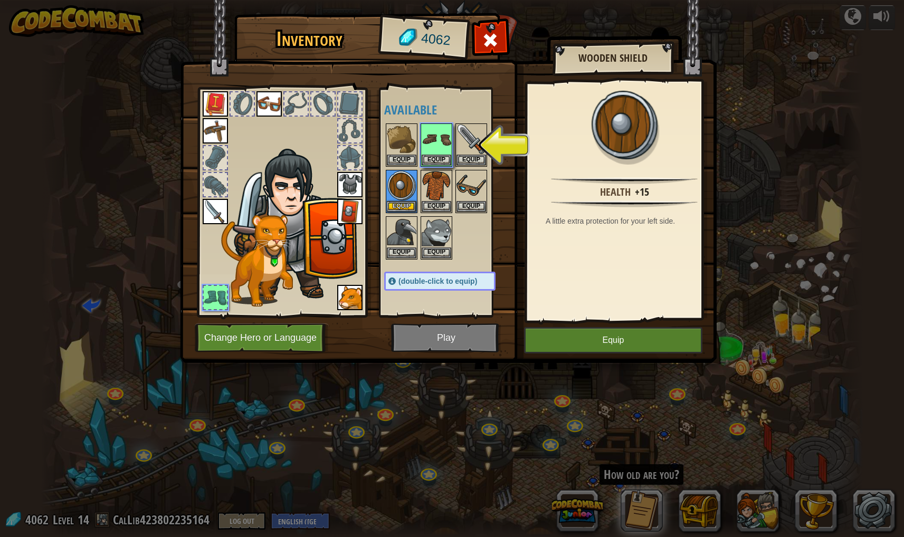
click at [341, 213] on img at bounding box center [349, 211] width 25 height 25
click at [349, 212] on img at bounding box center [349, 211] width 25 height 25
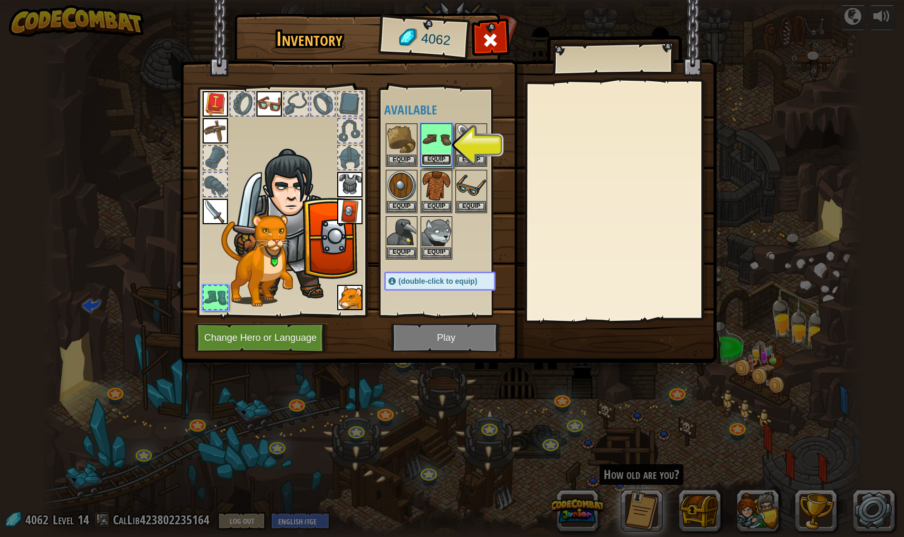
click at [442, 155] on button "Equip" at bounding box center [437, 159] width 30 height 11
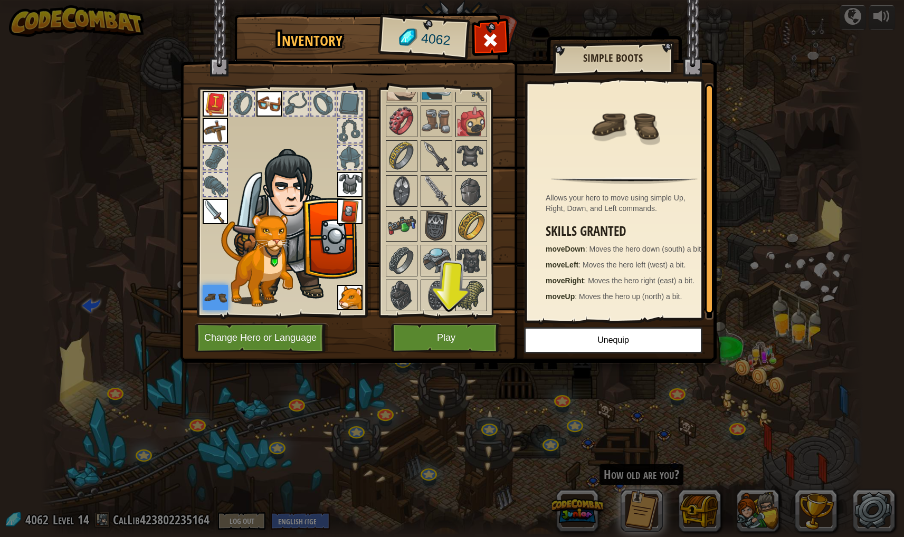
scroll to position [790, 0]
click at [473, 302] on img at bounding box center [471, 295] width 30 height 30
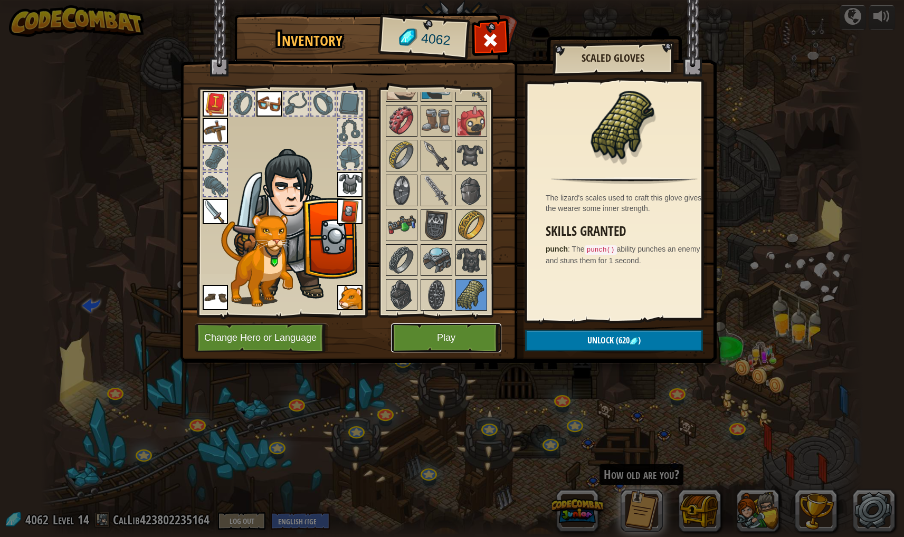
click at [446, 328] on button "Play" at bounding box center [446, 337] width 110 height 29
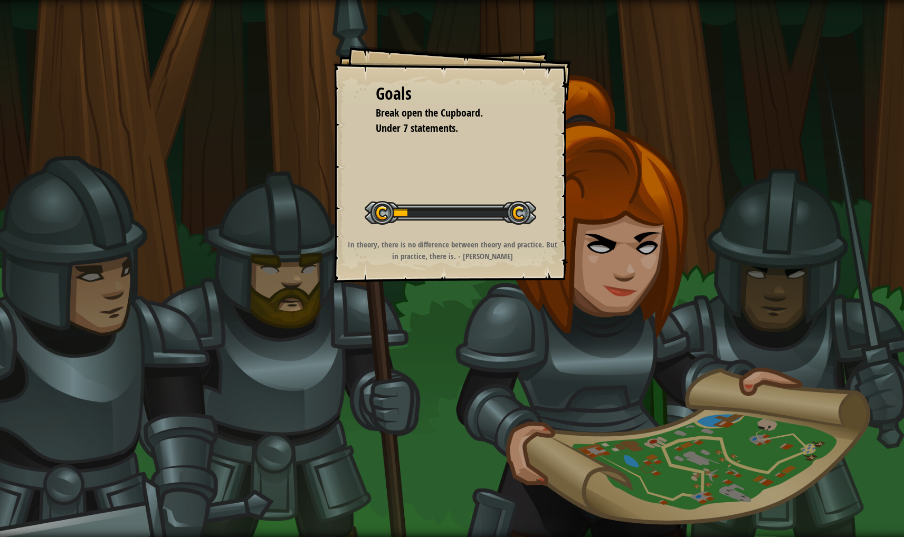
click at [441, 336] on div "Goals Break open the Cupboard. Under 7 statements. Start Level Error loading fr…" at bounding box center [452, 268] width 904 height 537
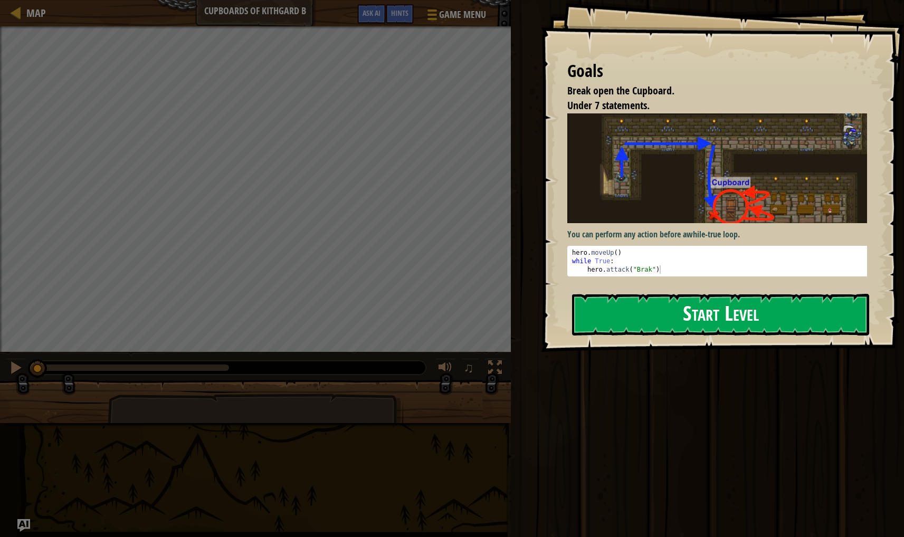
click at [630, 323] on button "Start Level" at bounding box center [720, 315] width 297 height 42
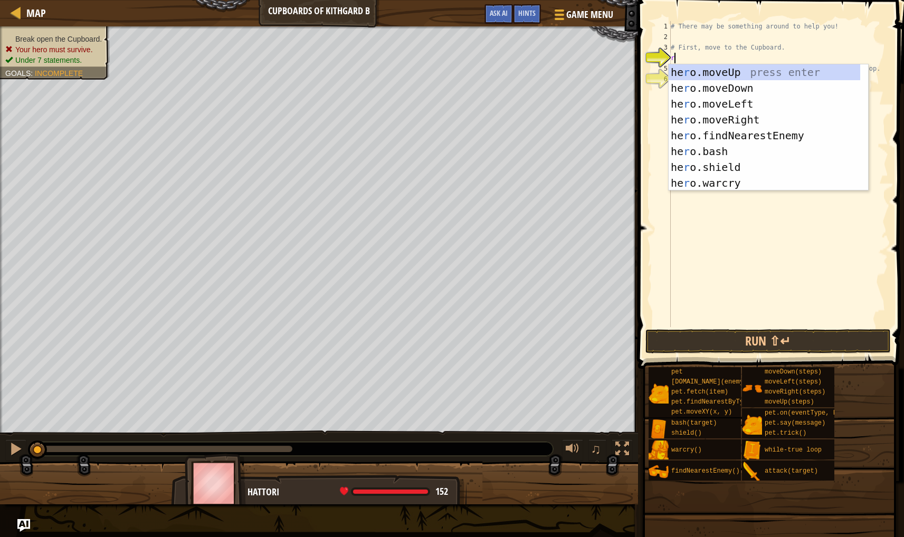
scroll to position [5, 0]
type textarea "ri"
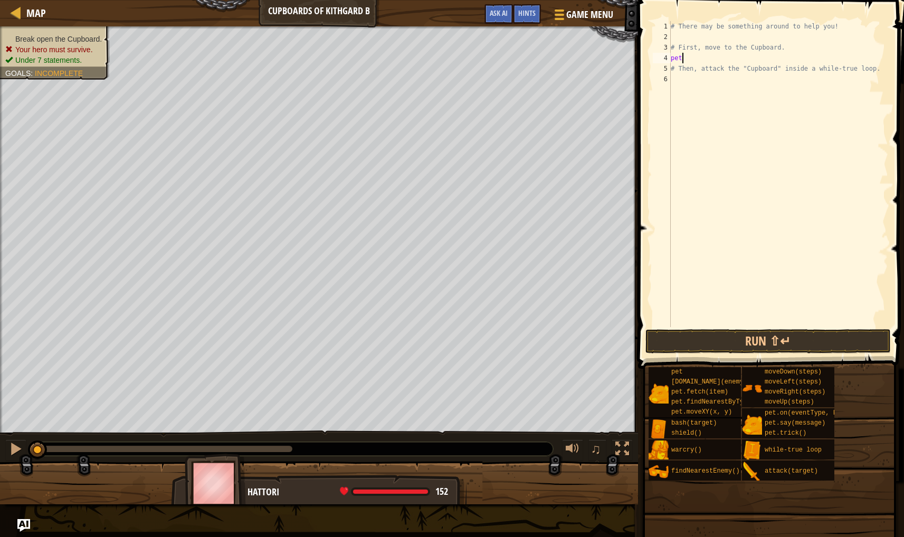
type textarea "p"
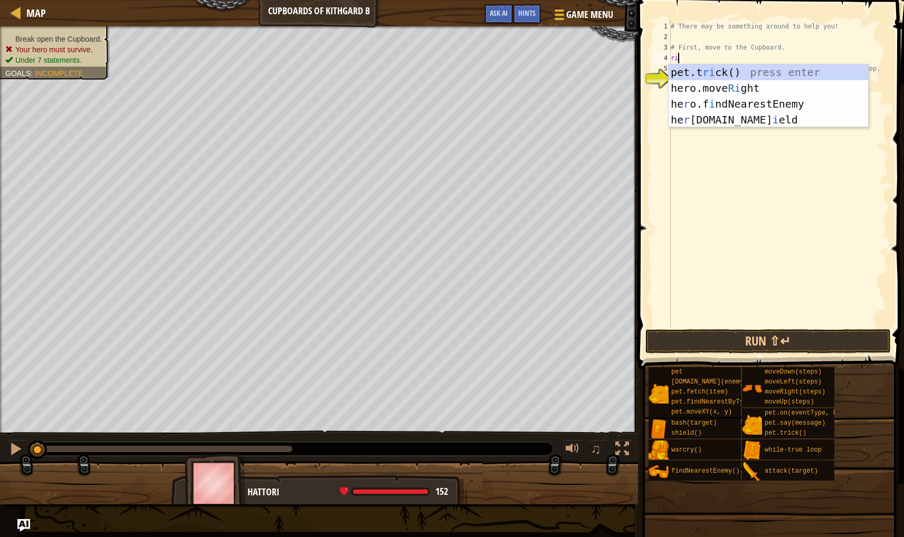
type textarea "rig"
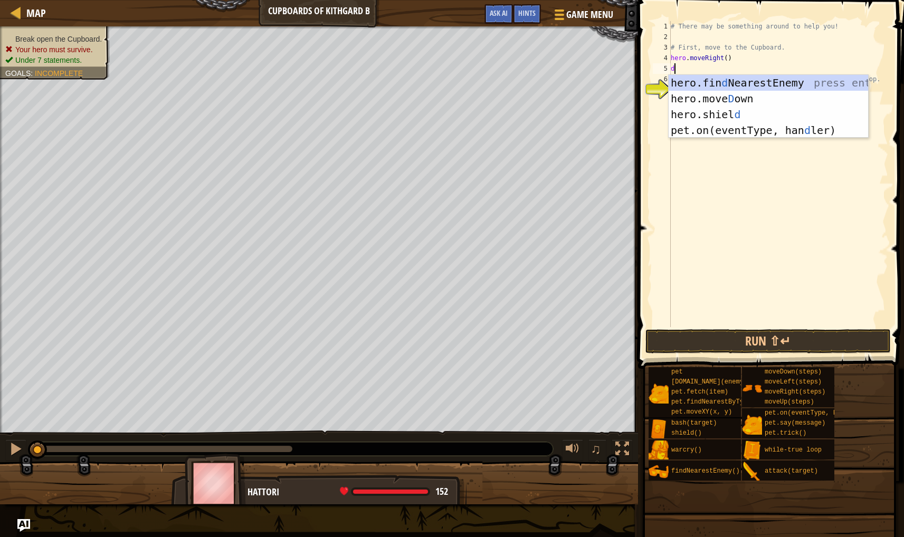
type textarea "dow"
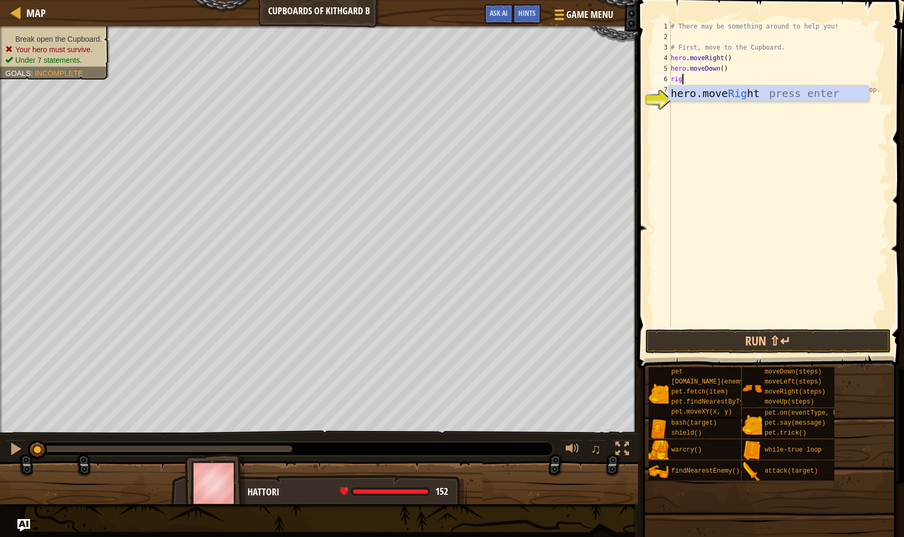
type textarea "righ"
type textarea "dow"
type textarea "hero.moveDown()"
click at [690, 114] on div "# There may be something around to help you! # First, move to the Cupboard. her…" at bounding box center [778, 184] width 220 height 327
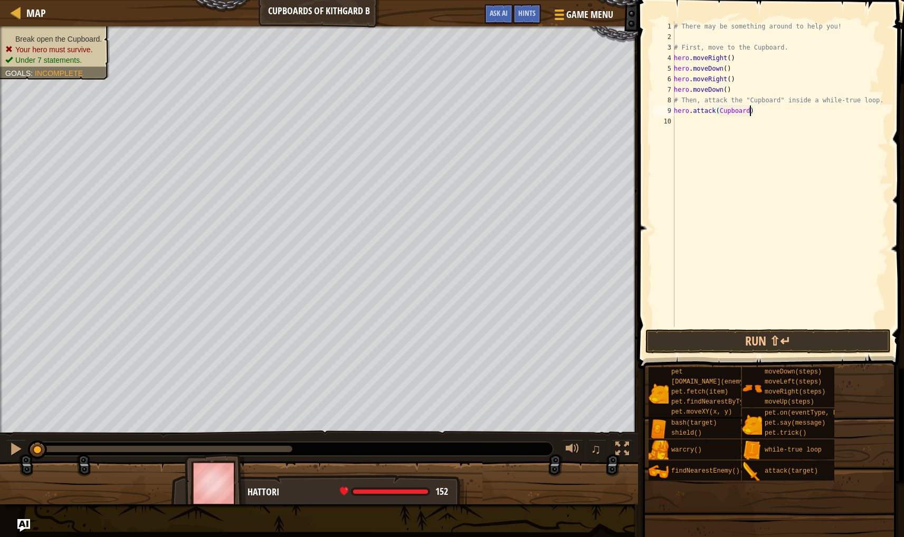
type textarea "hero.attack(Cupboard")"
type textarea "hero.attack("Cupboard")"
click at [678, 121] on div "# There may be something around to help you! # First, move to the Cupboard. her…" at bounding box center [780, 184] width 216 height 327
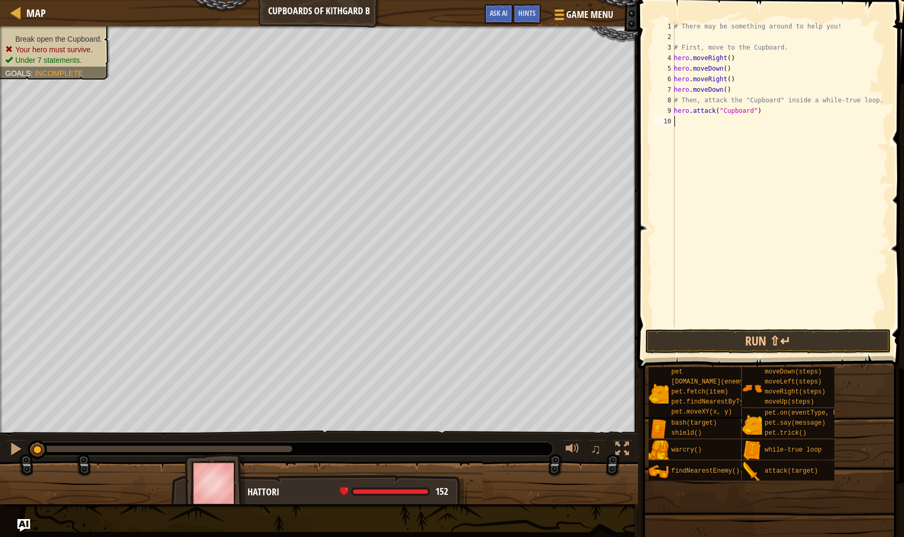
scroll to position [5, 0]
click at [724, 343] on button "Run ⇧↵" at bounding box center [768, 341] width 246 height 24
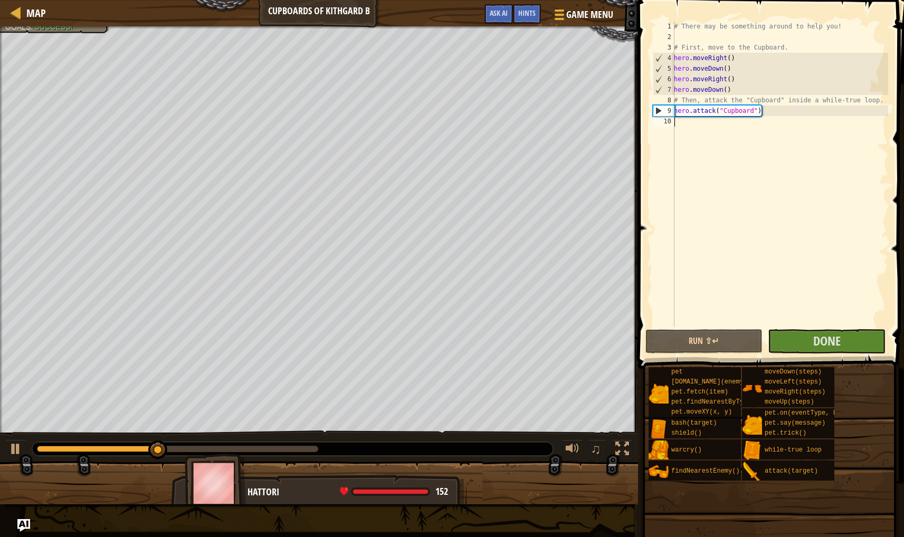
click at [703, 140] on div "# There may be something around to help you! # First, move to the Cupboard. her…" at bounding box center [780, 184] width 216 height 327
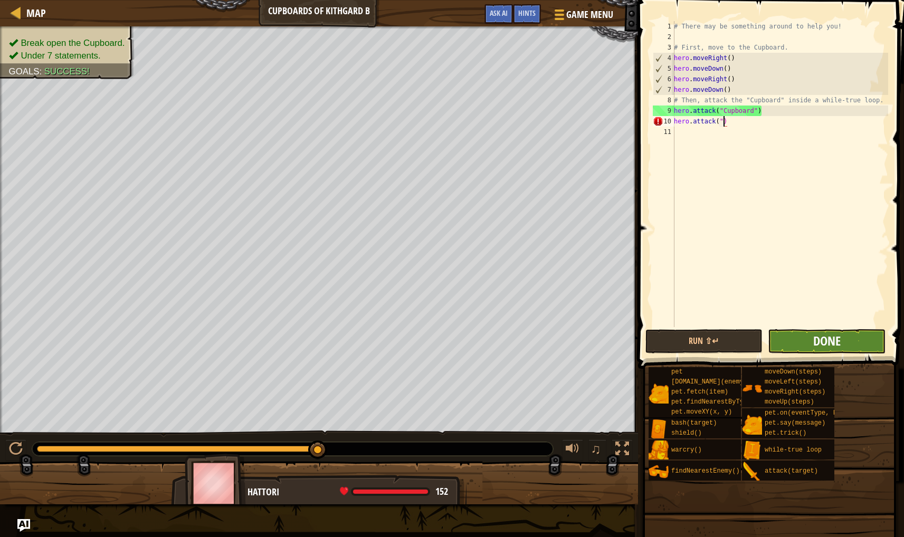
type textarea "hero.attack(")"
click at [819, 338] on span "Done" at bounding box center [826, 340] width 27 height 17
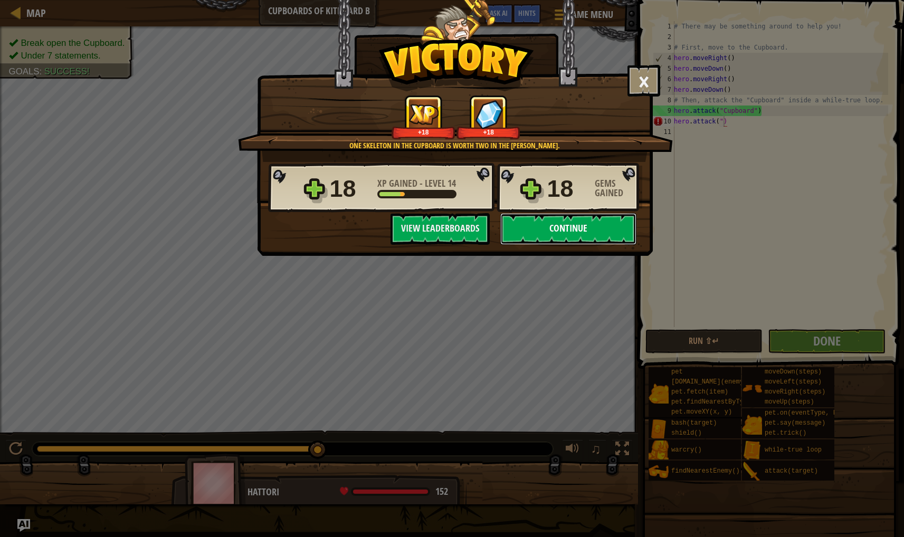
click at [587, 228] on button "Continue" at bounding box center [568, 229] width 136 height 32
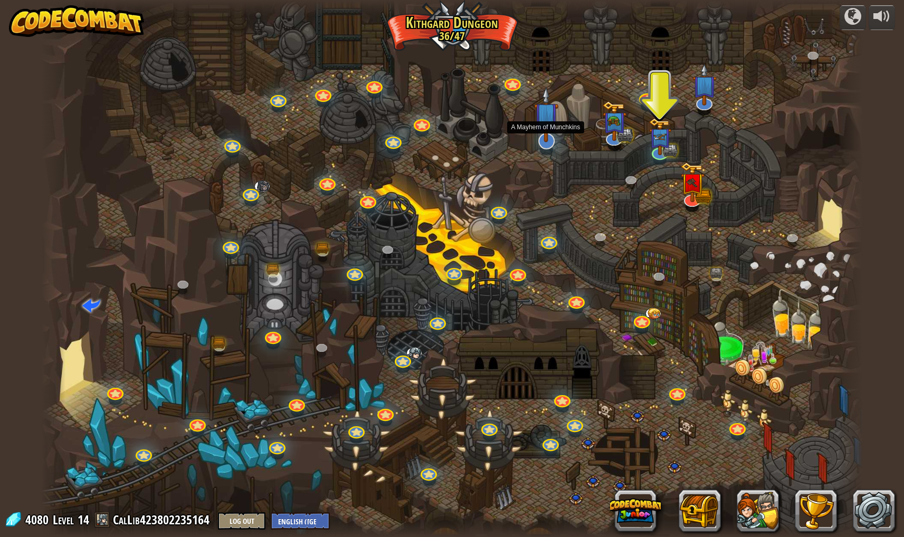
click at [549, 125] on img at bounding box center [546, 115] width 24 height 56
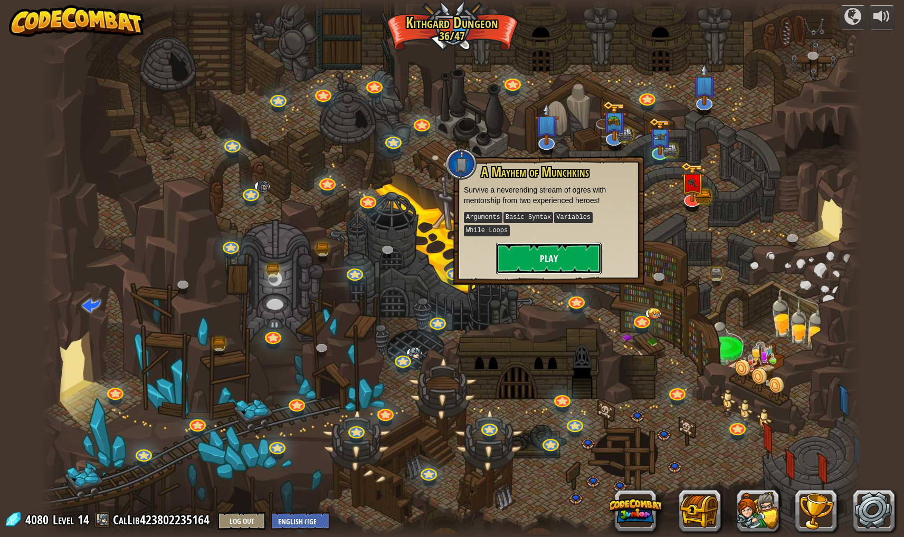
click at [531, 254] on button "Play" at bounding box center [549, 259] width 106 height 32
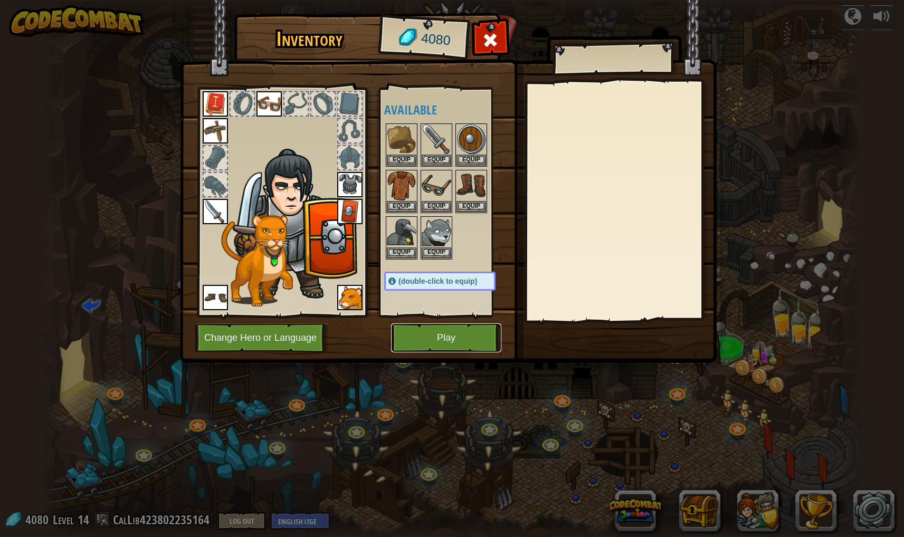
click at [464, 324] on button "Play" at bounding box center [446, 337] width 110 height 29
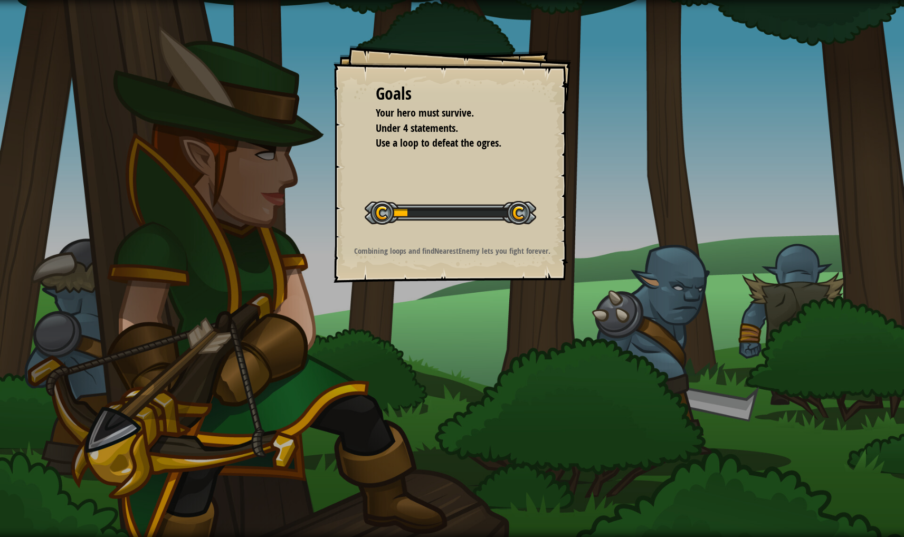
click at [455, 336] on div "Goals Your hero must survive. Under 4 statements. Use a loop to defeat the ogre…" at bounding box center [452, 268] width 904 height 537
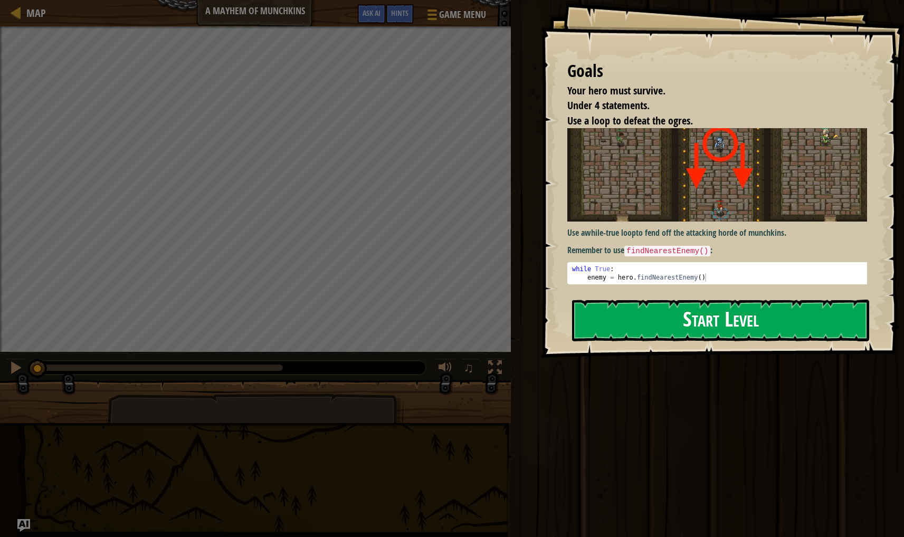
click at [664, 318] on button "Start Level" at bounding box center [720, 321] width 297 height 42
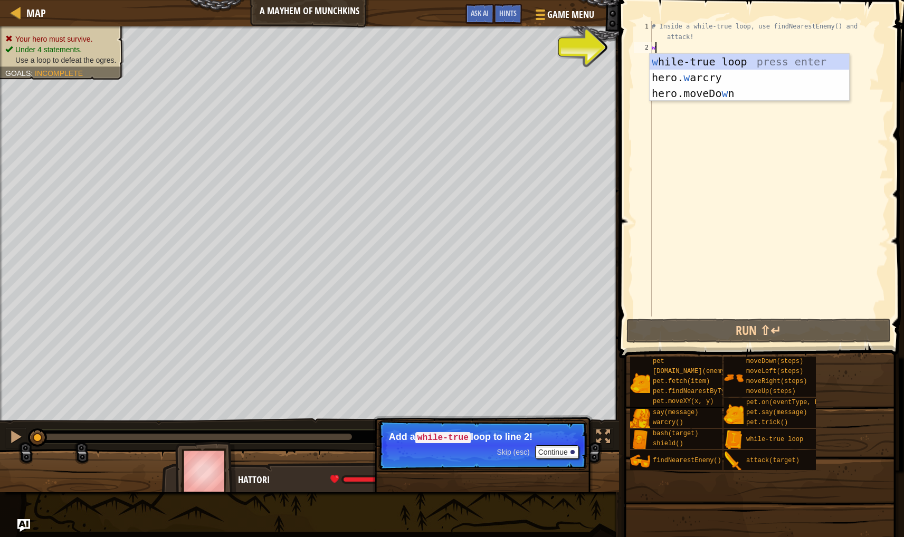
type textarea "wh"
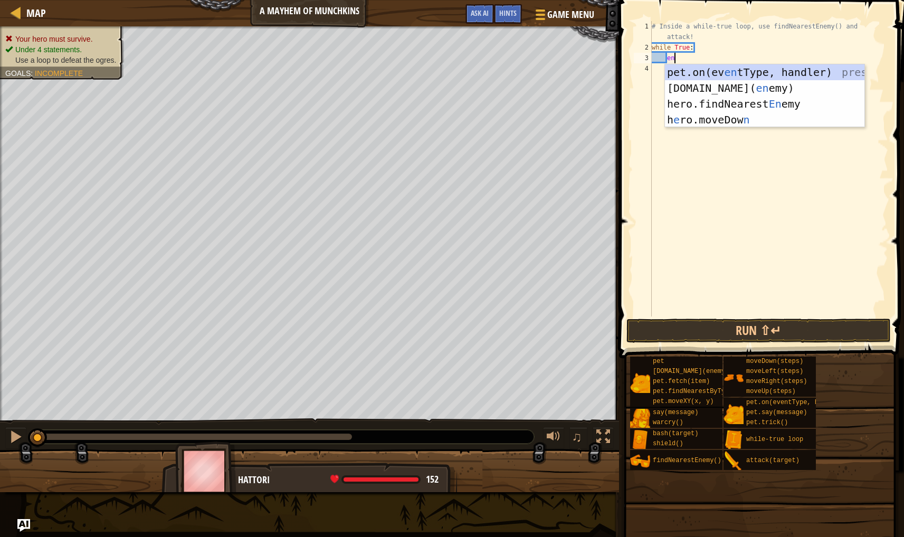
scroll to position [5, 1]
type textarea "e"
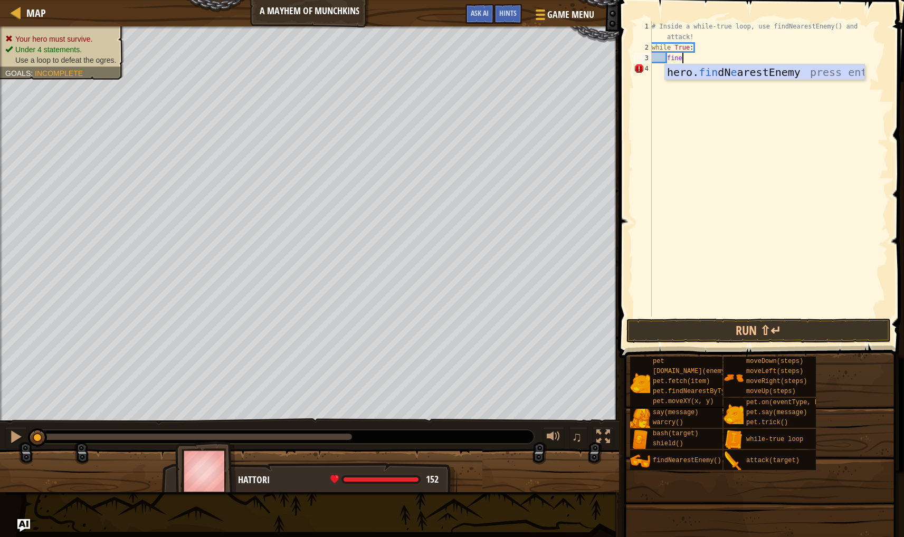
type textarea "fine"
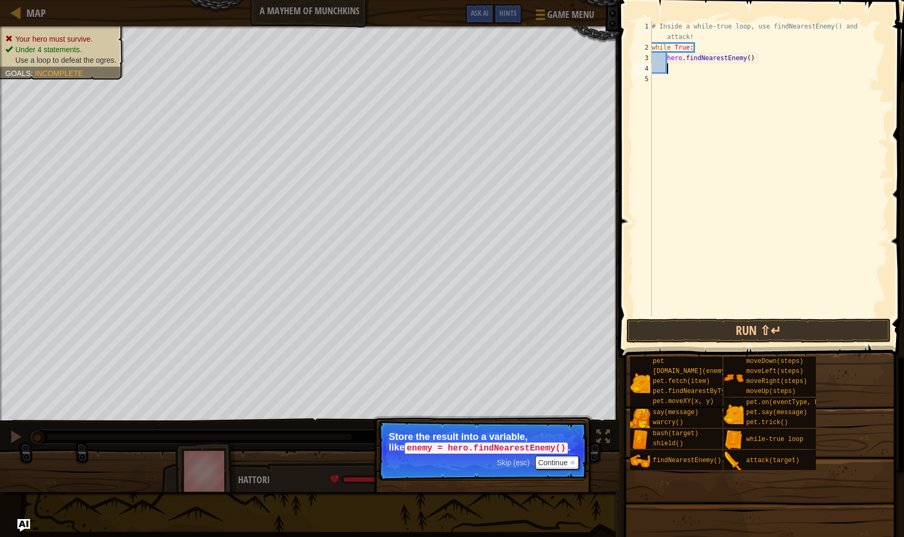
click at [670, 61] on div "# Inside a while-true loop, use findNearestEnemy() and attack! while True : her…" at bounding box center [768, 184] width 238 height 327
type textarea "hero.findNearestEnemy()"
drag, startPoint x: 669, startPoint y: 53, endPoint x: 667, endPoint y: 62, distance: 9.1
click at [668, 54] on div "# Inside a while-true loop, use findNearestEnemy() and attack! while True : her…" at bounding box center [768, 184] width 238 height 327
click at [671, 67] on div "# Inside a while-true loop, use findNearestEnemy() and attack! while True : her…" at bounding box center [768, 184] width 238 height 327
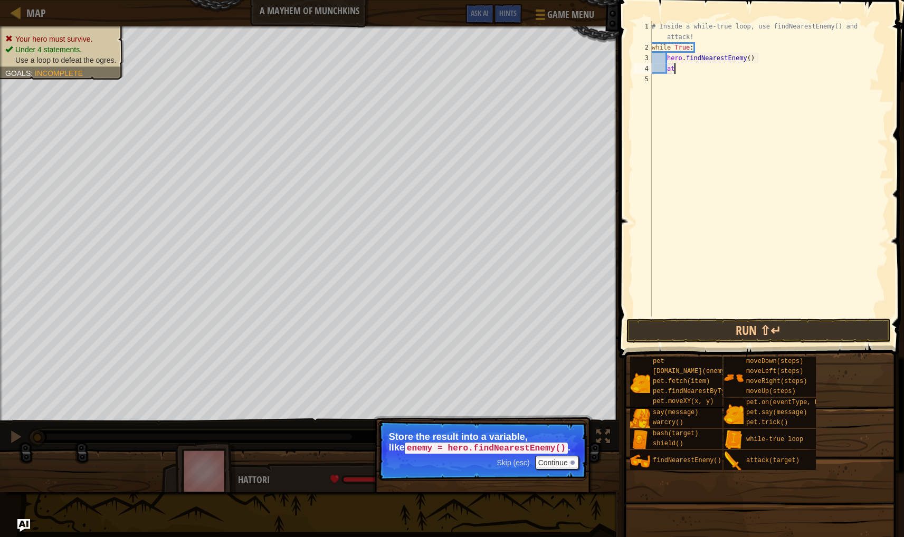
scroll to position [5, 2]
click at [667, 59] on div "# Inside a while-true loop, use findNearestEnemy() and attack! while True : her…" at bounding box center [768, 184] width 238 height 327
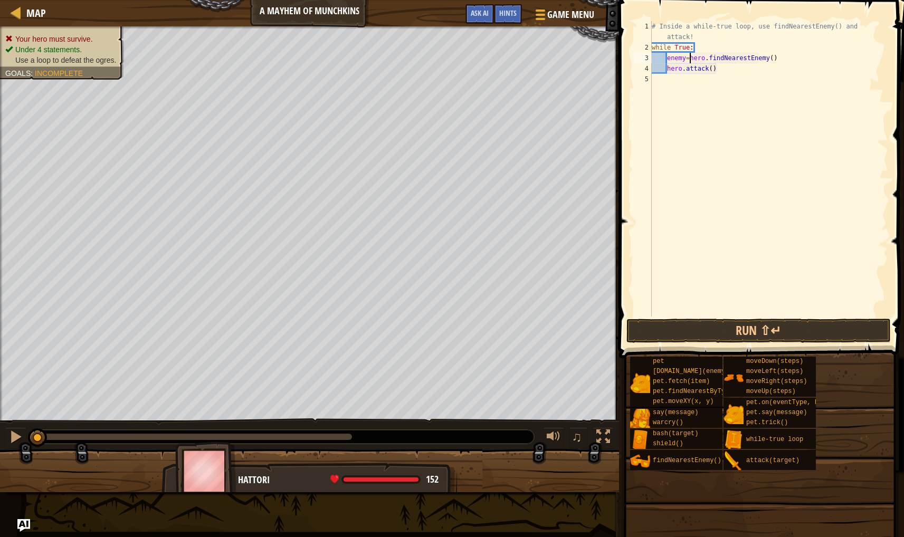
scroll to position [5, 3]
click at [757, 334] on button "Run ⇧↵" at bounding box center [758, 331] width 264 height 24
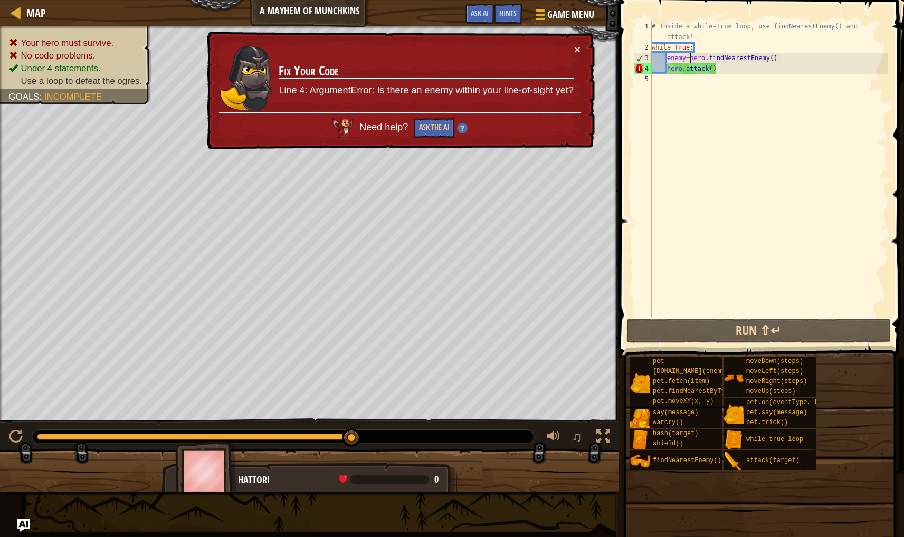
click at [714, 70] on div "# Inside a while-true loop, use findNearestEnemy() and attack! while True : ene…" at bounding box center [768, 184] width 238 height 327
click at [713, 72] on div "# Inside a while-true loop, use findNearestEnemy() and attack! while True : ene…" at bounding box center [768, 184] width 238 height 327
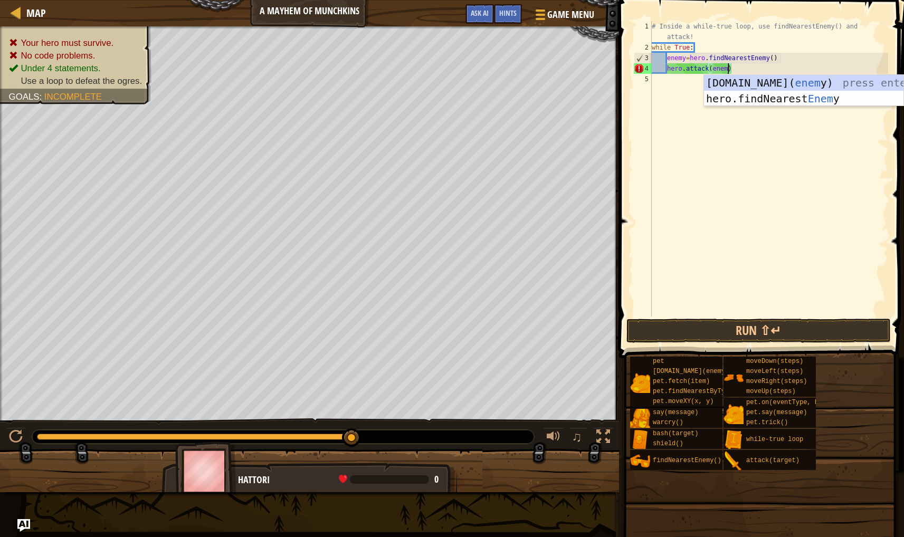
scroll to position [5, 6]
type textarea "hero.attack(enemy)"
click at [742, 324] on button "Run ⇧↵" at bounding box center [758, 331] width 264 height 24
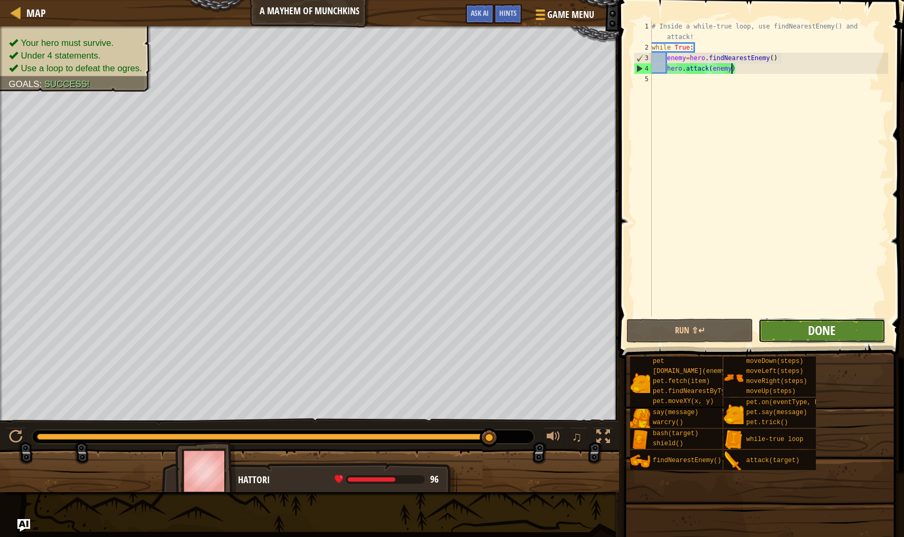
click at [819, 326] on span "Done" at bounding box center [821, 330] width 27 height 17
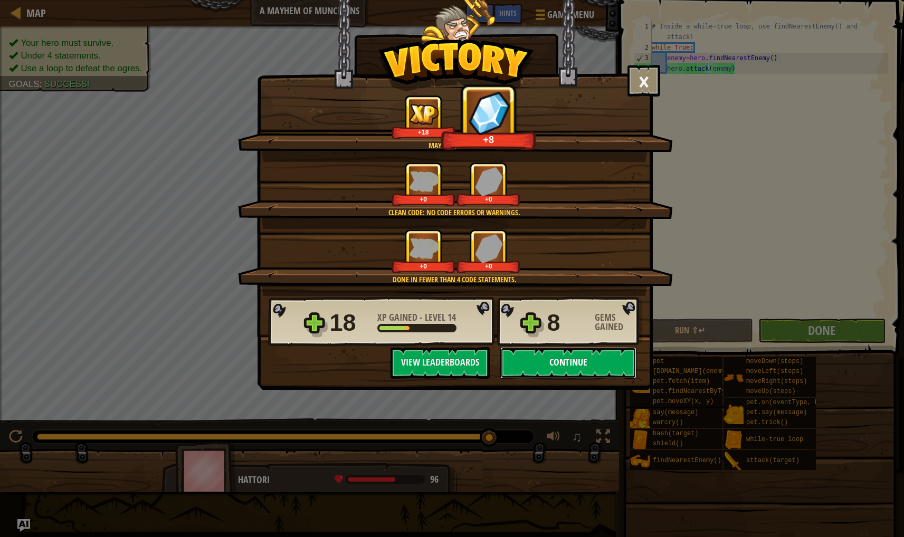
click at [552, 362] on button "Continue" at bounding box center [568, 363] width 136 height 32
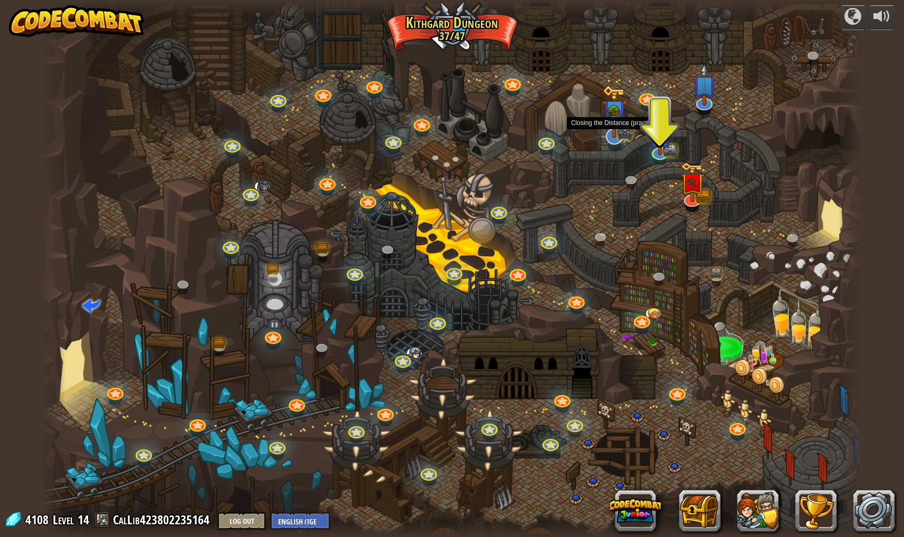
click at [607, 130] on img at bounding box center [614, 111] width 24 height 53
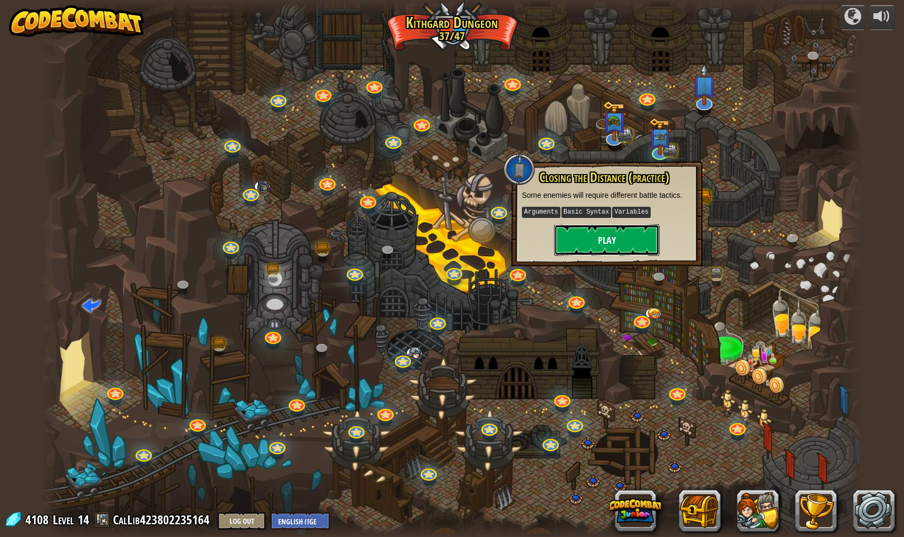
click at [613, 232] on button "Play" at bounding box center [607, 240] width 106 height 32
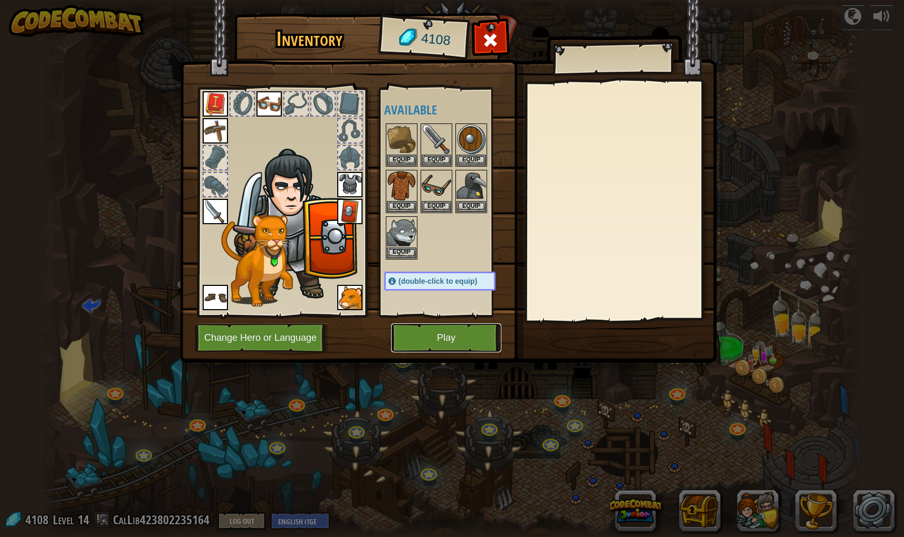
click at [435, 324] on button "Play" at bounding box center [446, 337] width 110 height 29
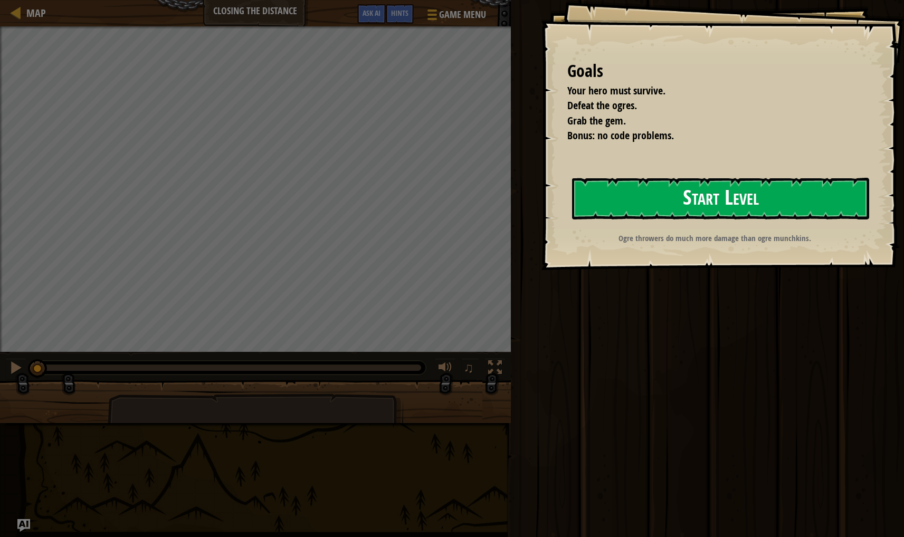
click at [693, 192] on button "Start Level" at bounding box center [720, 199] width 297 height 42
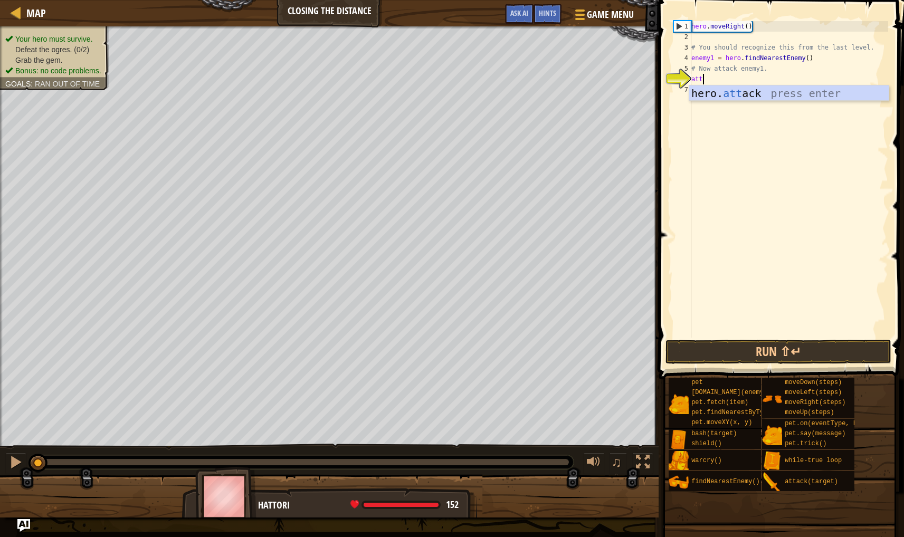
scroll to position [5, 0]
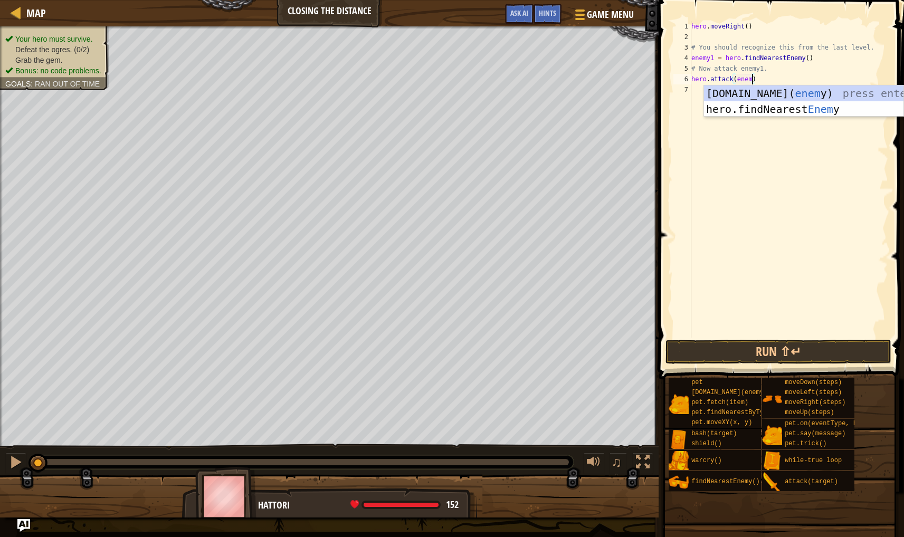
type textarea "hero.attack(enemy1)"
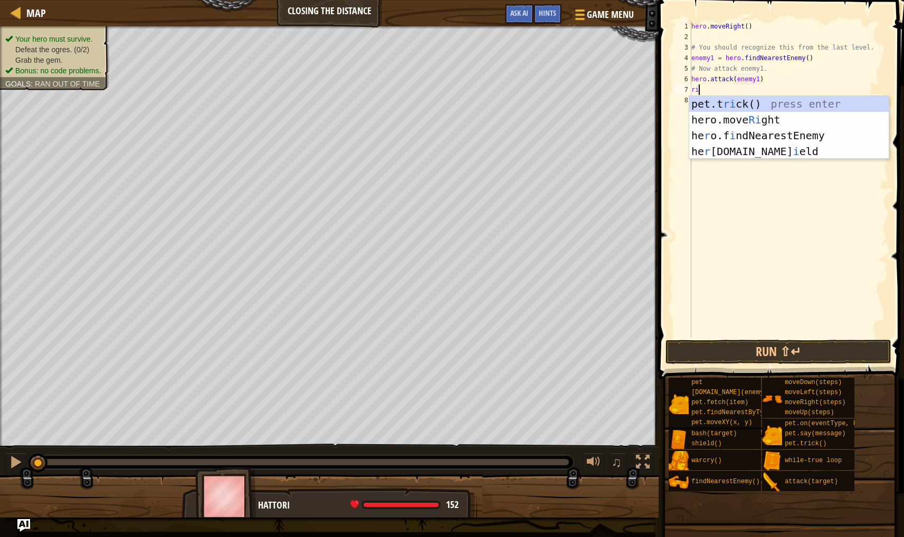
type textarea "rig"
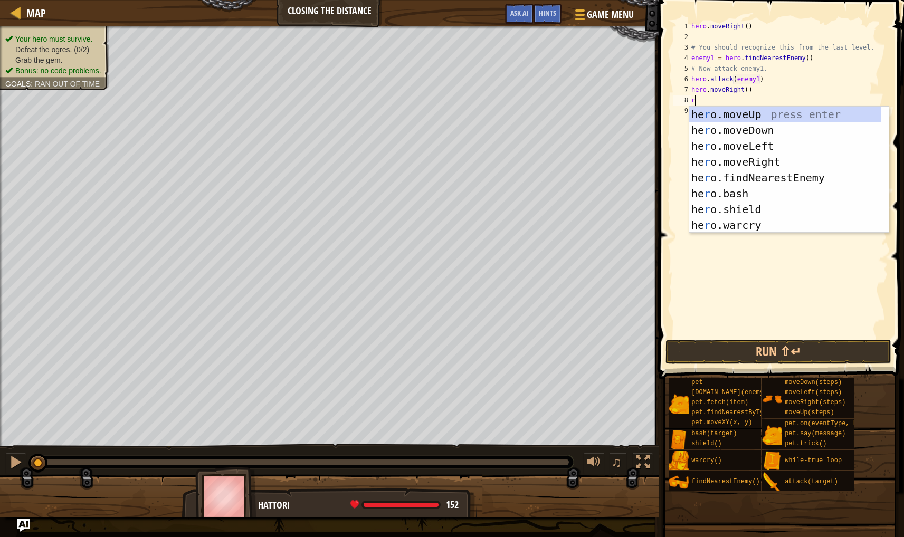
type textarea "ri"
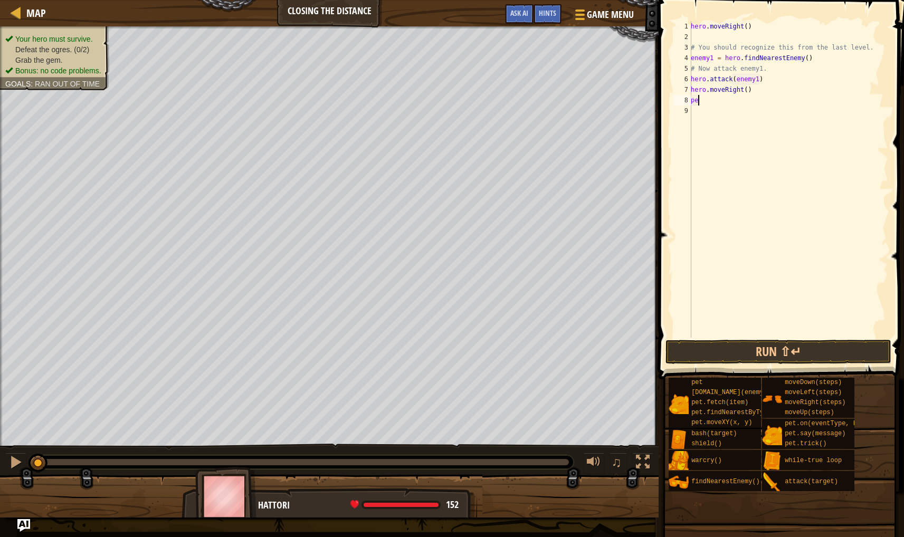
type textarea "p"
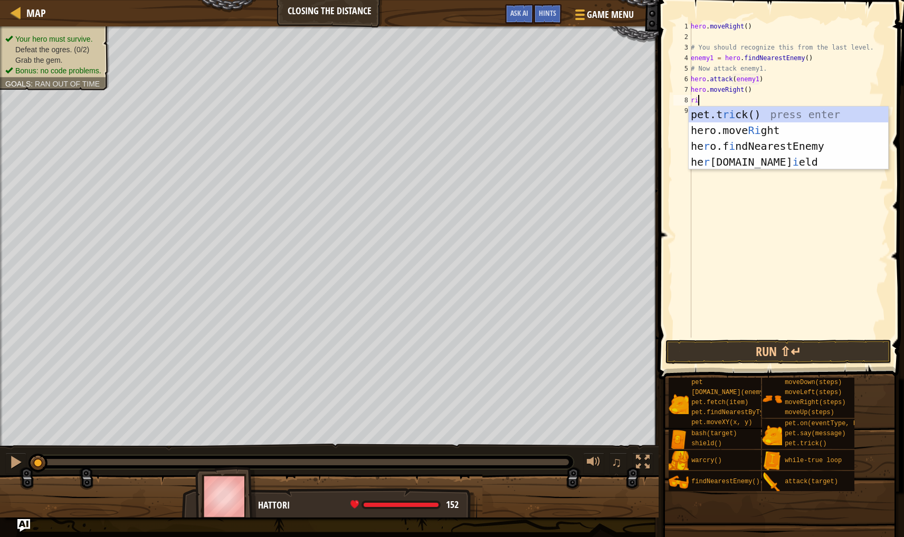
type textarea "rig"
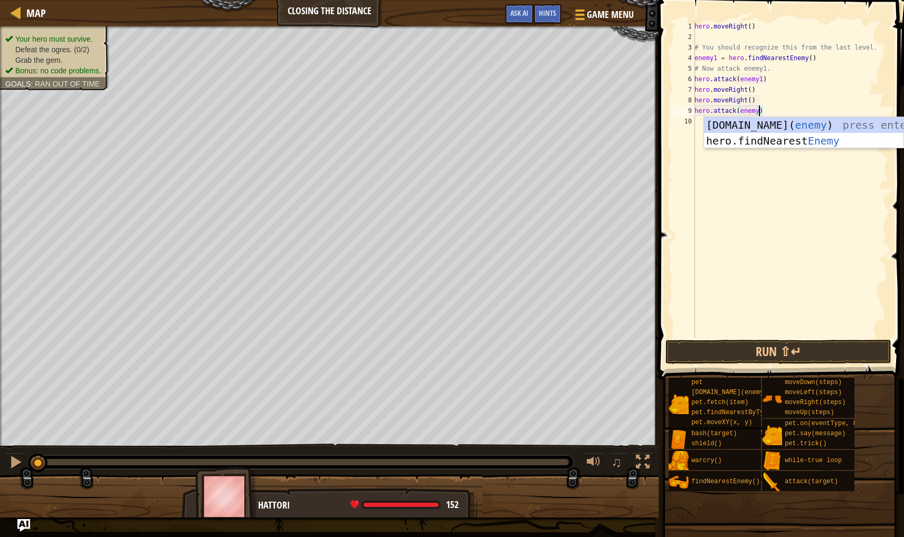
scroll to position [5, 5]
click at [770, 356] on button "Run ⇧↵" at bounding box center [778, 352] width 226 height 24
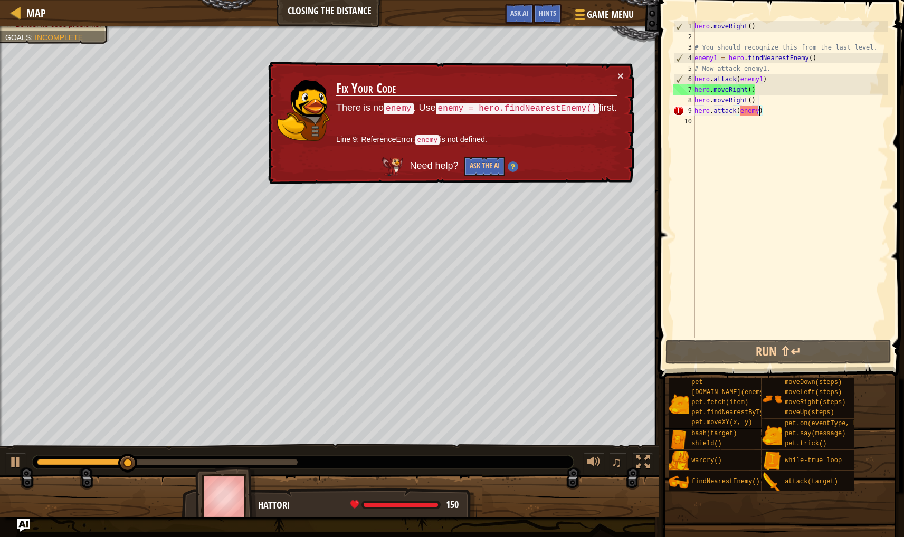
scroll to position [5, 5]
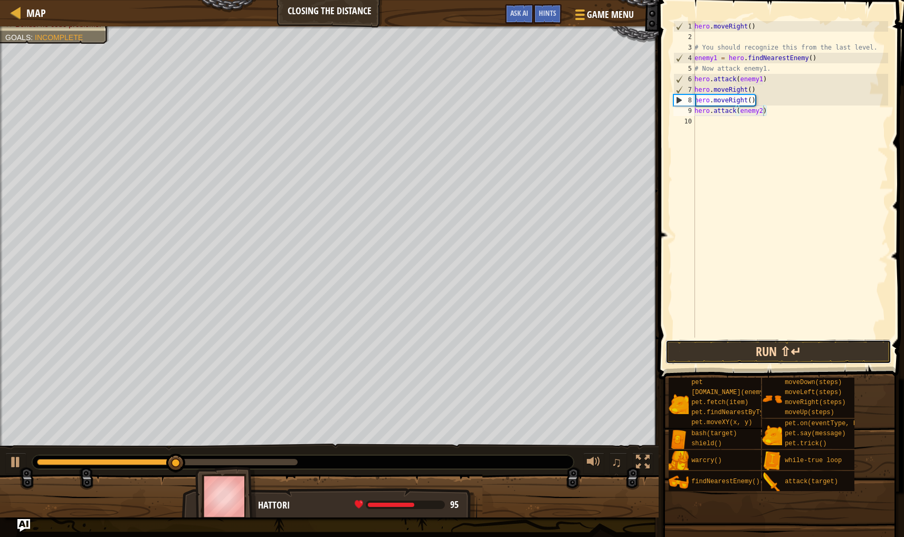
click at [769, 347] on button "Run ⇧↵" at bounding box center [778, 352] width 226 height 24
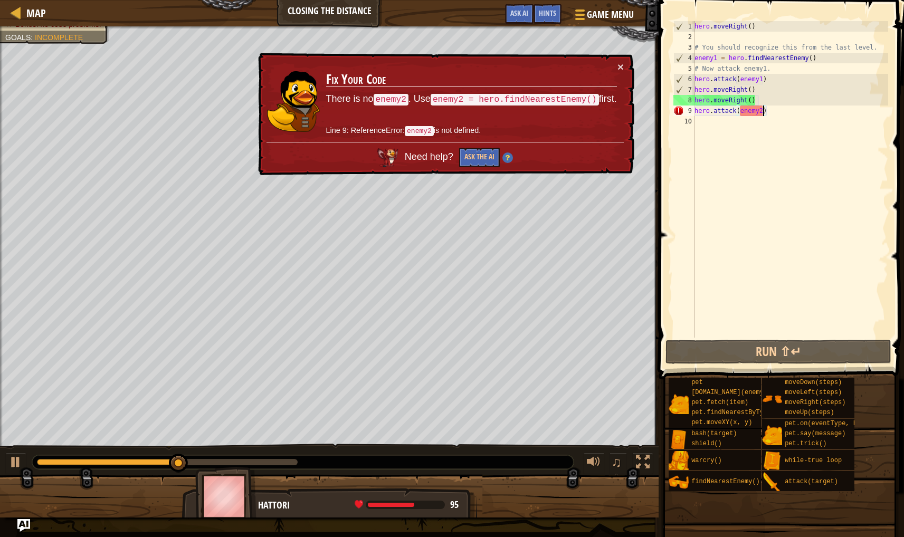
click at [756, 100] on div "hero . moveRight ( ) # You should recognize this from the last level. enemy1 = …" at bounding box center [790, 190] width 196 height 338
type textarea "hero.moveRight()"
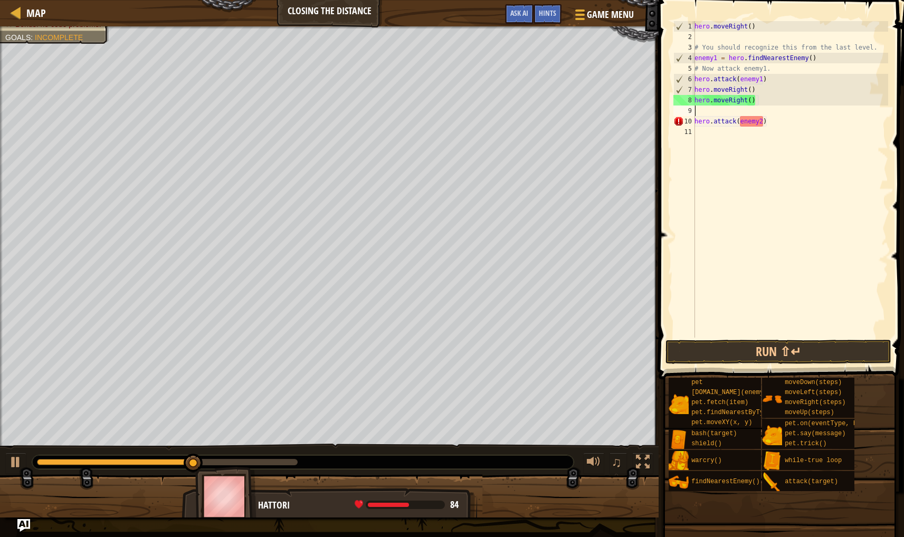
scroll to position [5, 0]
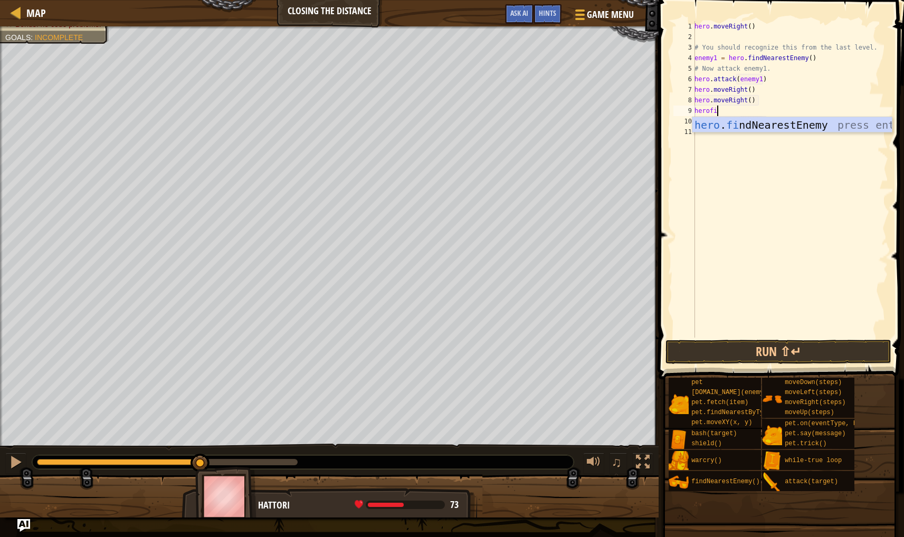
type textarea "herofin"
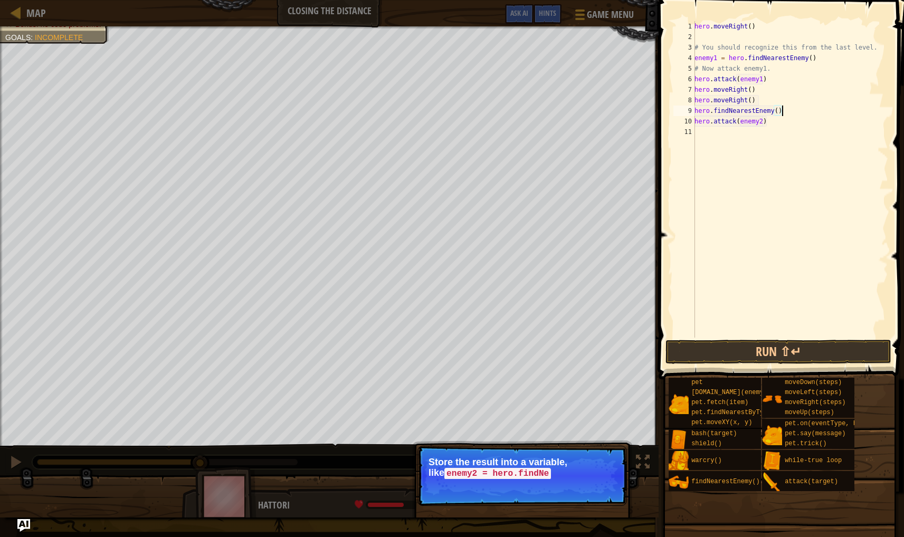
click at [695, 114] on div "hero . moveRight ( ) # You should recognize this from the last level. enemy1 = …" at bounding box center [790, 190] width 196 height 338
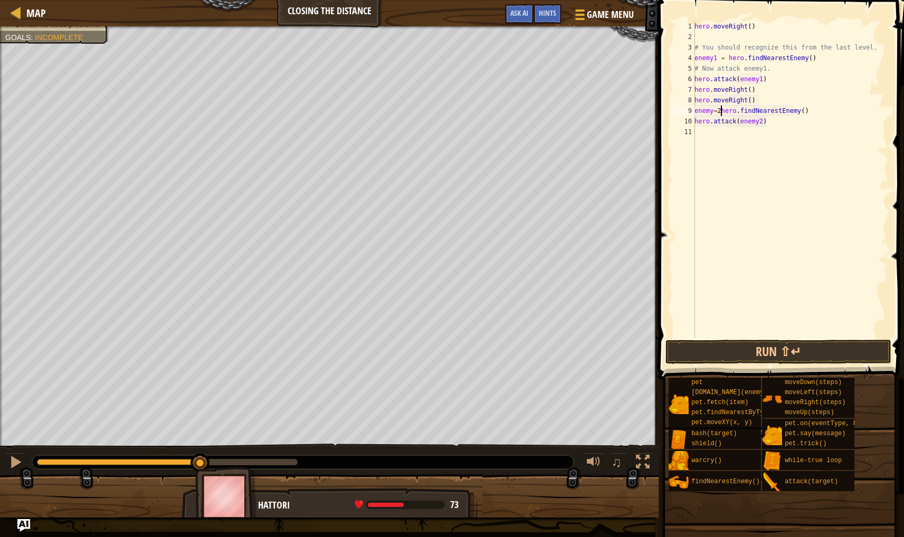
scroll to position [5, 2]
type textarea "enemy2= hero.findNearestEnemy()"
click at [702, 343] on button "Run ⇧↵" at bounding box center [778, 352] width 226 height 24
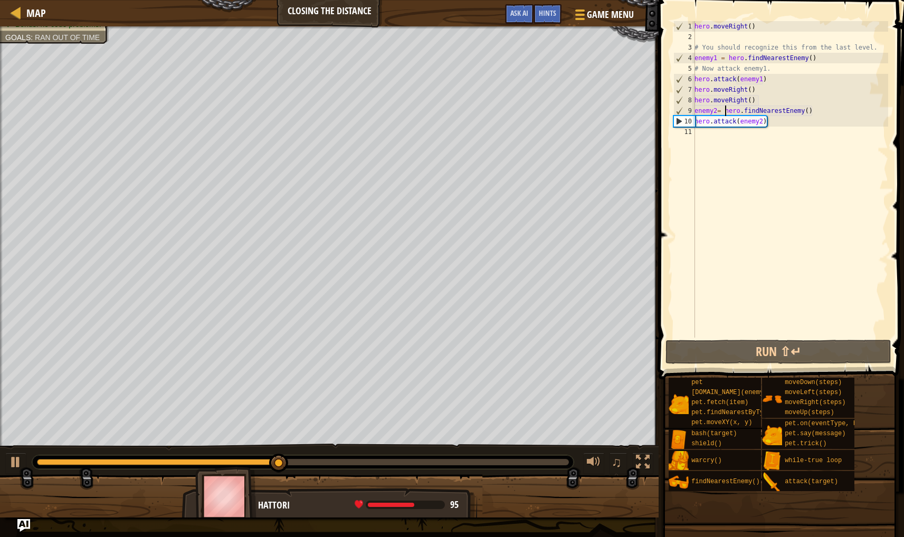
click at [712, 136] on div "hero . moveRight ( ) # You should recognize this from the last level. enemy1 = …" at bounding box center [790, 190] width 196 height 338
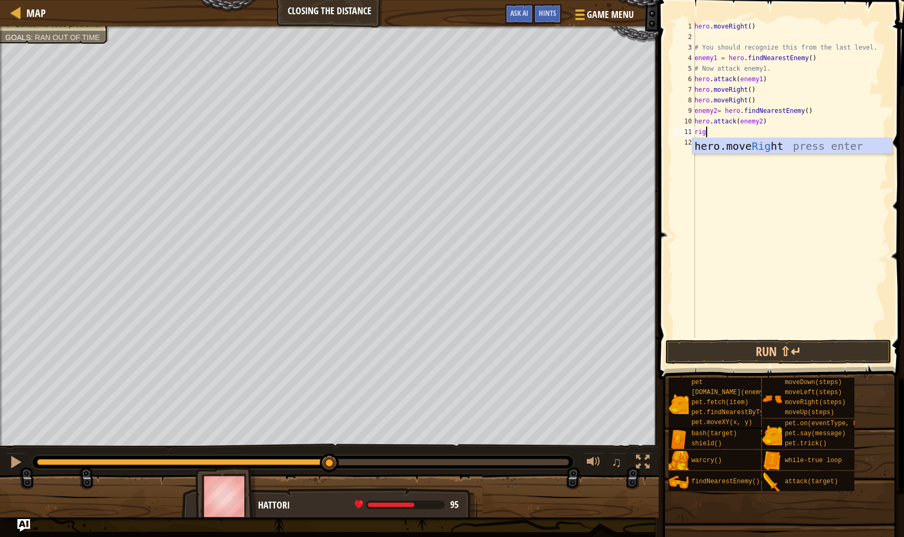
scroll to position [5, 0]
type textarea "righ"
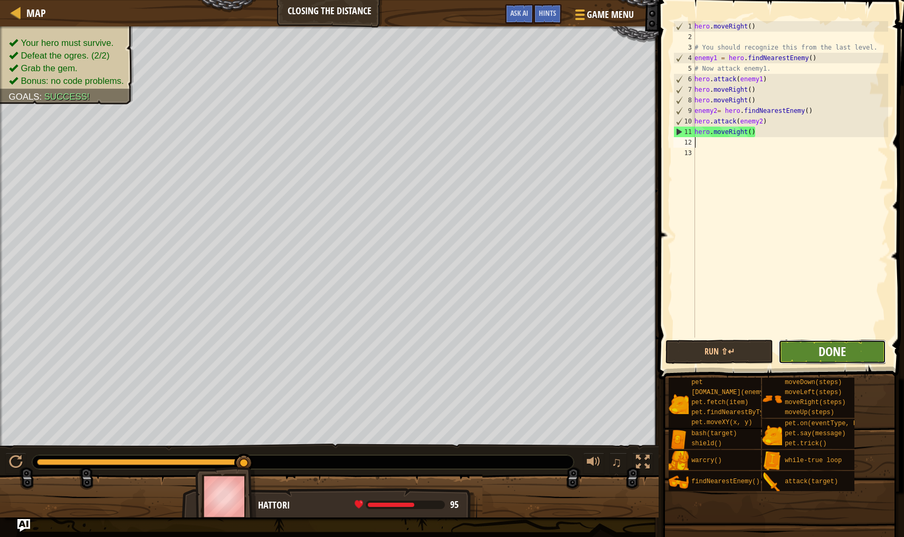
click at [822, 345] on span "Done" at bounding box center [831, 351] width 27 height 17
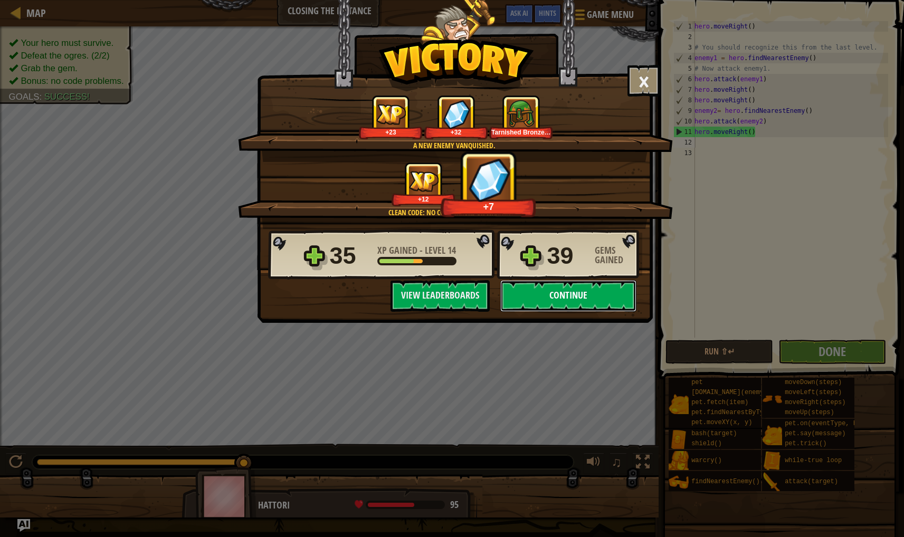
click at [596, 304] on button "Continue" at bounding box center [568, 296] width 136 height 32
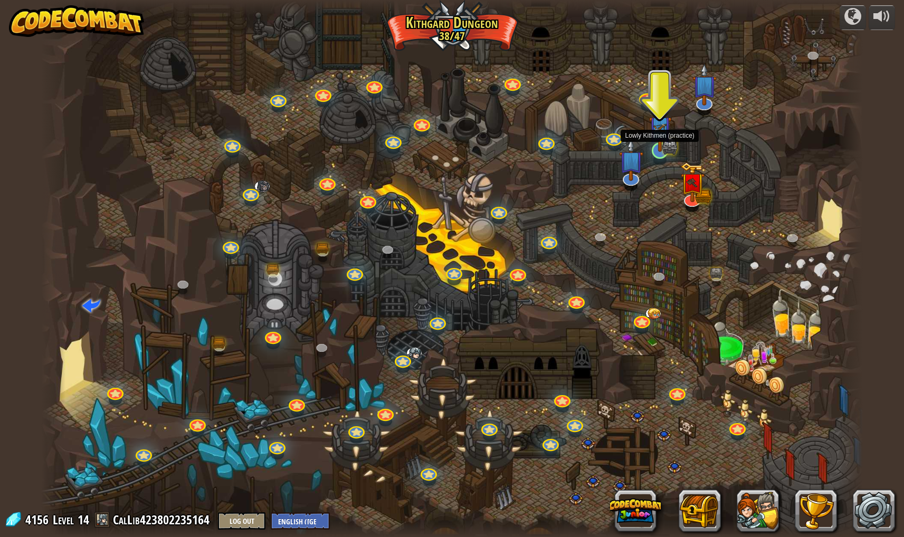
click at [654, 145] on img at bounding box center [659, 128] width 23 height 50
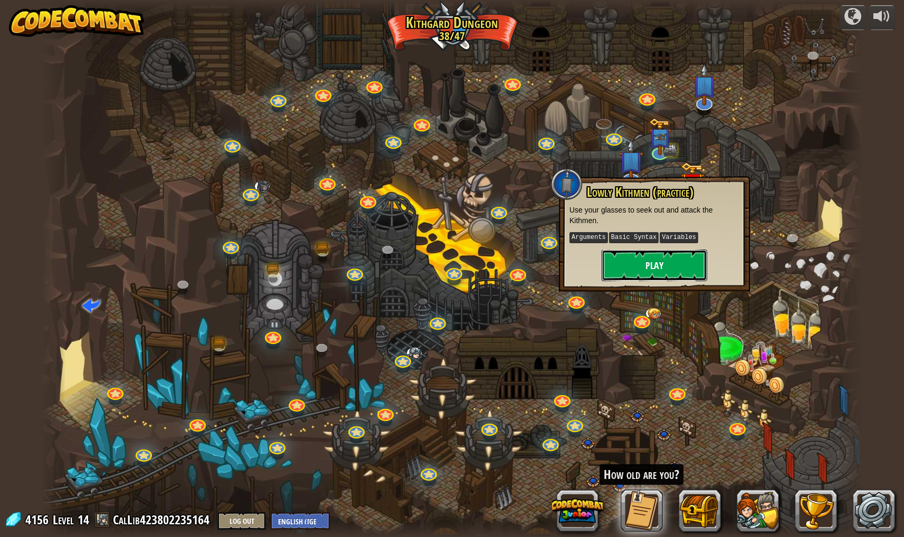
click at [618, 270] on button "Play" at bounding box center [654, 266] width 106 height 32
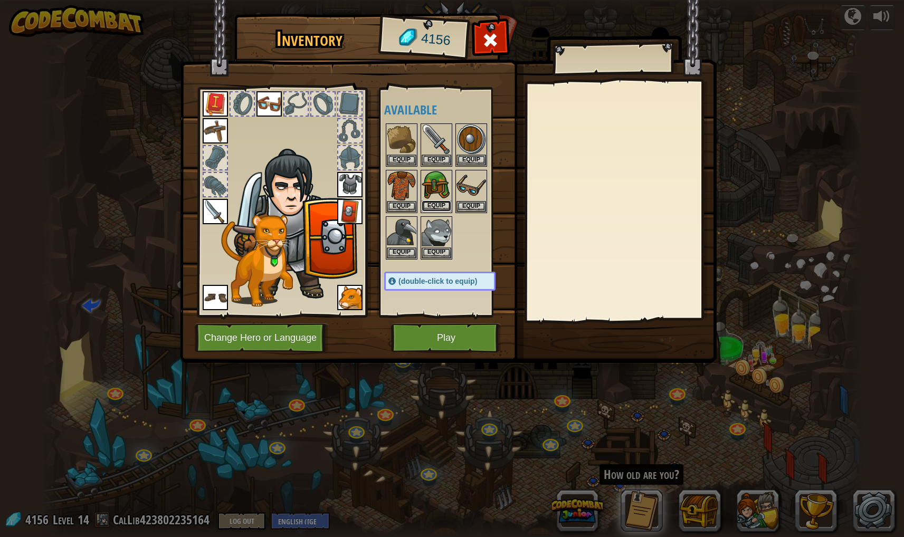
click at [433, 203] on button "Equip" at bounding box center [437, 205] width 30 height 11
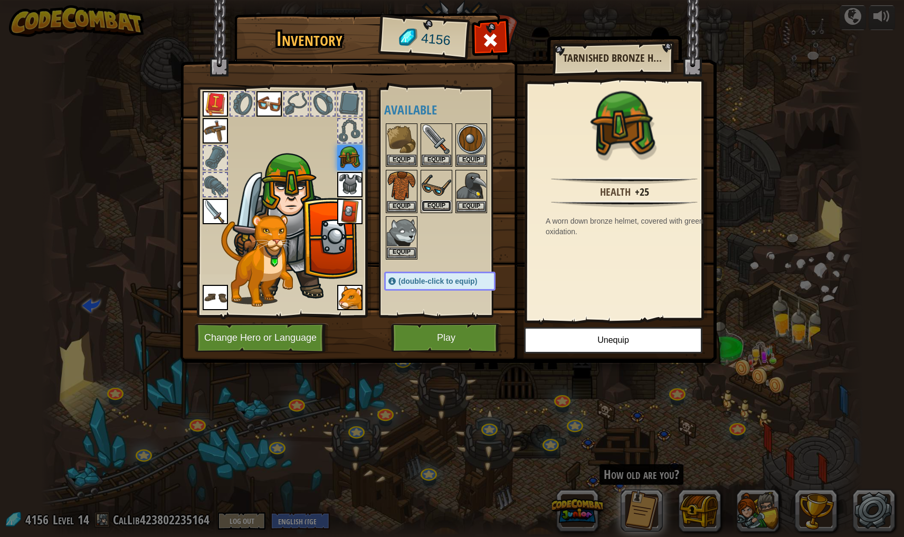
click at [432, 201] on button "Equip" at bounding box center [437, 205] width 30 height 11
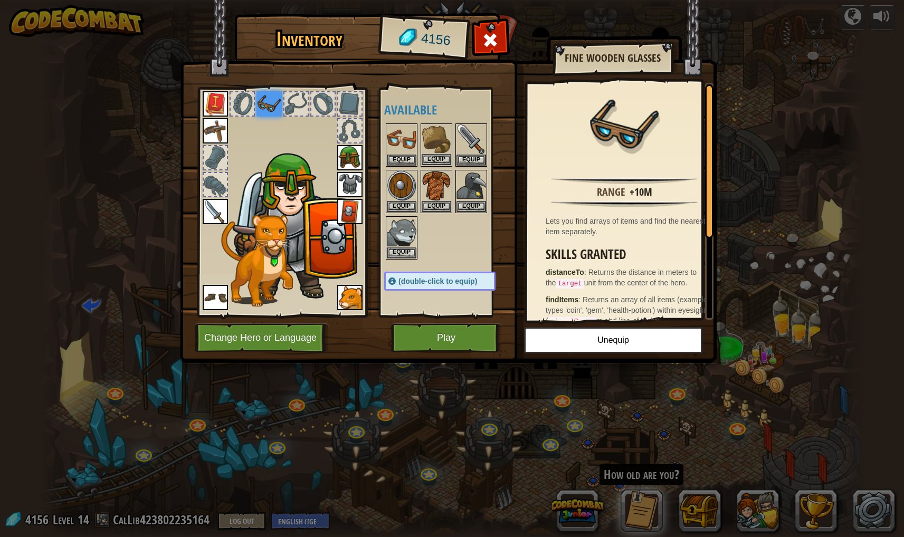
click at [438, 145] on img at bounding box center [437, 140] width 30 height 30
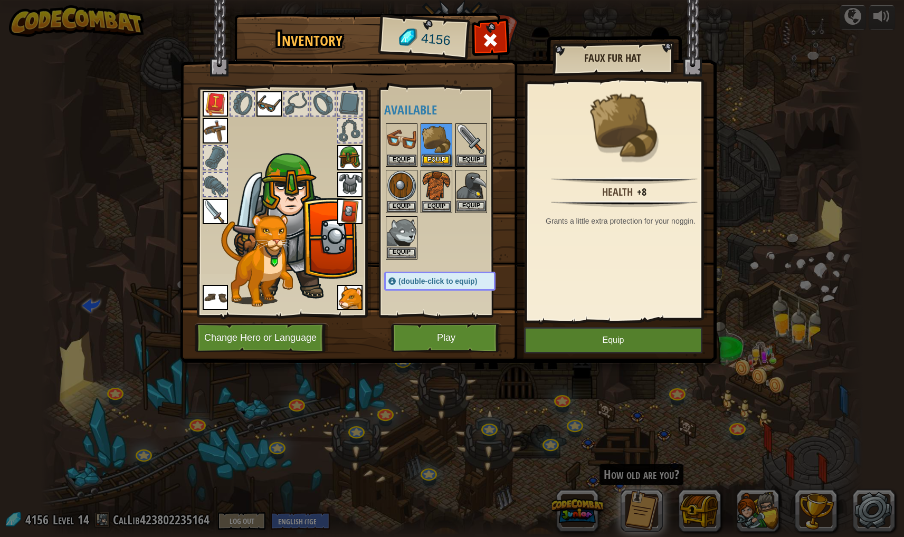
click at [456, 183] on img at bounding box center [471, 186] width 30 height 30
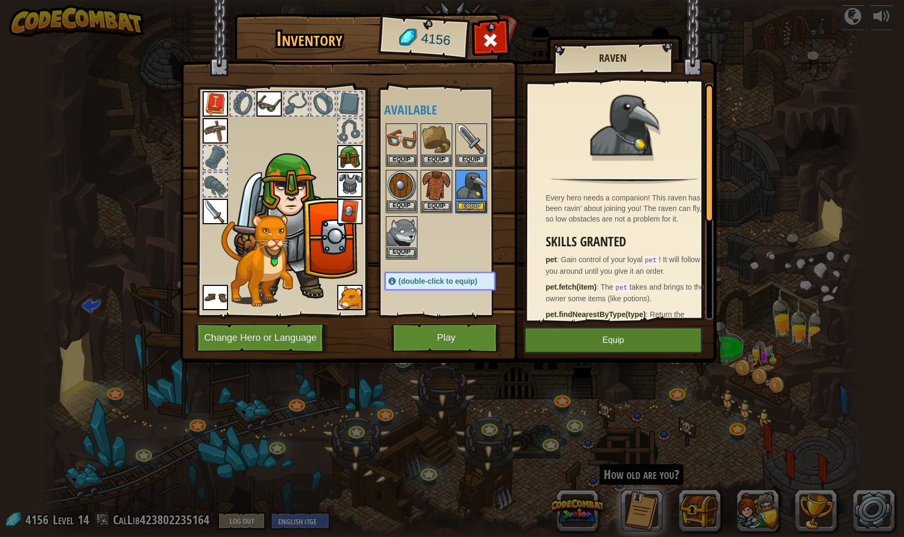
click at [404, 193] on img at bounding box center [402, 186] width 30 height 30
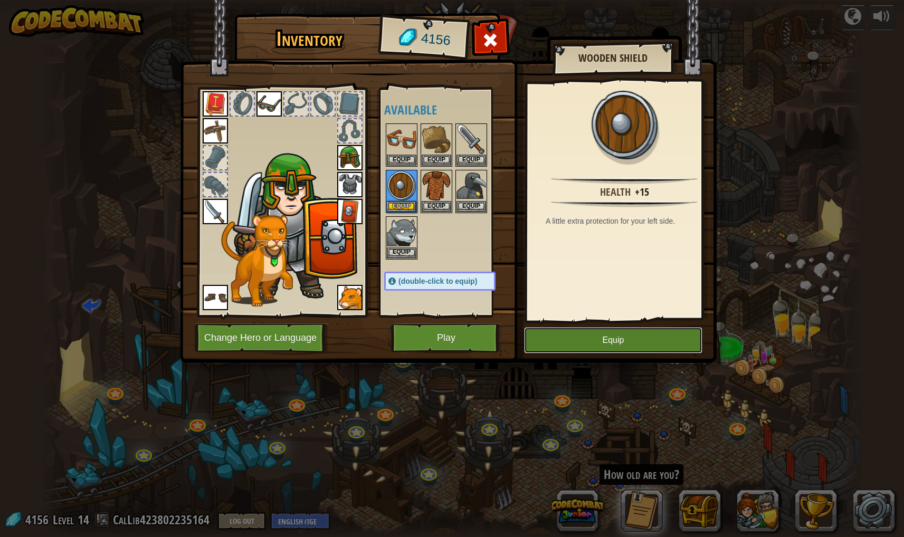
click at [574, 340] on button "Equip" at bounding box center [613, 340] width 178 height 26
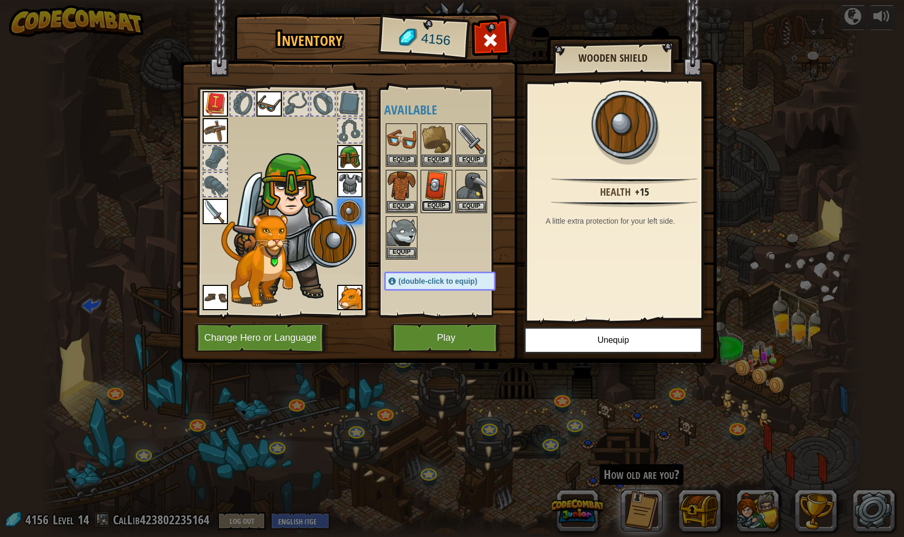
click at [443, 205] on button "Equip" at bounding box center [437, 205] width 30 height 11
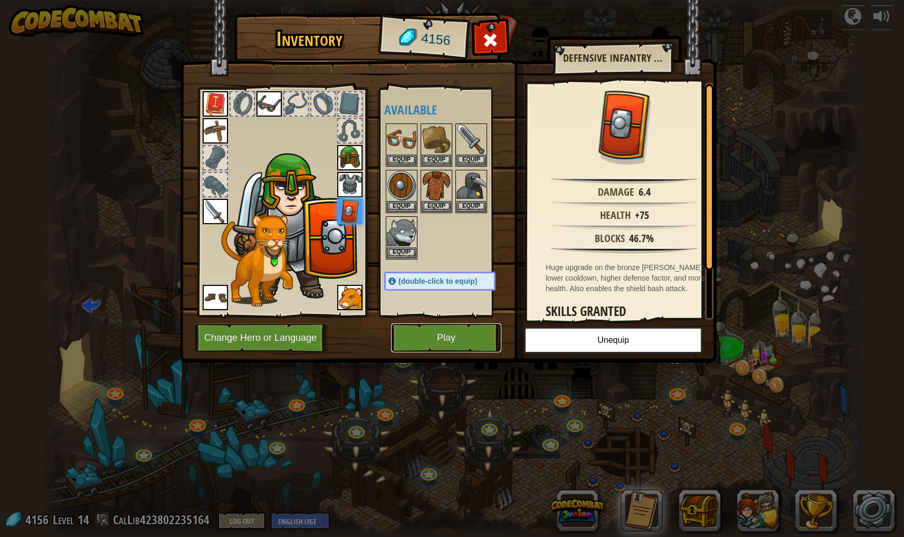
click at [447, 328] on button "Play" at bounding box center [446, 337] width 110 height 29
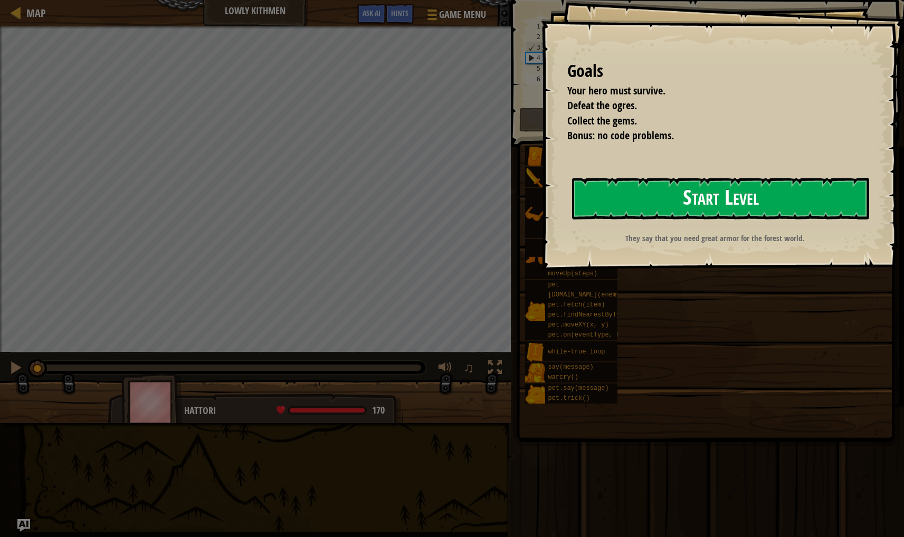
click at [745, 205] on button "Start Level" at bounding box center [720, 199] width 297 height 42
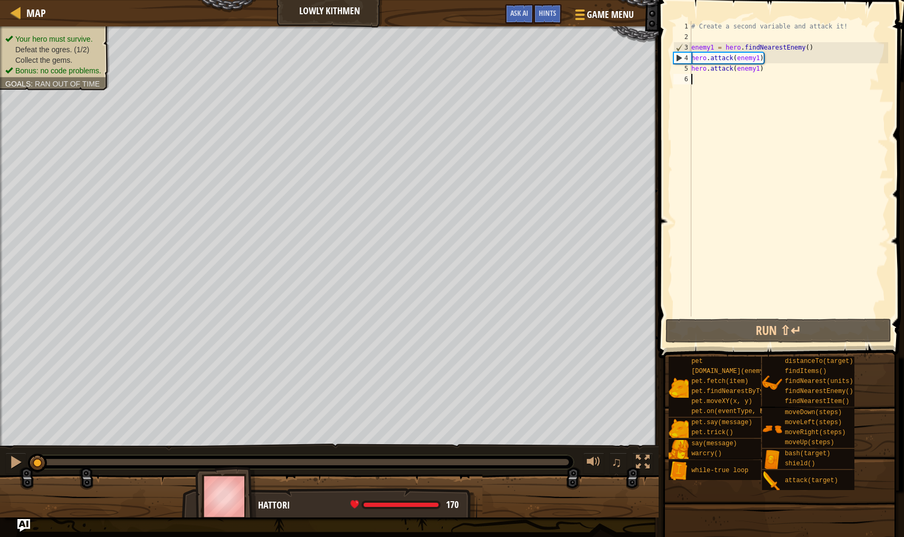
click at [740, 305] on div "# Create a second variable and attack it! enemy1 = hero . findNearestEnemy ( ) …" at bounding box center [788, 179] width 199 height 317
click at [705, 89] on div "# Create a second variable and attack it! enemy1 = hero . findNearestEnemy ( ) …" at bounding box center [788, 179] width 199 height 317
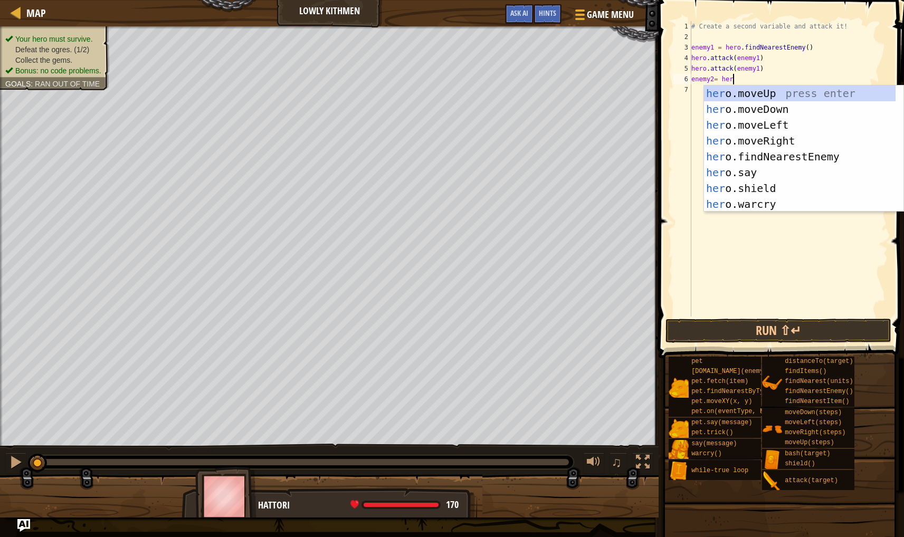
scroll to position [5, 3]
type textarea "enemy2= [DOMAIN_NAME]"
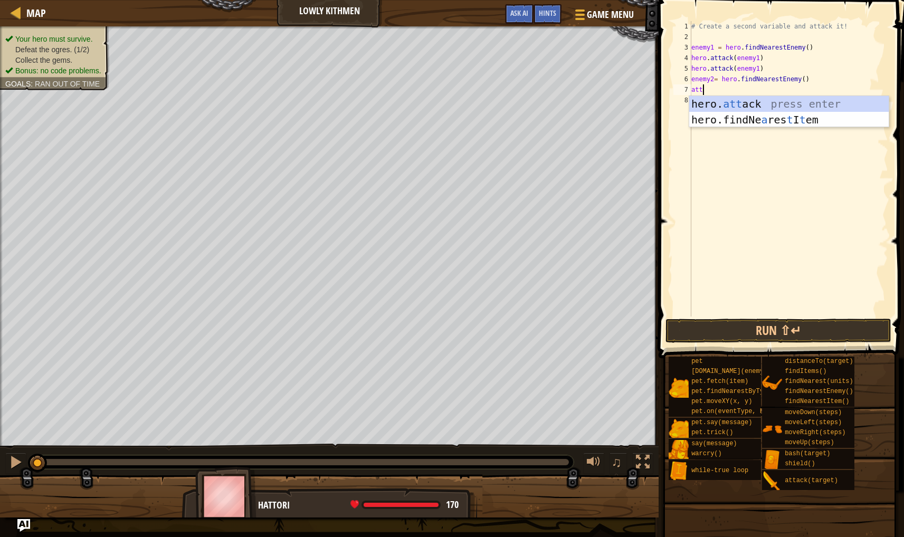
scroll to position [5, 0]
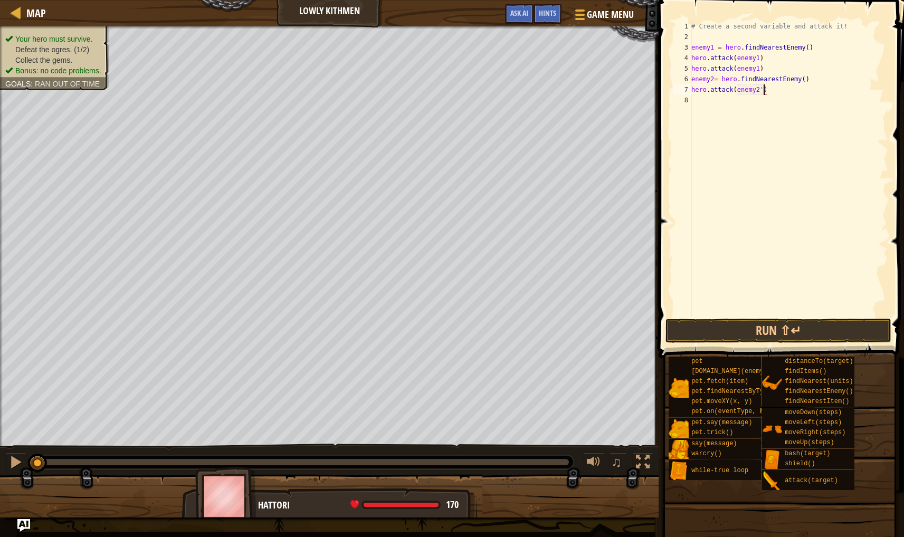
type textarea "hero.attack(enemy2)"
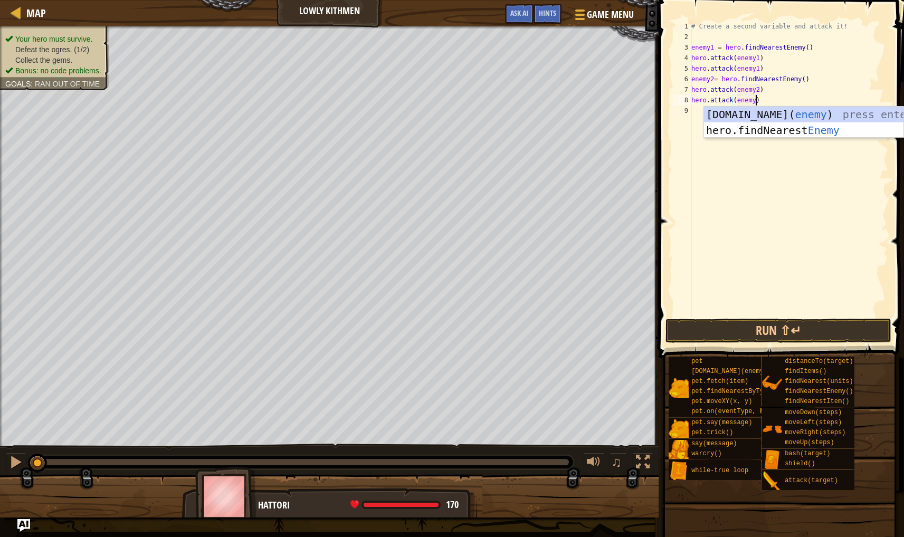
scroll to position [5, 5]
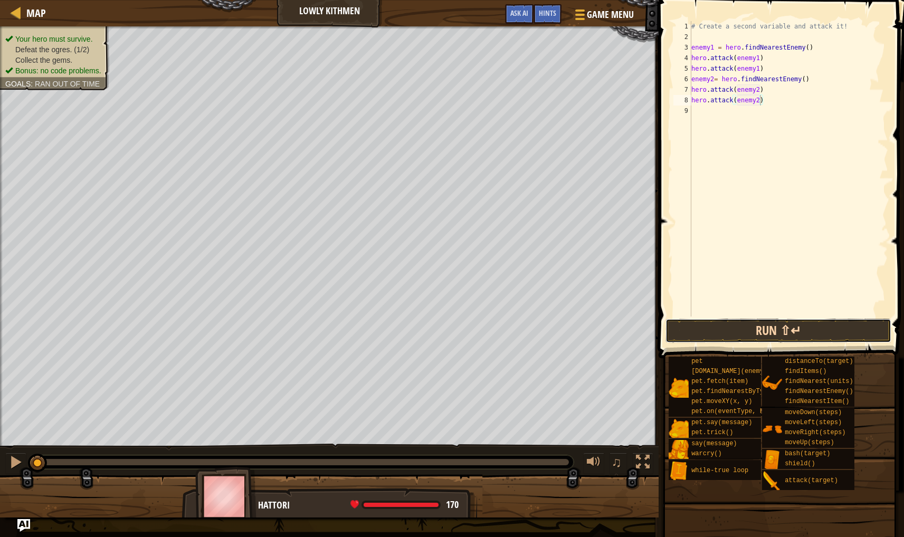
click at [772, 328] on button "Run ⇧↵" at bounding box center [778, 331] width 226 height 24
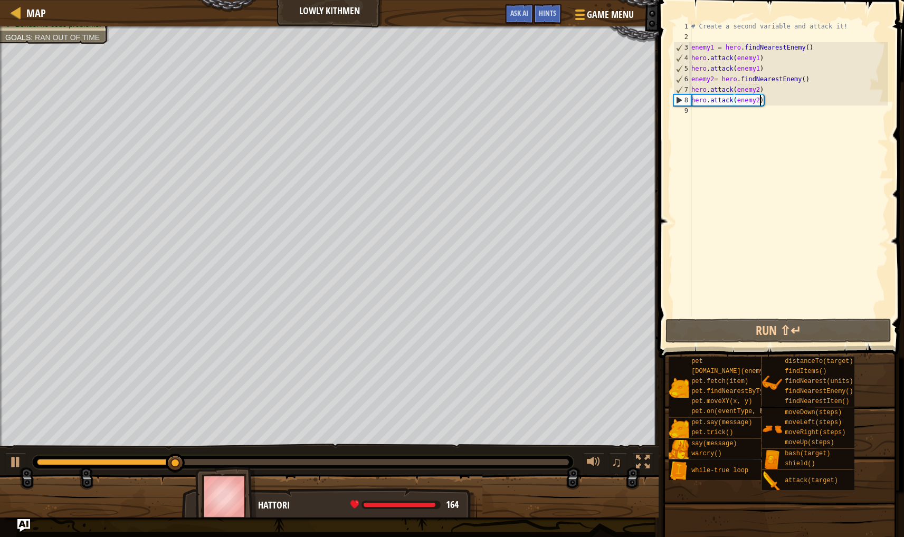
click at [767, 70] on div "# Create a second variable and attack it! enemy1 = hero . findNearestEnemy ( ) …" at bounding box center [788, 179] width 199 height 317
type textarea "hero.attack(enemy1)"
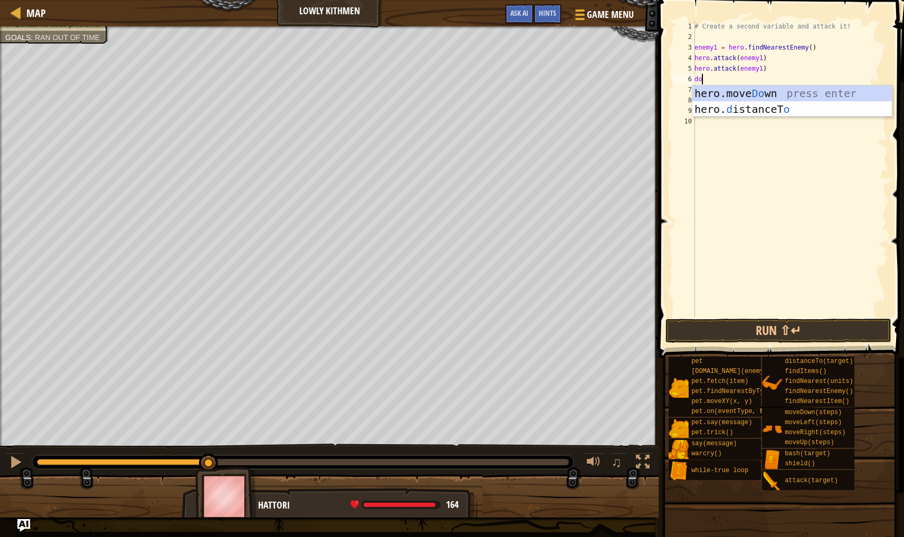
type textarea "dow"
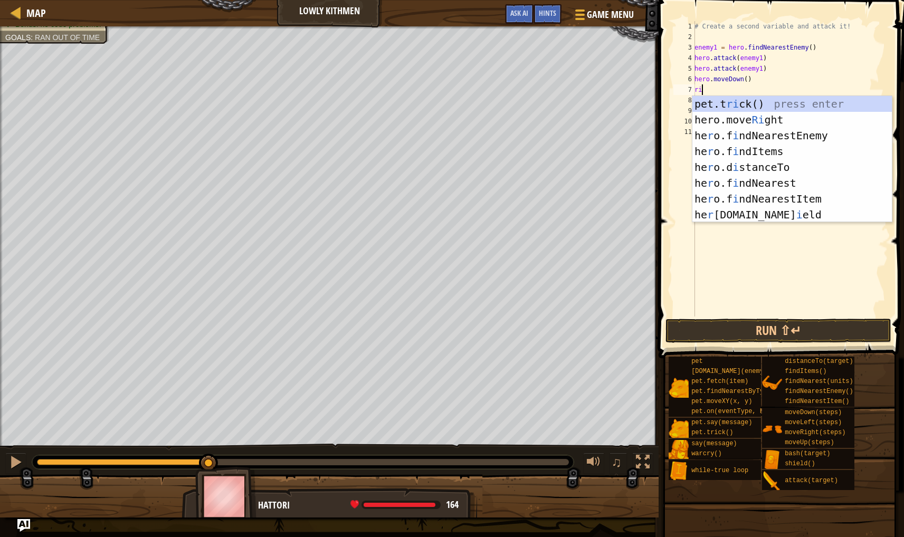
type textarea "righ"
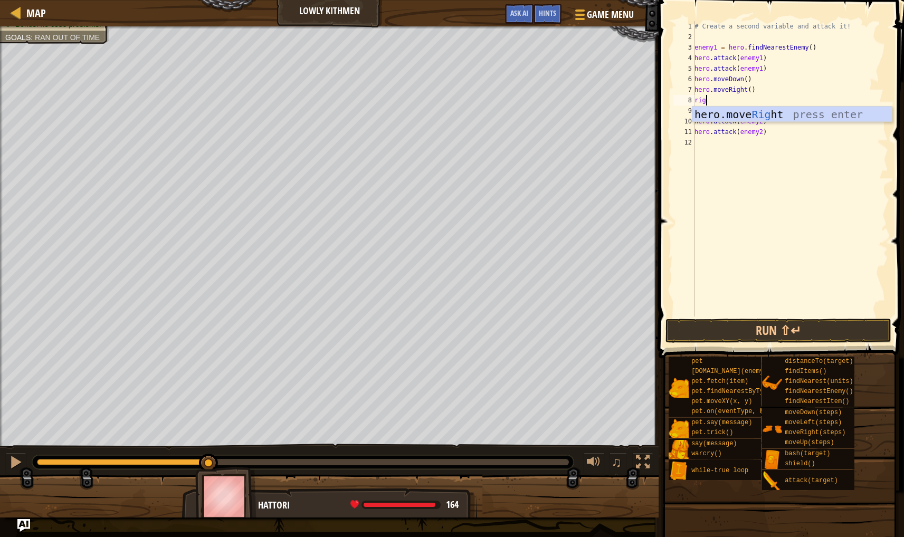
type textarea "right"
type textarea "hero.moveRight()"
drag, startPoint x: 750, startPoint y: 340, endPoint x: 748, endPoint y: 331, distance: 9.1
click at [749, 338] on button "Run ⇧↵" at bounding box center [778, 331] width 226 height 24
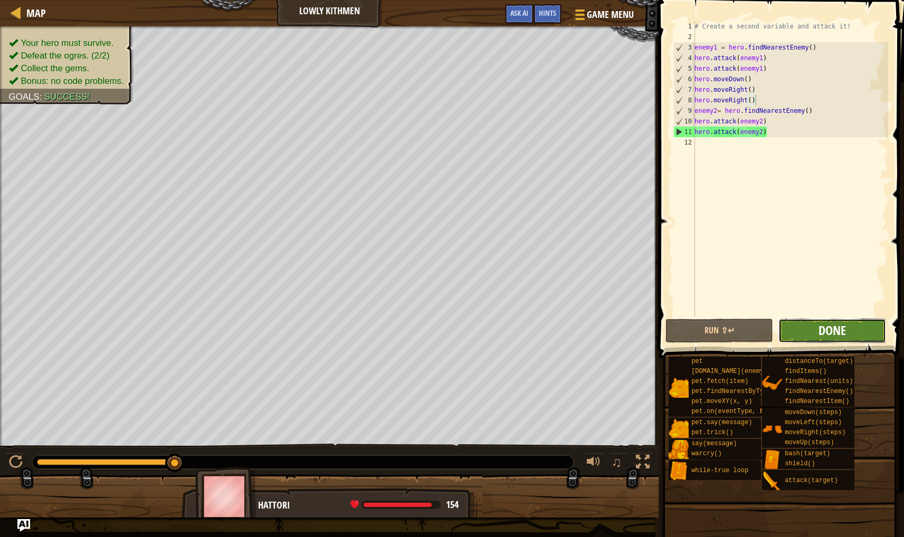
click at [839, 332] on span "Done" at bounding box center [831, 330] width 27 height 17
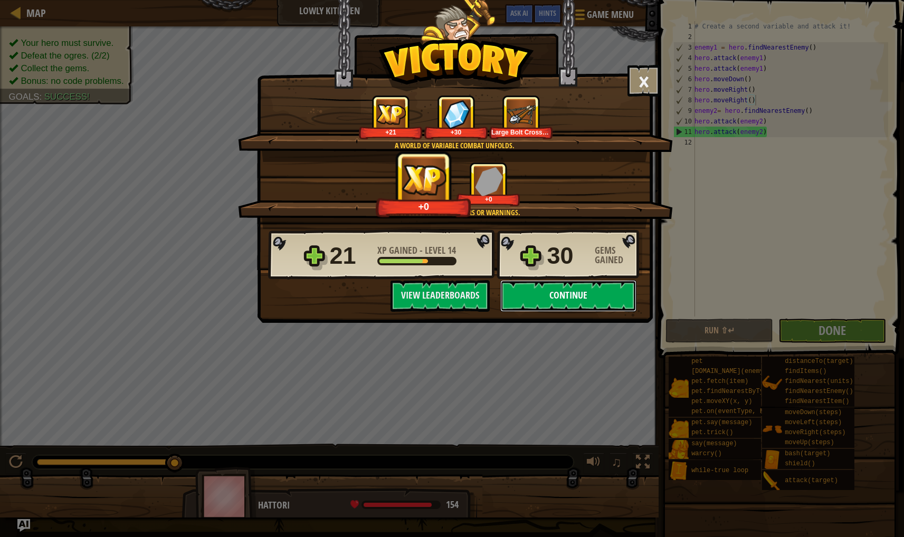
click at [576, 295] on button "Continue" at bounding box center [568, 296] width 136 height 32
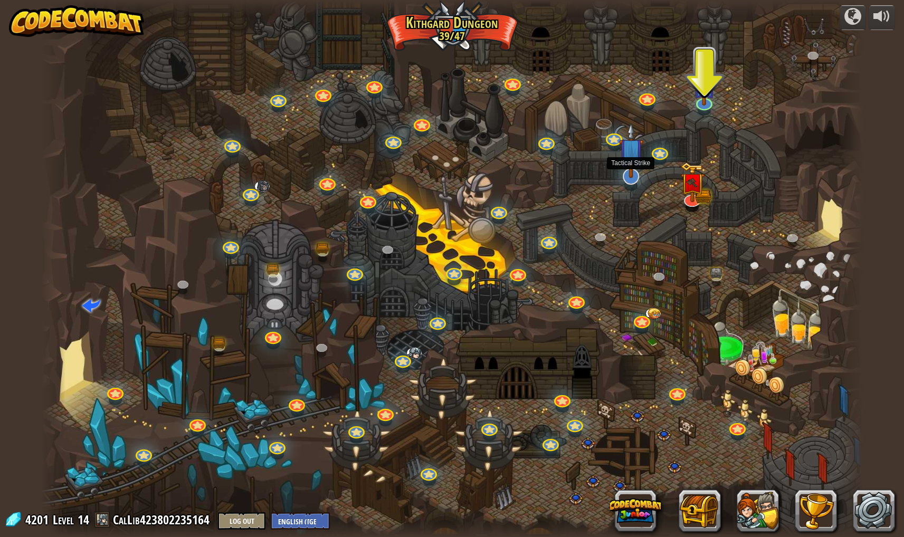
click at [631, 174] on img at bounding box center [631, 150] width 24 height 56
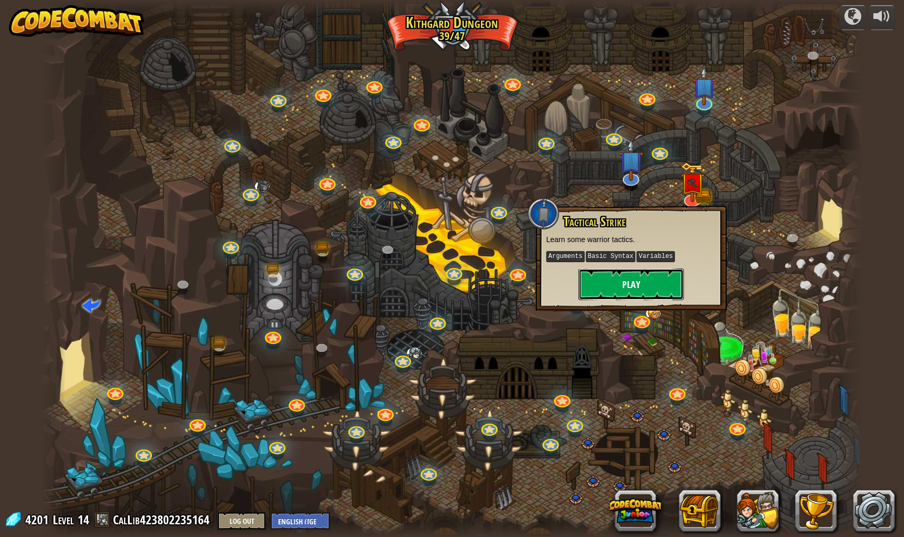
click at [603, 292] on button "Play" at bounding box center [631, 285] width 106 height 32
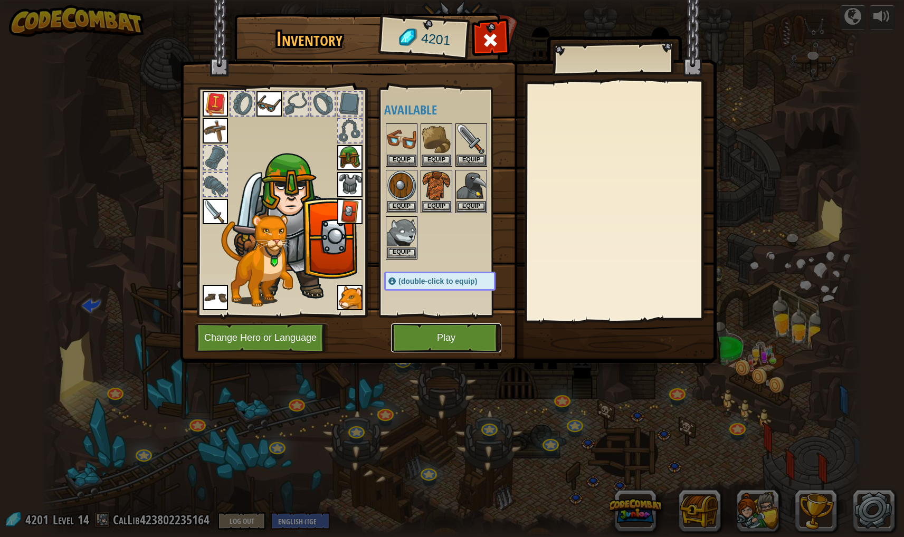
click at [438, 333] on button "Play" at bounding box center [446, 337] width 110 height 29
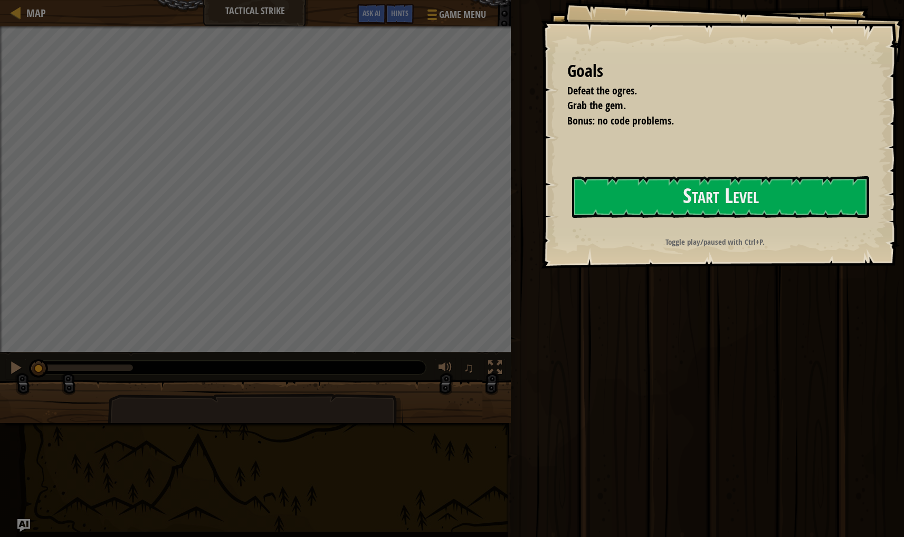
click at [709, 222] on div "Goals Defeat the ogres. Grab the gem. Bonus: no code problems. Start Level Erro…" at bounding box center [722, 134] width 363 height 269
click at [740, 206] on button "Start Level" at bounding box center [720, 197] width 297 height 42
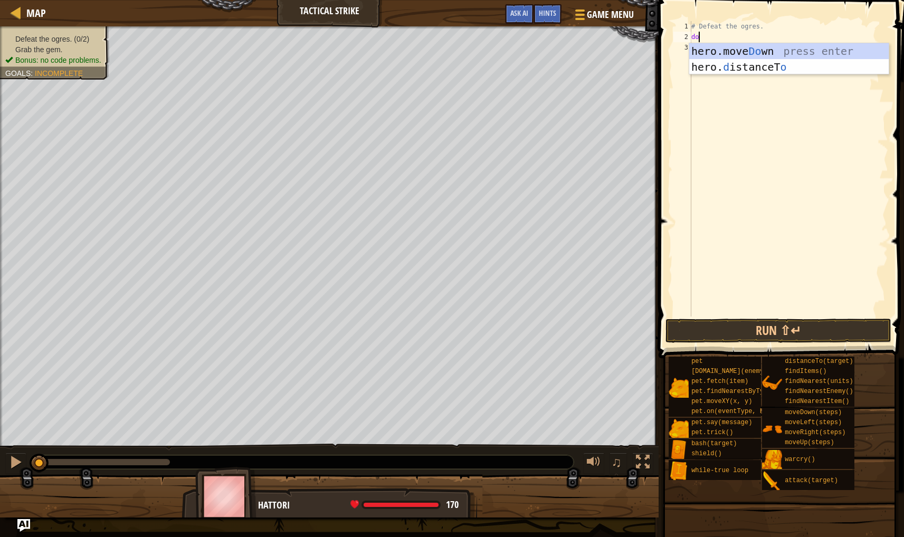
type textarea "dow"
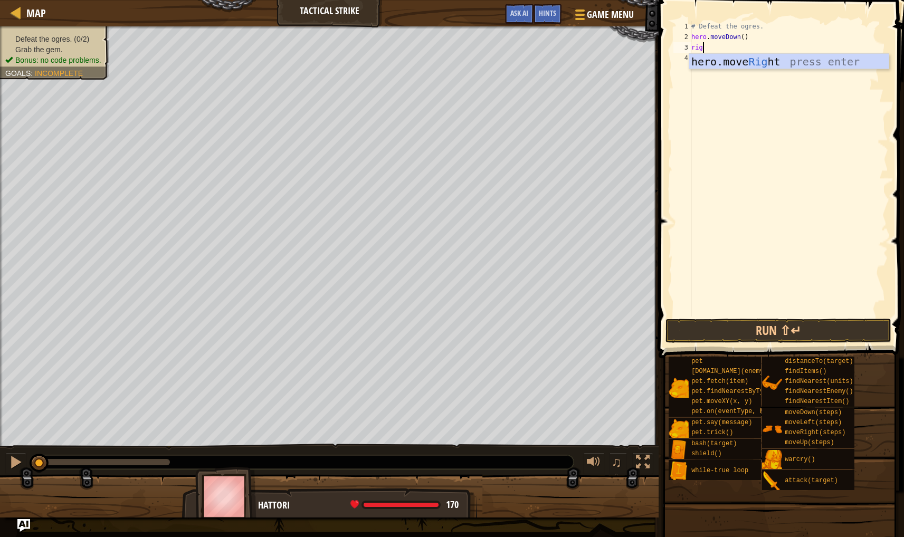
scroll to position [5, 0]
type textarea "right"
type textarea "hero.moveRight(2)"
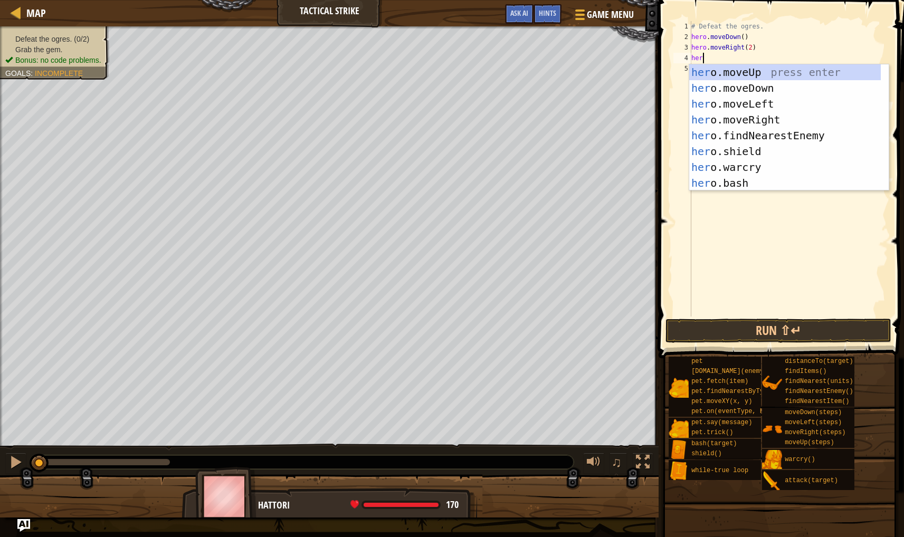
scroll to position [5, 1]
type textarea "hero"
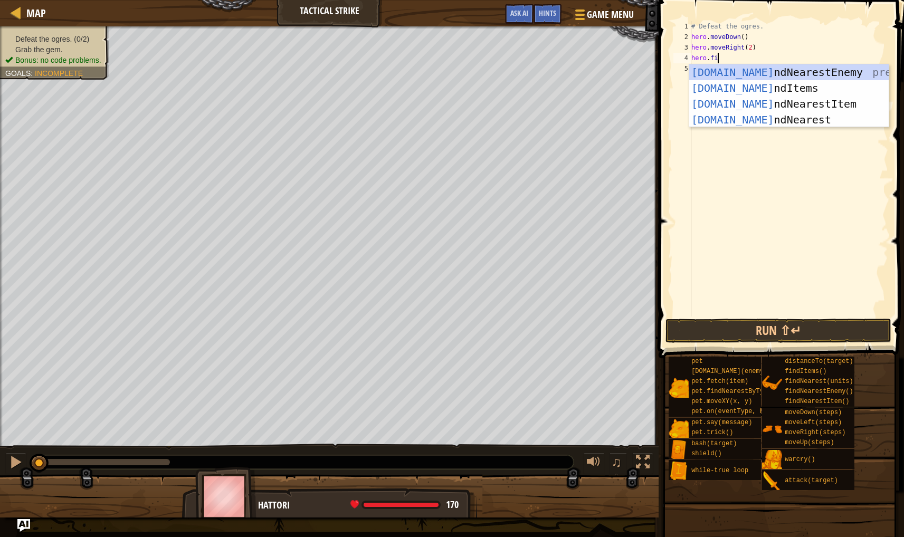
type textarea "hero.fin"
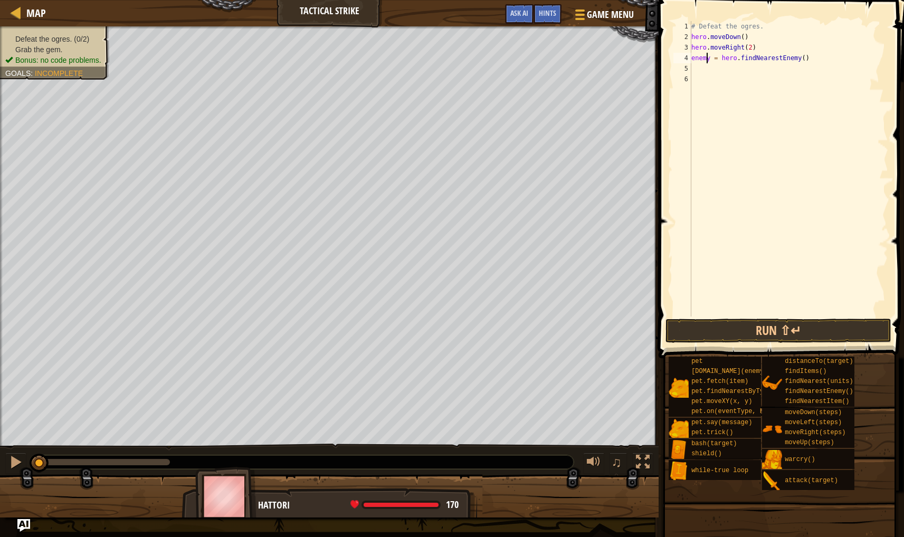
click at [708, 58] on div "# Defeat the ogres. hero . moveDown ( ) hero . moveRight ( 2 ) enemy = hero . f…" at bounding box center [788, 179] width 199 height 317
click at [710, 58] on div "# Defeat the ogres. hero . moveDown ( ) hero . moveRight ( 2 ) enemy = hero . f…" at bounding box center [788, 179] width 199 height 317
type textarea "enemy1 = hero.findNearestEnemy()"
click at [695, 65] on div "# Defeat the ogres. hero . moveDown ( ) hero . moveRight ( 2 ) enemy1 = hero . …" at bounding box center [788, 179] width 199 height 317
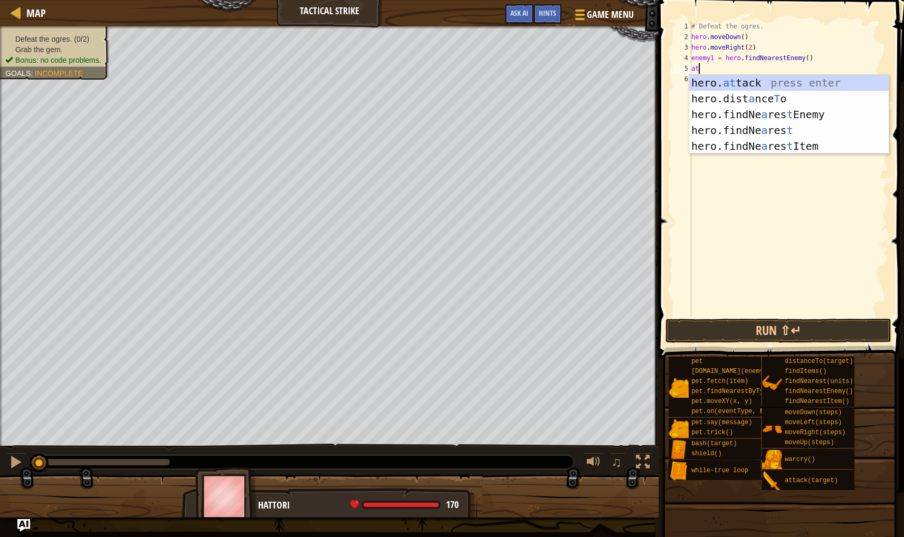
scroll to position [5, 0]
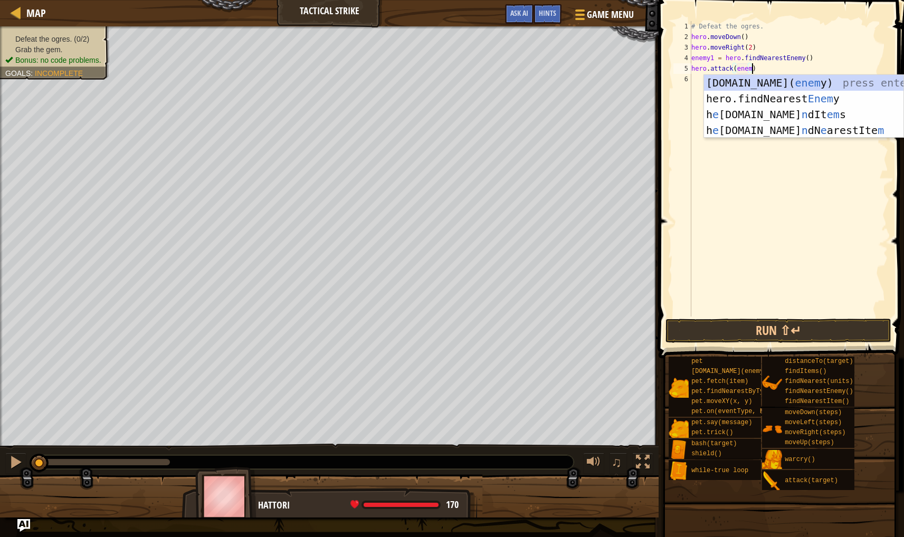
type textarea "hero.attack(enemy)"
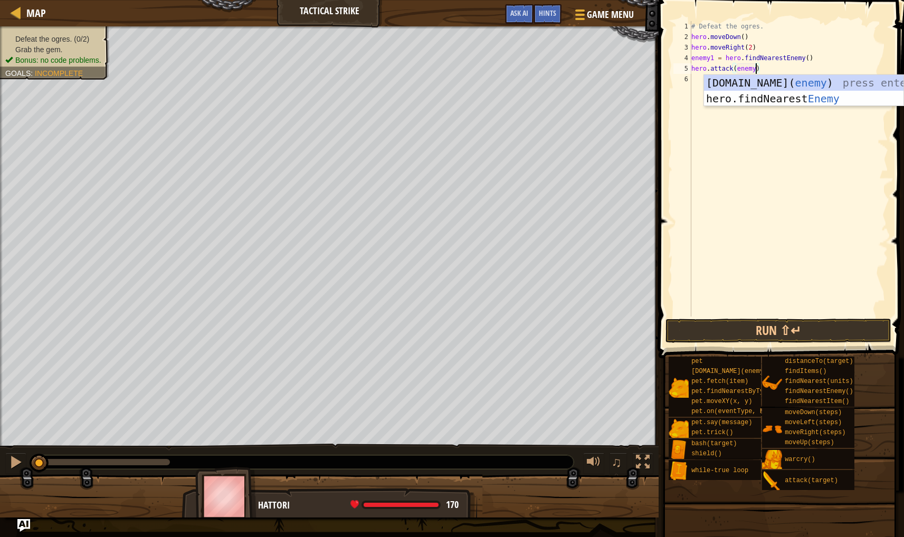
scroll to position [5, 5]
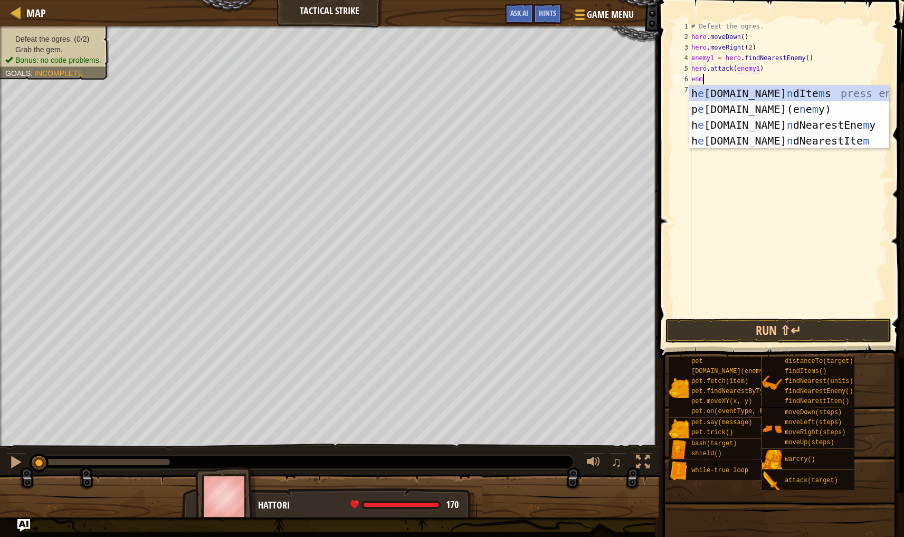
scroll to position [5, 0]
type textarea "e"
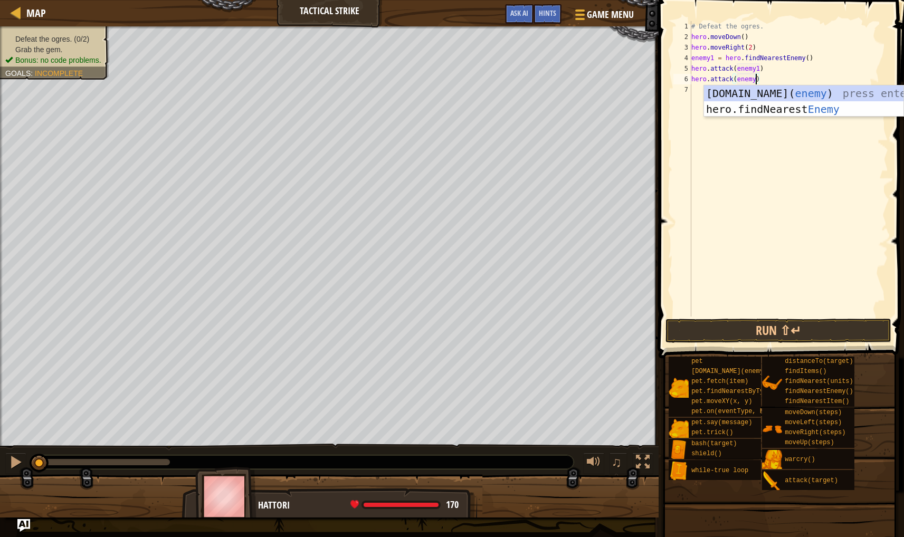
type textarea "hero.attack(enemy1)"
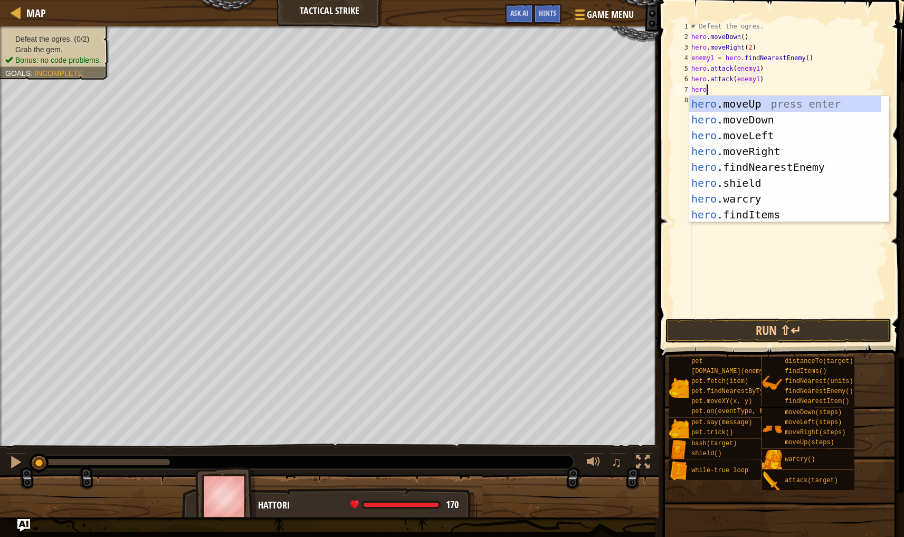
scroll to position [5, 2]
type textarea "herofin"
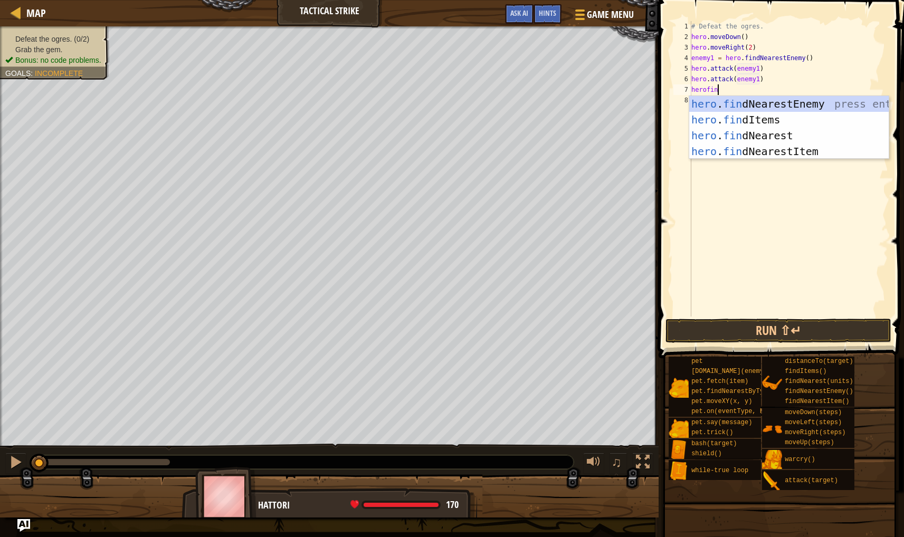
scroll to position [5, 0]
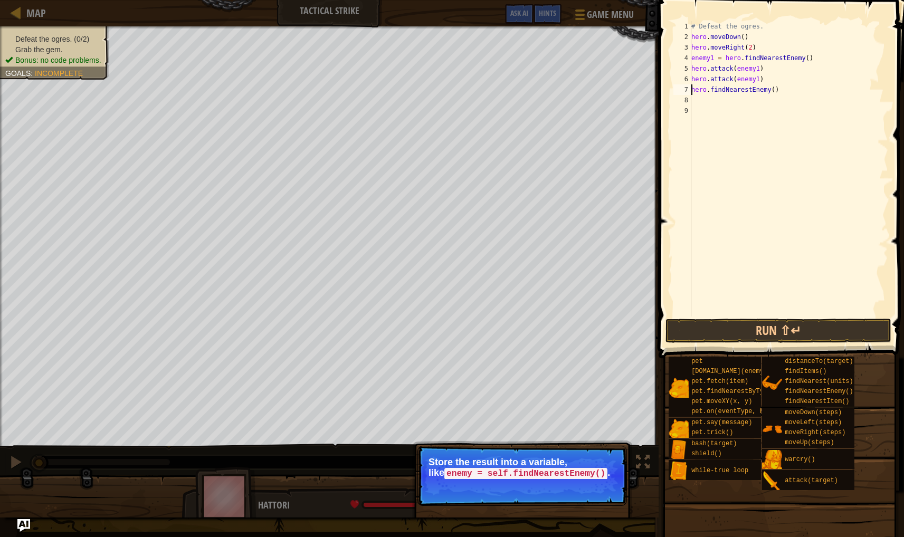
click at [693, 88] on div "# Defeat the ogres. hero . moveDown ( ) hero . moveRight ( 2 ) enemy1 = hero . …" at bounding box center [788, 179] width 199 height 317
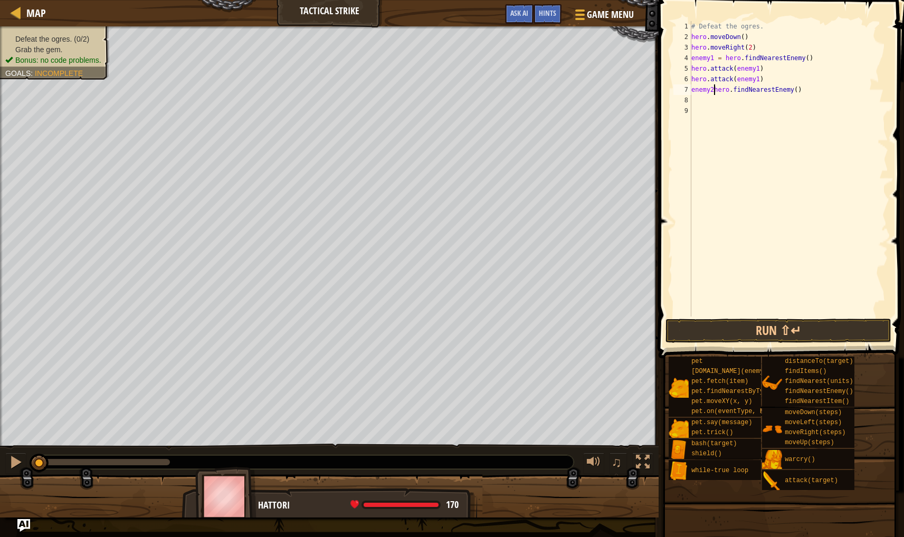
type textarea "enemy2=hero.findNearestEnemy()"
click at [706, 95] on div "# Defeat the ogres. hero . moveDown ( ) hero . moveRight ( 2 ) enemy1 = hero . …" at bounding box center [788, 179] width 199 height 317
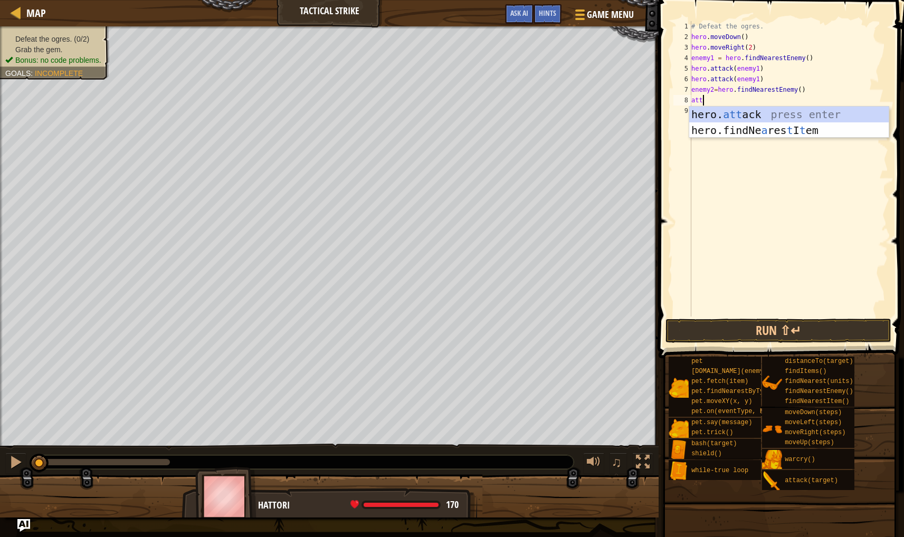
scroll to position [5, 0]
type textarea "hero.attack(enemy2)"
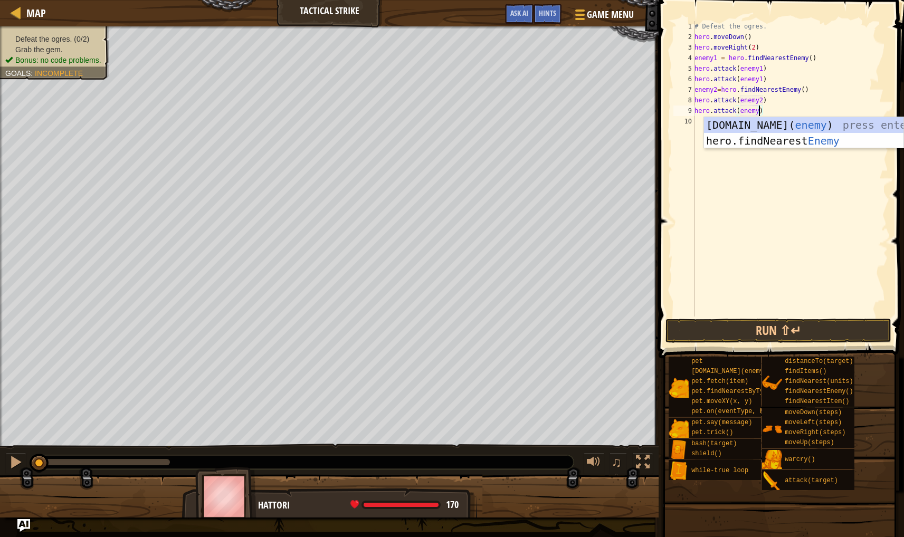
scroll to position [5, 5]
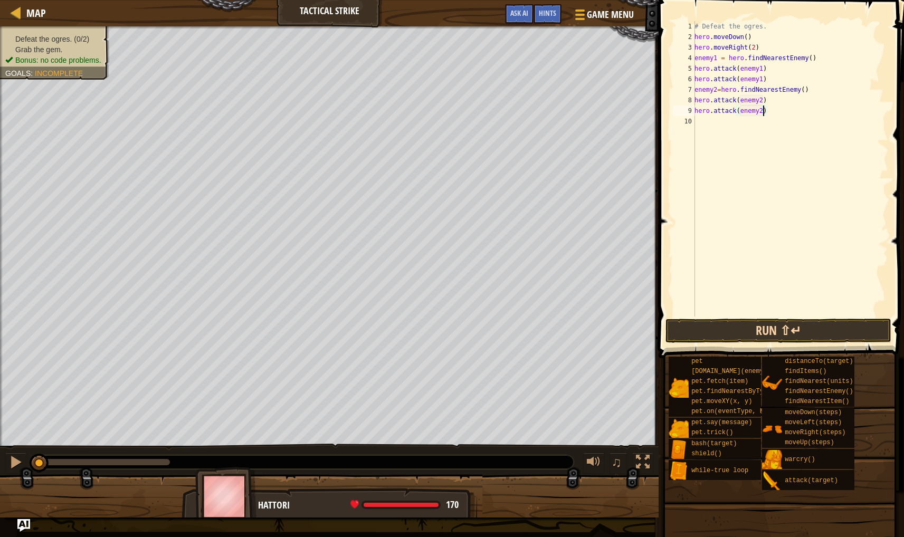
type textarea "hero.attack(enemy2)"
click at [726, 323] on button "Run ⇧↵" at bounding box center [778, 331] width 226 height 24
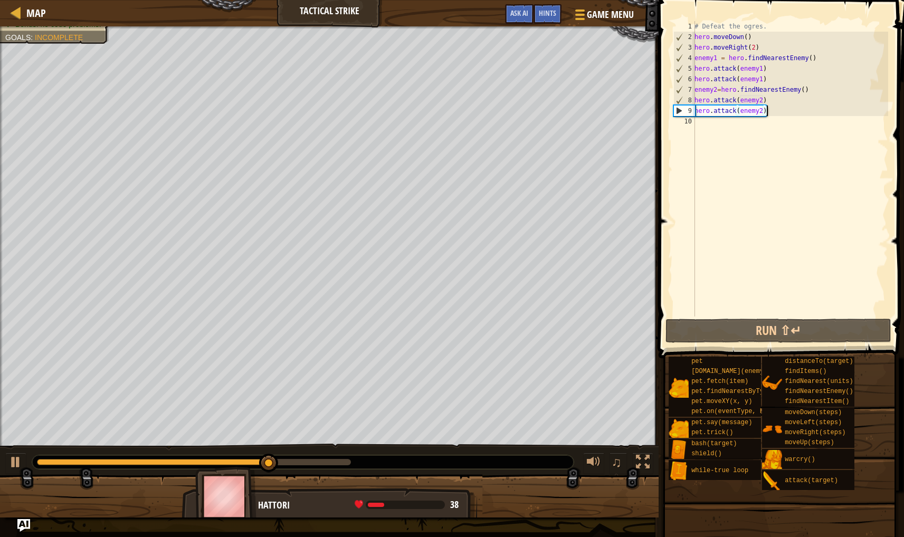
click at [773, 113] on div "# Defeat the ogres. hero . moveDown ( ) hero . moveRight ( 2 ) enemy1 = hero . …" at bounding box center [790, 179] width 196 height 317
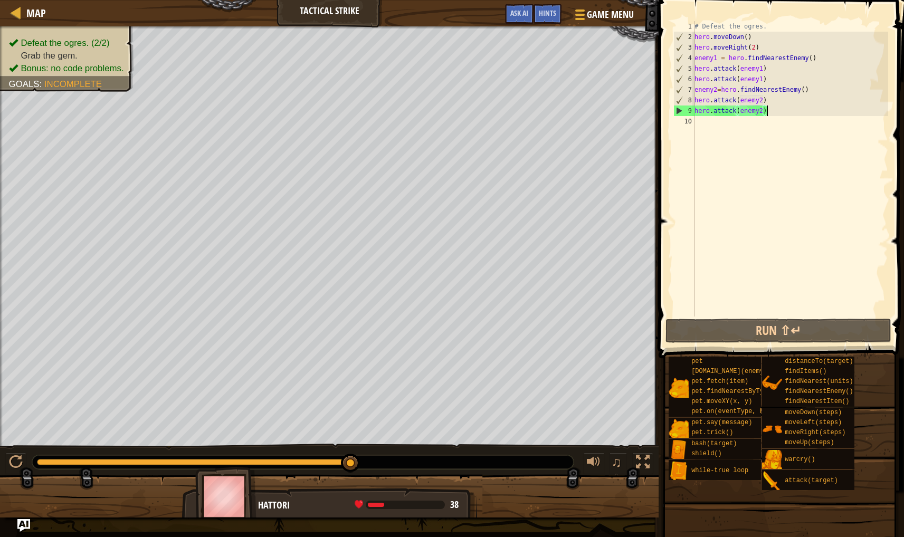
scroll to position [5, 0]
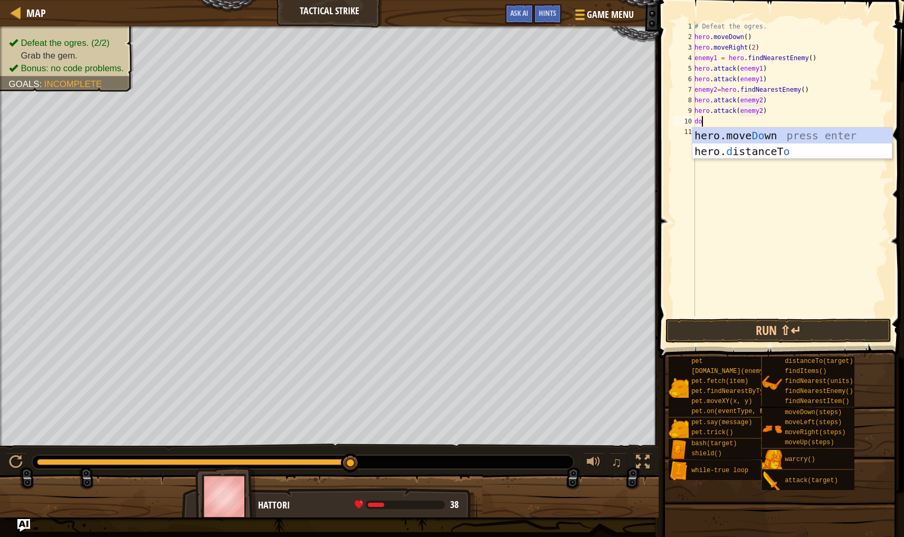
type textarea "dow"
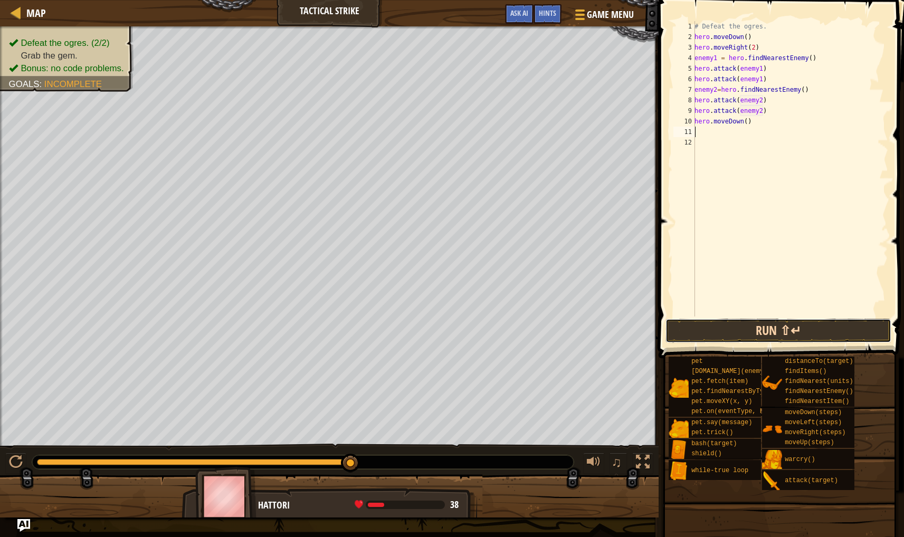
click at [761, 323] on button "Run ⇧↵" at bounding box center [778, 331] width 226 height 24
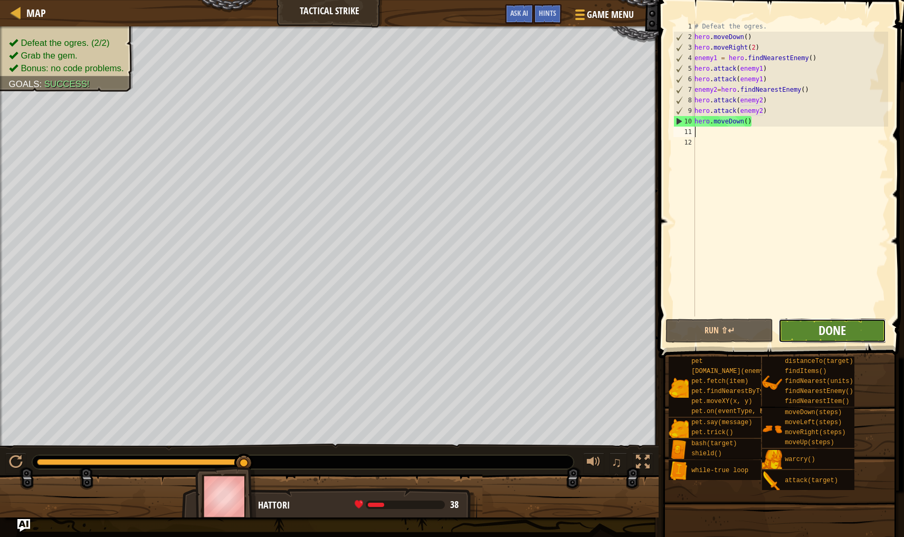
click at [833, 328] on span "Done" at bounding box center [831, 330] width 27 height 17
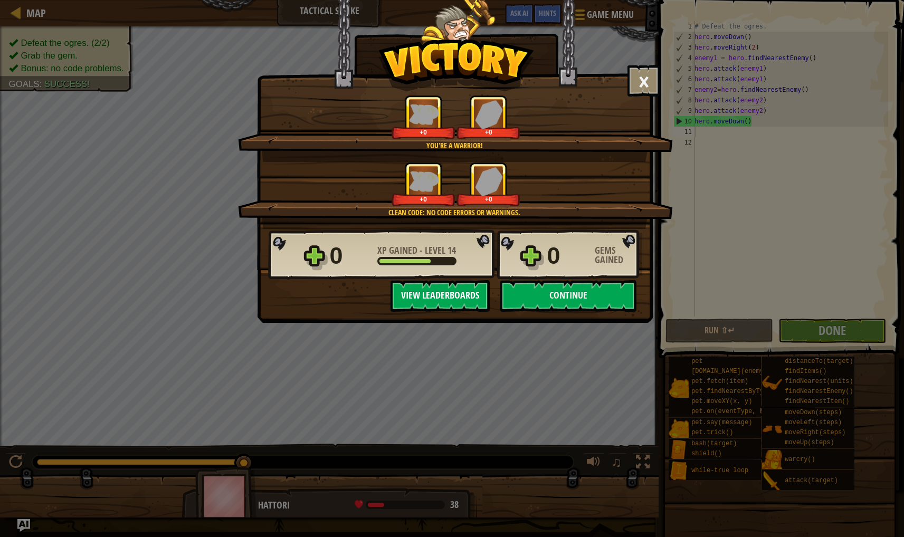
click at [458, 301] on button "View Leaderboards" at bounding box center [439, 296] width 99 height 32
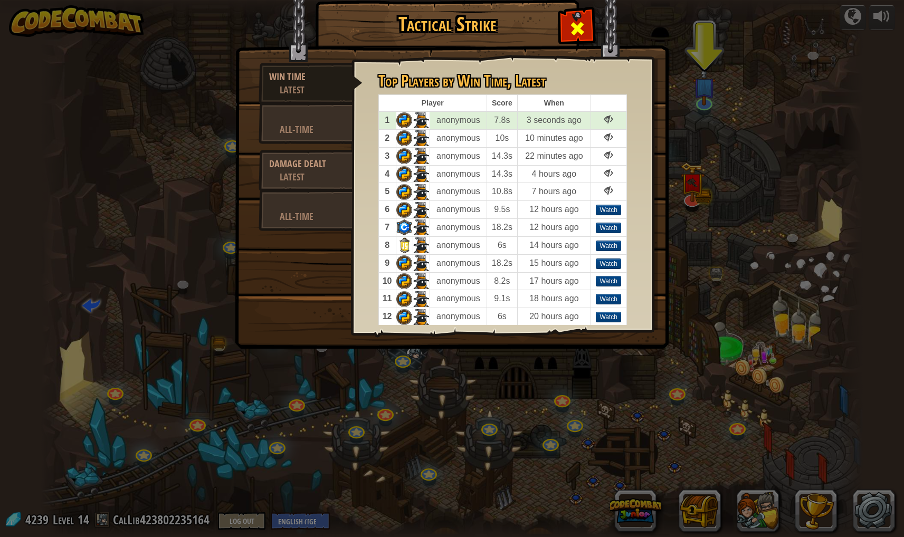
drag, startPoint x: 556, startPoint y: 20, endPoint x: 577, endPoint y: 22, distance: 21.2
click at [559, 20] on h1 "Tactical Strike" at bounding box center [447, 24] width 241 height 22
click at [577, 23] on span at bounding box center [577, 28] width 17 height 17
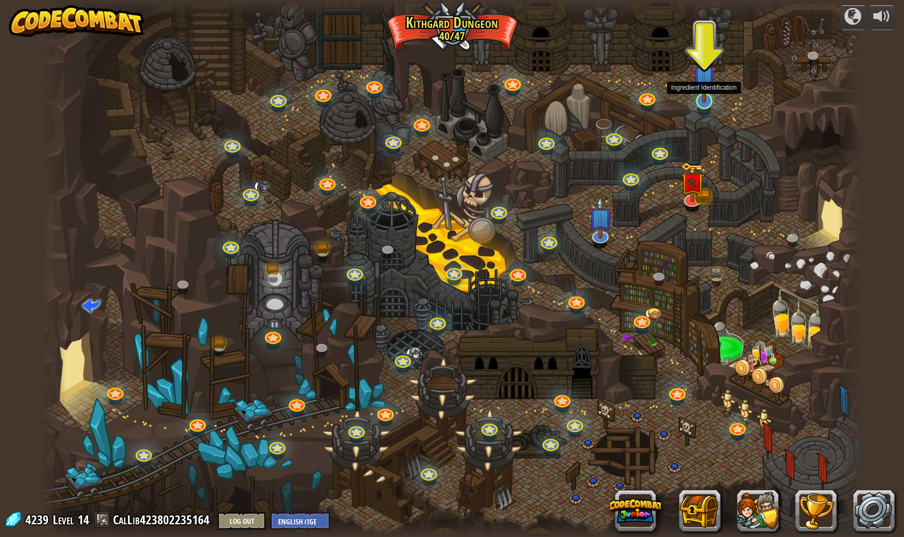
click at [703, 98] on img at bounding box center [704, 77] width 23 height 52
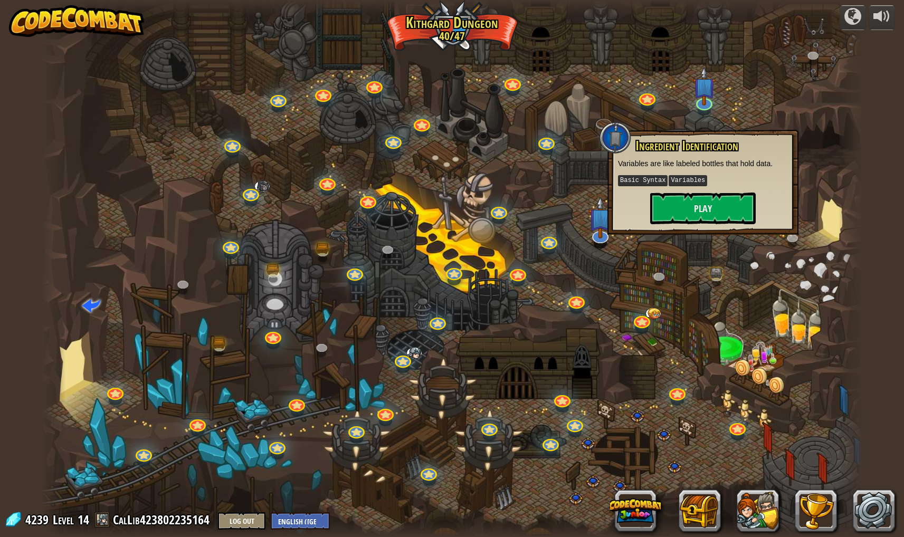
click at [696, 225] on div "Ingredient Identification Variables are like labeled bottles that hold data. Ba…" at bounding box center [702, 182] width 191 height 105
click at [693, 213] on button "Play" at bounding box center [703, 209] width 106 height 32
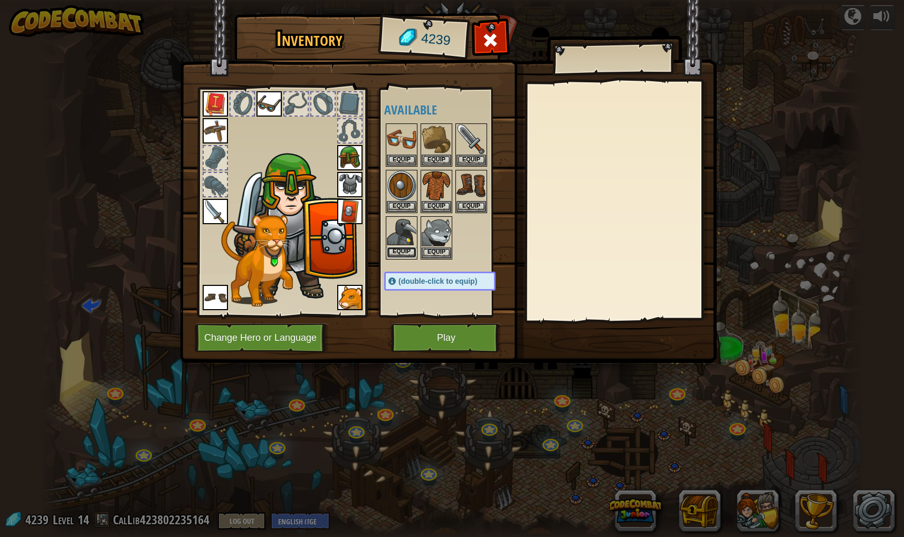
click at [399, 248] on button "Equip" at bounding box center [402, 252] width 30 height 11
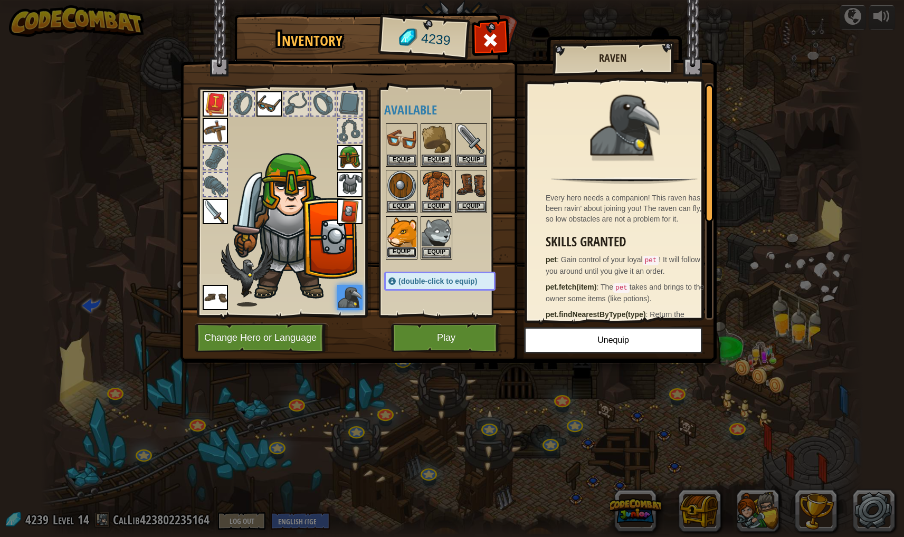
click at [409, 247] on button "Equip" at bounding box center [402, 252] width 30 height 11
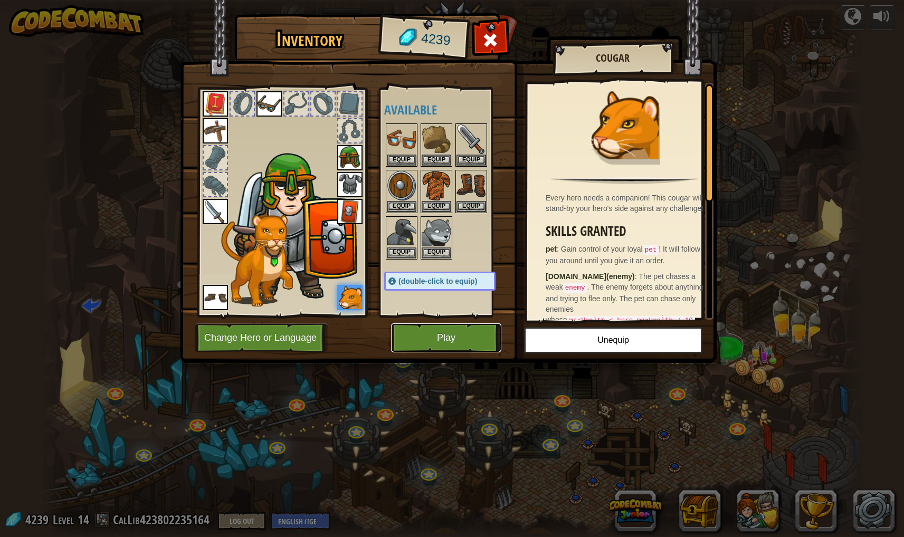
click at [447, 334] on button "Play" at bounding box center [446, 337] width 110 height 29
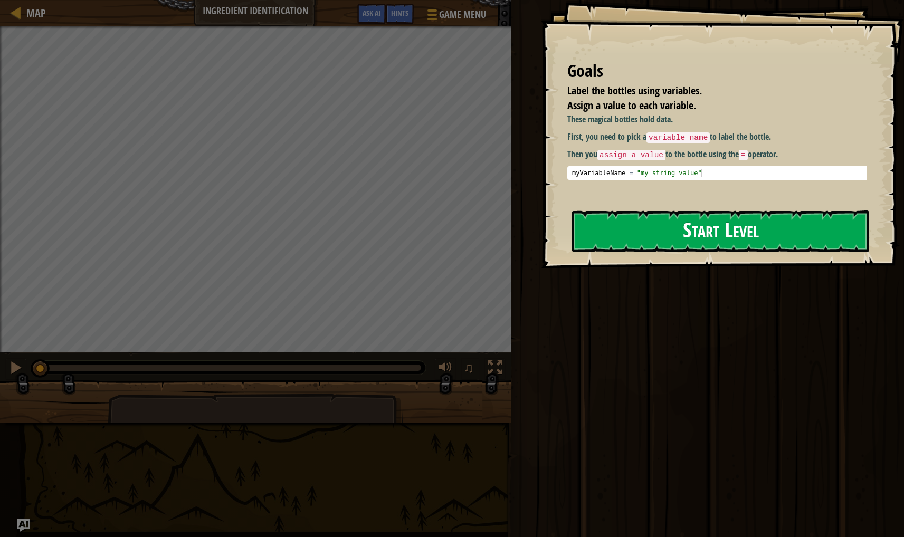
click at [759, 216] on button "Start Level" at bounding box center [720, 232] width 297 height 42
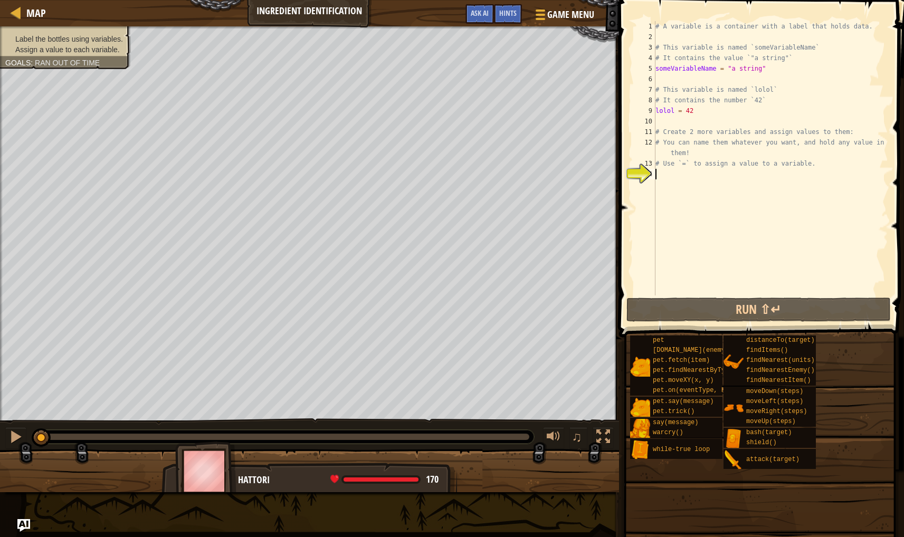
click at [725, 274] on div "# A variable is a container with a label that holds data. # This variable is na…" at bounding box center [770, 168] width 235 height 295
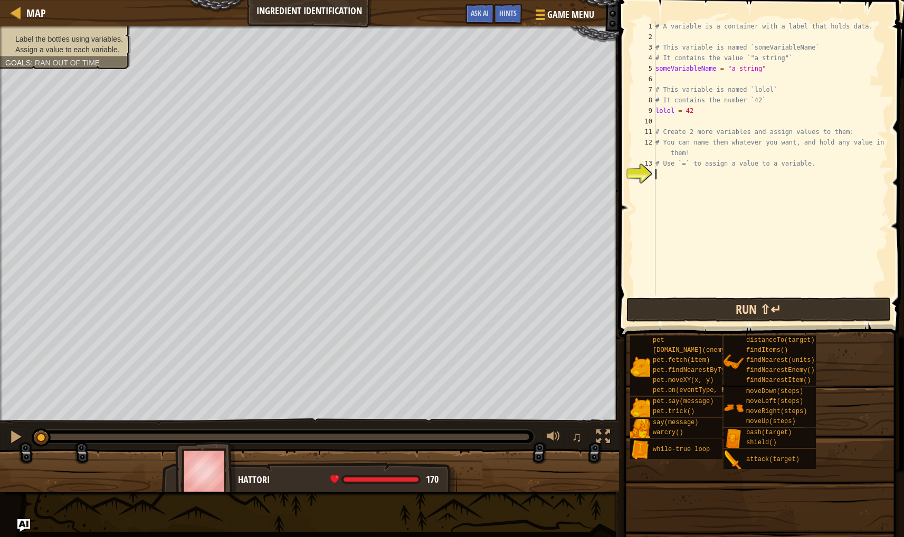
click at [715, 298] on div "1 2 3 4 5 6 7 8 9 10 11 12 13 14 # A variable is a container with a label that …" at bounding box center [760, 189] width 288 height 368
click at [706, 305] on button "Run ⇧↵" at bounding box center [758, 310] width 264 height 24
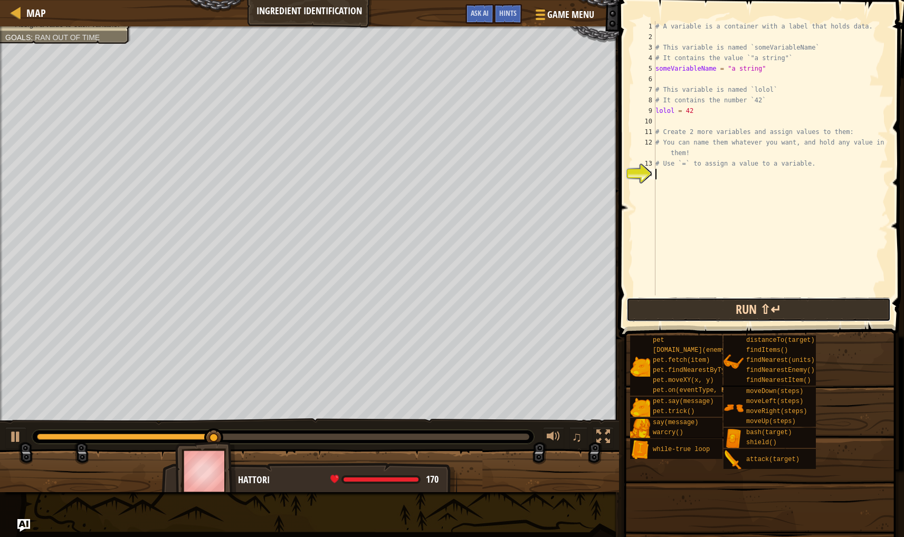
click at [719, 301] on button "Run ⇧↵" at bounding box center [758, 310] width 264 height 24
click at [719, 302] on button "Run ⇧↵" at bounding box center [758, 310] width 264 height 24
click at [719, 303] on button "Run ⇧↵" at bounding box center [758, 310] width 264 height 24
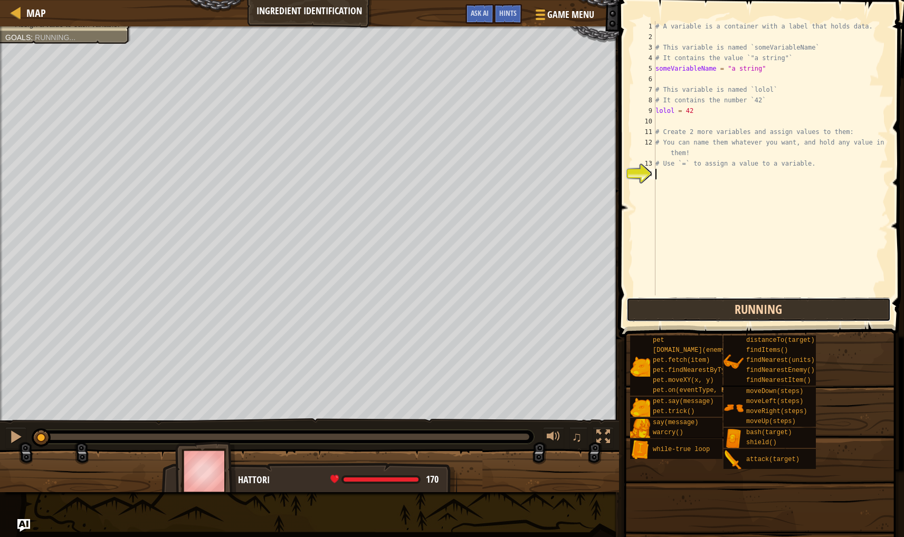
click at [719, 303] on button "Running" at bounding box center [758, 310] width 264 height 24
click at [719, 303] on button "Run ⇧↵" at bounding box center [758, 310] width 264 height 24
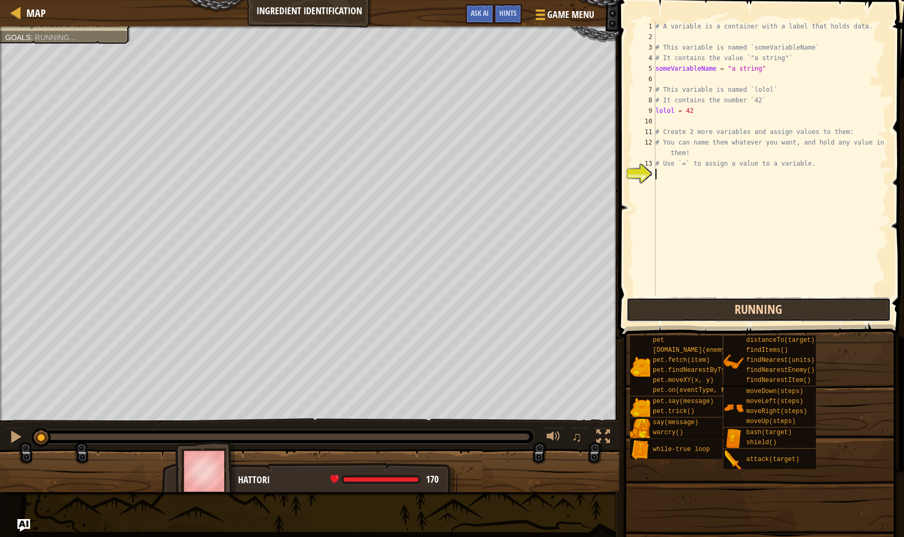
click at [719, 303] on button "Running" at bounding box center [758, 310] width 264 height 24
click at [719, 303] on button "Run ⇧↵" at bounding box center [758, 310] width 264 height 24
click at [719, 303] on button "Running" at bounding box center [758, 310] width 264 height 24
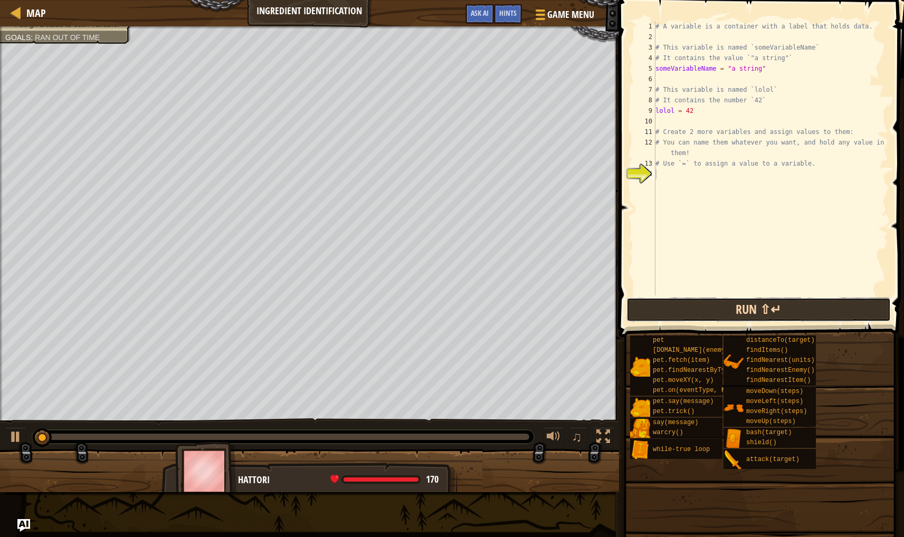
click at [719, 303] on button "Run ⇧↵" at bounding box center [758, 310] width 264 height 24
click at [719, 303] on button "Running" at bounding box center [758, 310] width 264 height 24
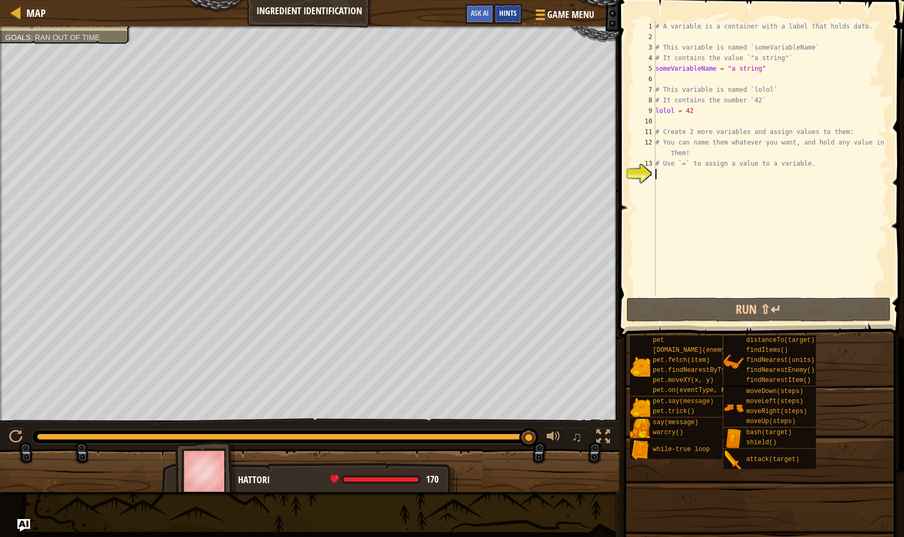
click at [506, 14] on span "Hints" at bounding box center [507, 13] width 17 height 10
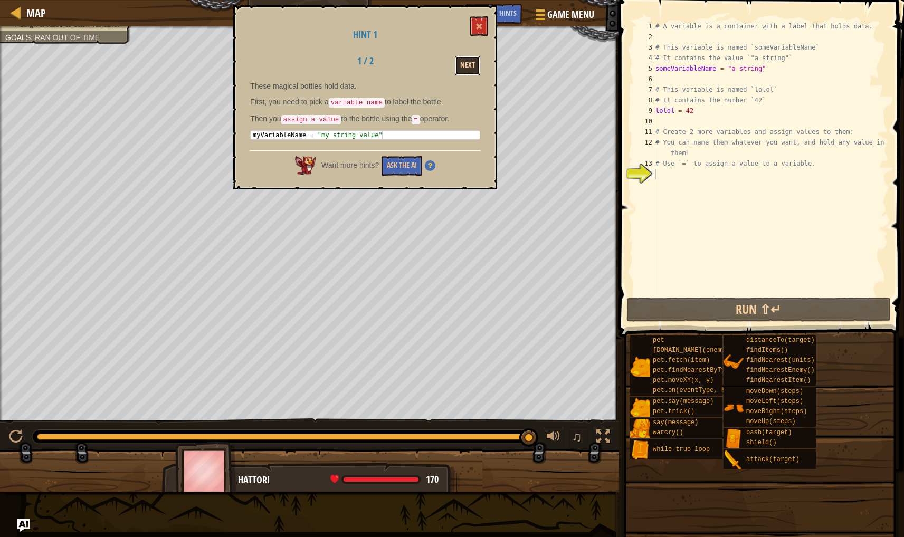
click at [471, 73] on button "Next" at bounding box center [467, 66] width 25 height 20
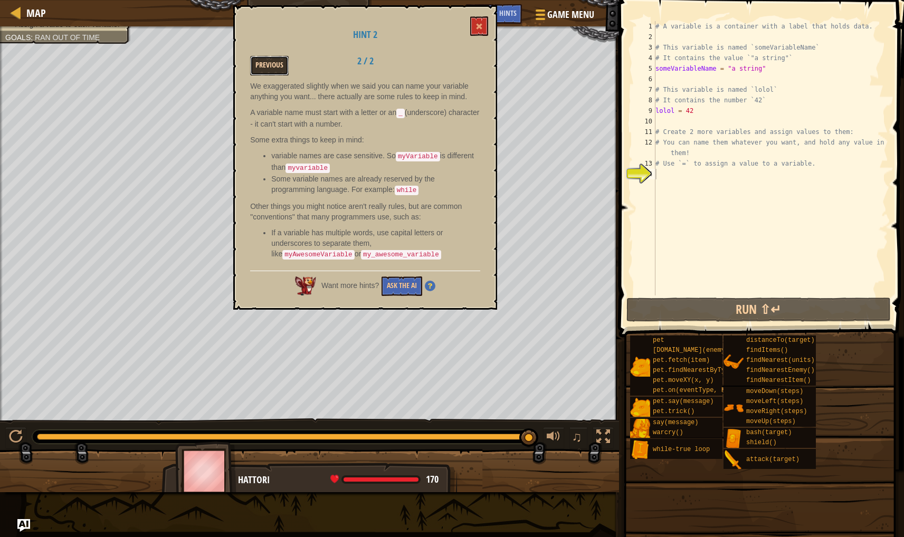
click at [282, 65] on button "Previous" at bounding box center [269, 66] width 39 height 20
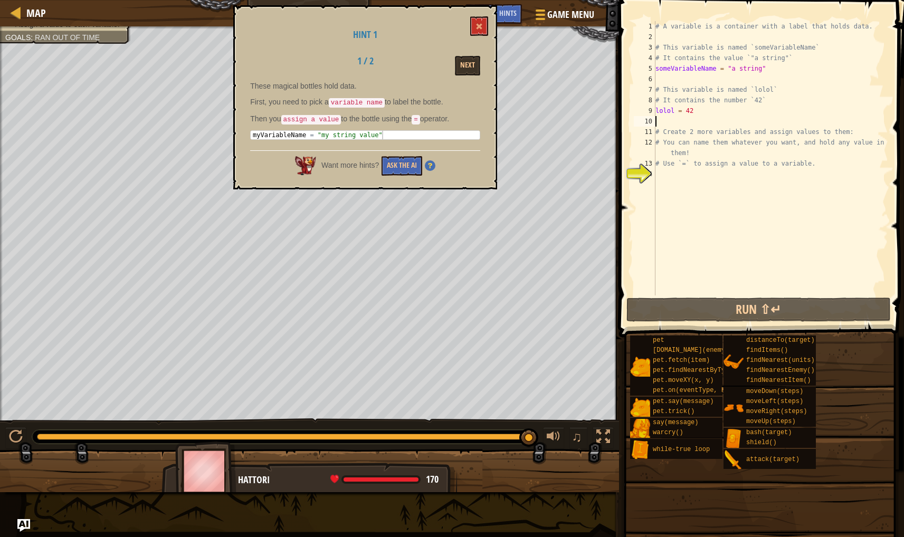
click at [719, 121] on div "# A variable is a container with a label that holds data. # This variable is na…" at bounding box center [770, 168] width 235 height 295
click at [481, 30] on span at bounding box center [478, 26] width 7 height 7
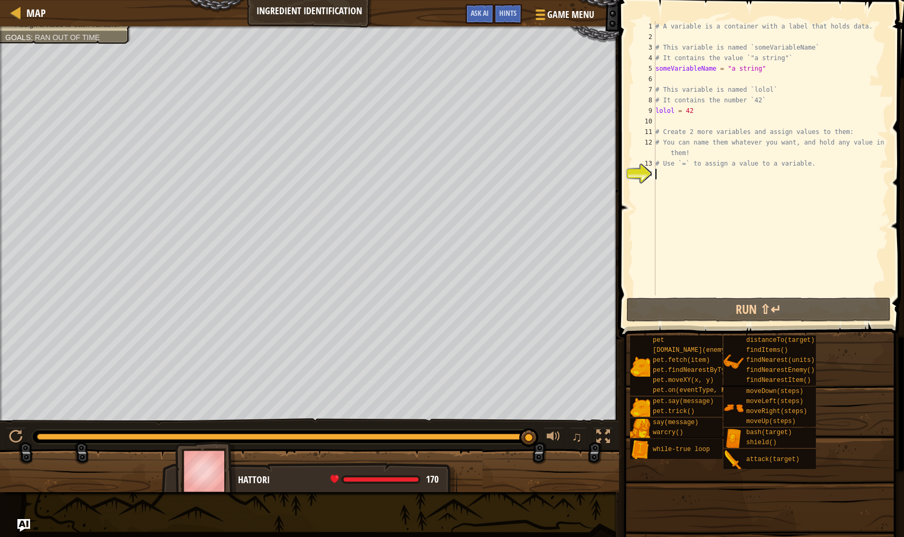
click at [675, 175] on div "# A variable is a container with a label that holds data. # This variable is na…" at bounding box center [770, 168] width 235 height 295
click at [676, 80] on div "# A variable is a container with a label that holds data. # This variable is na…" at bounding box center [770, 168] width 235 height 295
type textarea "-"
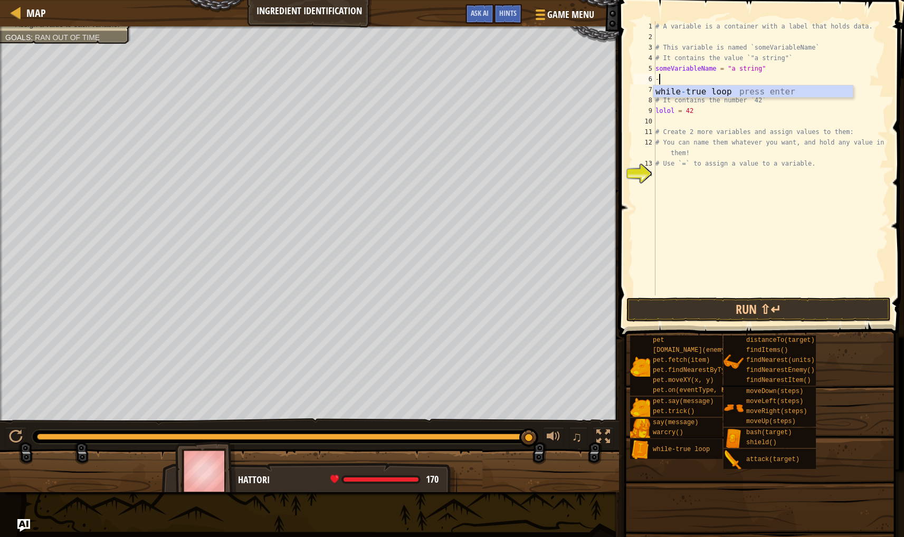
scroll to position [5, 0]
type textarea "="
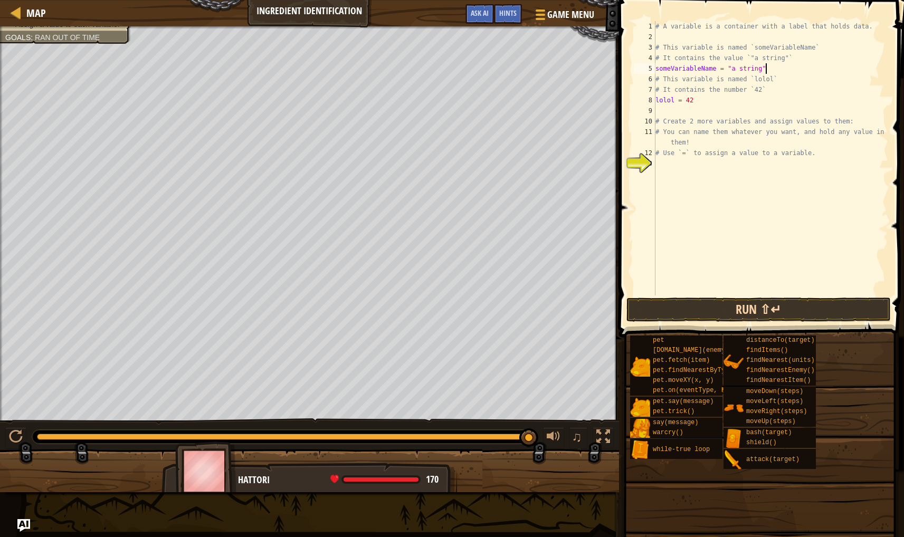
type textarea "someVariableName = "a string""
click at [672, 310] on button "Run ⇧↵" at bounding box center [758, 310] width 264 height 24
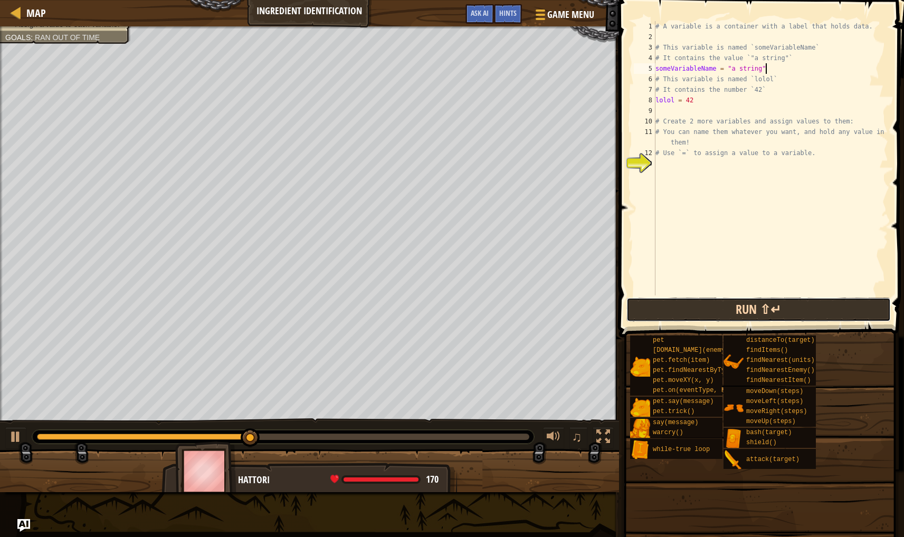
click at [655, 312] on button "Run ⇧↵" at bounding box center [758, 310] width 264 height 24
click at [654, 312] on button "Run ⇧↵" at bounding box center [758, 310] width 264 height 24
click at [654, 311] on button "Run ⇧↵" at bounding box center [758, 310] width 264 height 24
click at [654, 310] on button "Run ⇧↵" at bounding box center [758, 310] width 264 height 24
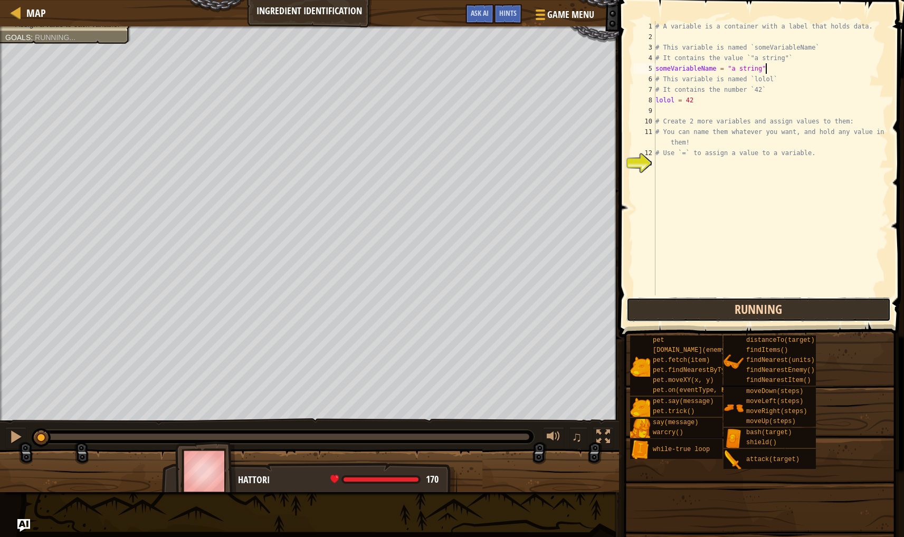
click at [654, 310] on button "Running" at bounding box center [758, 310] width 264 height 24
click at [654, 310] on button "Run ⇧↵" at bounding box center [758, 310] width 264 height 24
click at [654, 310] on button "Running" at bounding box center [758, 310] width 264 height 24
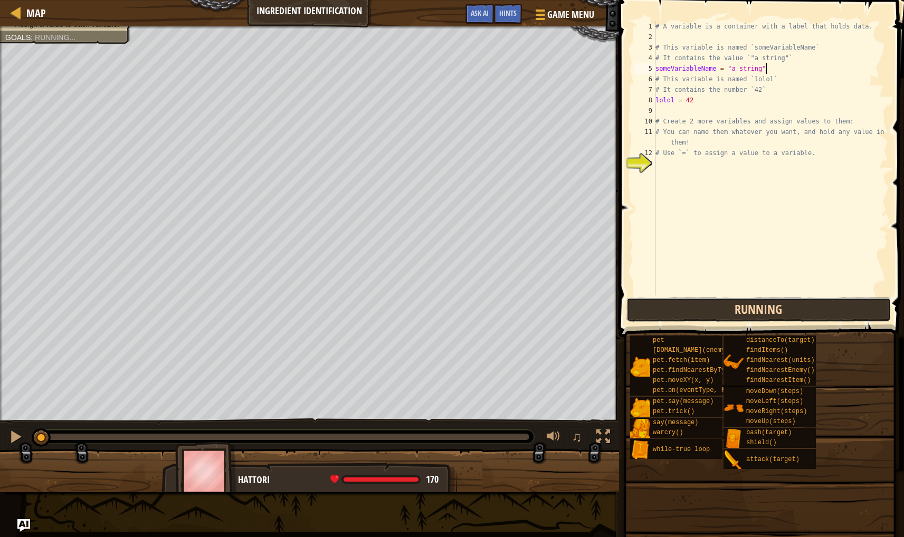
click at [654, 310] on button "Running" at bounding box center [758, 310] width 264 height 24
click at [654, 310] on button "Run ⇧↵" at bounding box center [758, 310] width 264 height 24
click at [654, 309] on button "Run ⇧↵" at bounding box center [758, 310] width 264 height 24
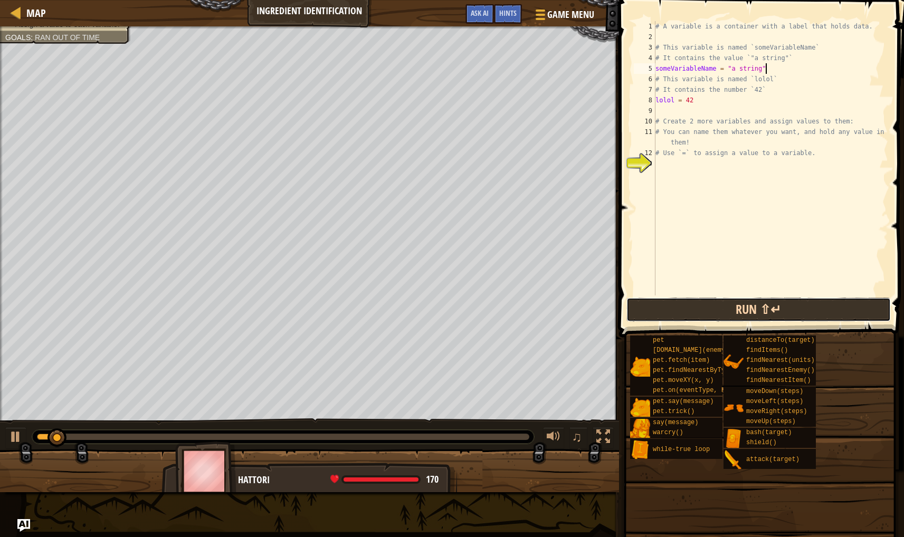
click at [654, 309] on button "Run ⇧↵" at bounding box center [758, 310] width 264 height 24
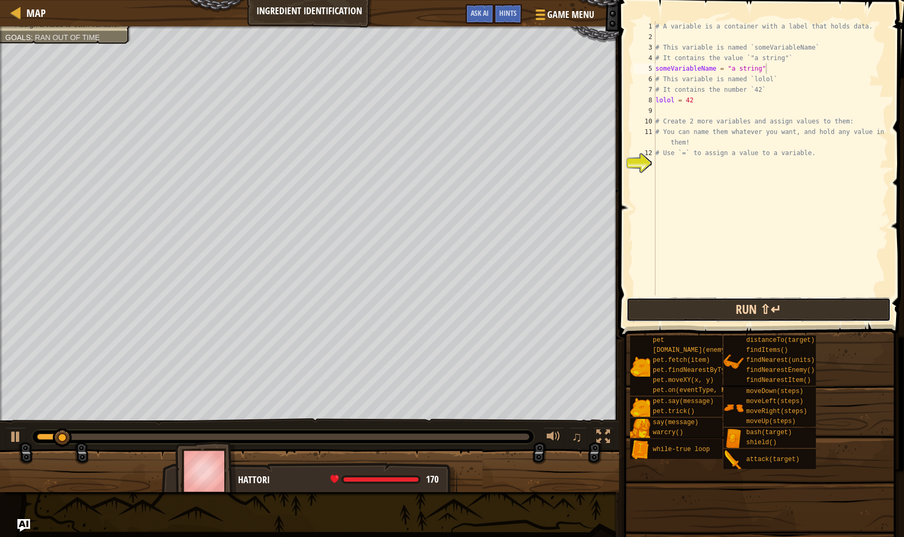
click at [654, 309] on button "Run ⇧↵" at bounding box center [758, 310] width 264 height 24
click at [653, 309] on button "Run ⇧↵" at bounding box center [758, 310] width 264 height 24
click at [653, 308] on button "Run ⇧↵" at bounding box center [758, 310] width 264 height 24
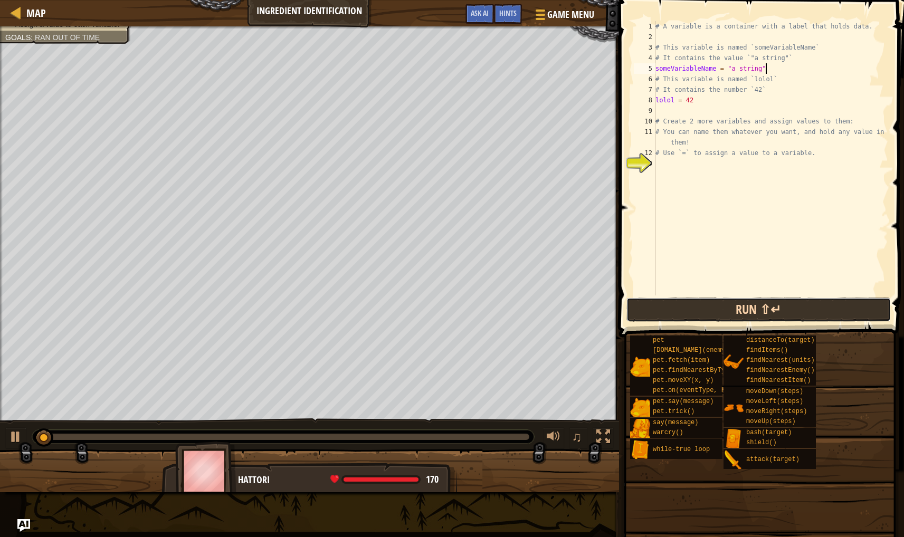
click at [653, 308] on button "Run ⇧↵" at bounding box center [758, 310] width 264 height 24
click at [653, 308] on button "Running" at bounding box center [758, 310] width 264 height 24
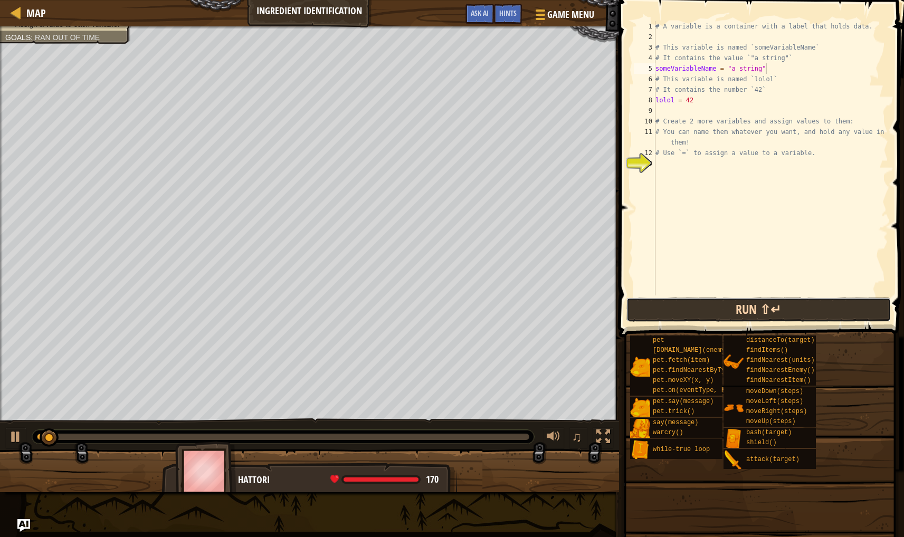
click at [653, 308] on button "Run ⇧↵" at bounding box center [758, 310] width 264 height 24
click at [653, 308] on button "Running" at bounding box center [758, 310] width 264 height 24
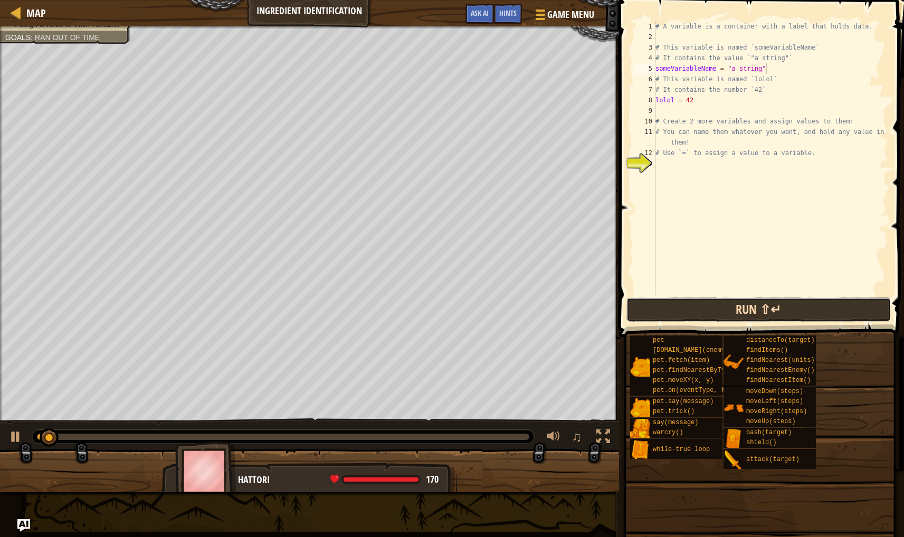
click at [653, 308] on button "Run ⇧↵" at bounding box center [758, 310] width 264 height 24
click at [652, 308] on button "Run ⇧↵" at bounding box center [758, 310] width 264 height 24
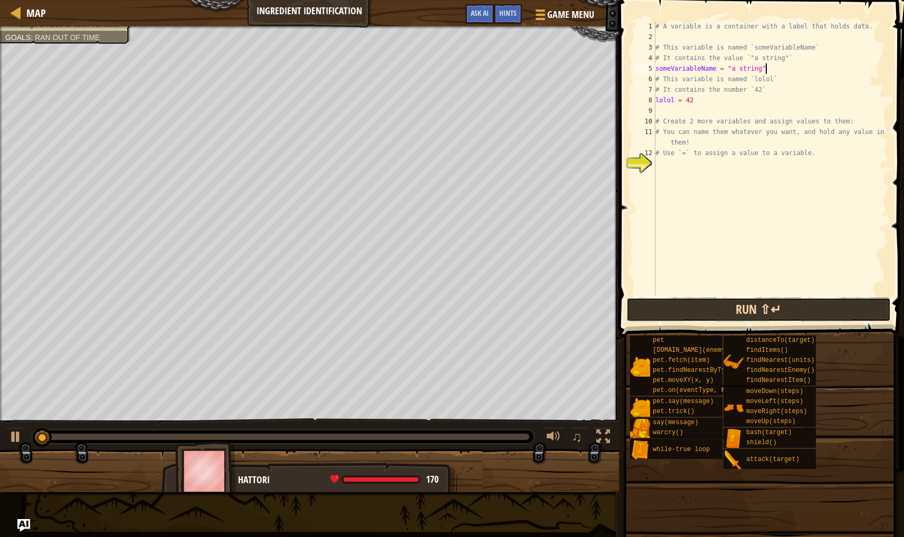
click at [652, 308] on button "Run ⇧↵" at bounding box center [758, 310] width 264 height 24
click at [652, 308] on button "Running" at bounding box center [758, 310] width 264 height 24
click at [652, 308] on button "Run ⇧↵" at bounding box center [758, 310] width 264 height 24
click at [651, 307] on button "Run ⇧↵" at bounding box center [758, 310] width 264 height 24
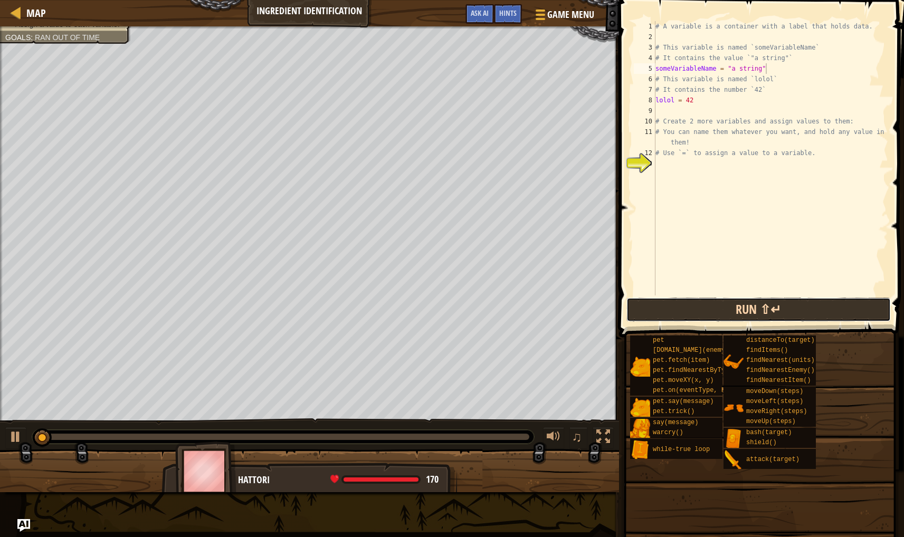
click at [651, 307] on button "Run ⇧↵" at bounding box center [758, 310] width 264 height 24
click at [651, 307] on button "Running" at bounding box center [758, 310] width 264 height 24
click at [651, 307] on button "Run ⇧↵" at bounding box center [758, 310] width 264 height 24
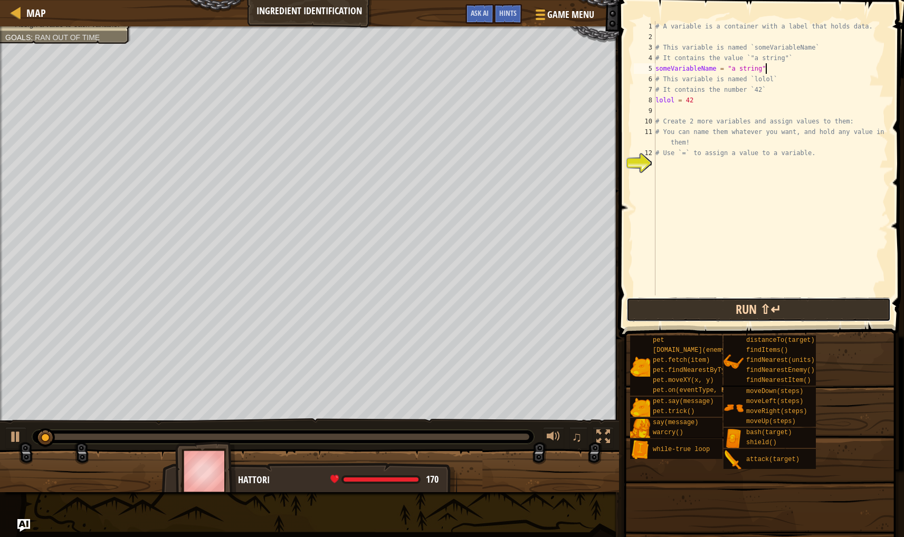
click at [651, 307] on button "Run ⇧↵" at bounding box center [758, 310] width 264 height 24
click at [651, 307] on button "Running" at bounding box center [758, 310] width 264 height 24
click at [651, 307] on button "Run ⇧↵" at bounding box center [758, 310] width 264 height 24
click at [651, 307] on button "Running" at bounding box center [758, 310] width 264 height 24
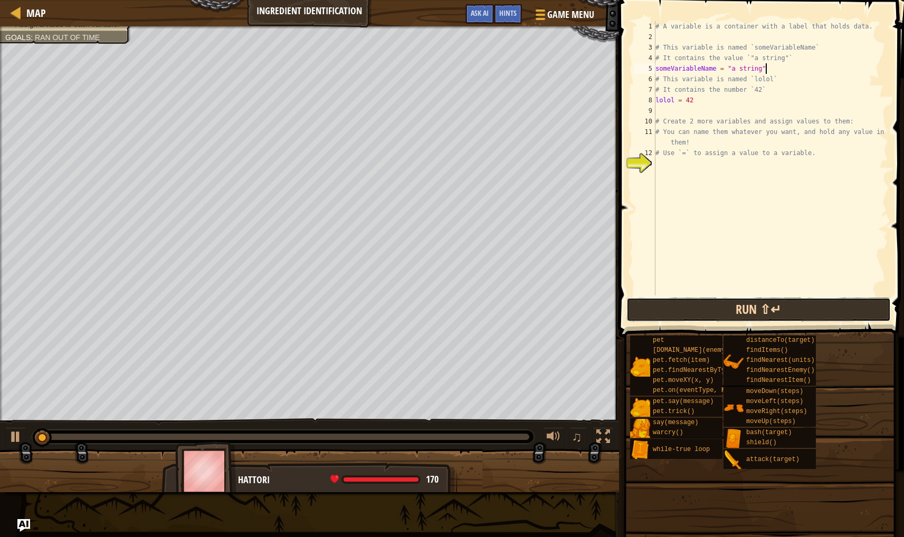
click at [651, 307] on button "Run ⇧↵" at bounding box center [758, 310] width 264 height 24
click at [651, 307] on button "Running" at bounding box center [758, 310] width 264 height 24
click at [651, 307] on button "Run ⇧↵" at bounding box center [758, 310] width 264 height 24
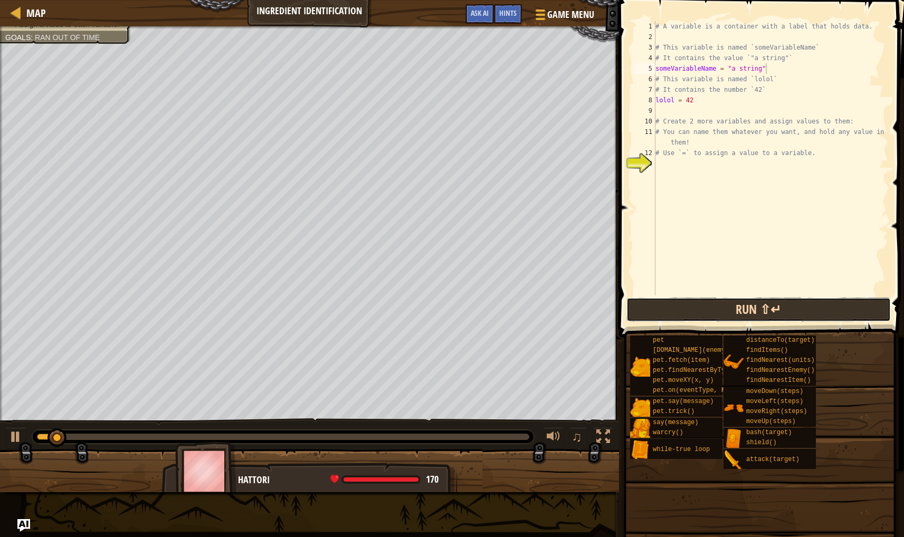
click at [651, 307] on button "Run ⇧↵" at bounding box center [758, 310] width 264 height 24
click at [650, 307] on button "Run ⇧↵" at bounding box center [758, 310] width 264 height 24
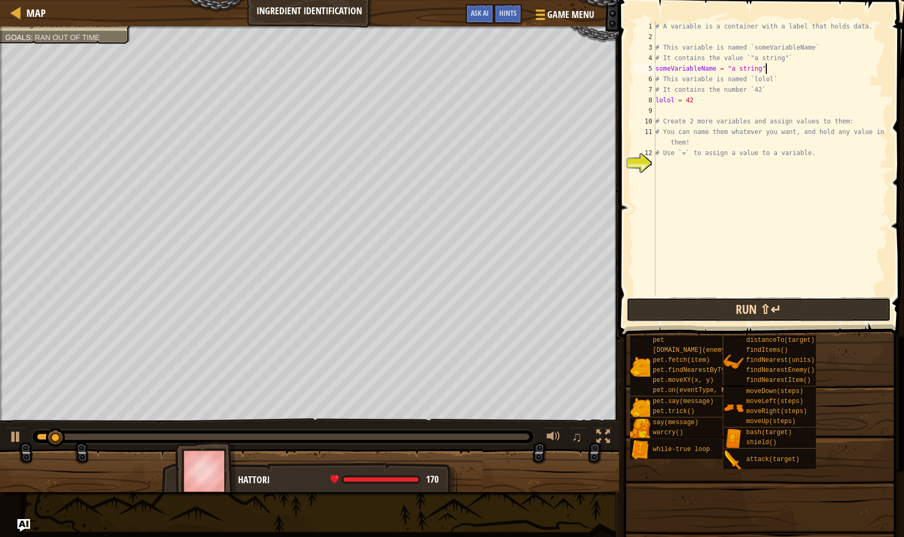
click at [650, 307] on button "Run ⇧↵" at bounding box center [758, 310] width 264 height 24
click at [650, 307] on button "Running" at bounding box center [758, 310] width 264 height 24
click at [652, 307] on button "Run ⇧↵" at bounding box center [758, 310] width 264 height 24
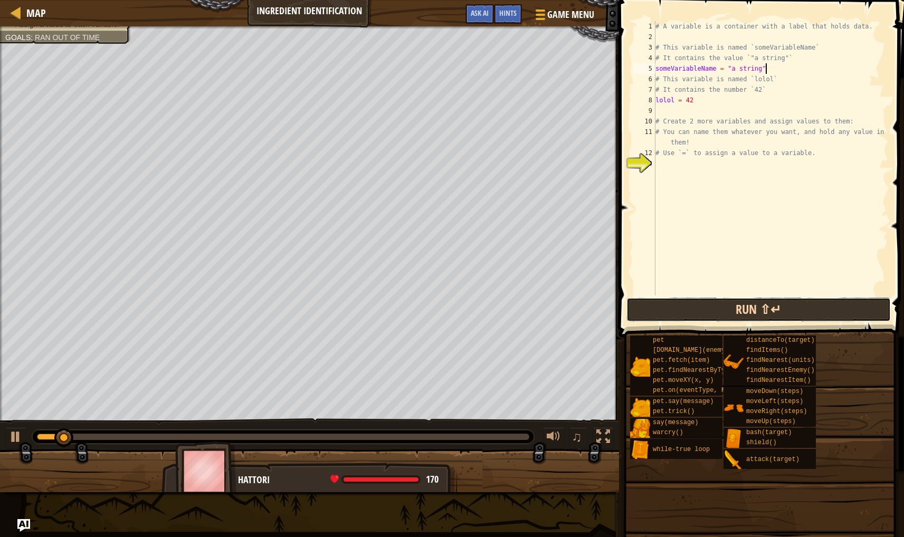
click at [652, 307] on button "Run ⇧↵" at bounding box center [758, 310] width 264 height 24
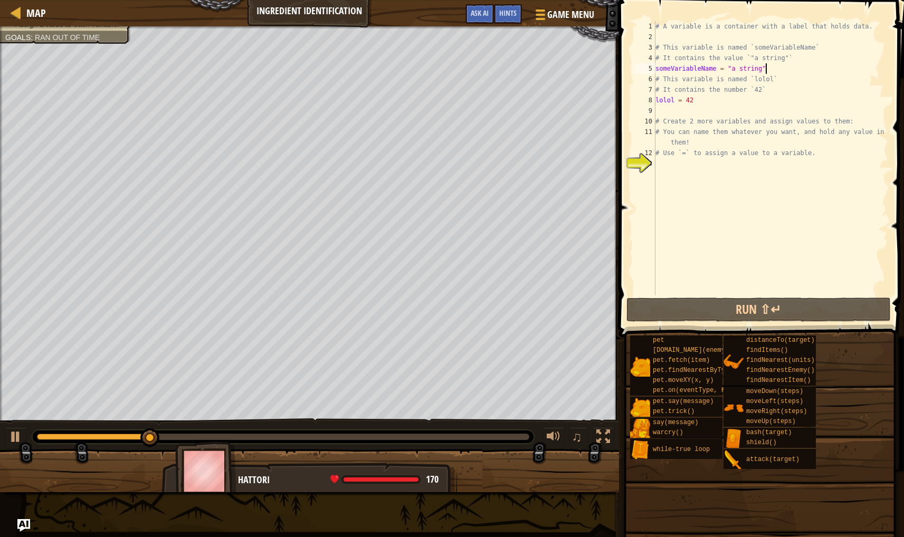
click at [704, 107] on div "# A variable is a container with a label that holds data. # This variable is na…" at bounding box center [770, 168] width 235 height 295
click at [764, 71] on div "# A variable is a container with a label that holds data. # This variable is na…" at bounding box center [770, 168] width 235 height 295
type textarea "someVariableName = "a string""
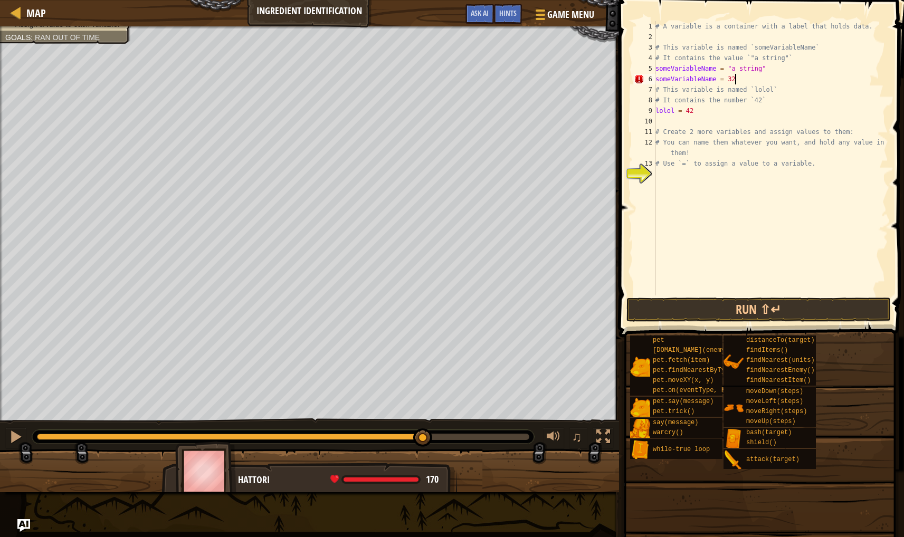
scroll to position [5, 6]
type textarea "someVariableName = 32"
click at [732, 310] on button "Run ⇧↵" at bounding box center [758, 310] width 264 height 24
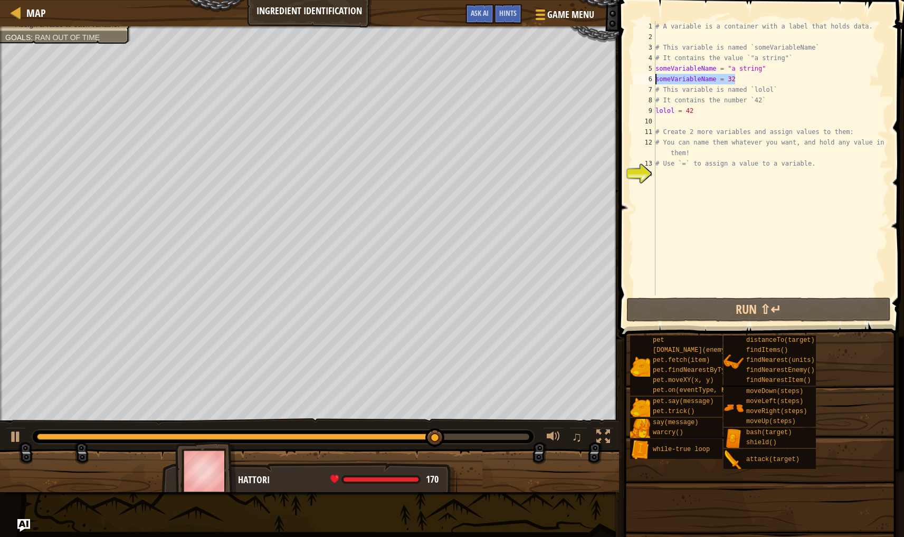
drag, startPoint x: 748, startPoint y: 79, endPoint x: 652, endPoint y: 78, distance: 96.0
click at [652, 78] on div "someVariableName = 32 1 2 3 4 5 6 7 8 9 10 11 12 13 14 # A variable is a contai…" at bounding box center [760, 158] width 256 height 274
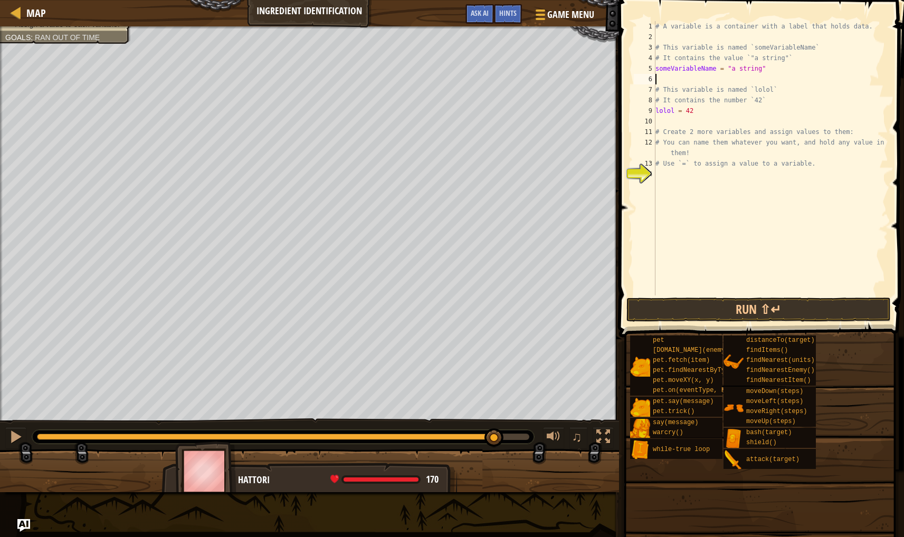
click at [671, 127] on div "# A variable is a container with a label that holds data. # This variable is na…" at bounding box center [770, 168] width 235 height 295
type textarea "# Create 2 more variables and assign values to them:"
click at [666, 122] on div "# A variable is a container with a label that holds data. # This variable is na…" at bounding box center [770, 168] width 235 height 295
